Goal: Communication & Community: Answer question/provide support

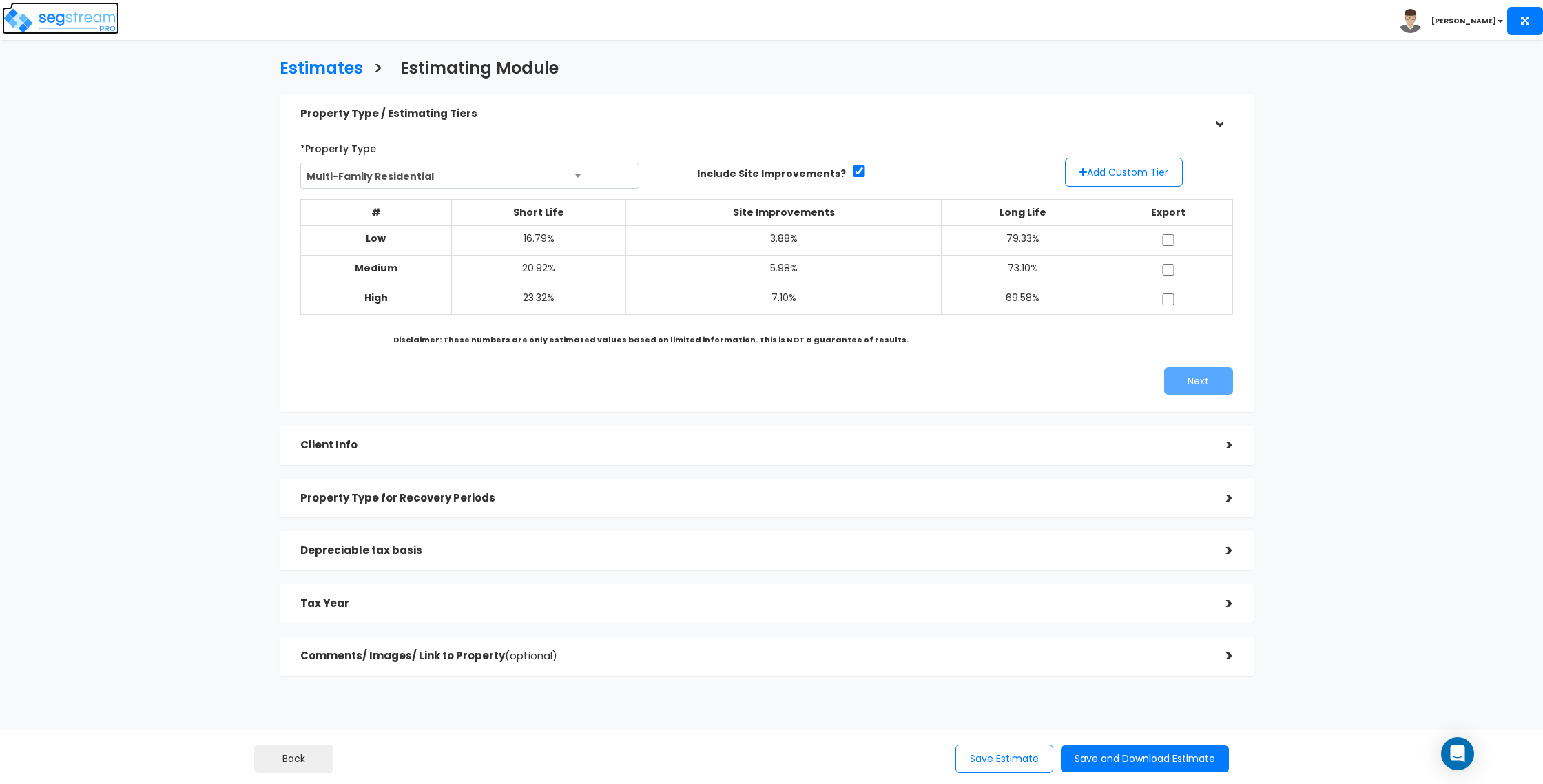
click at [103, 14] on img at bounding box center [61, 21] width 117 height 28
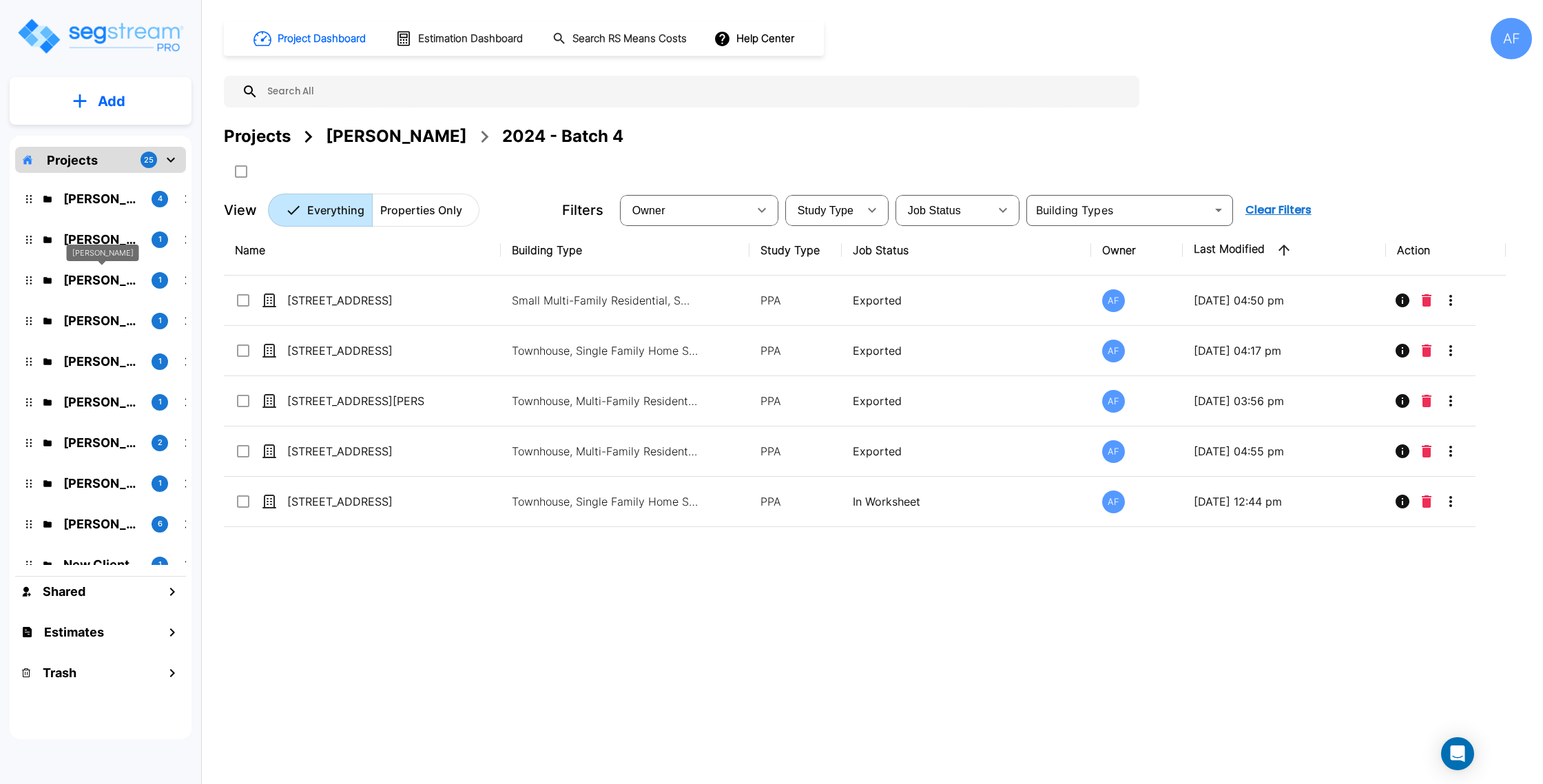
click at [113, 271] on p "[PERSON_NAME]" at bounding box center [102, 280] width 77 height 18
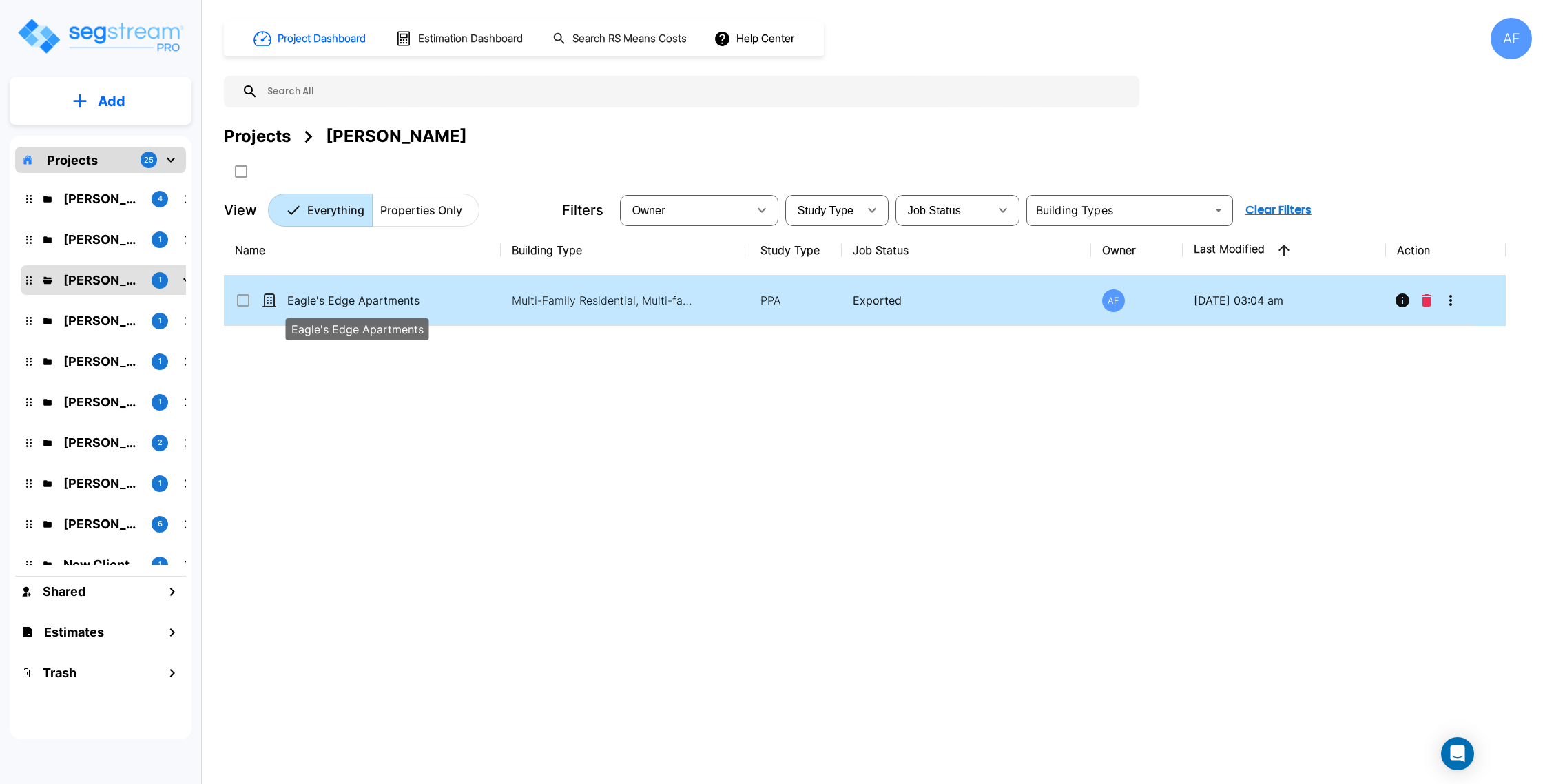
click at [335, 292] on p "Eagle's Edge Apartments" at bounding box center [356, 300] width 137 height 17
checkbox input "true"
click at [335, 292] on p "Eagle's Edge Apartments" at bounding box center [356, 300] width 137 height 17
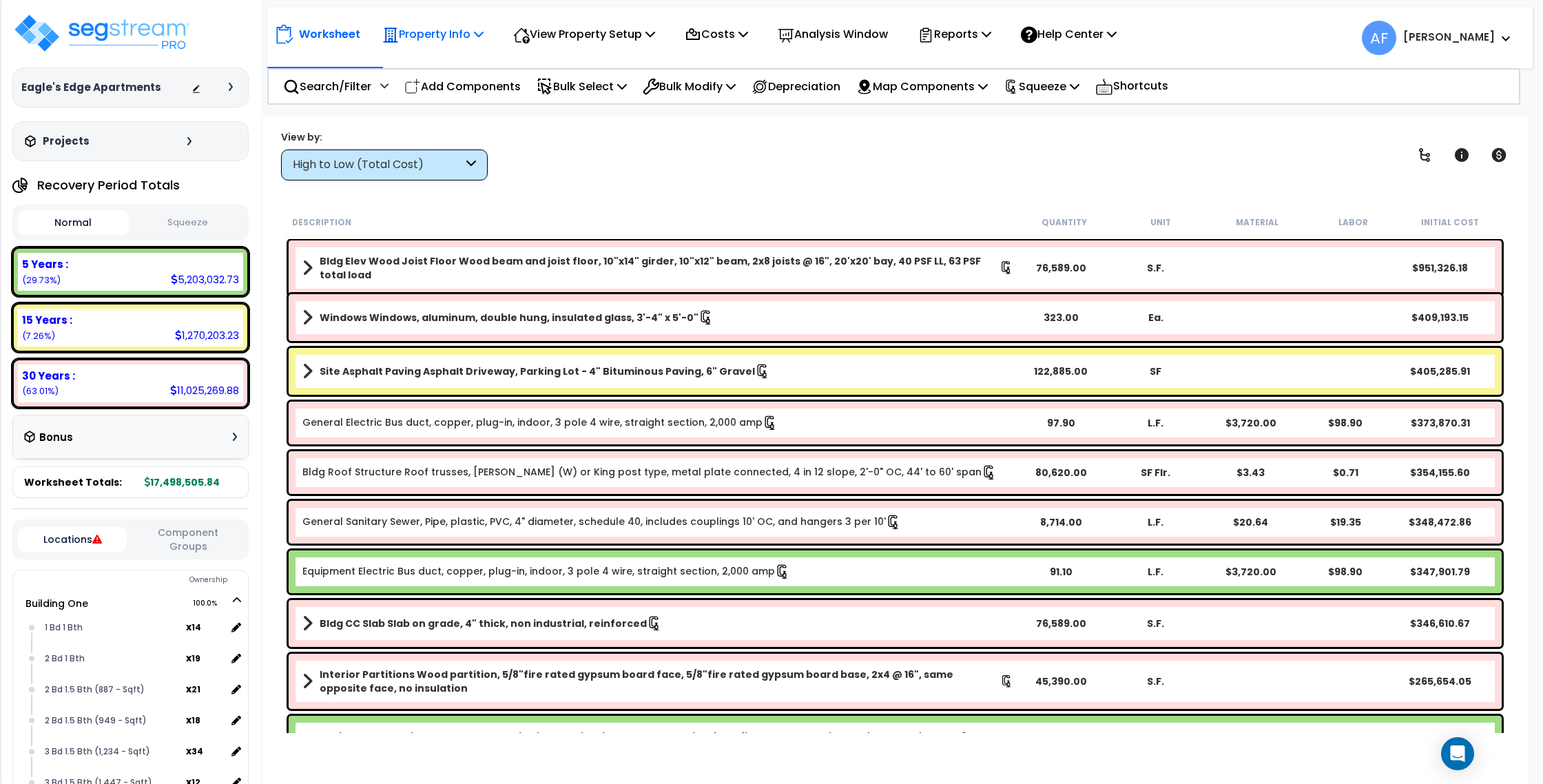
click at [422, 34] on p "Property Info" at bounding box center [433, 34] width 101 height 18
click at [422, 57] on link "Property Setup" at bounding box center [444, 65] width 137 height 28
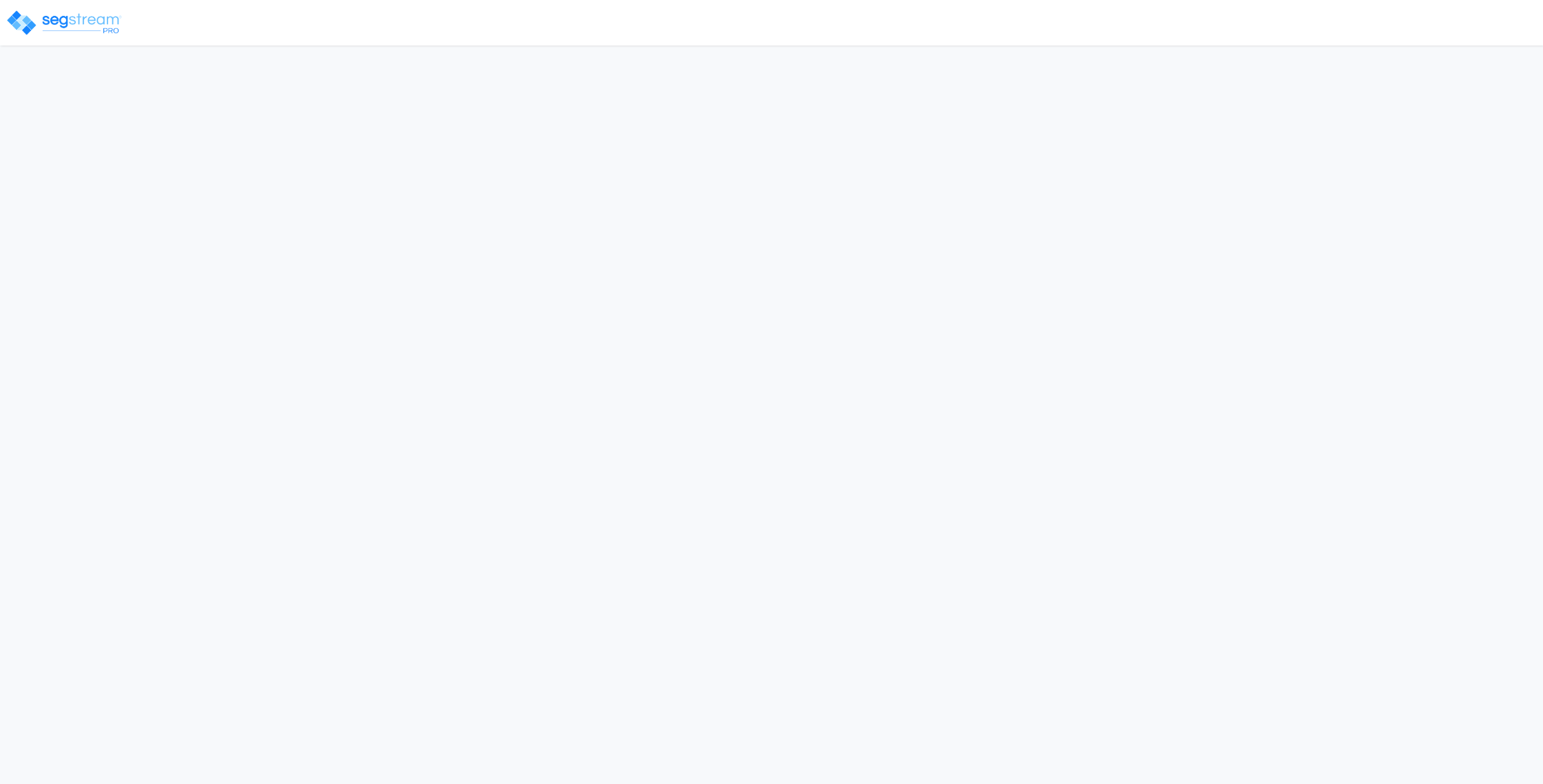
select select "2024"
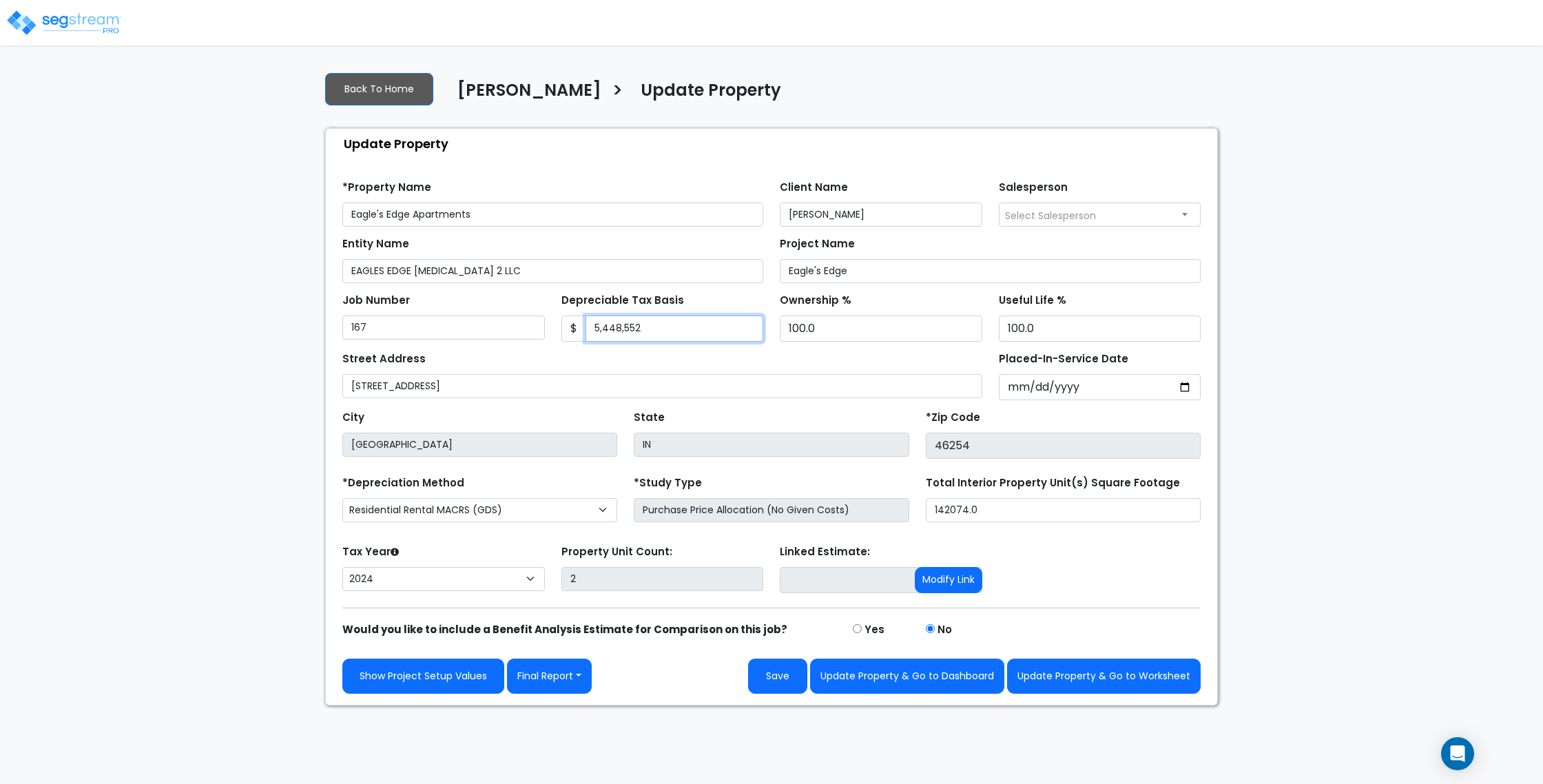
click at [617, 323] on input "5,448,552" at bounding box center [674, 329] width 178 height 26
paste input "936,545"
click at [618, 326] on input "5,448,552" at bounding box center [674, 329] width 178 height 26
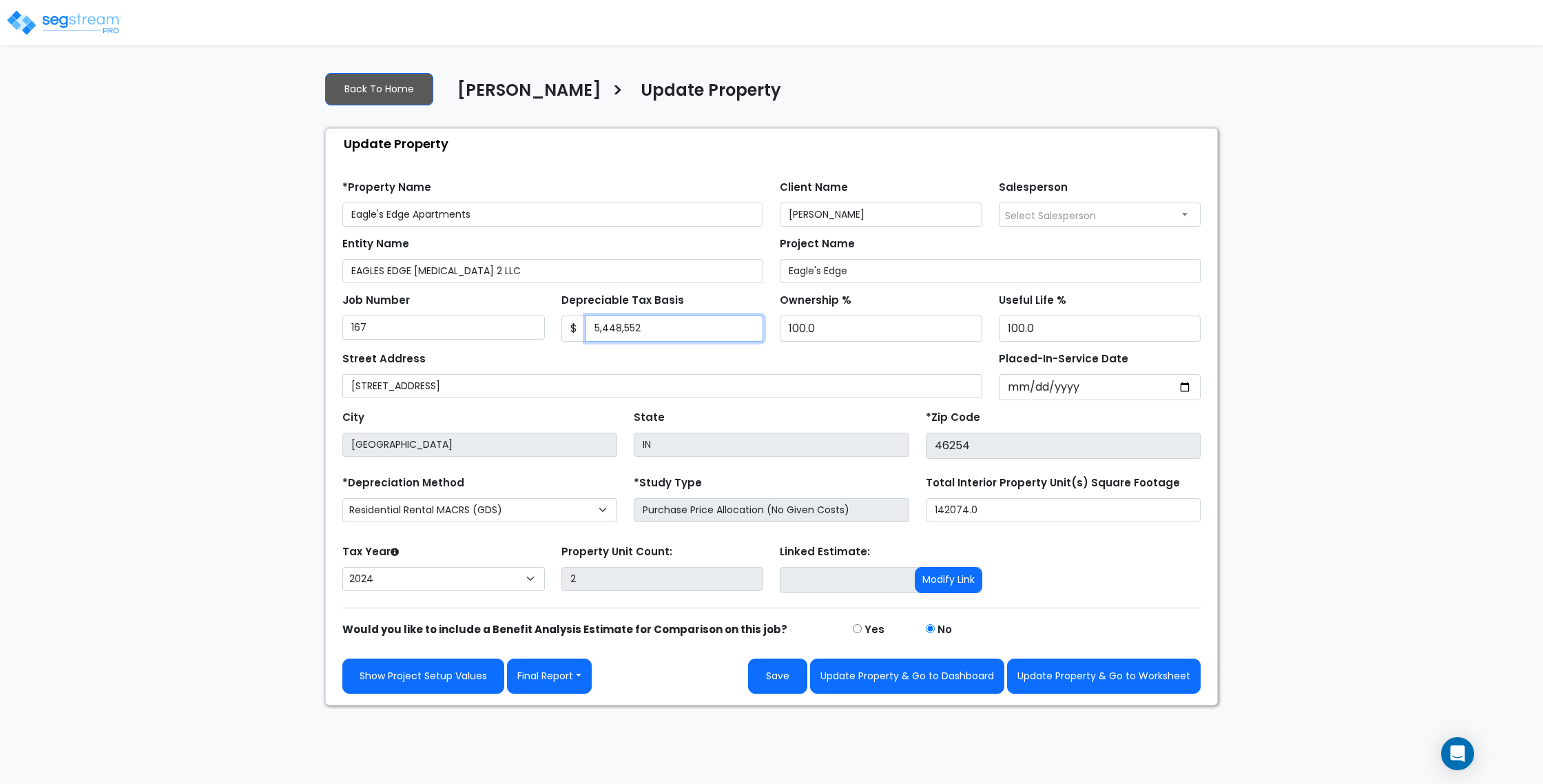
click at [621, 333] on input "5,448,552" at bounding box center [674, 329] width 178 height 26
paste input "359,045"
type input "5,359,045"
click at [707, 361] on div "Street Address 4301 Falcon Creek Blvd" at bounding box center [662, 373] width 640 height 50
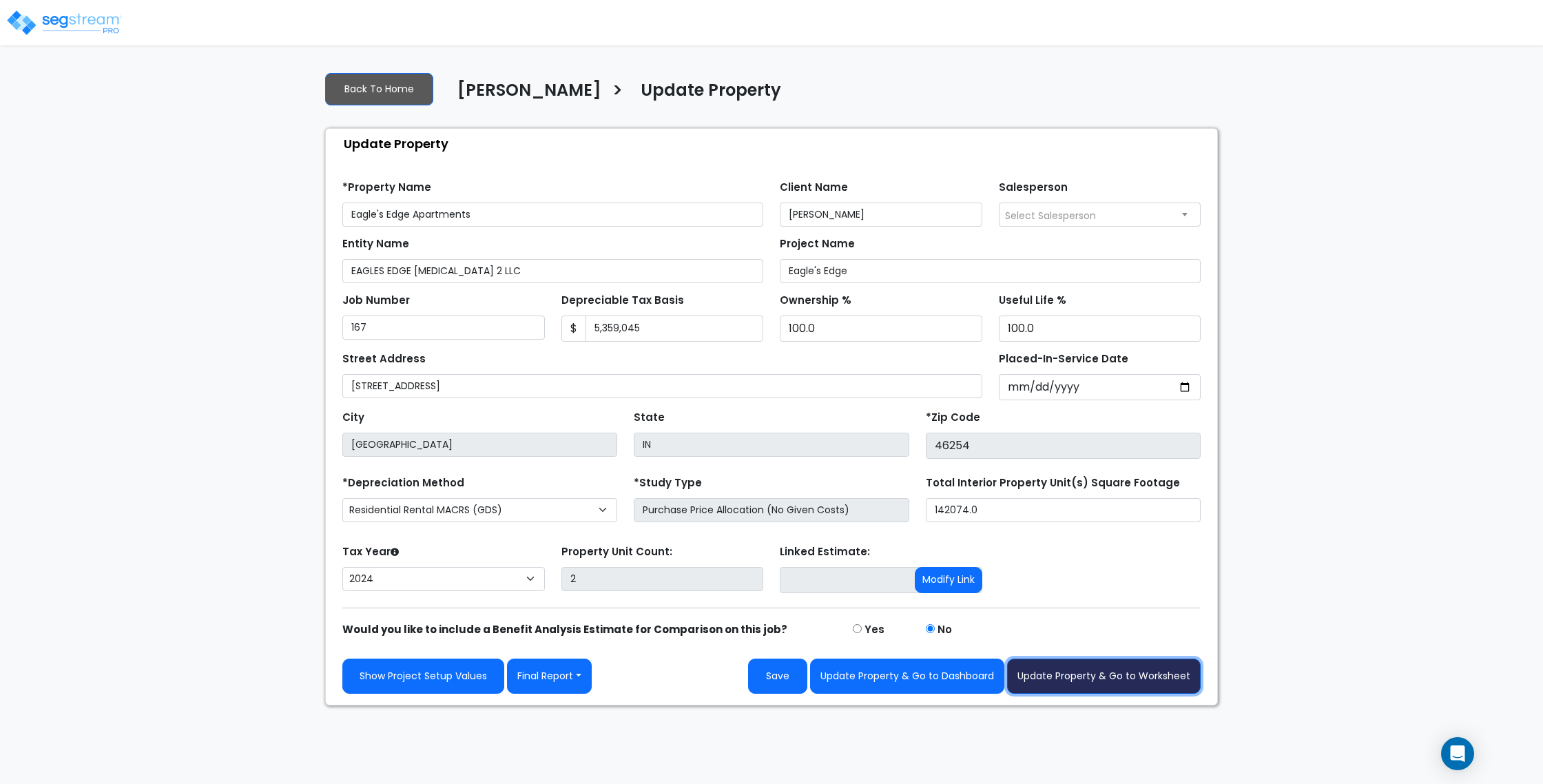
click at [1100, 686] on button "Update Property & Go to Worksheet" at bounding box center [1104, 676] width 194 height 35
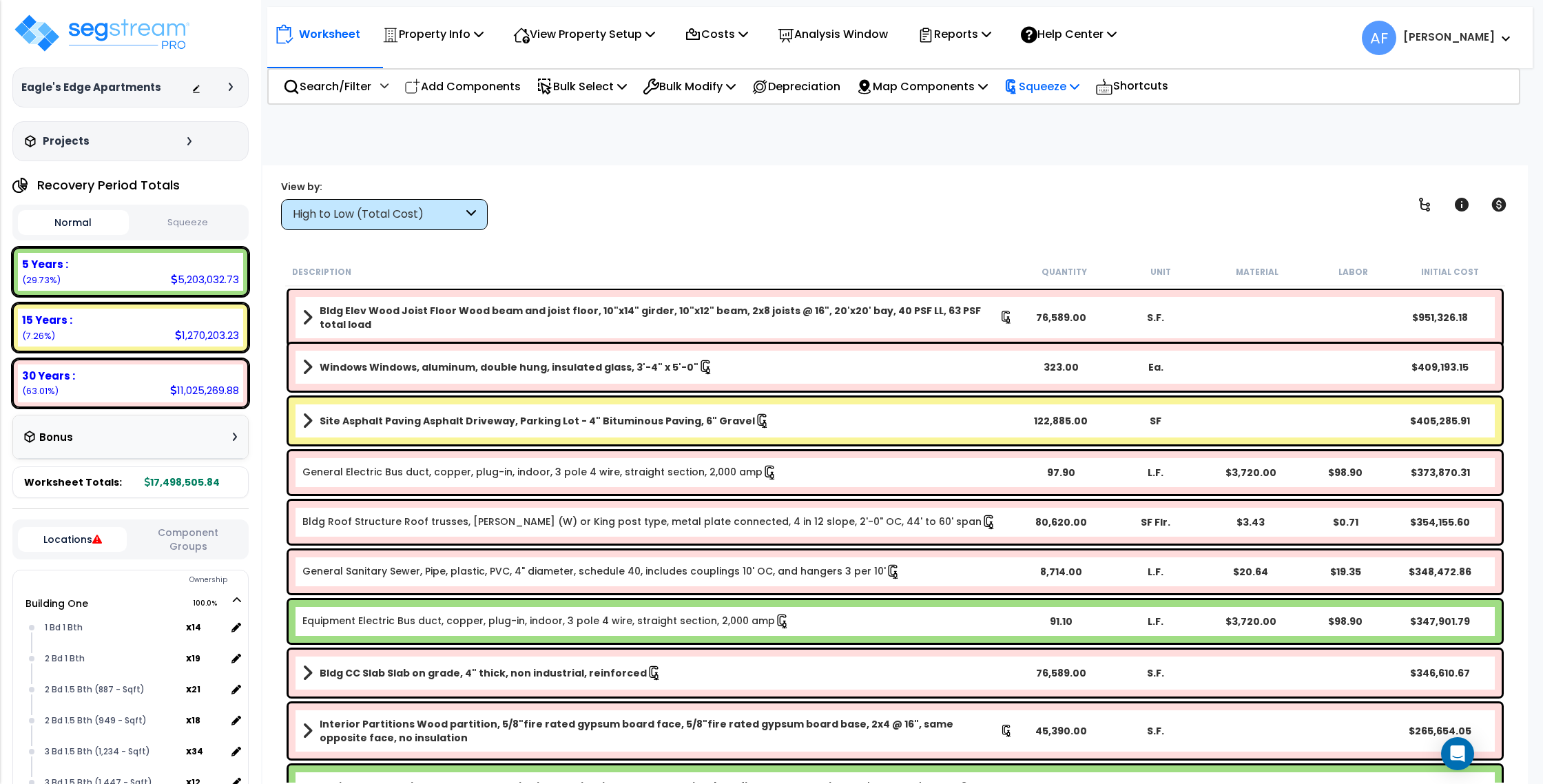
drag, startPoint x: 1076, startPoint y: 78, endPoint x: 1079, endPoint y: 92, distance: 14.3
click at [1076, 78] on p "Squeeze" at bounding box center [1041, 86] width 76 height 18
click at [1077, 116] on link "Re-squeeze" at bounding box center [1065, 117] width 137 height 28
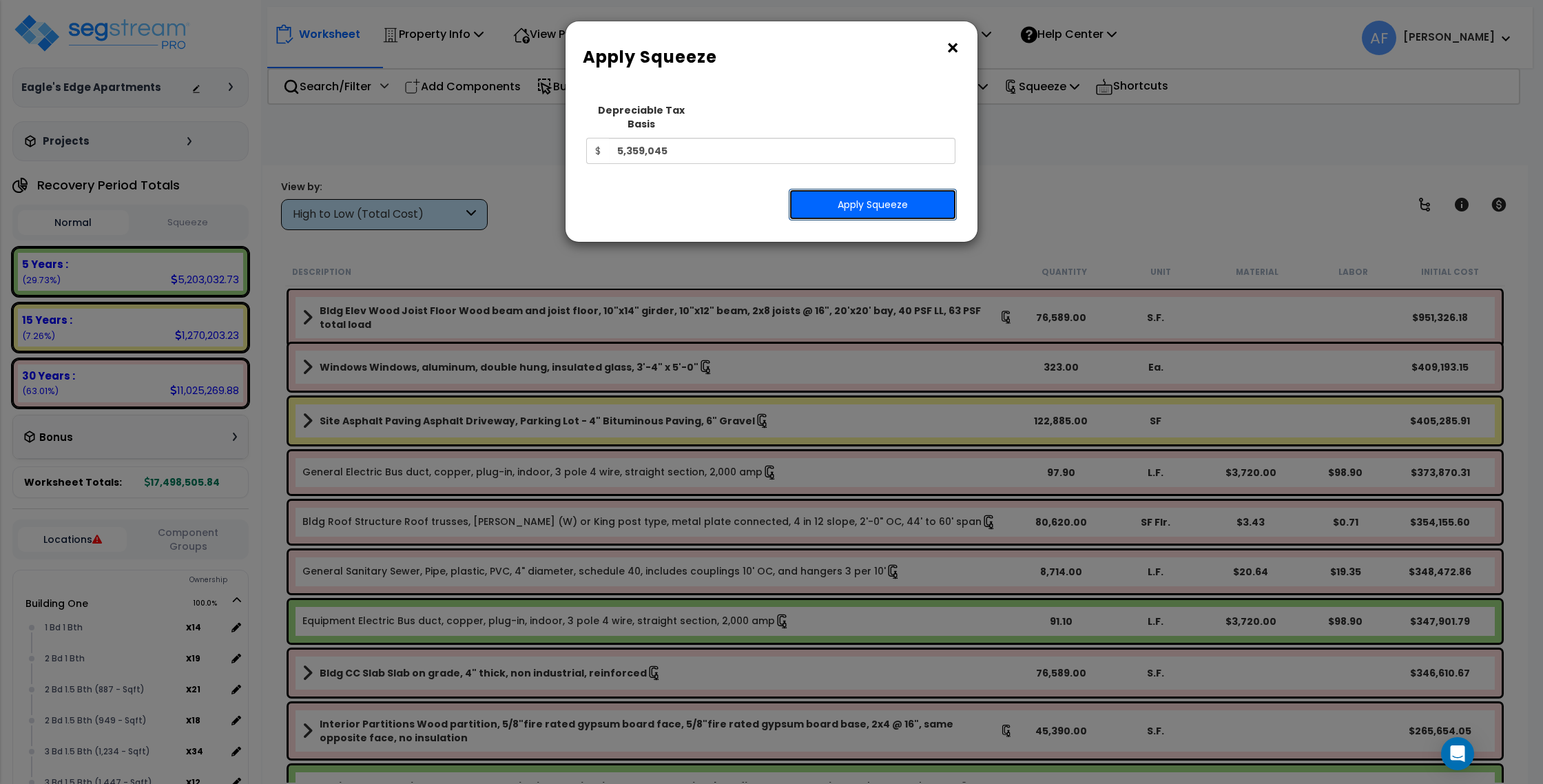
click at [884, 189] on button "Apply Squeeze" at bounding box center [872, 204] width 168 height 31
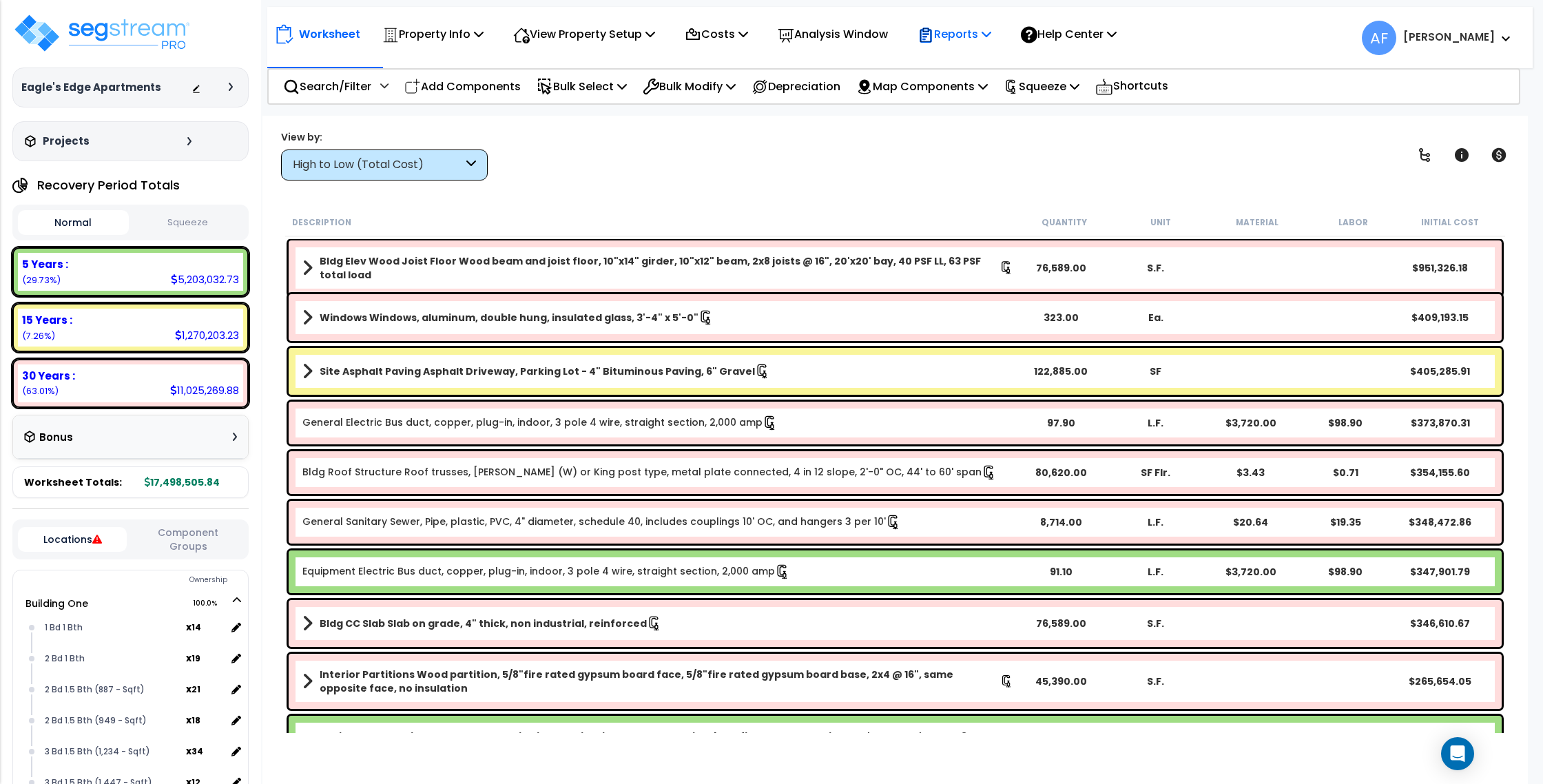
click at [975, 26] on p "Reports" at bounding box center [955, 34] width 74 height 18
click at [971, 58] on link "Get Report" at bounding box center [979, 65] width 137 height 28
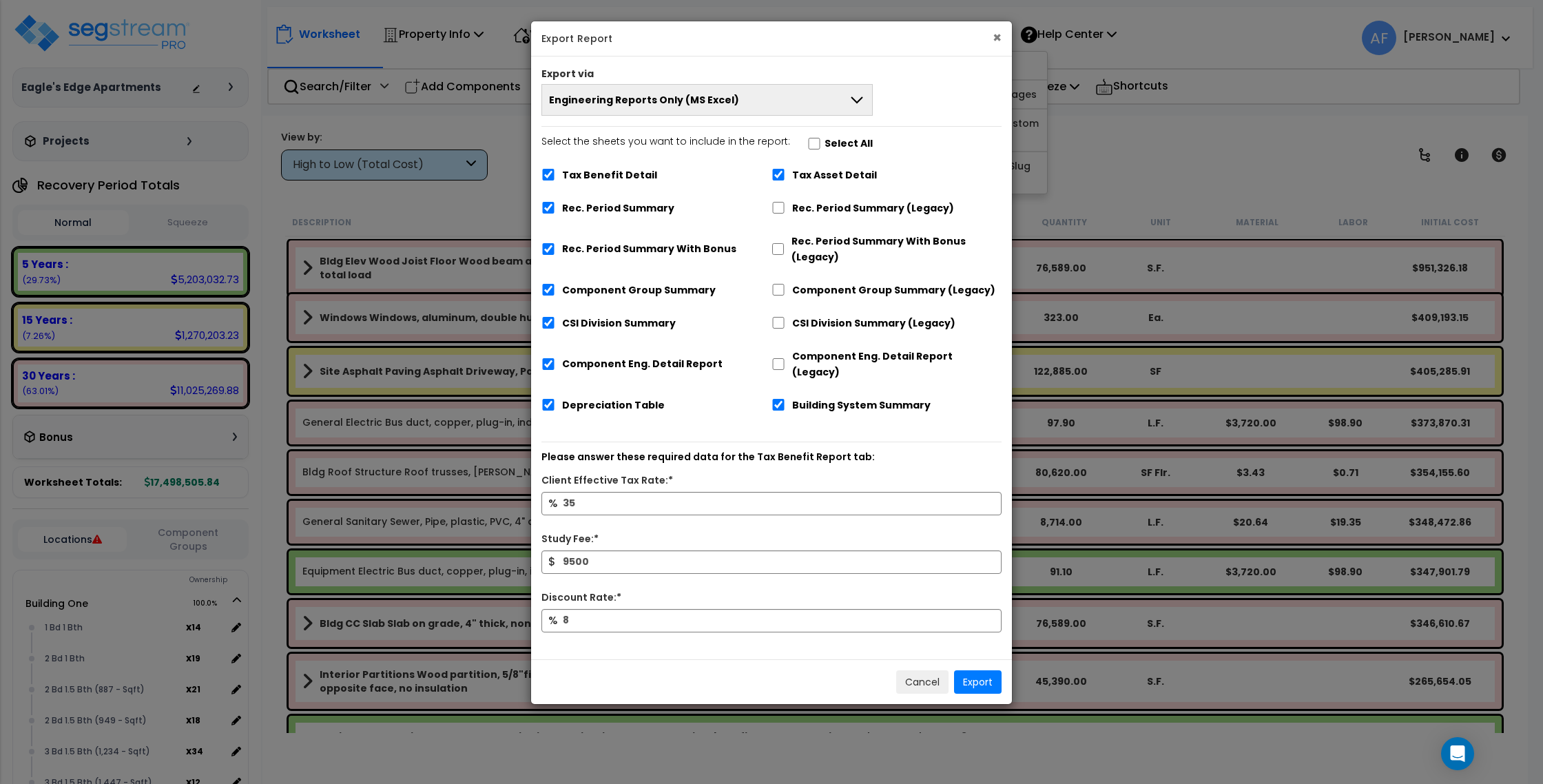
click at [993, 35] on button "×" at bounding box center [998, 37] width 9 height 15
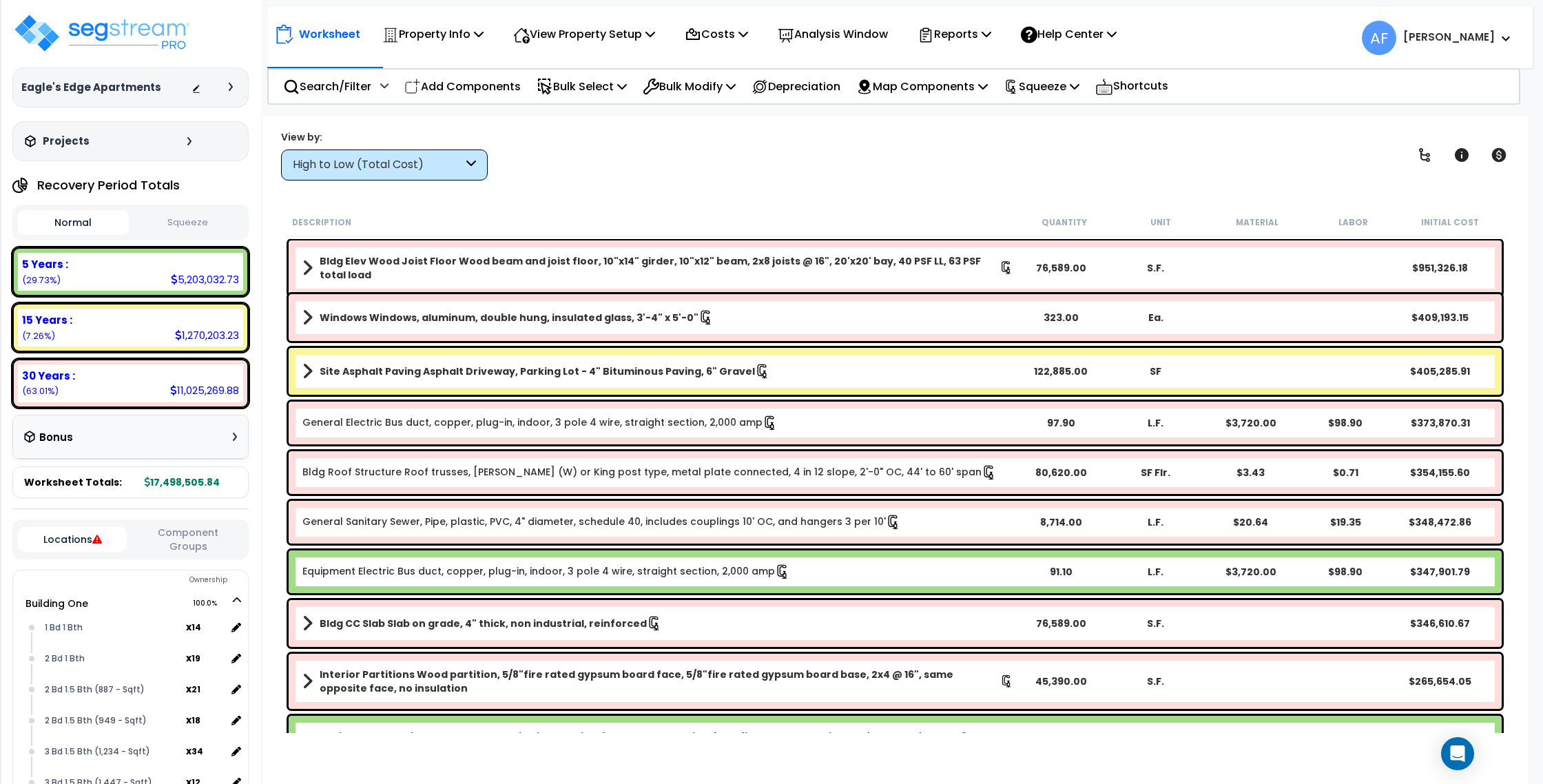
click at [180, 224] on button "Squeeze" at bounding box center [187, 222] width 111 height 24
click at [986, 40] on p "Reports" at bounding box center [955, 34] width 74 height 18
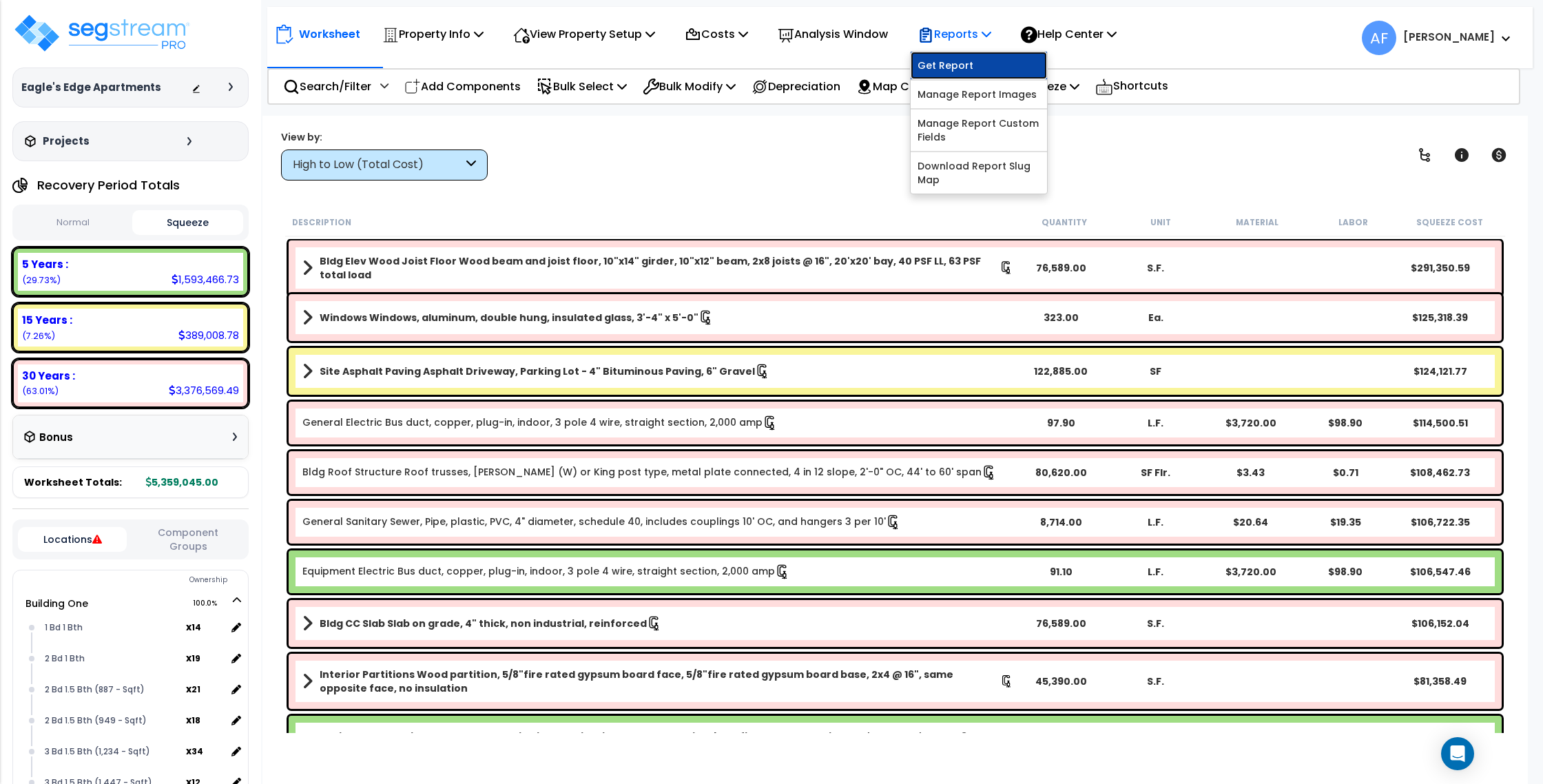
click at [986, 58] on link "Get Report" at bounding box center [979, 65] width 137 height 28
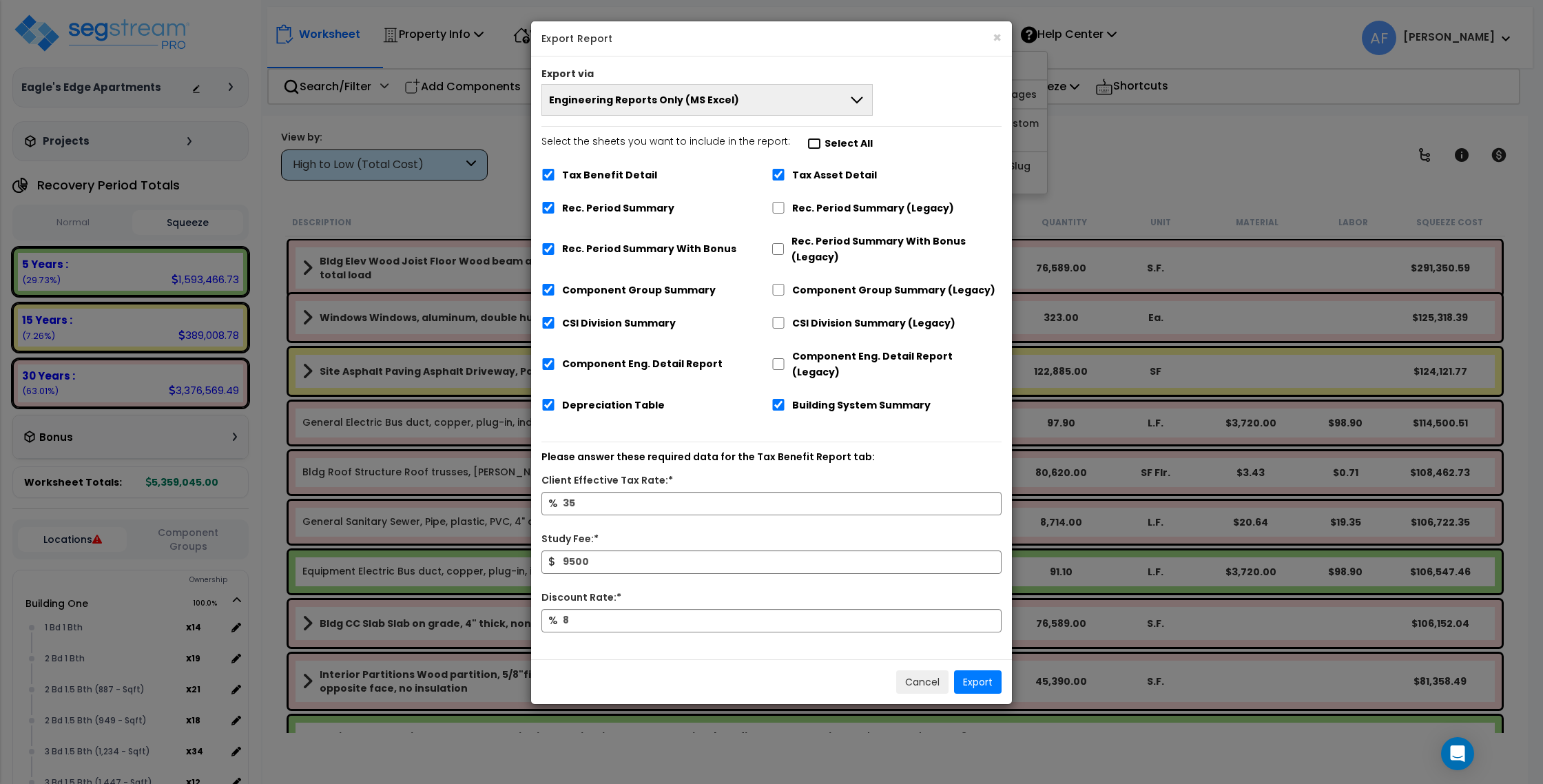
click at [811, 141] on input "Select the sheets you want to include in the report: Select All" at bounding box center [814, 143] width 14 height 12
checkbox input "false"
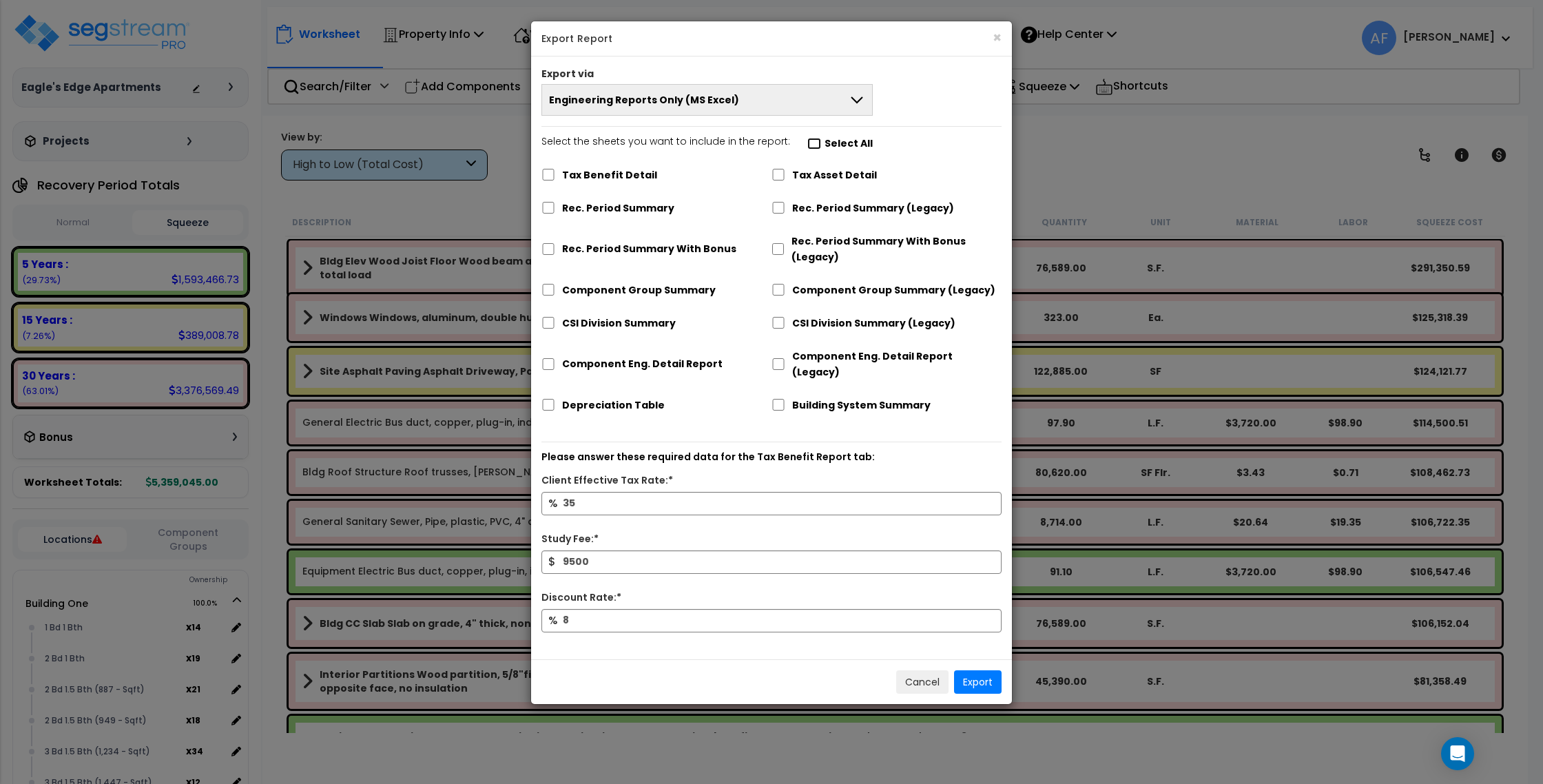
checkbox input "false"
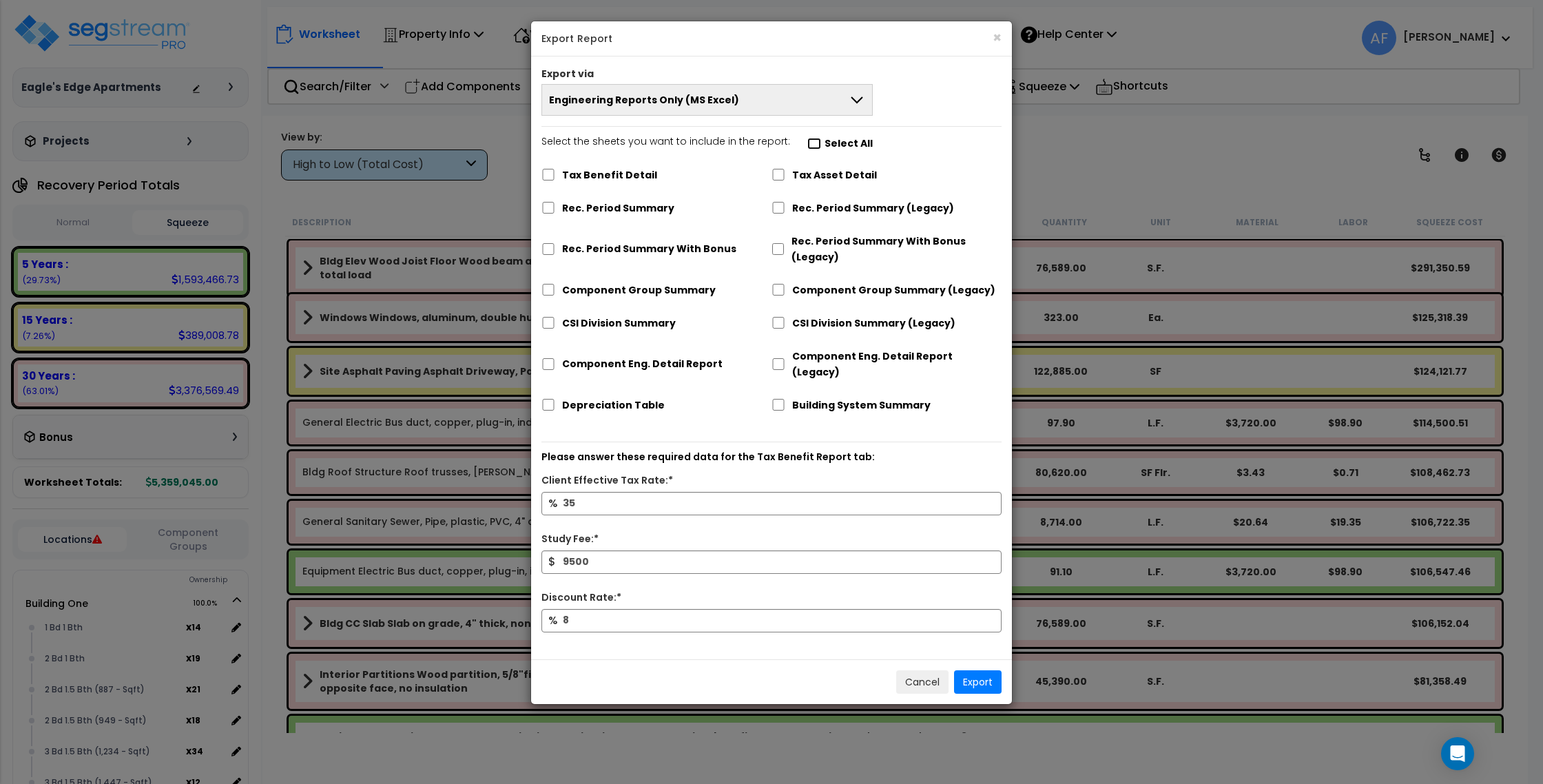
checkbox input "false"
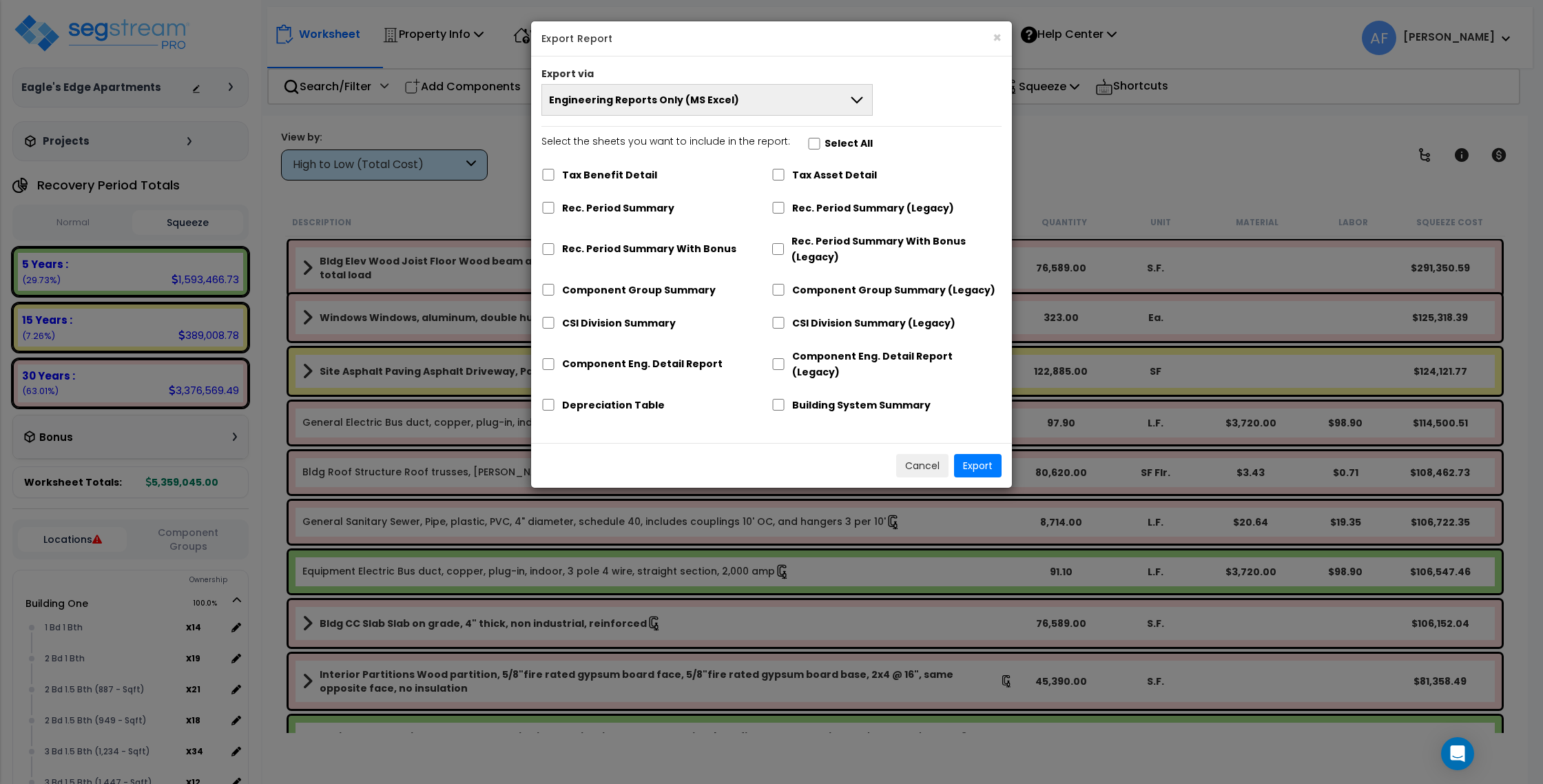
click at [814, 145] on label "Select the sheets you want to include in the report: Select All" at bounding box center [707, 145] width 331 height 23
click at [814, 145] on input "Select the sheets you want to include in the report: Select All" at bounding box center [814, 143] width 14 height 12
checkbox input "true"
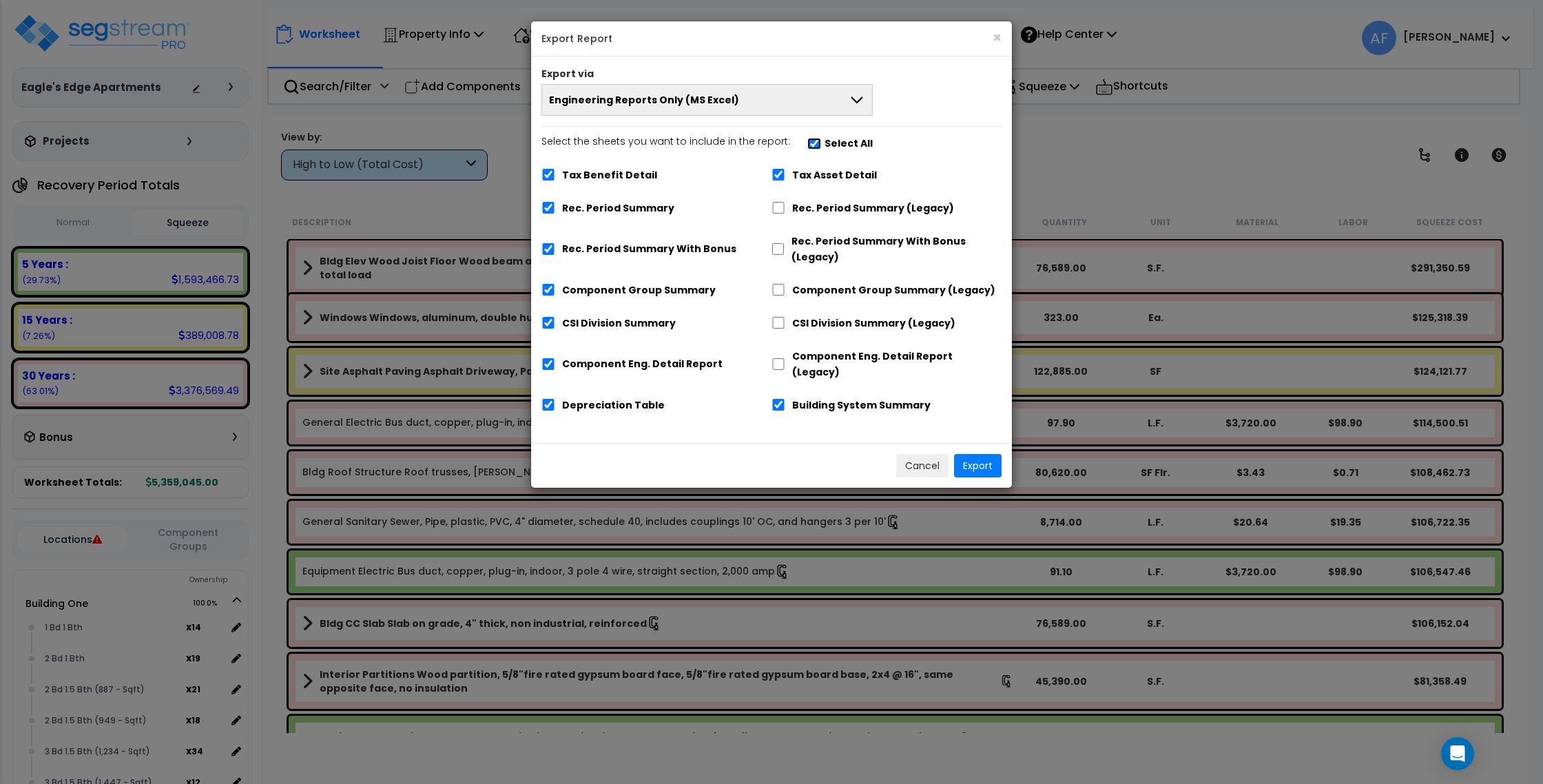
checkbox input "true"
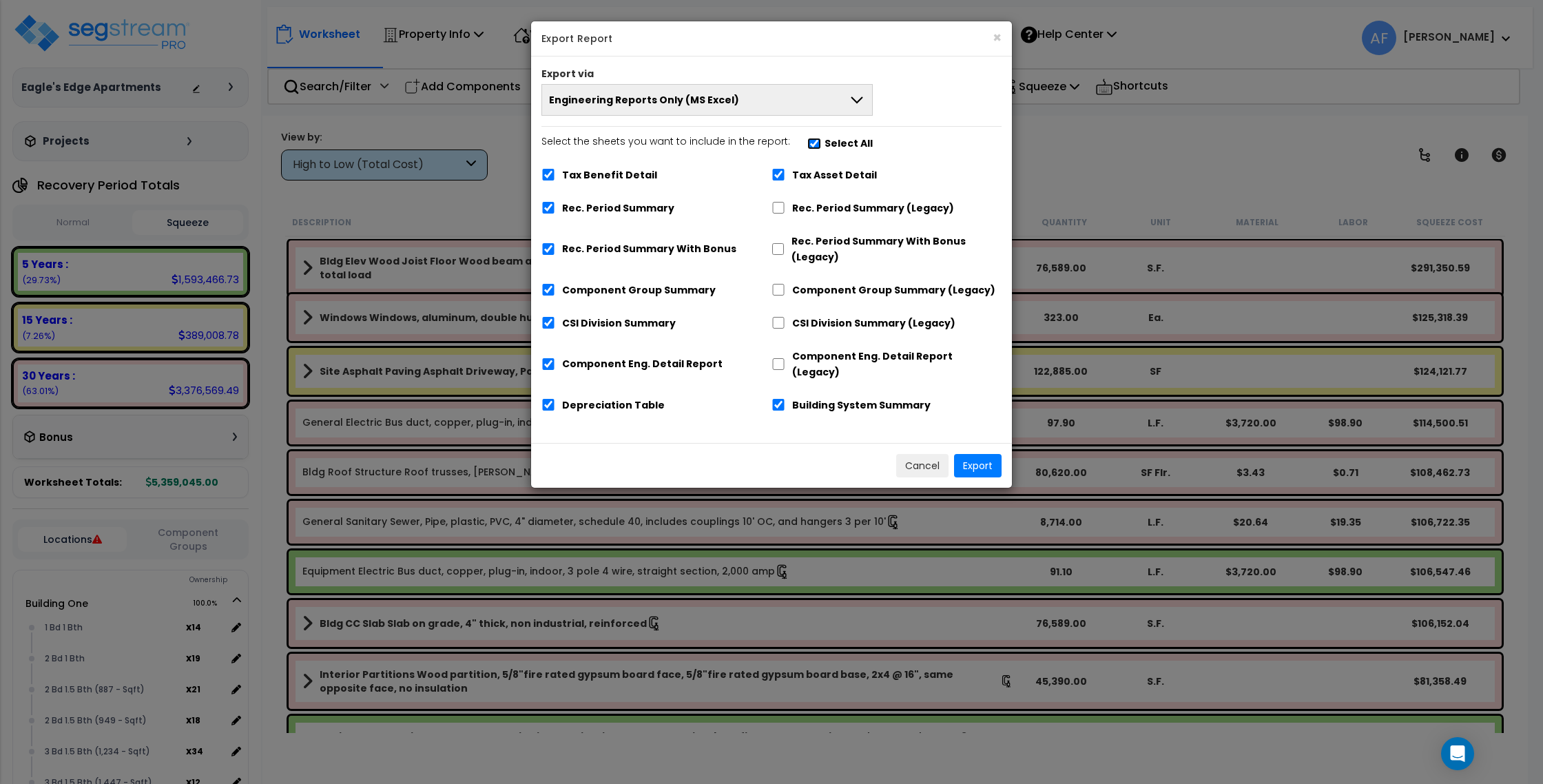
checkbox input "true"
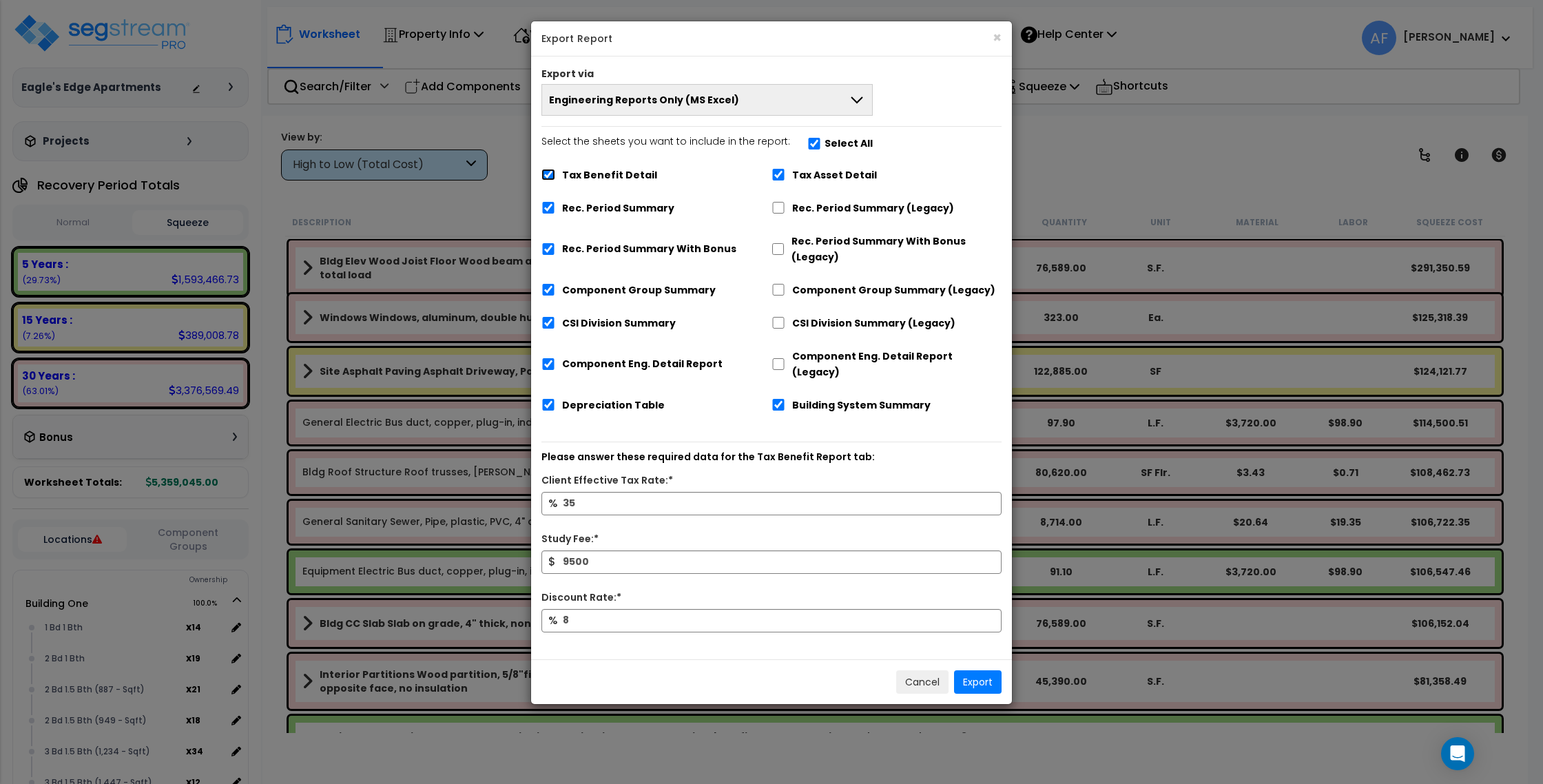
click at [548, 172] on input "Tax Benefit Detail" at bounding box center [548, 174] width 14 height 12
checkbox input "false"
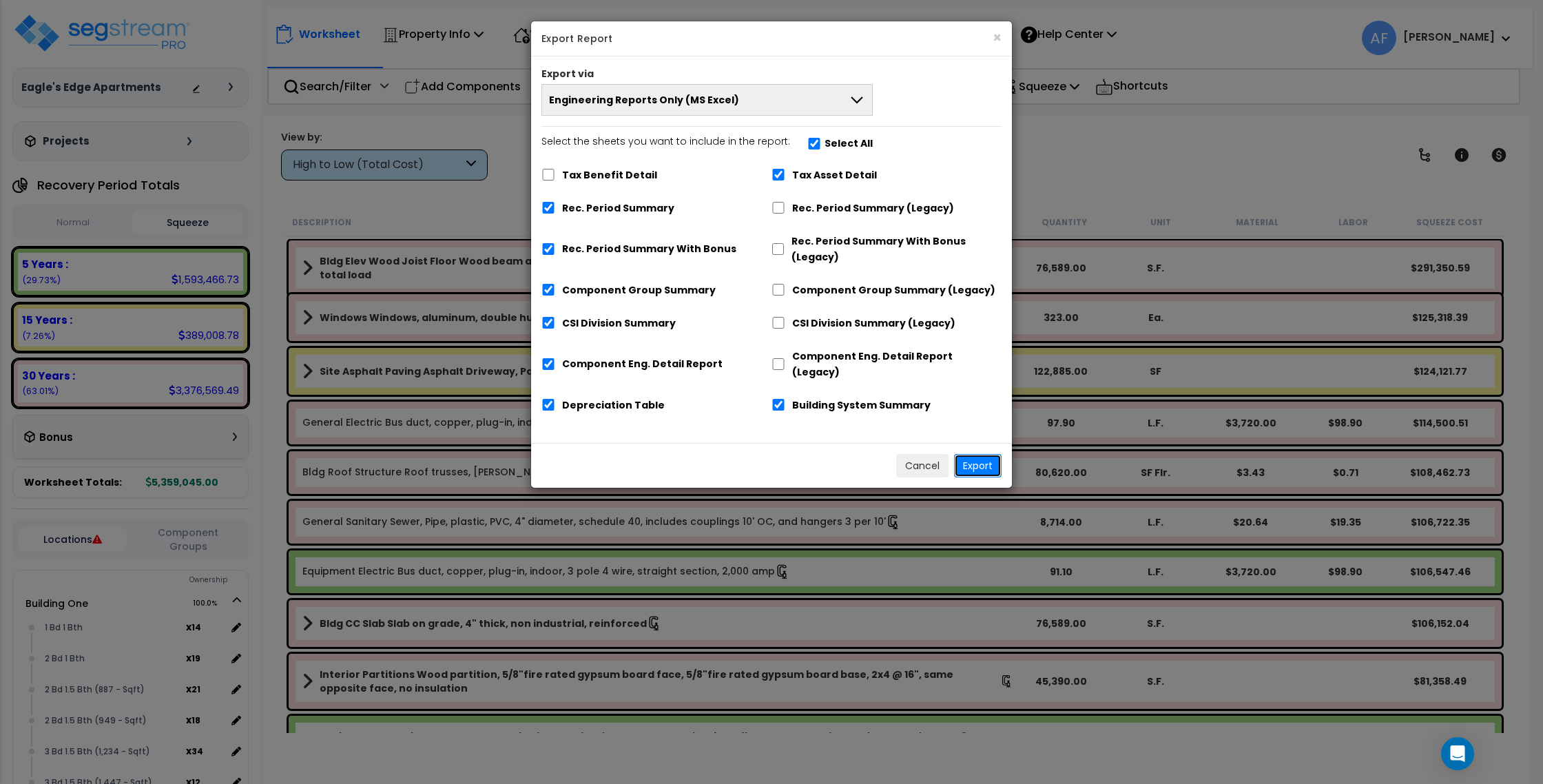
click at [975, 454] on button "Export" at bounding box center [978, 465] width 48 height 23
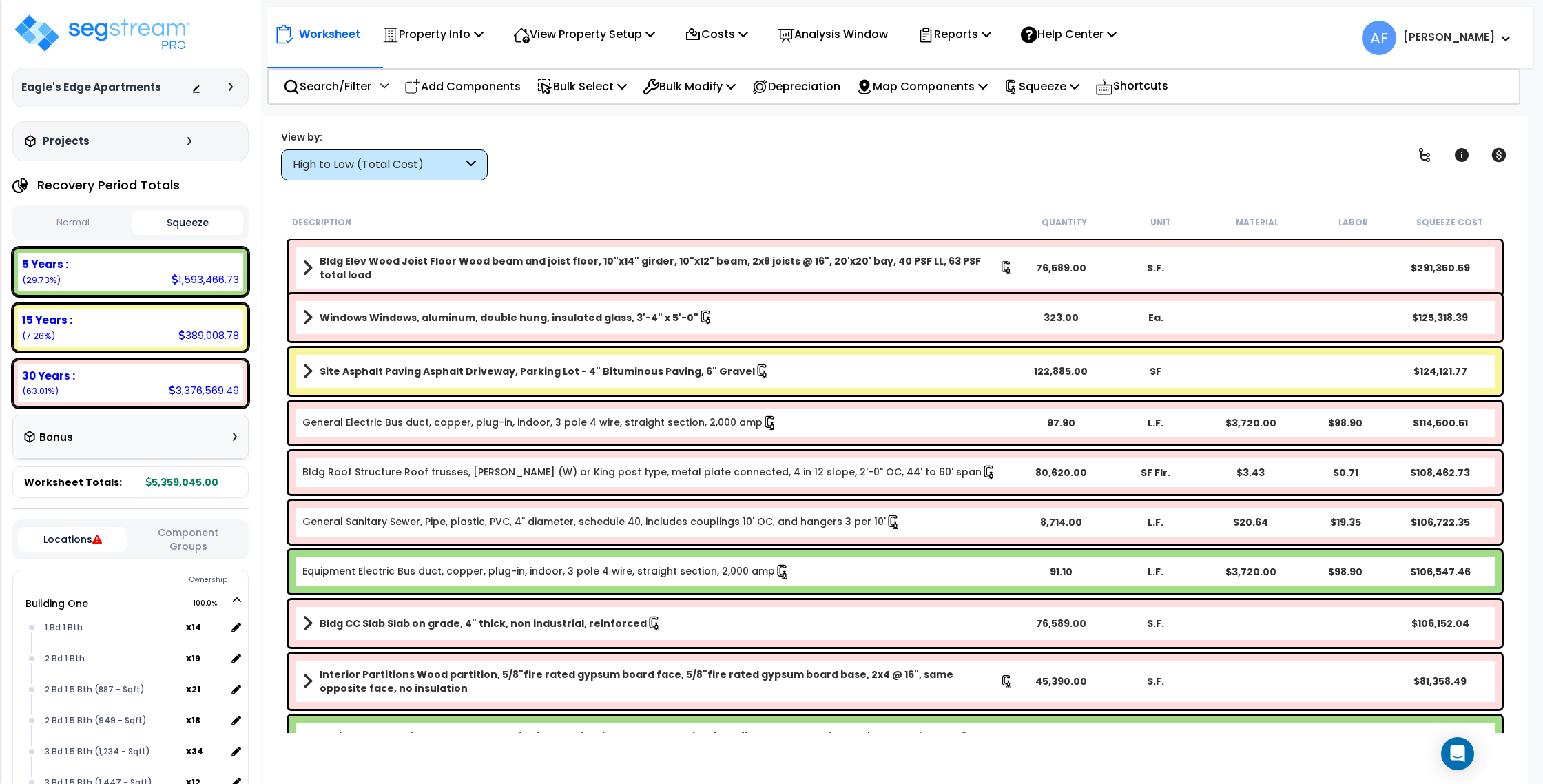
click at [1084, 170] on div "View by: High to Low (Total Cost) High to Low (Total Cost)" at bounding box center [896, 155] width 1238 height 51
click at [992, 41] on p "Reports" at bounding box center [955, 34] width 74 height 18
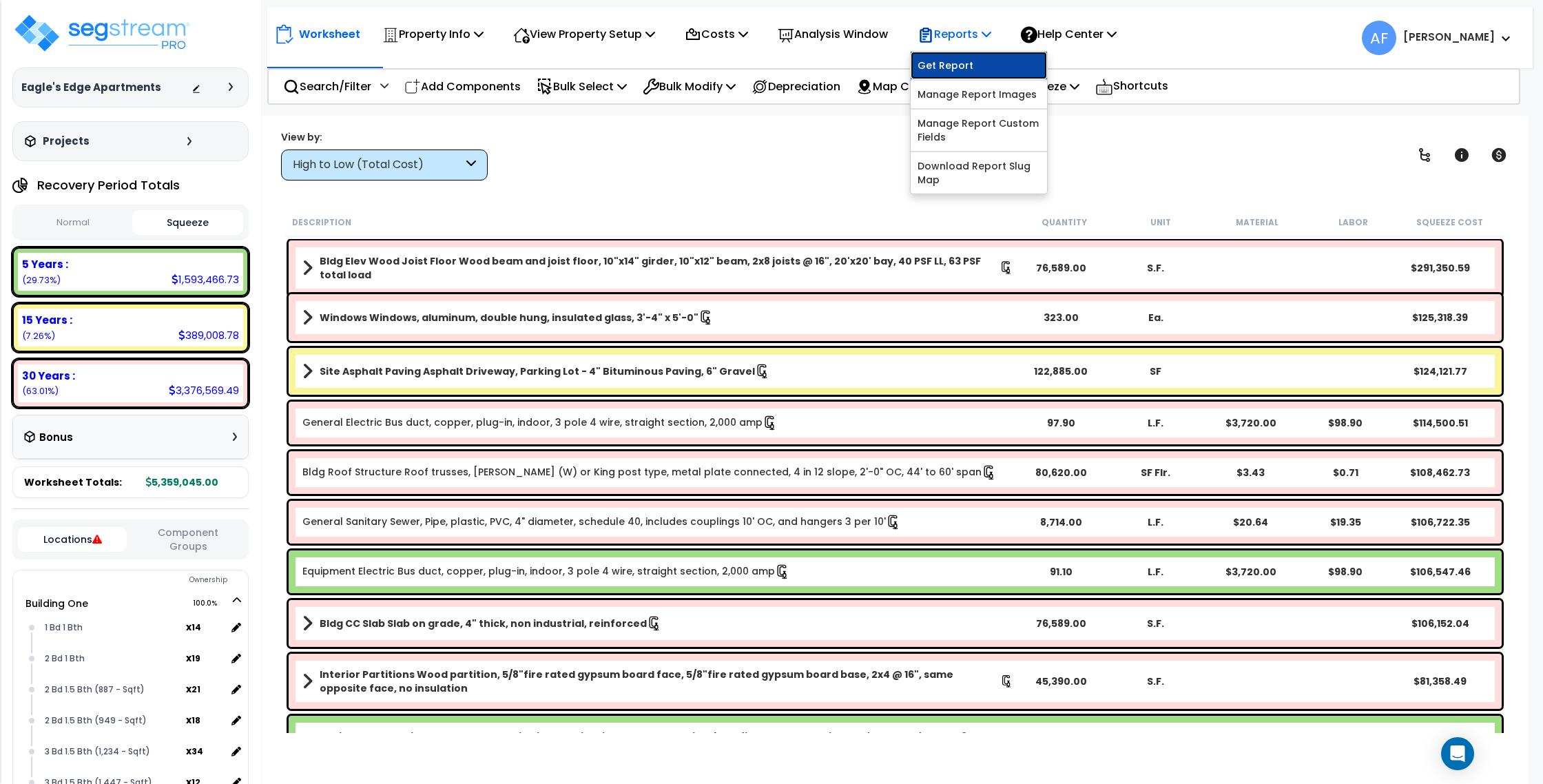
click at [1001, 68] on link "Get Report" at bounding box center [979, 65] width 137 height 28
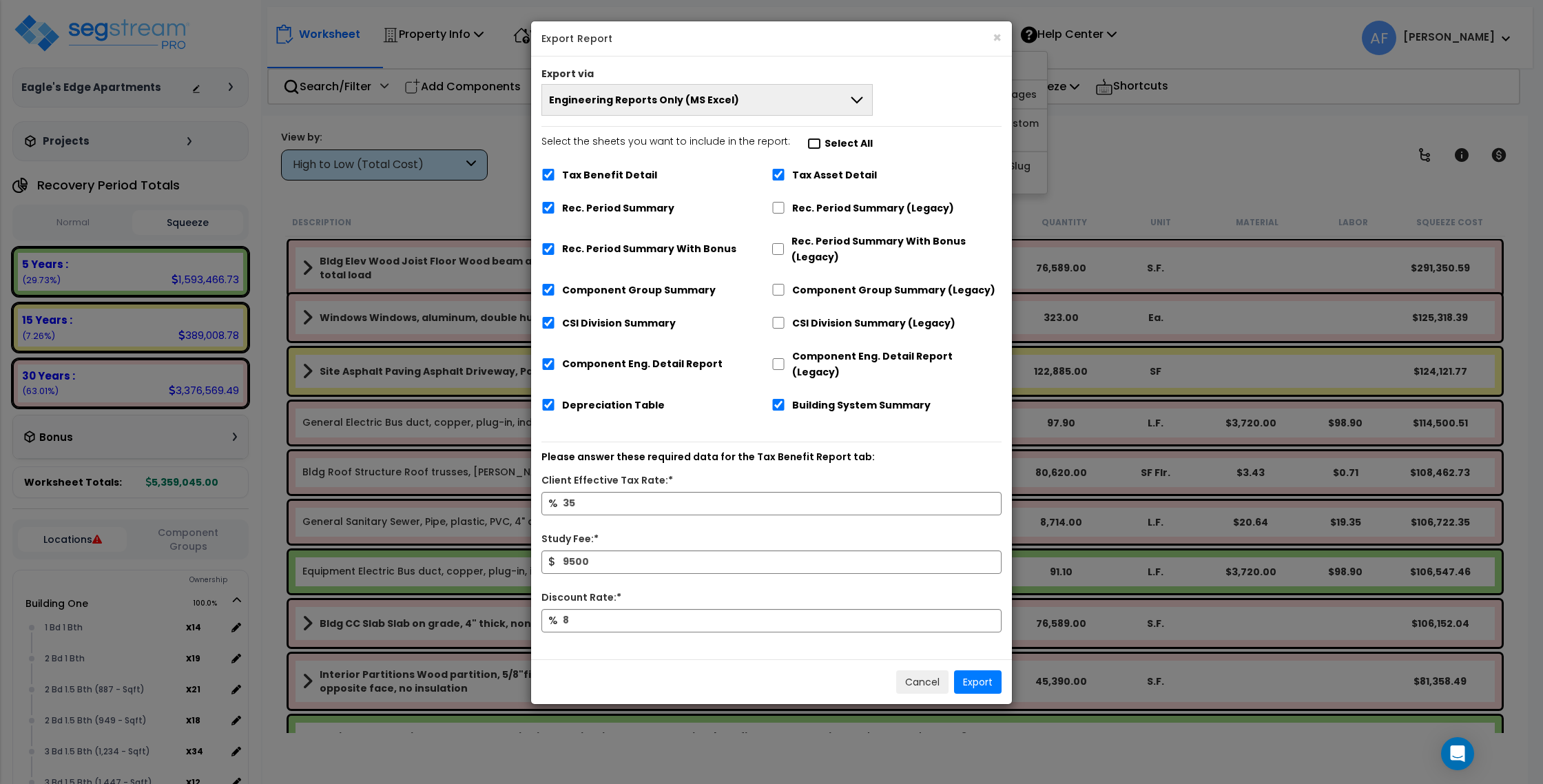
click at [808, 148] on input "Select the sheets you want to include in the report: Select All" at bounding box center [814, 143] width 14 height 12
checkbox input "false"
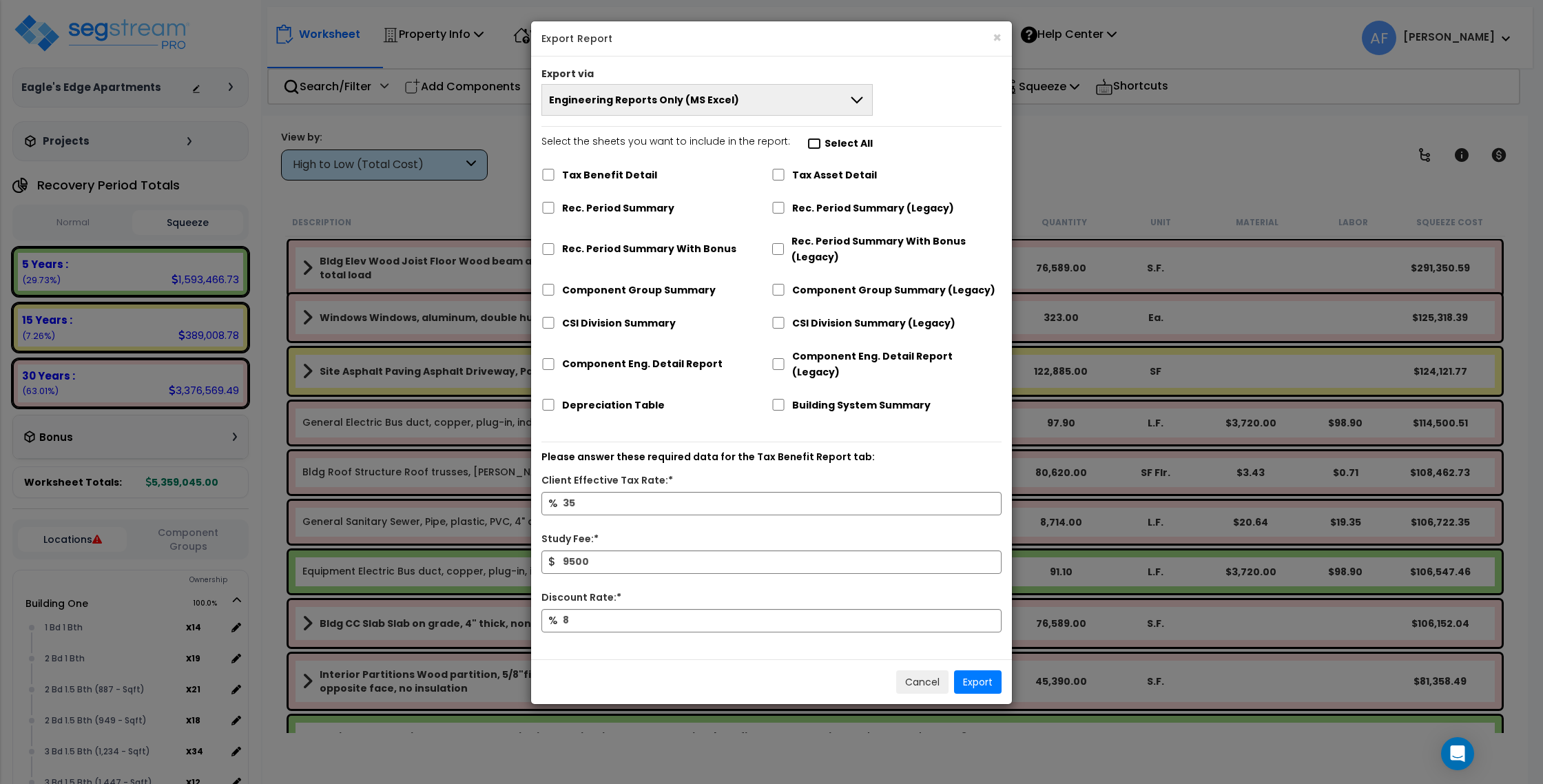
checkbox input "false"
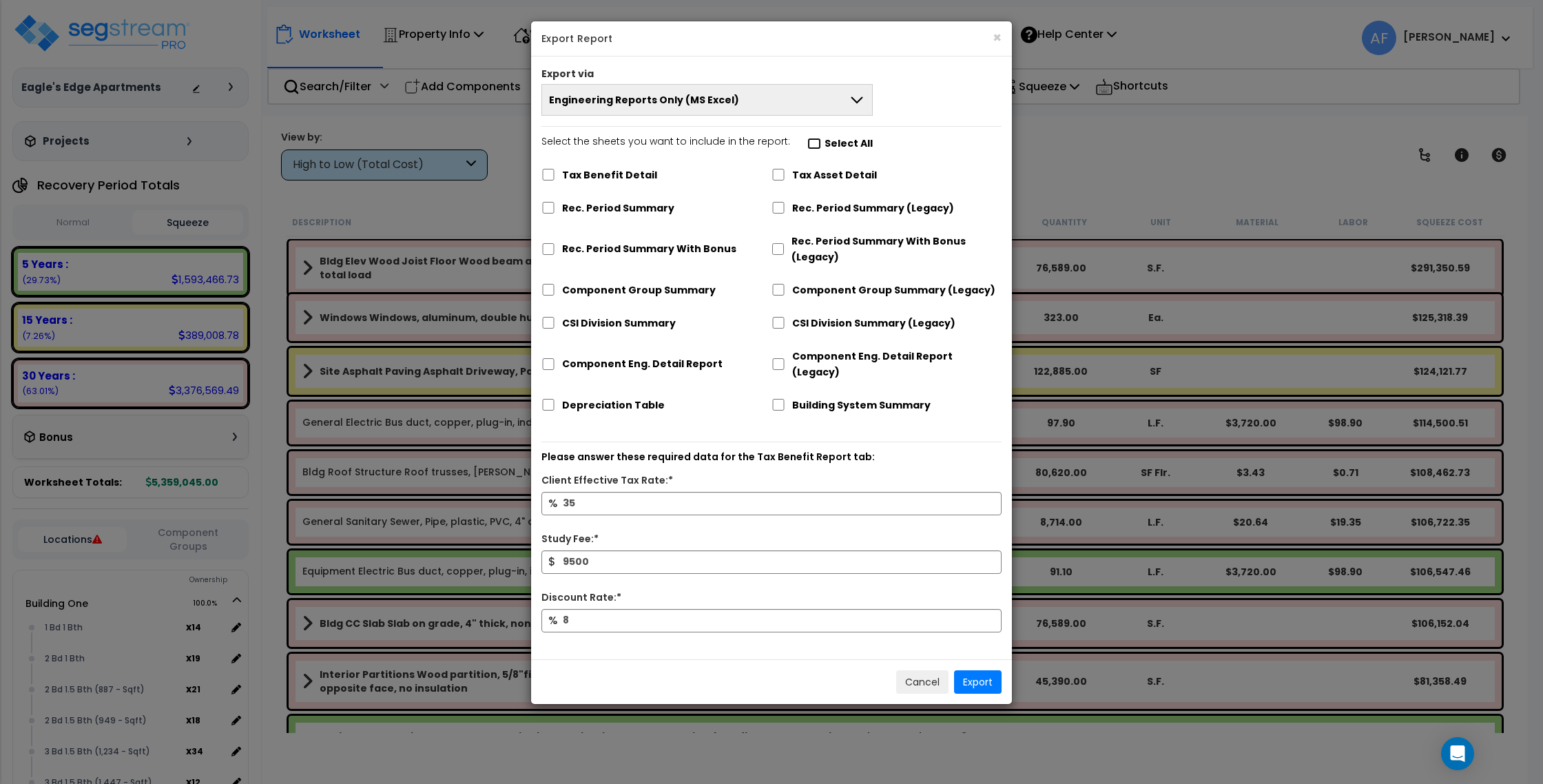
checkbox input "false"
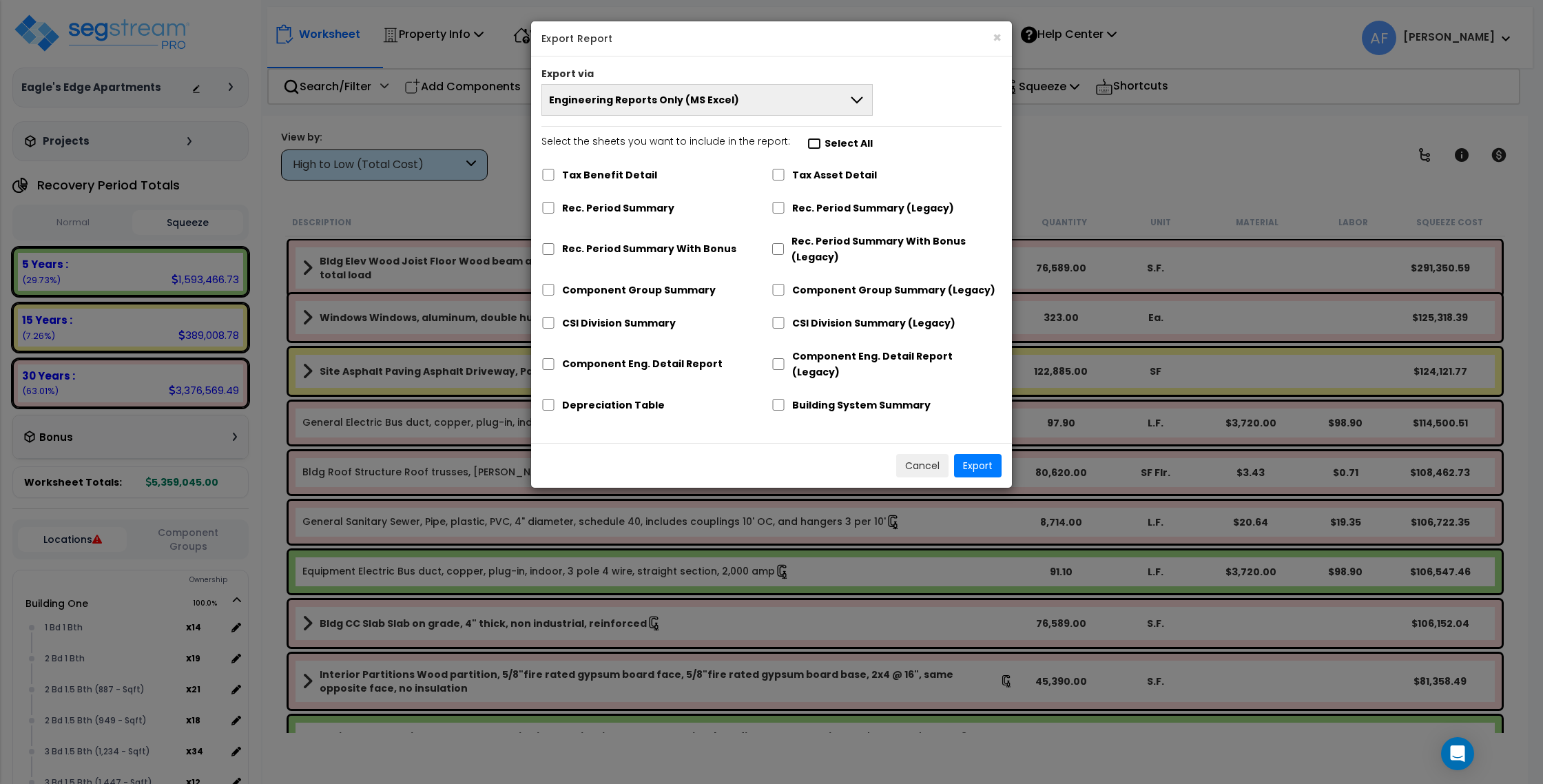
click at [807, 141] on input "Select the sheets you want to include in the report: Select All" at bounding box center [814, 143] width 14 height 12
checkbox input "true"
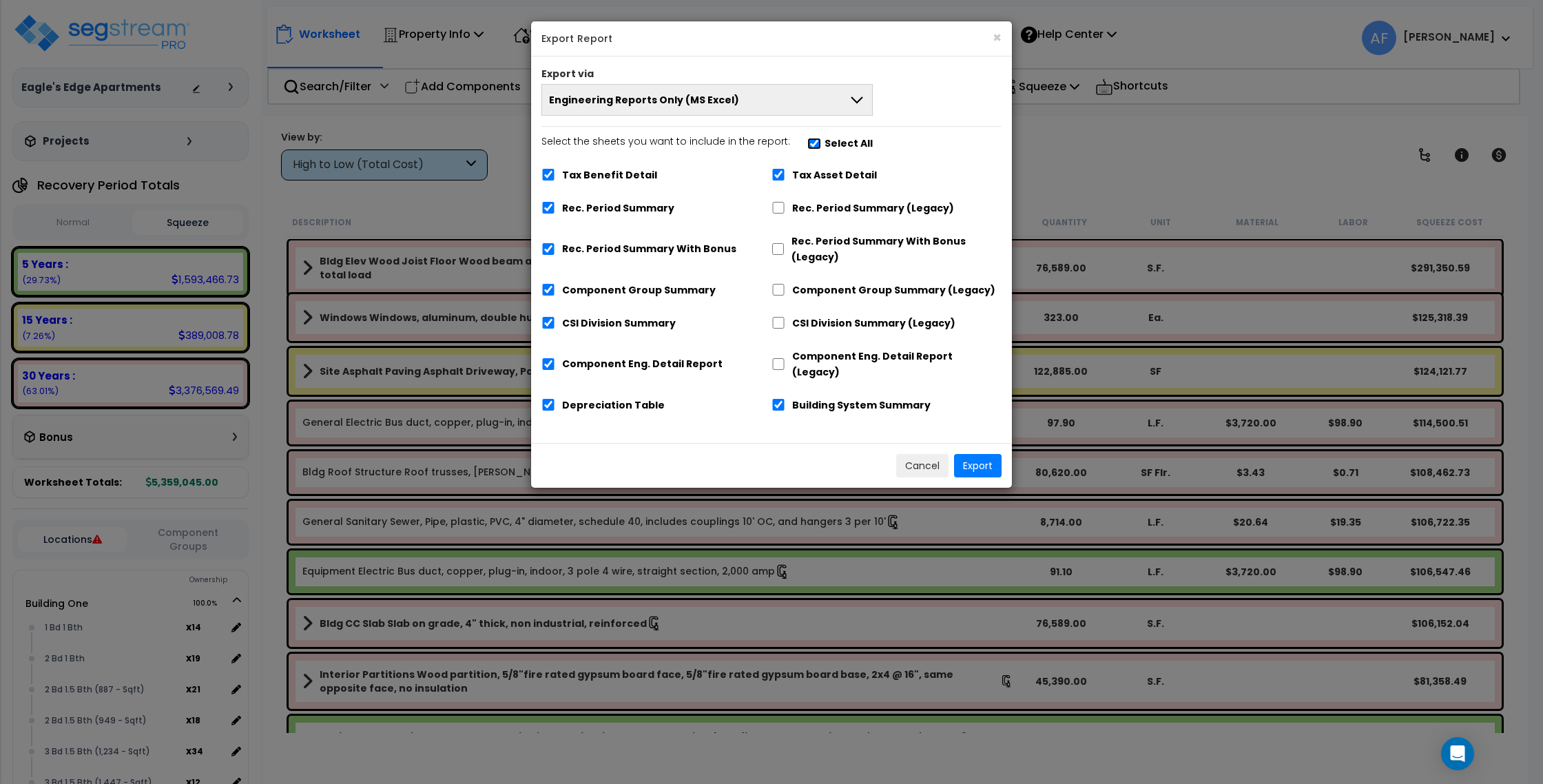
checkbox input "true"
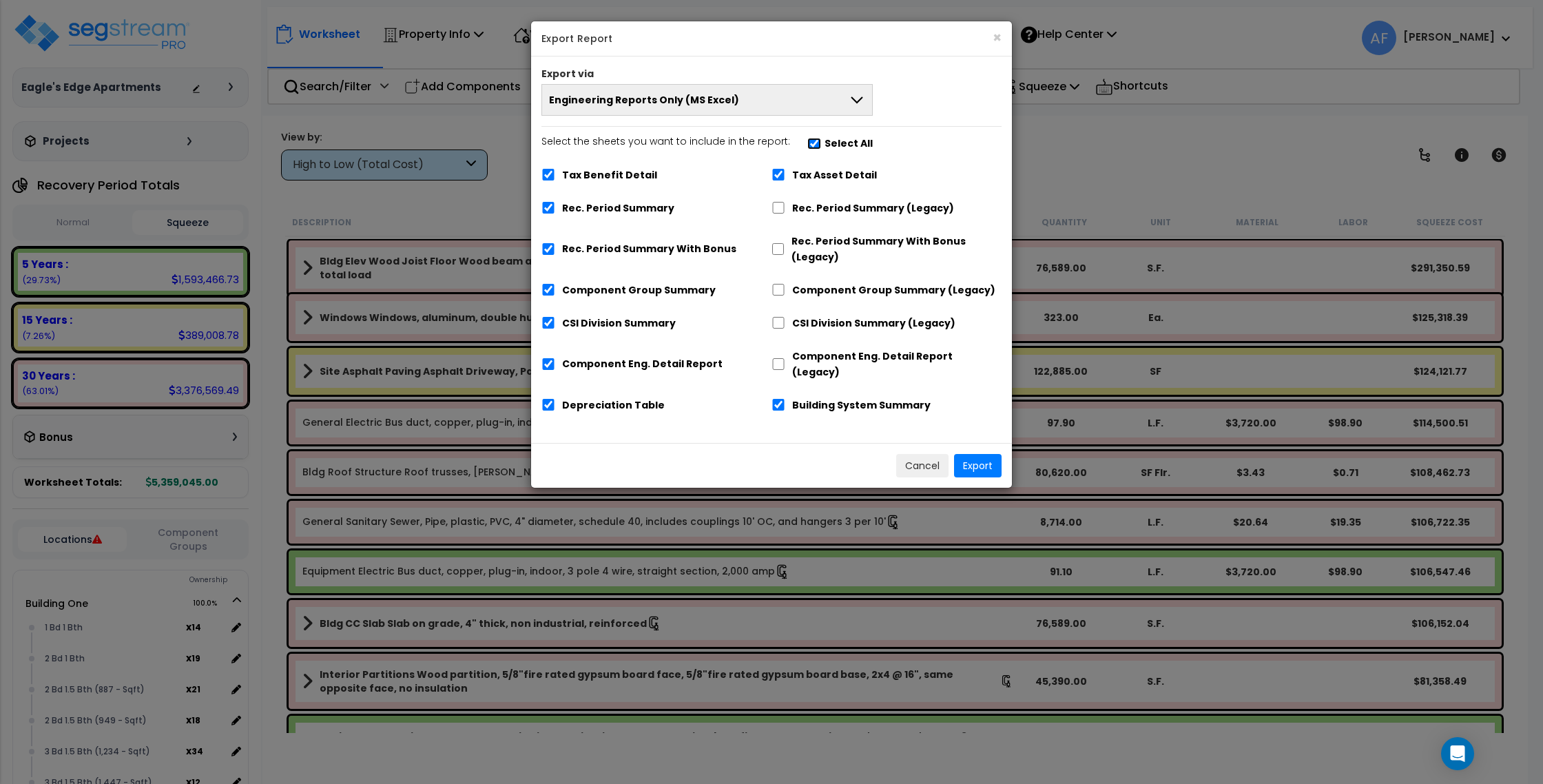
checkbox input "true"
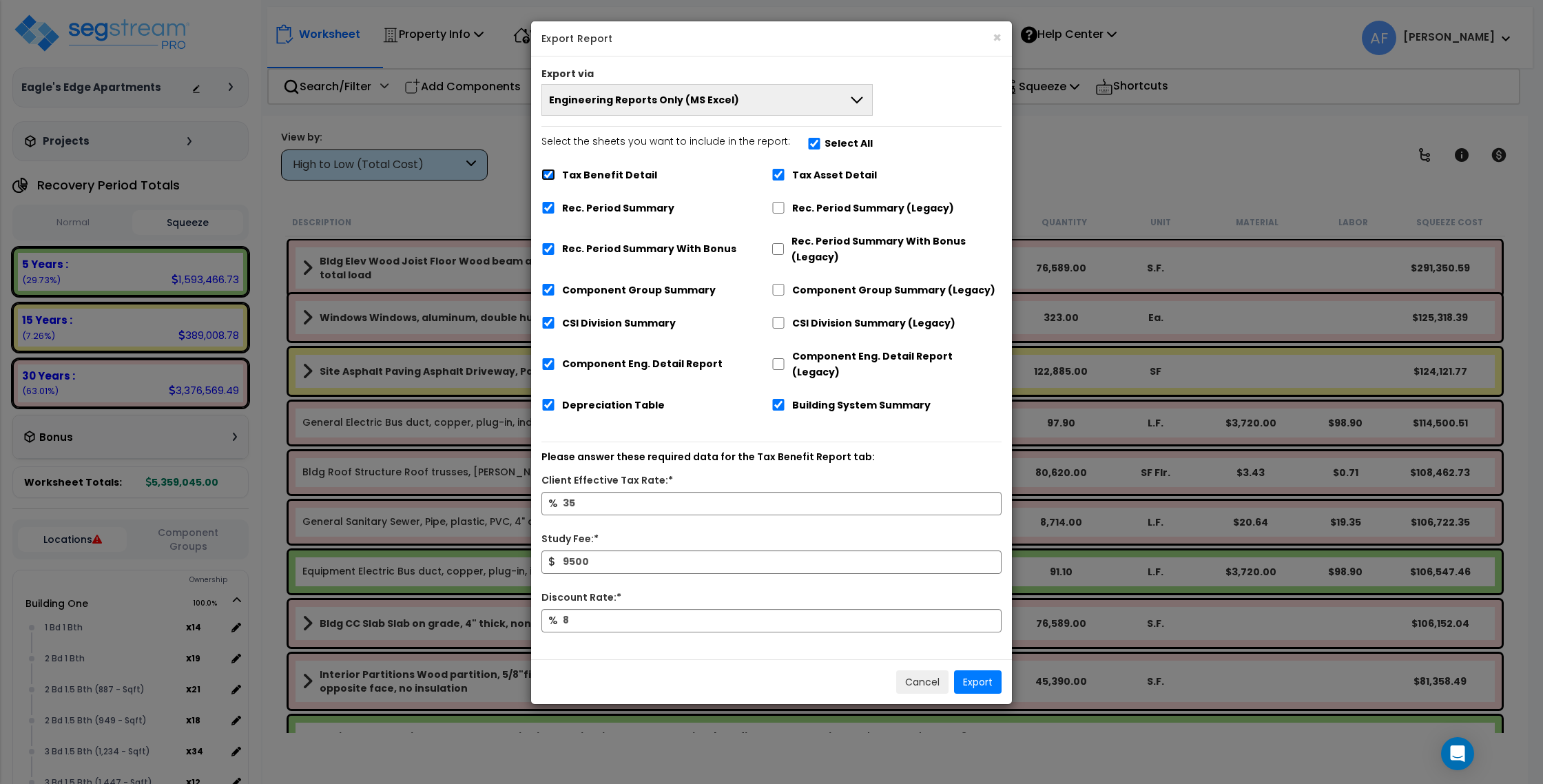
click at [552, 174] on input "Tax Benefit Detail" at bounding box center [548, 174] width 14 height 12
checkbox input "false"
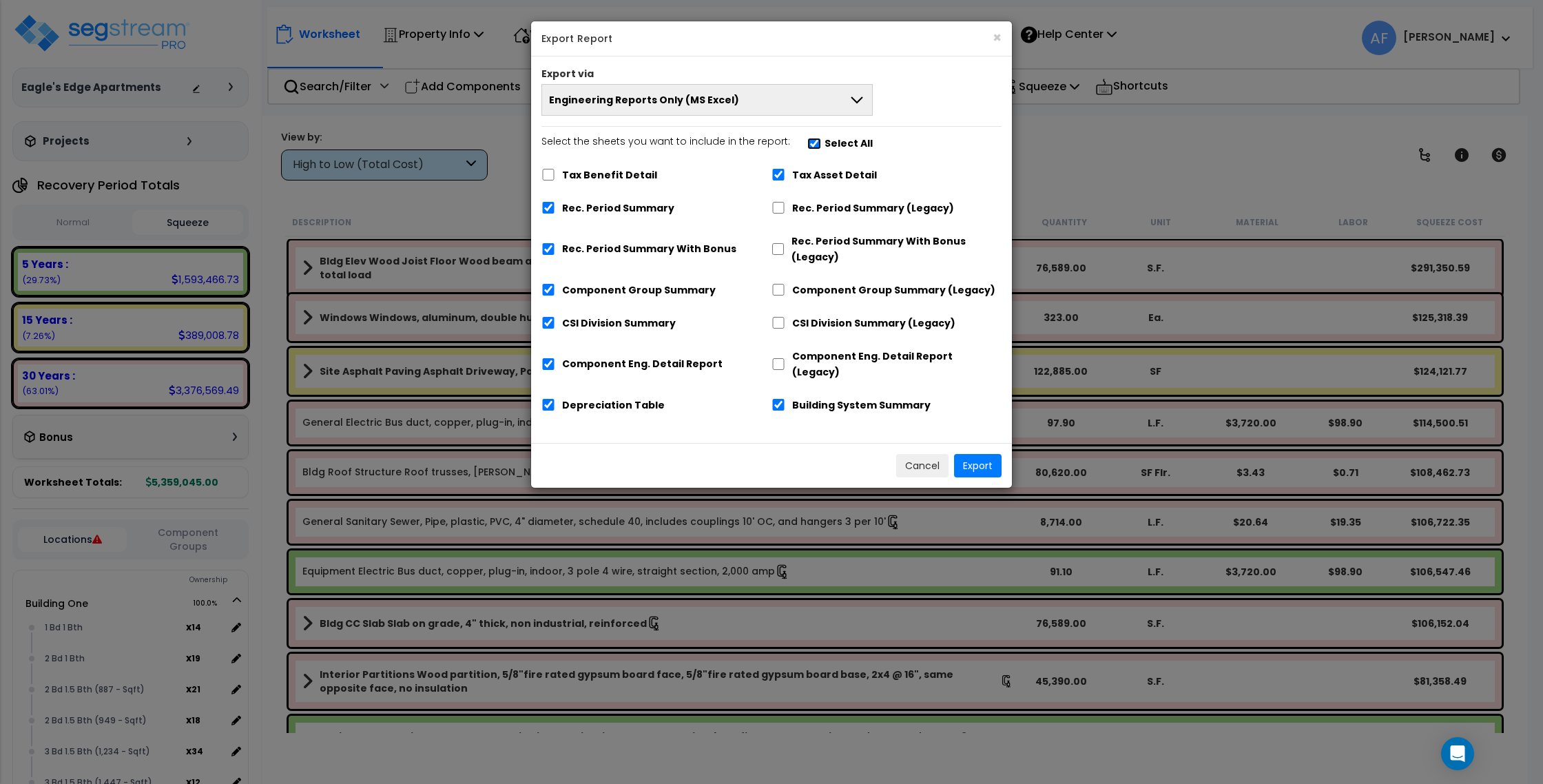
click at [807, 144] on input "Select the sheets you want to include in the report: Select All" at bounding box center [814, 143] width 14 height 12
checkbox input "false"
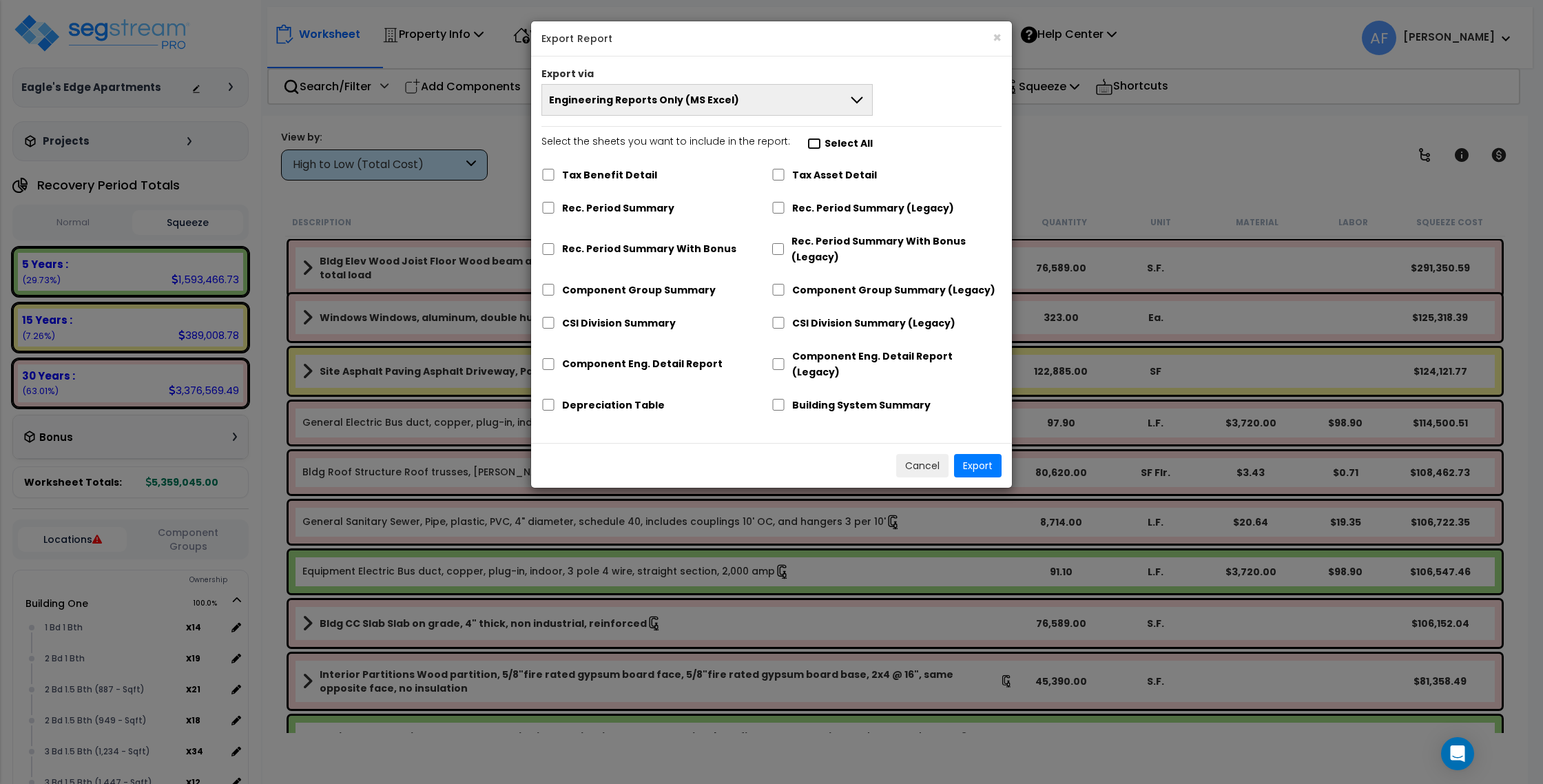
checkbox input "false"
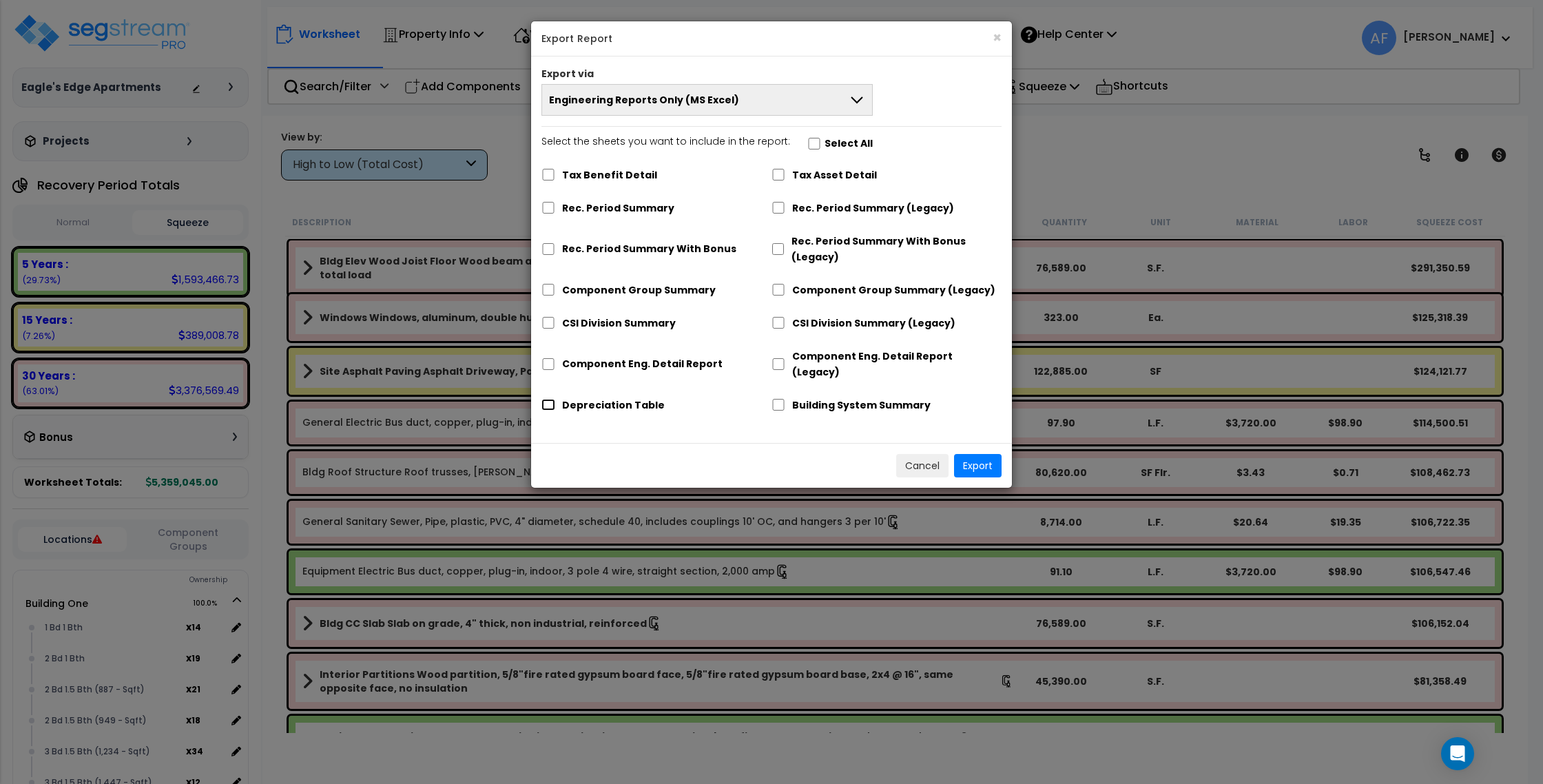
click at [548, 399] on input "Depreciation Table" at bounding box center [548, 404] width 14 height 12
checkbox input "true"
click at [548, 358] on input "Component Eng. Detail Report" at bounding box center [548, 363] width 14 height 12
checkbox input "true"
click at [983, 454] on button "Export" at bounding box center [978, 465] width 48 height 23
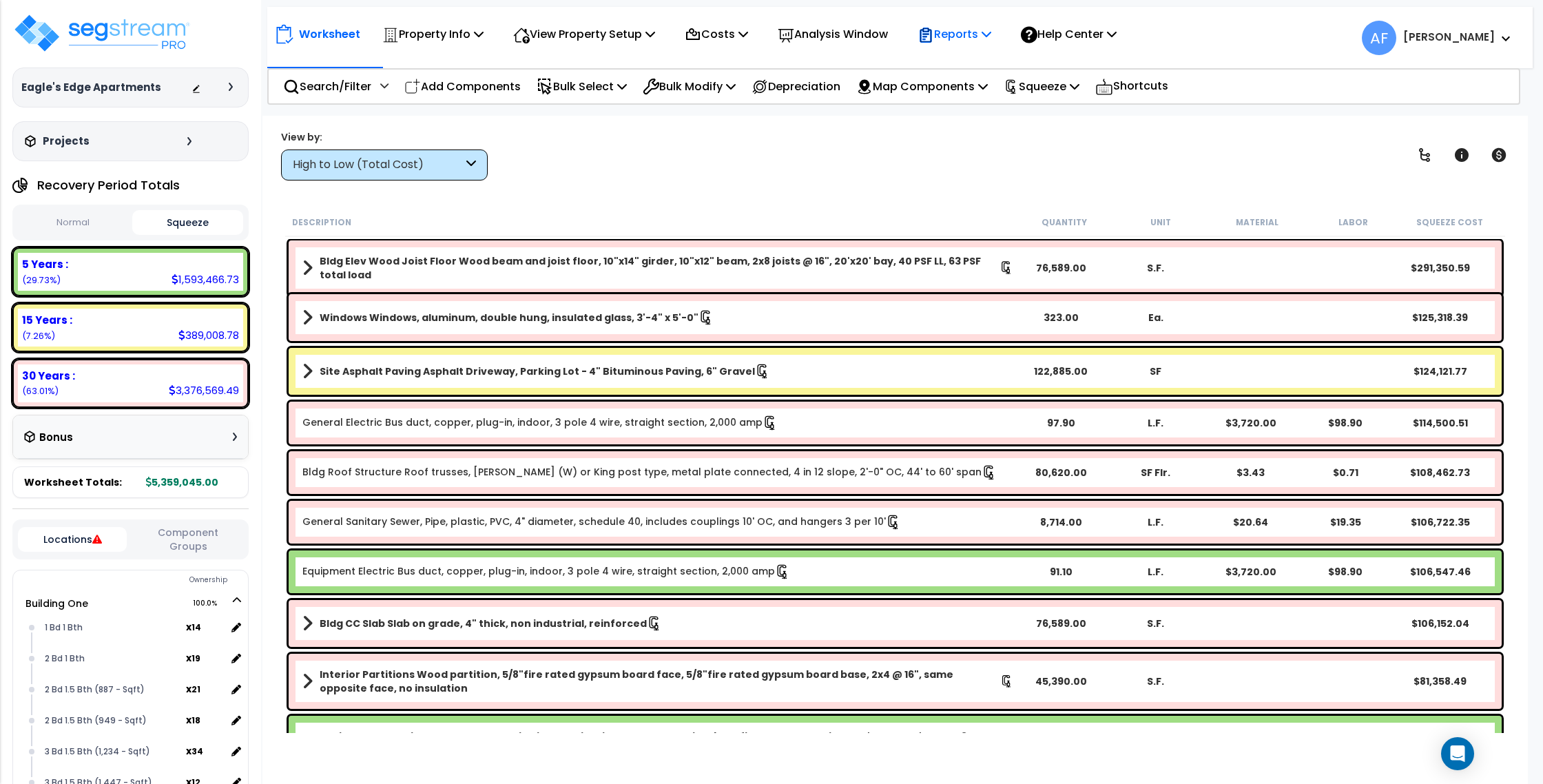
drag, startPoint x: 988, startPoint y: 31, endPoint x: 991, endPoint y: 43, distance: 12.4
click at [988, 31] on p "Reports" at bounding box center [955, 34] width 74 height 18
click at [957, 69] on link "Get Report" at bounding box center [979, 65] width 137 height 28
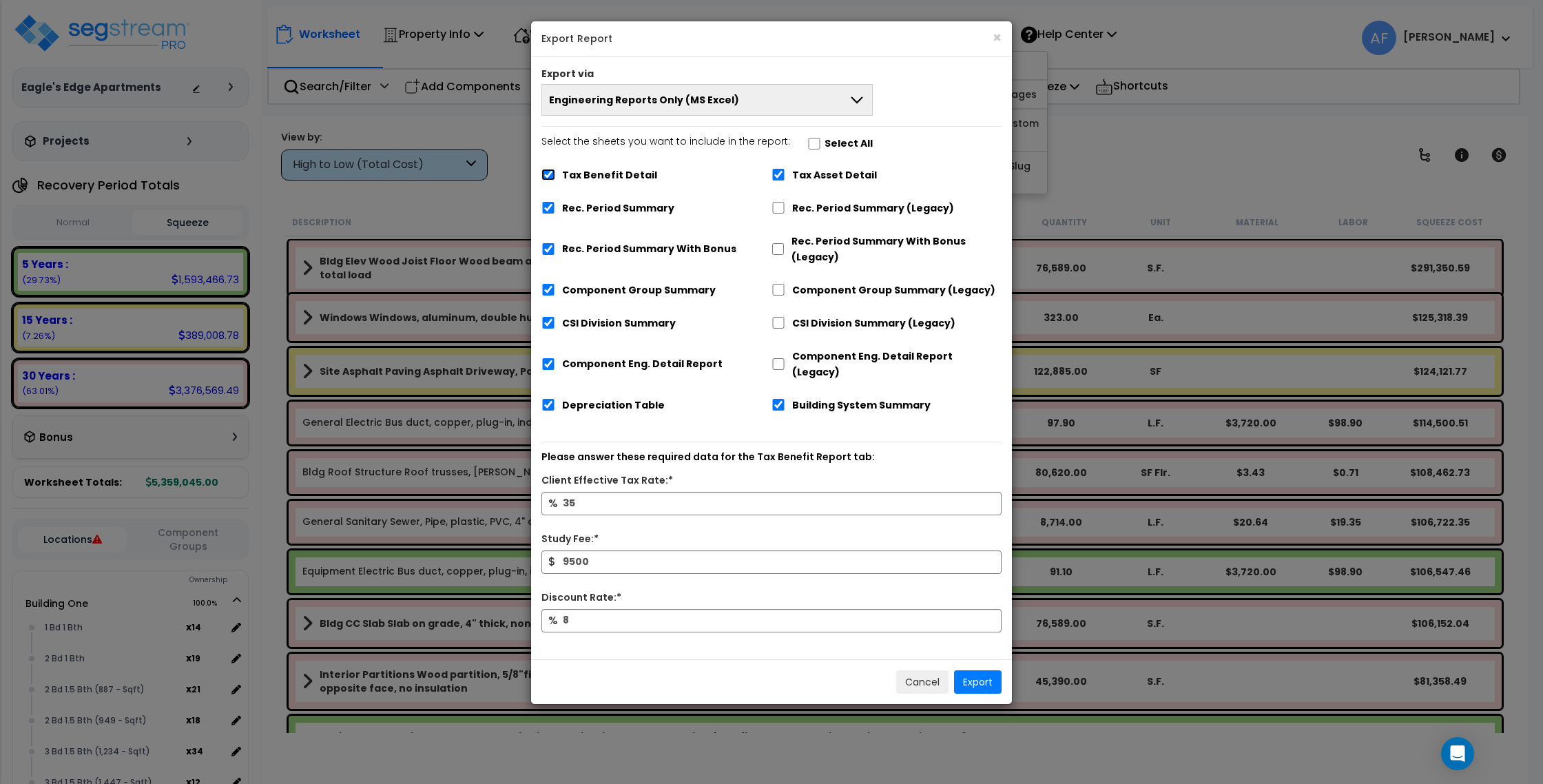
click at [541, 174] on input "Tax Benefit Detail" at bounding box center [548, 174] width 14 height 12
checkbox input "false"
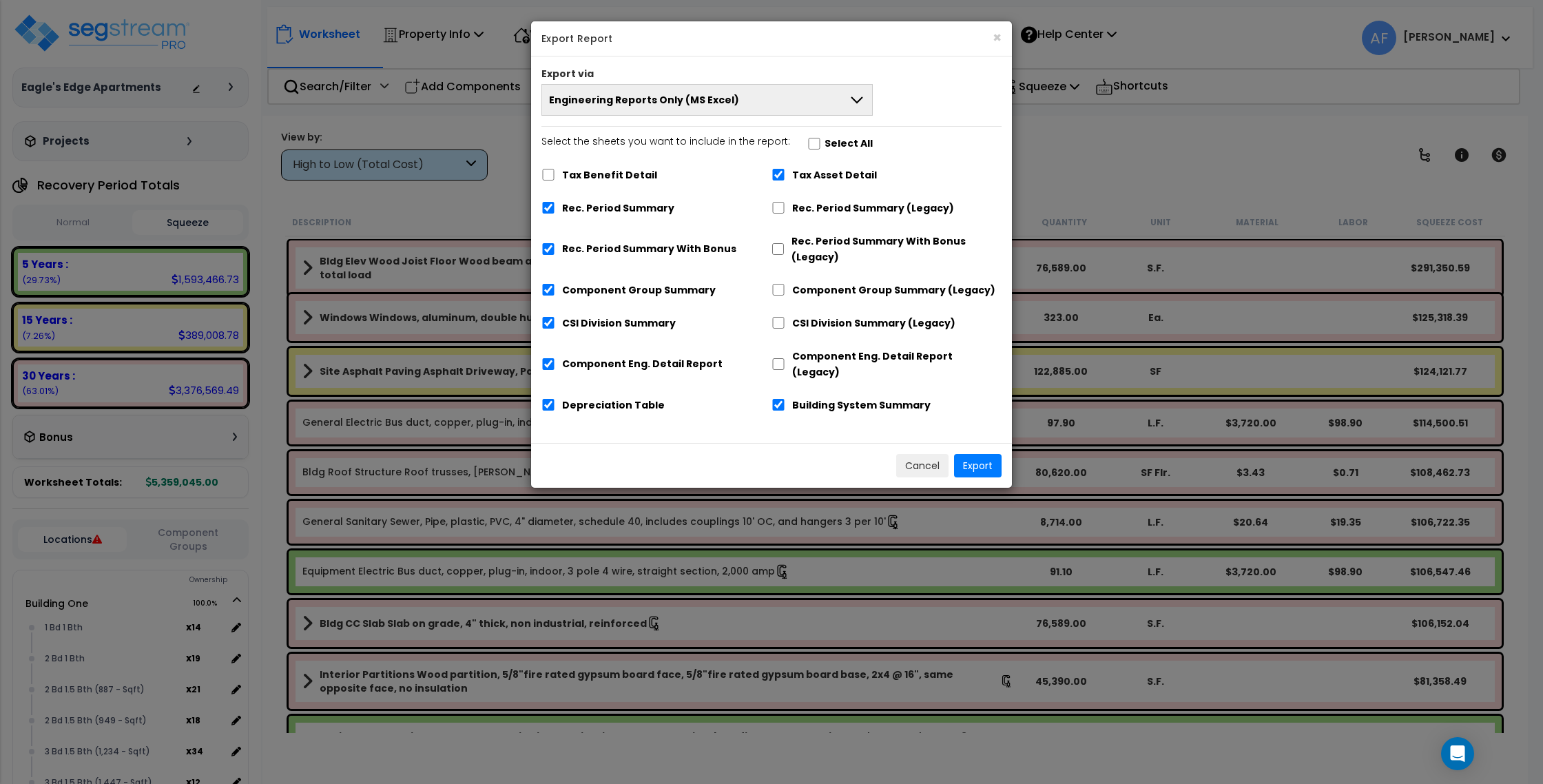
click at [698, 91] on button "Engineering Reports Only (MS Excel)" at bounding box center [707, 99] width 331 height 31
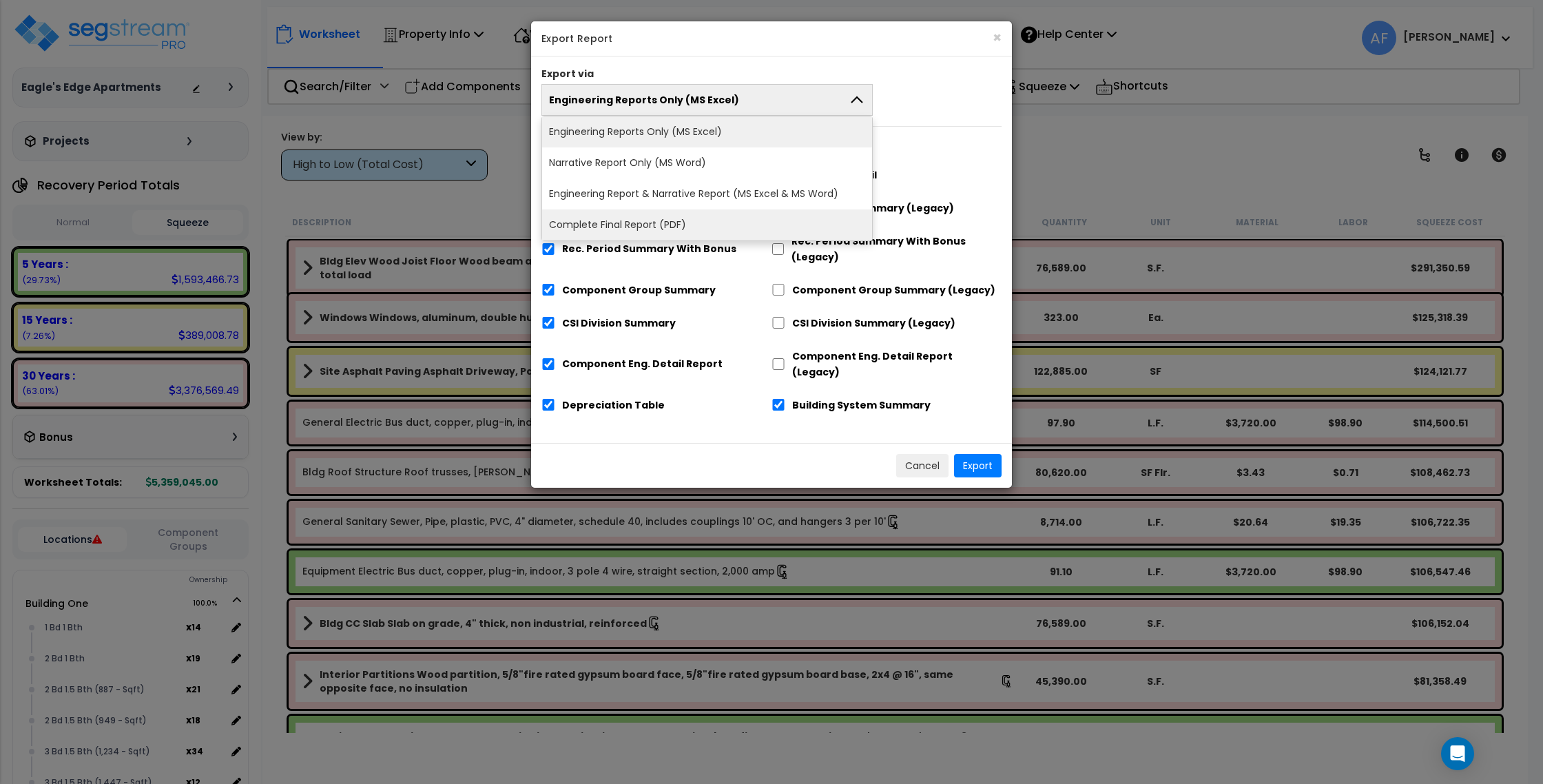
click at [674, 215] on li "Complete Final Report (PDF)" at bounding box center [707, 225] width 330 height 31
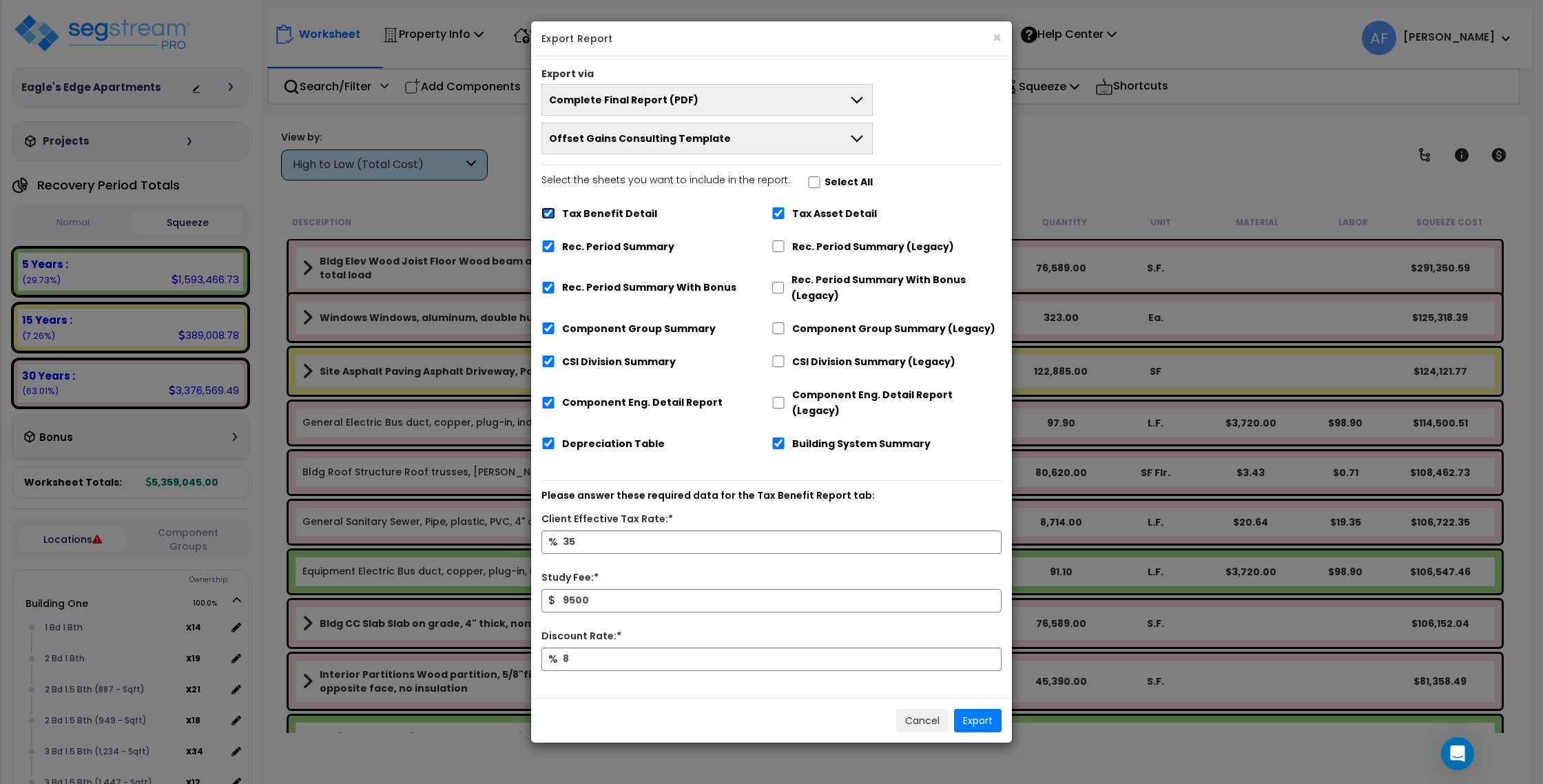
click at [544, 210] on input "Tax Benefit Detail" at bounding box center [548, 213] width 14 height 12
checkbox input "false"
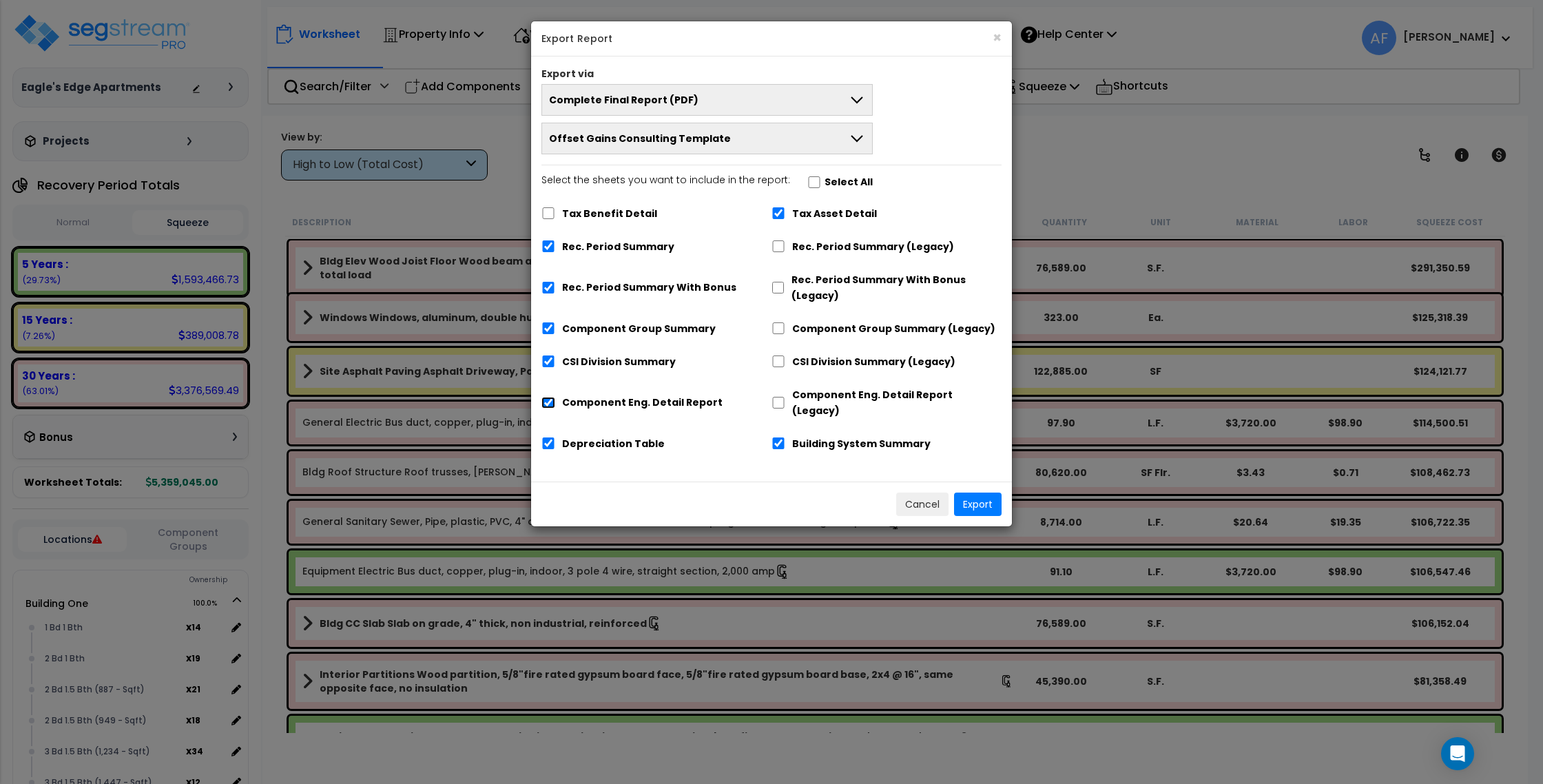
click at [550, 397] on input "Component Eng. Detail Report" at bounding box center [548, 402] width 14 height 12
checkbox input "false"
click at [972, 492] on button "Export" at bounding box center [978, 504] width 48 height 23
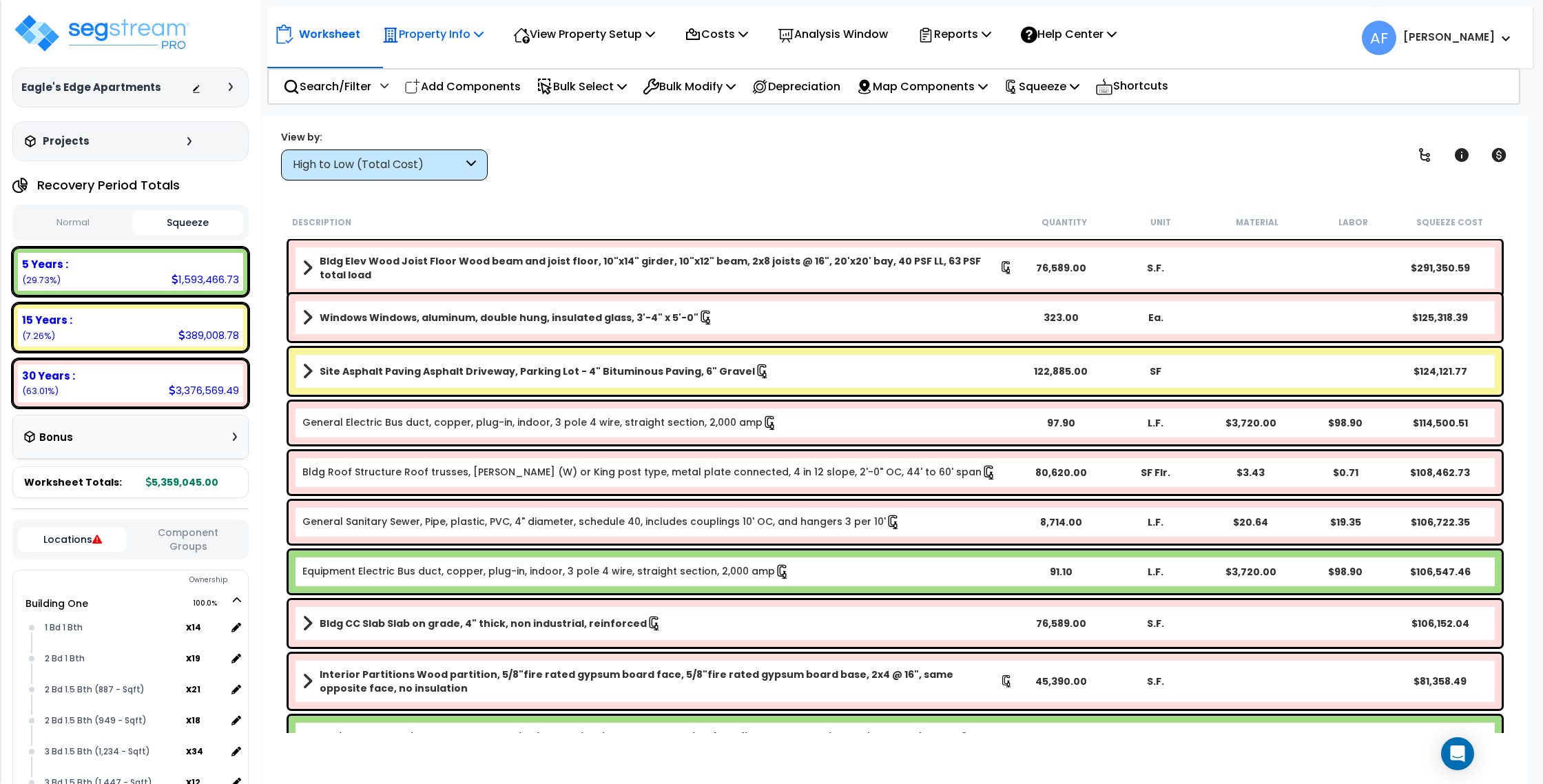
click at [461, 42] on p "Property Info" at bounding box center [433, 34] width 101 height 18
click at [965, 180] on div "Worksheet Property Info Property Setup Add Property Unit Template property Clon…" at bounding box center [896, 508] width 1266 height 784
click at [452, 37] on p "Property Info" at bounding box center [433, 34] width 101 height 18
click at [437, 64] on link "Property Setup" at bounding box center [444, 65] width 137 height 28
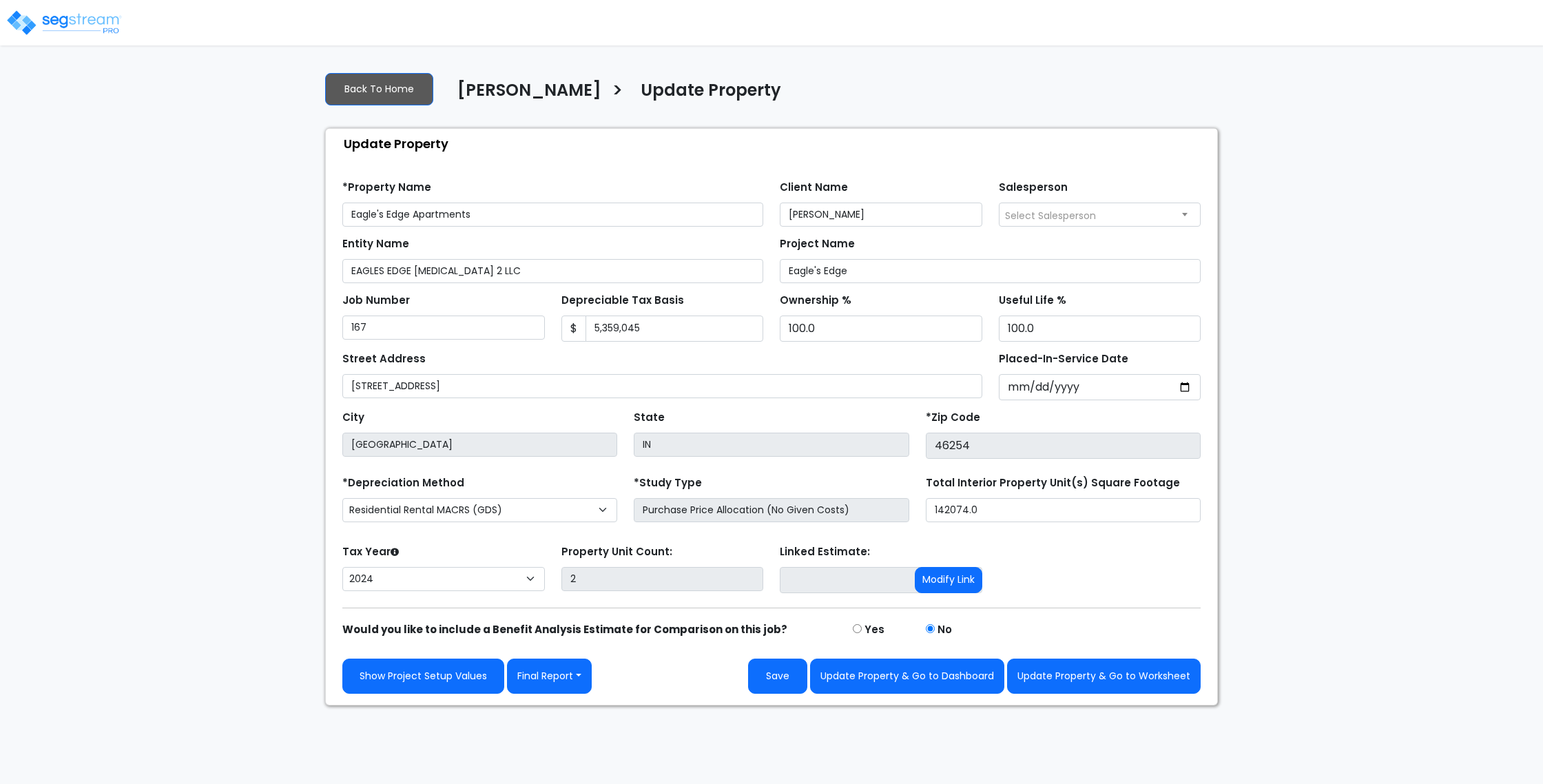
select select "2024"
drag, startPoint x: 485, startPoint y: 275, endPoint x: 333, endPoint y: 264, distance: 152.4
click at [333, 264] on div "Find these errors below in the Property Setup: *Property Name Eagle's Edge Apar…" at bounding box center [771, 431] width 892 height 546
click at [487, 295] on div "Job Number 167" at bounding box center [444, 315] width 203 height 50
drag, startPoint x: 662, startPoint y: 324, endPoint x: 571, endPoint y: 322, distance: 91.0
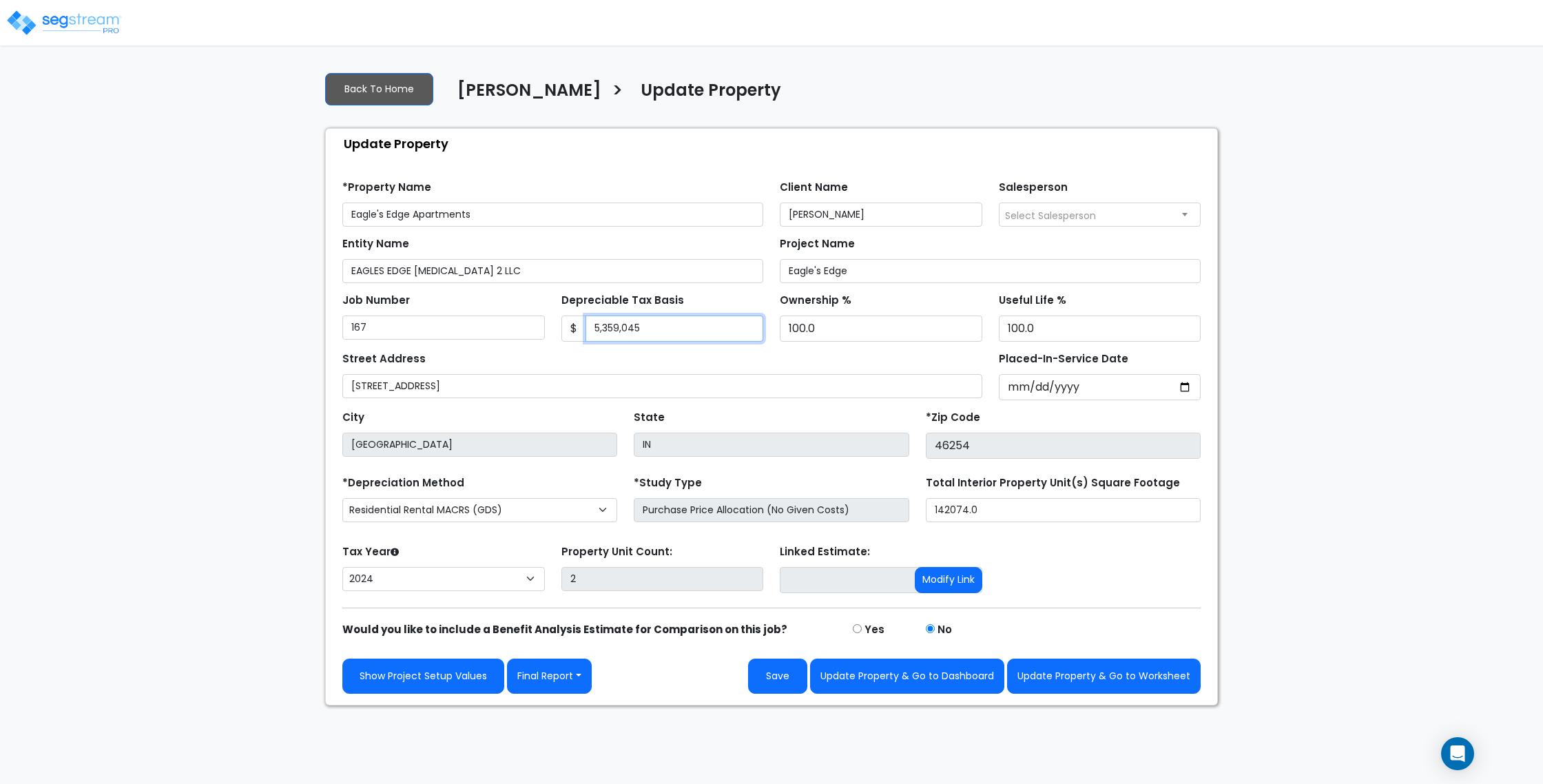
click at [571, 322] on div "$ 5,359,045" at bounding box center [663, 329] width 203 height 26
paste input "9,224,437"
type input "9,224,437"
click at [779, 681] on button "Save" at bounding box center [777, 676] width 59 height 35
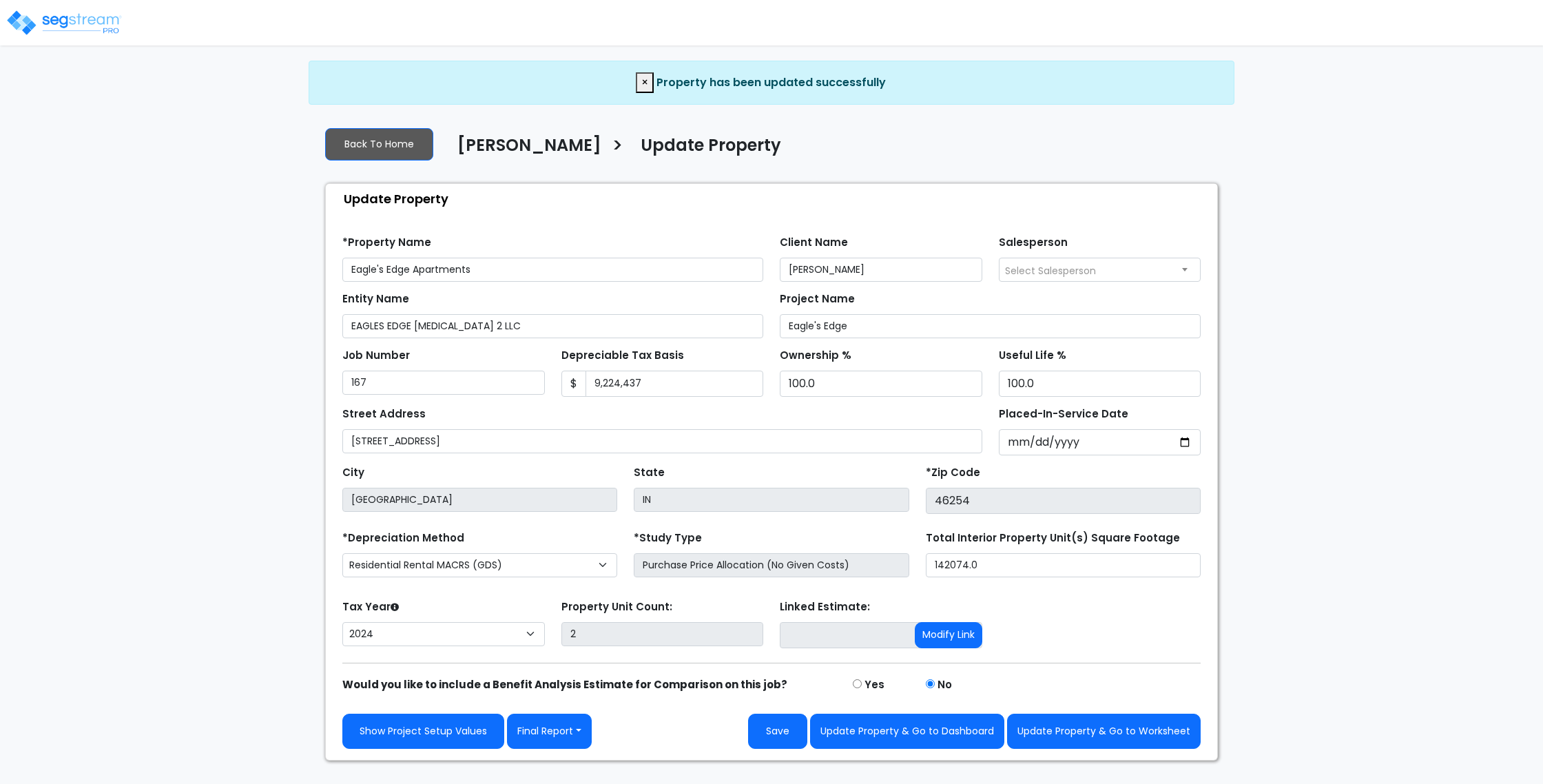
select select "2024"
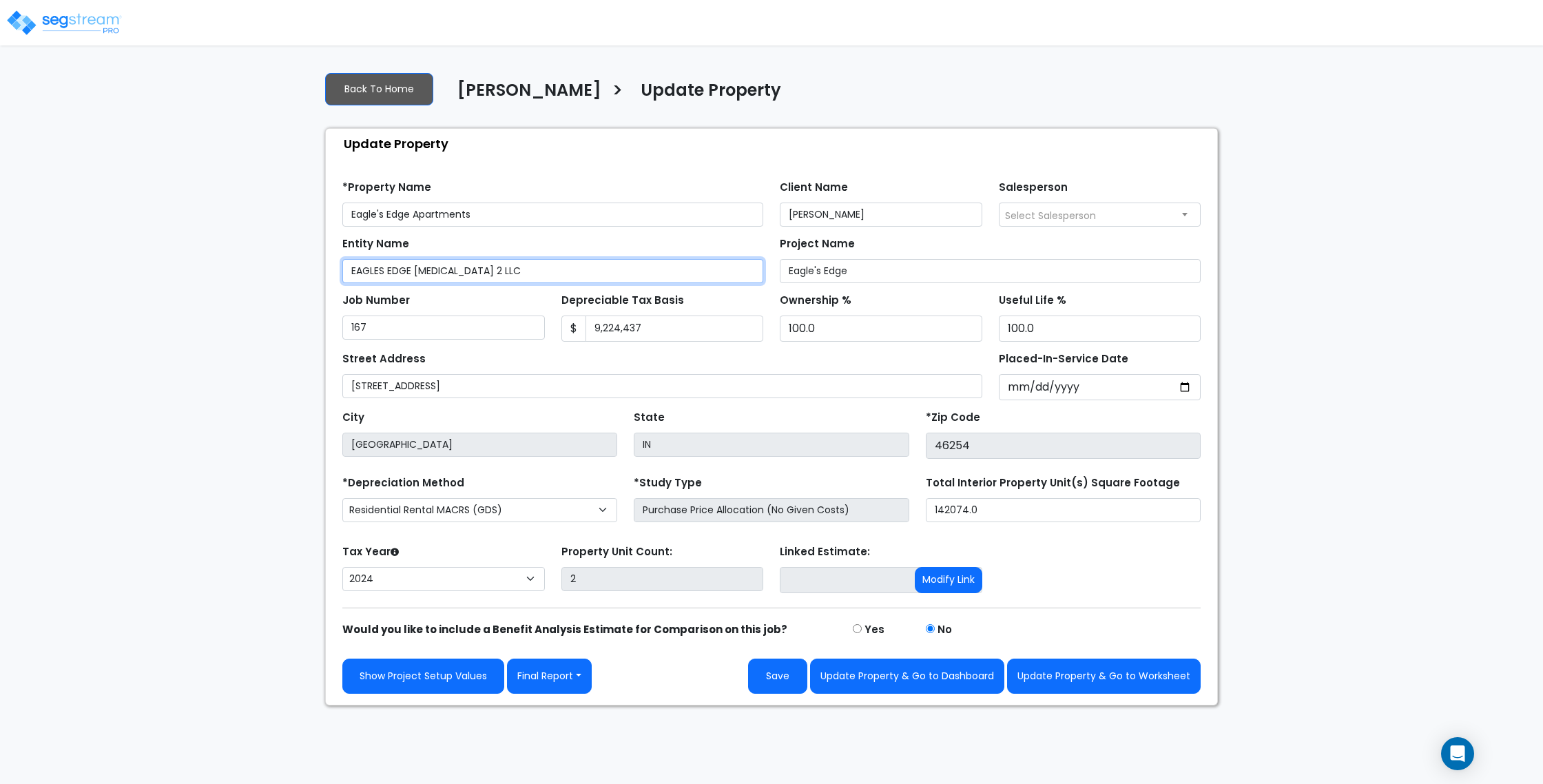
click at [438, 270] on input "EAGLES EDGE [MEDICAL_DATA] 2 LLC" at bounding box center [553, 270] width 421 height 24
type input "EAGLES EDGE LLC"
click at [505, 244] on div "Entity Name EAGLES EDGE LLC" at bounding box center [553, 258] width 421 height 50
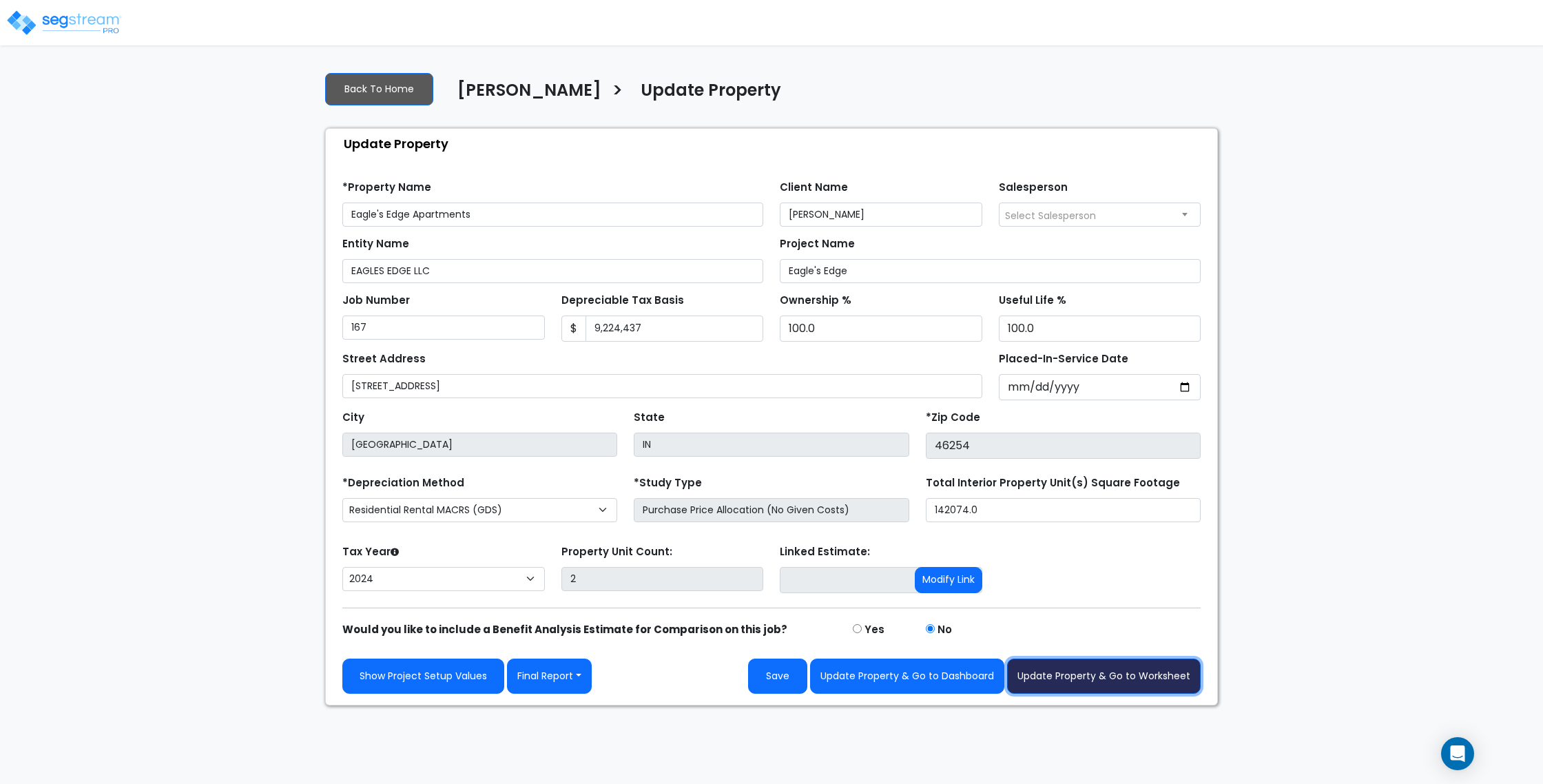
click at [1095, 672] on button "Update Property & Go to Worksheet" at bounding box center [1104, 676] width 194 height 35
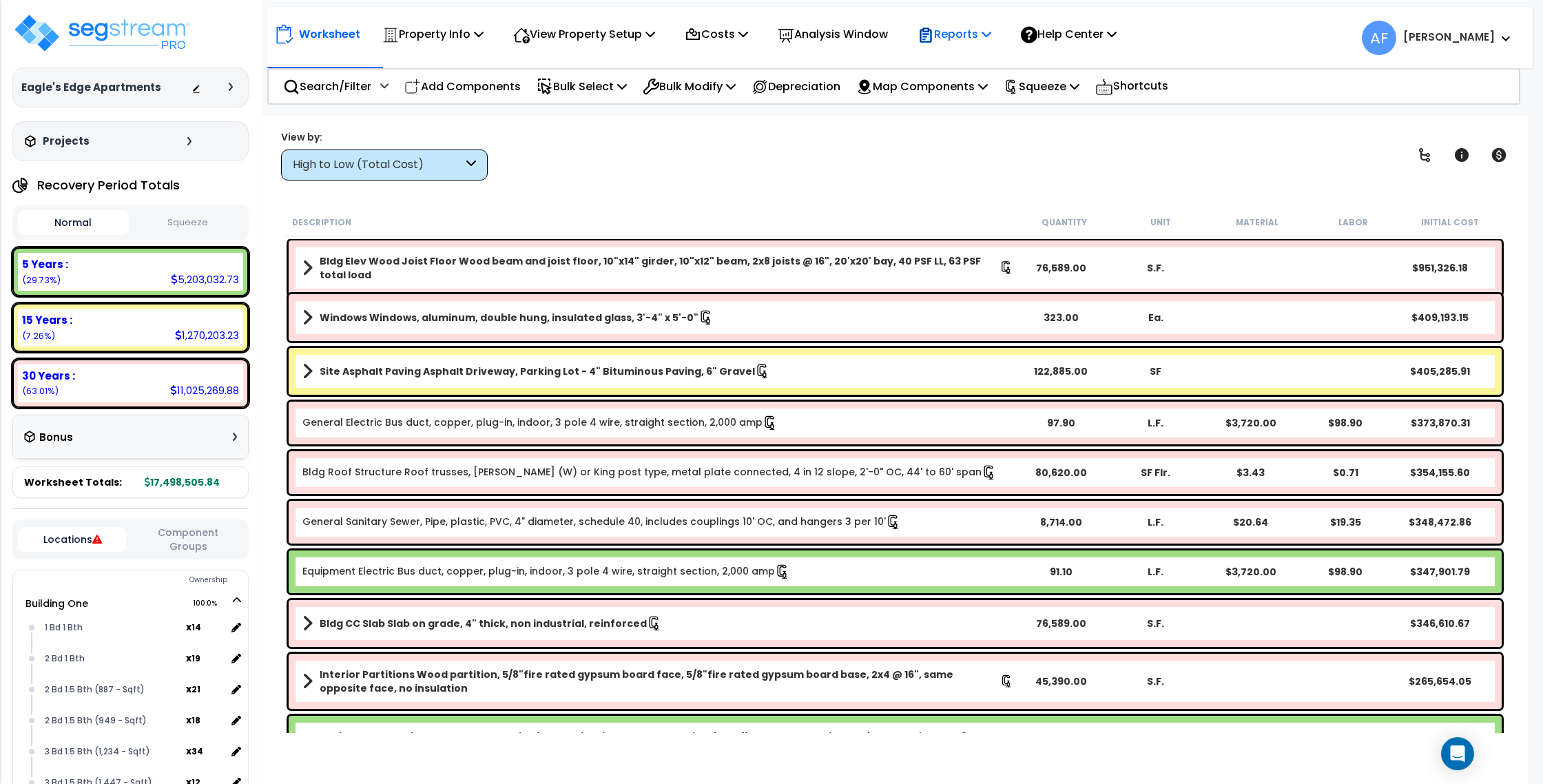
click at [977, 37] on p "Reports" at bounding box center [955, 34] width 74 height 18
click at [975, 73] on link "Get Report" at bounding box center [979, 65] width 137 height 28
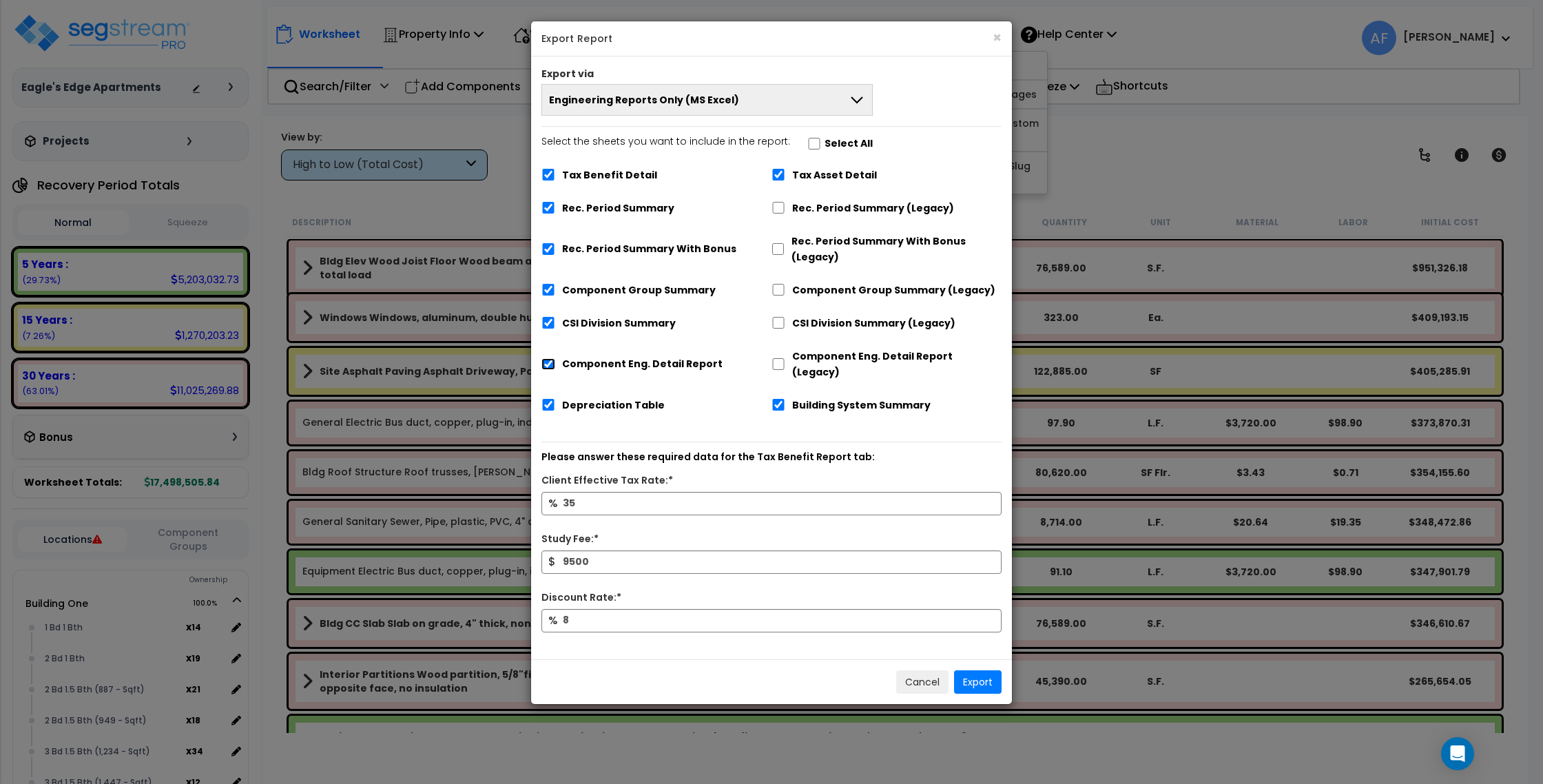
click at [548, 358] on input "Component Eng. Detail Report" at bounding box center [548, 363] width 14 height 12
checkbox input "false"
click at [551, 173] on input "Tax Benefit Detail" at bounding box center [548, 174] width 14 height 12
checkbox input "false"
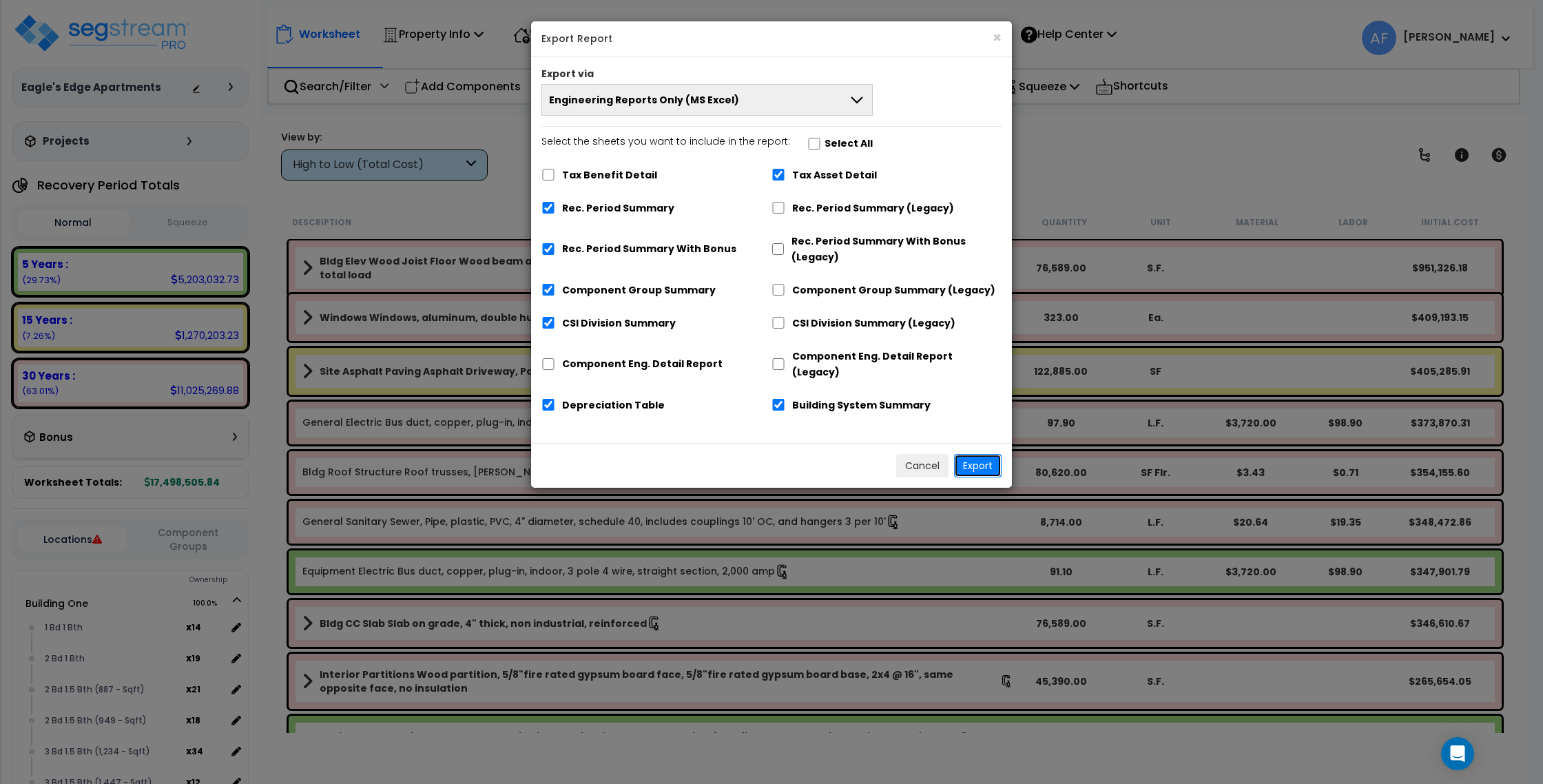
click at [990, 454] on button "Export" at bounding box center [978, 465] width 48 height 23
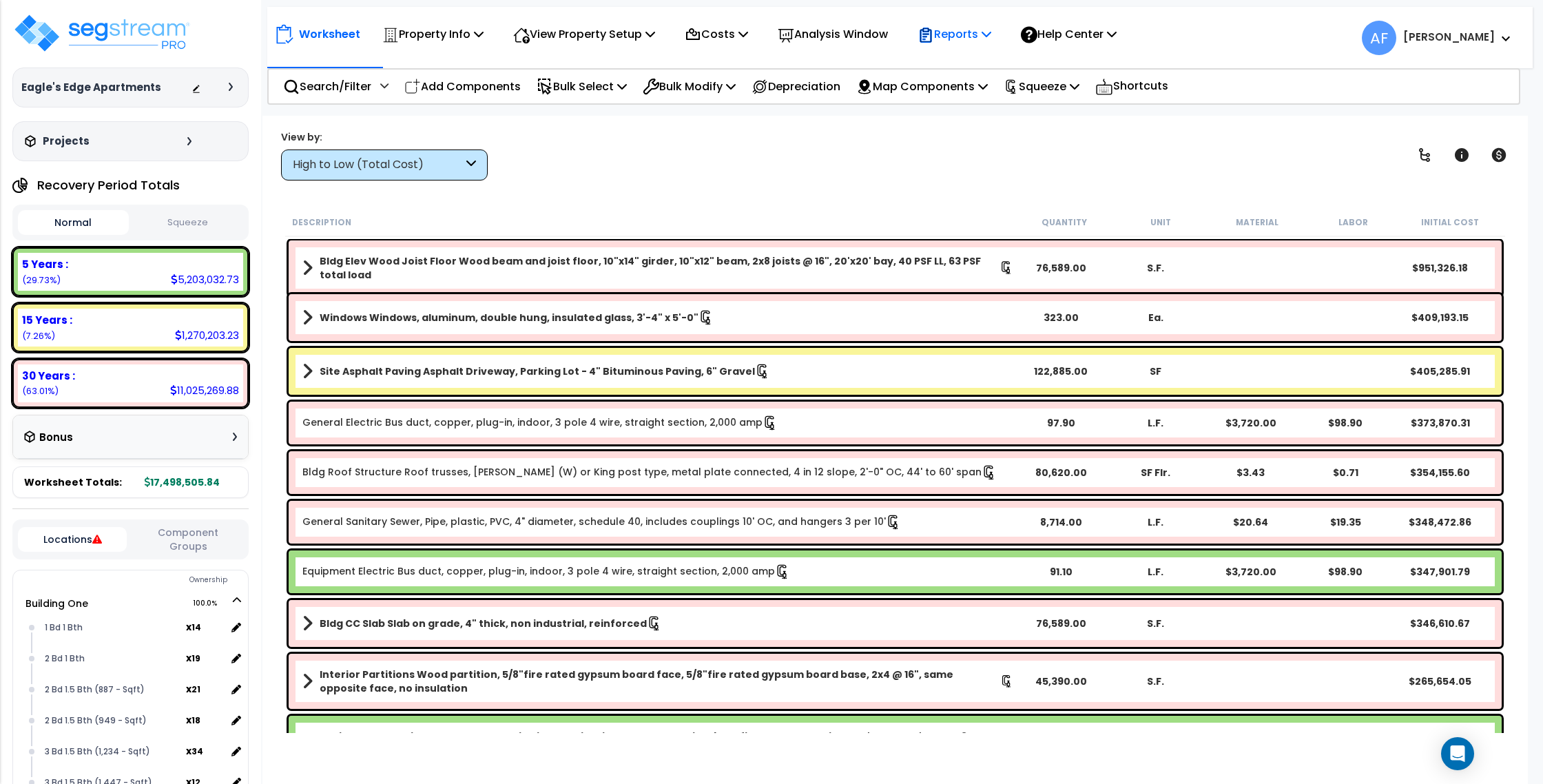
click at [965, 28] on p "Reports" at bounding box center [955, 34] width 74 height 18
click at [972, 58] on link "Get Report" at bounding box center [979, 65] width 137 height 28
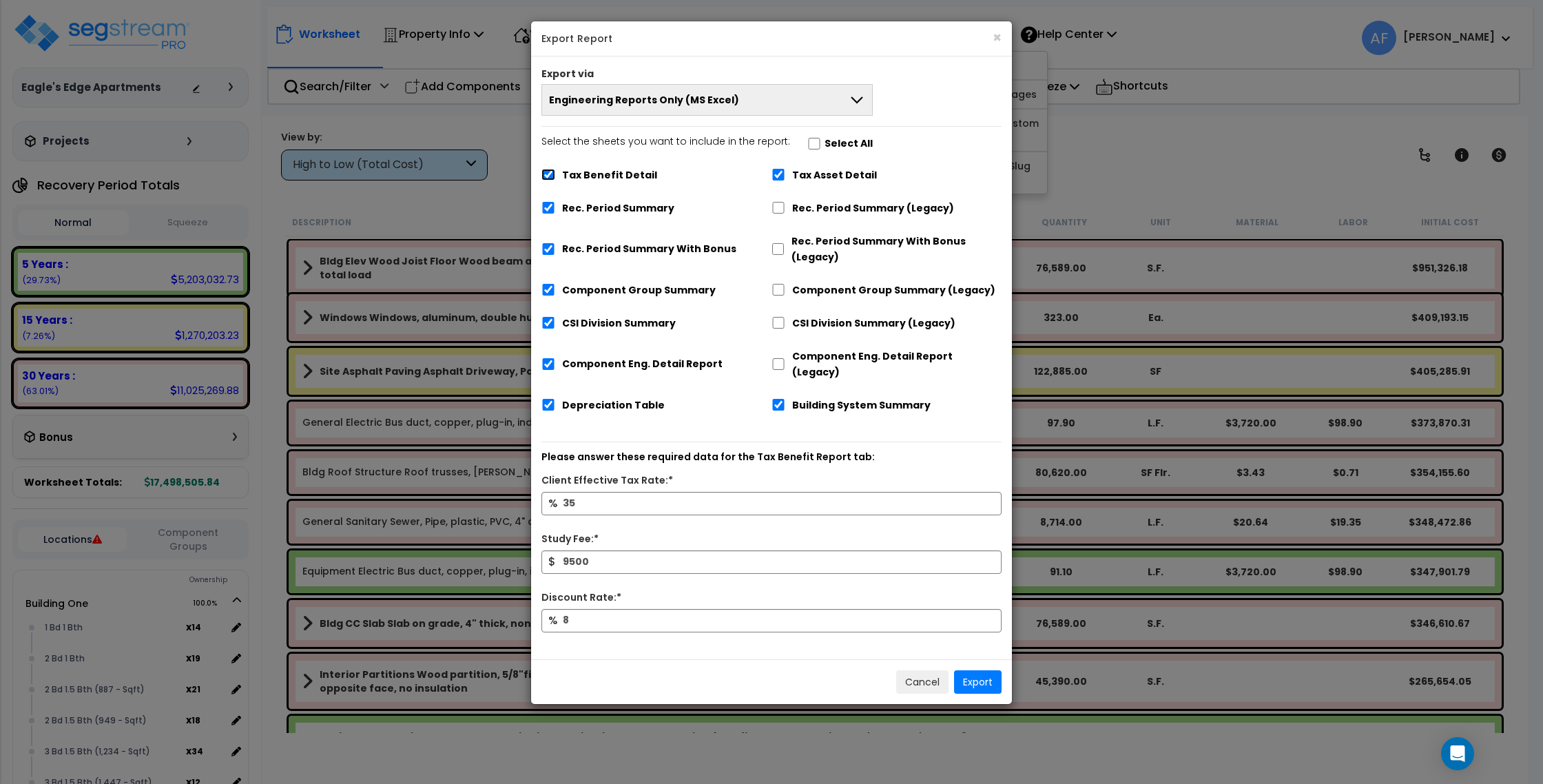
click at [547, 170] on input "Tax Benefit Detail" at bounding box center [548, 174] width 14 height 12
checkbox input "false"
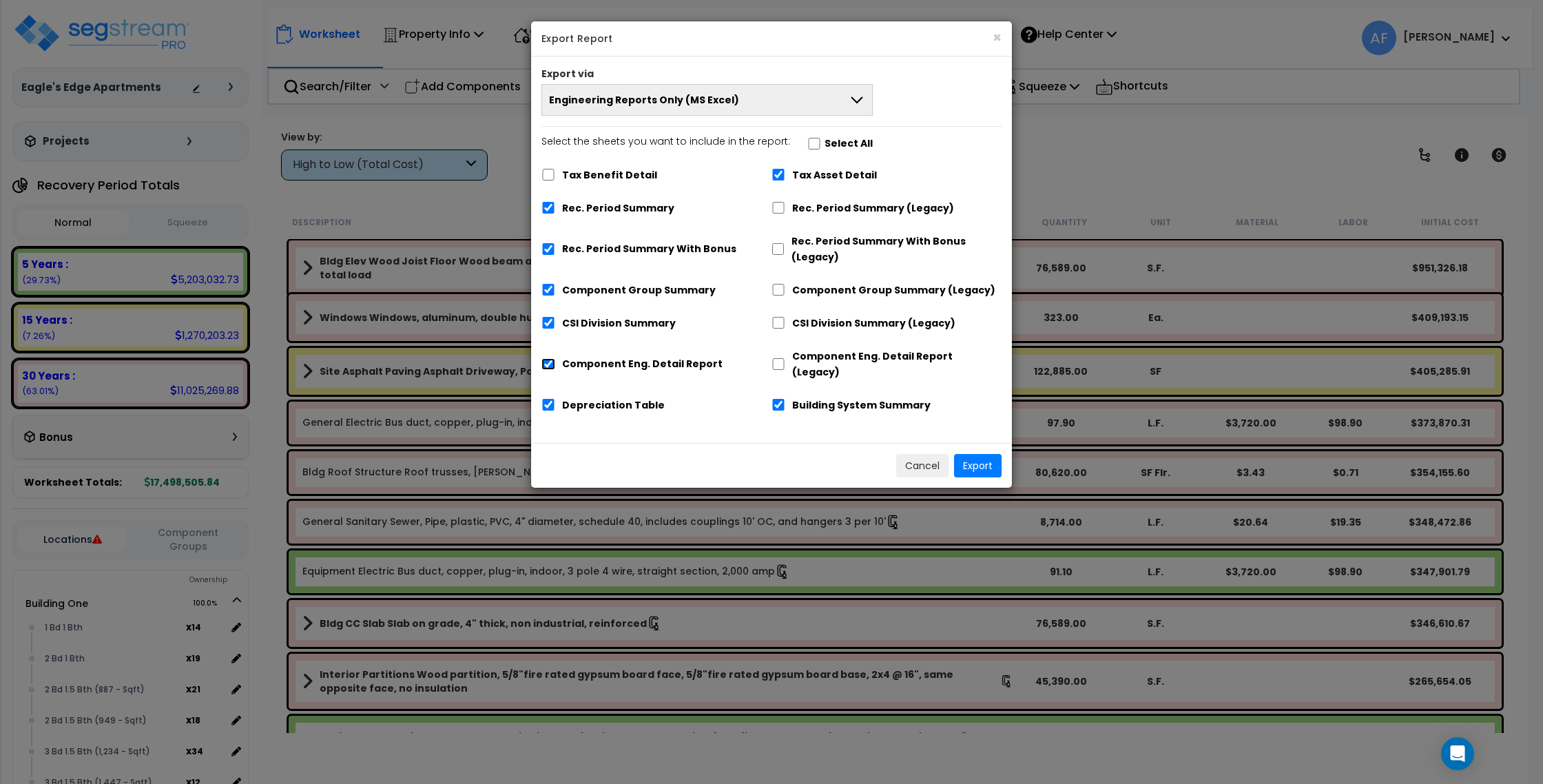
click at [552, 358] on input "Component Eng. Detail Report" at bounding box center [548, 363] width 14 height 12
checkbox input "false"
click at [719, 103] on span "Engineering Reports Only (MS Excel)" at bounding box center [644, 100] width 190 height 14
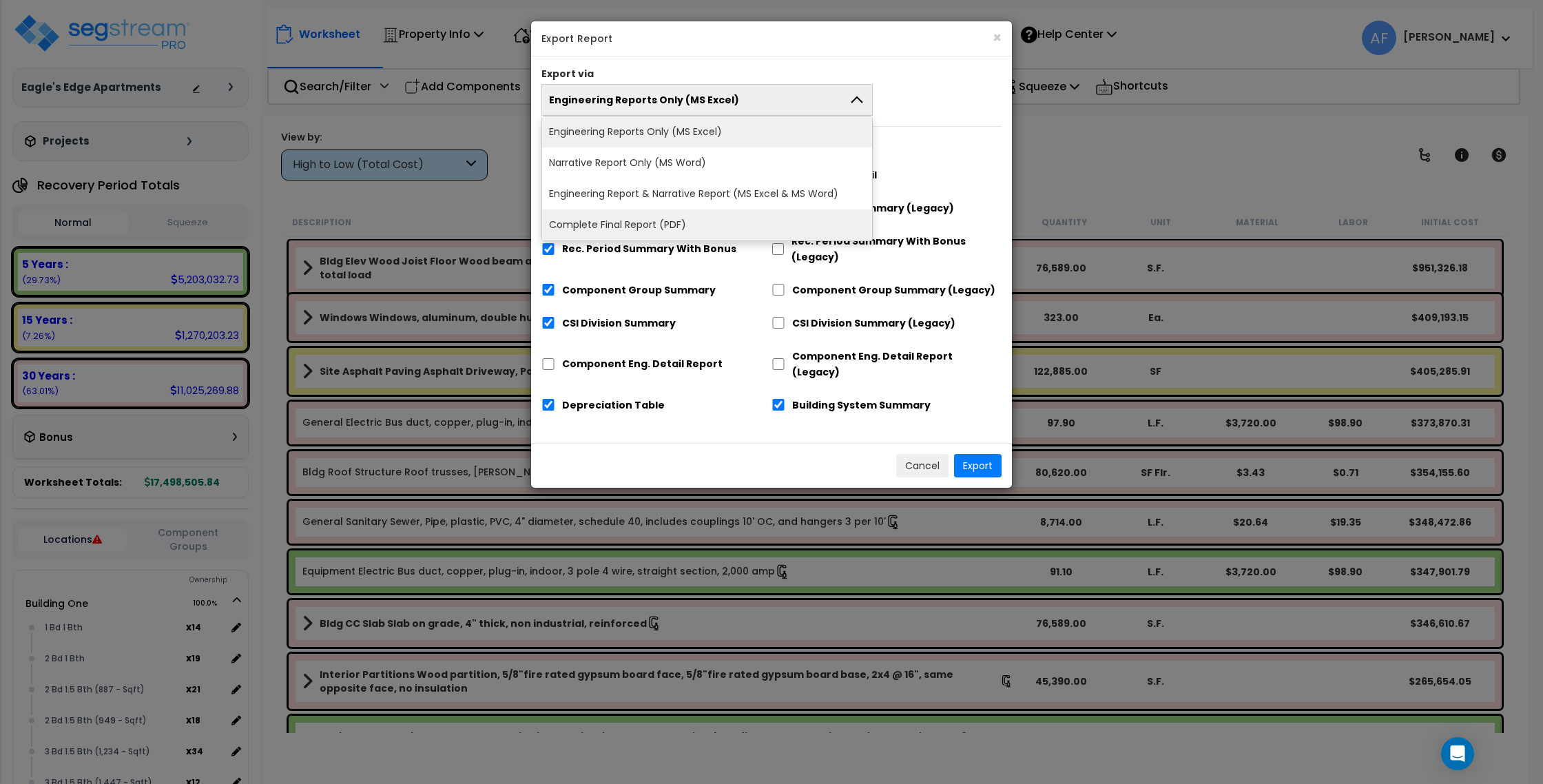
click at [694, 214] on li "Complete Final Report (PDF)" at bounding box center [707, 225] width 330 height 31
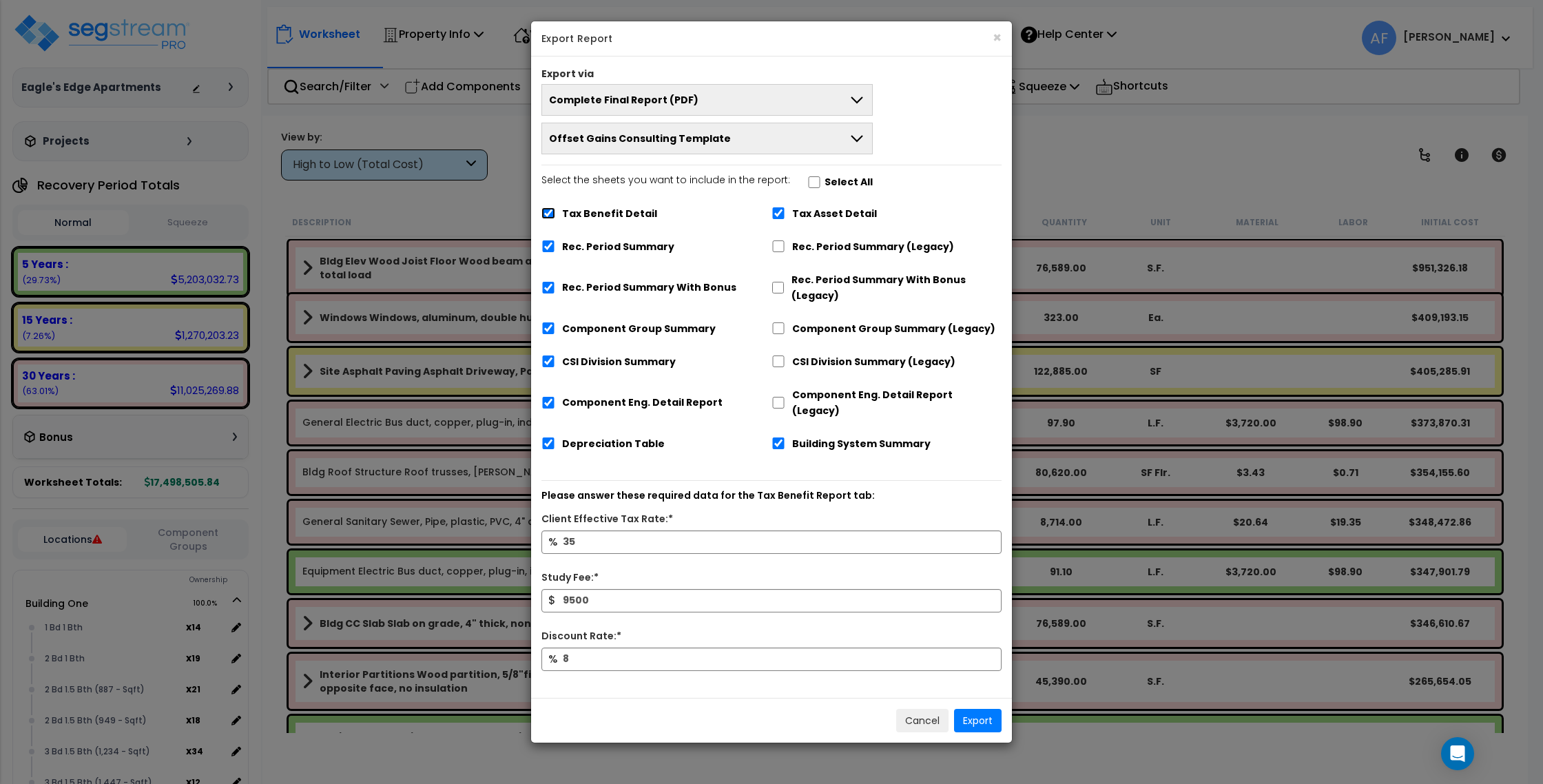
click at [548, 216] on input "Tax Benefit Detail" at bounding box center [548, 213] width 14 height 12
checkbox input "false"
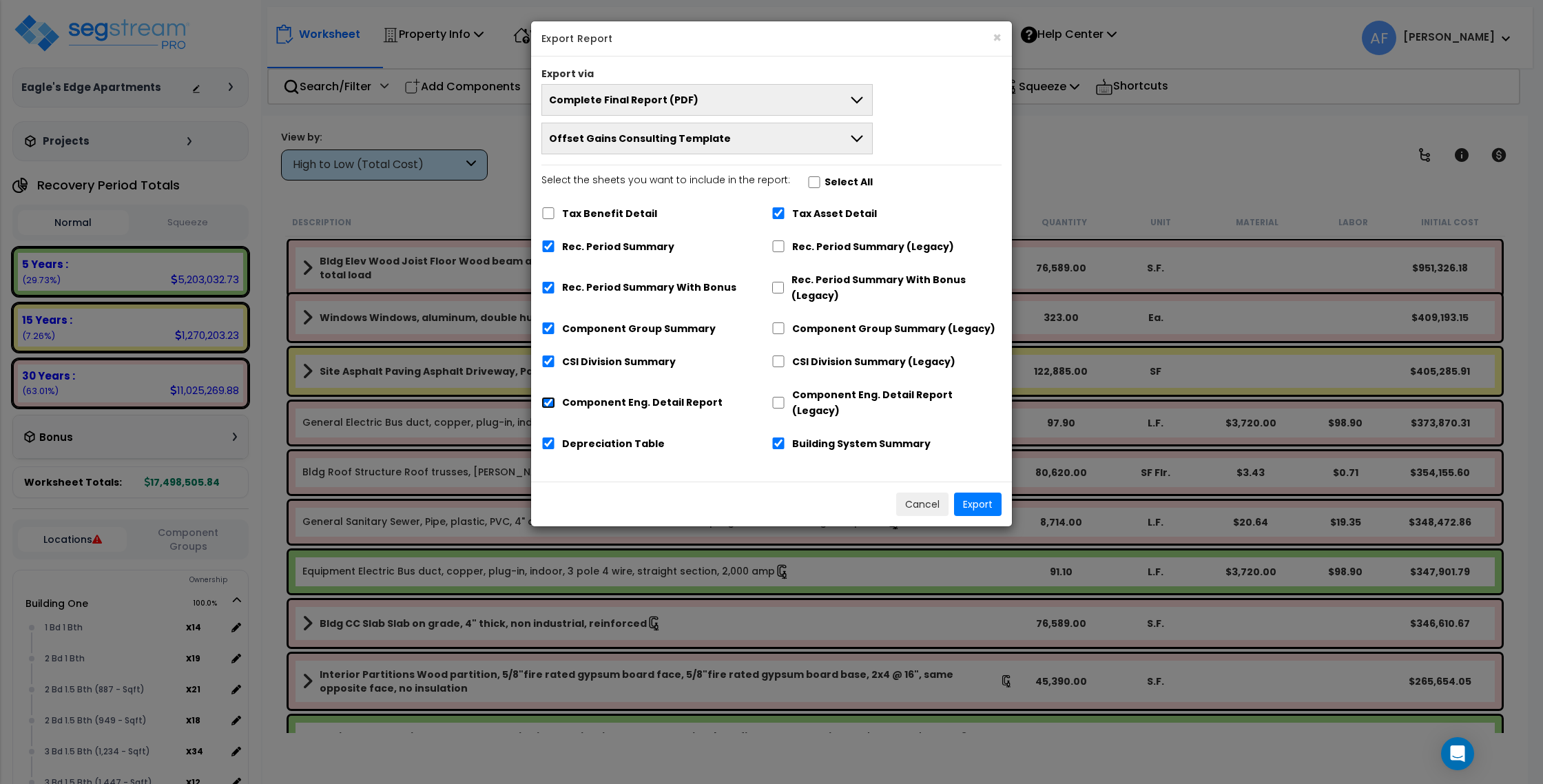
click at [548, 397] on input "Component Eng. Detail Report" at bounding box center [548, 402] width 14 height 12
checkbox input "false"
click at [989, 492] on button "Export" at bounding box center [978, 504] width 48 height 23
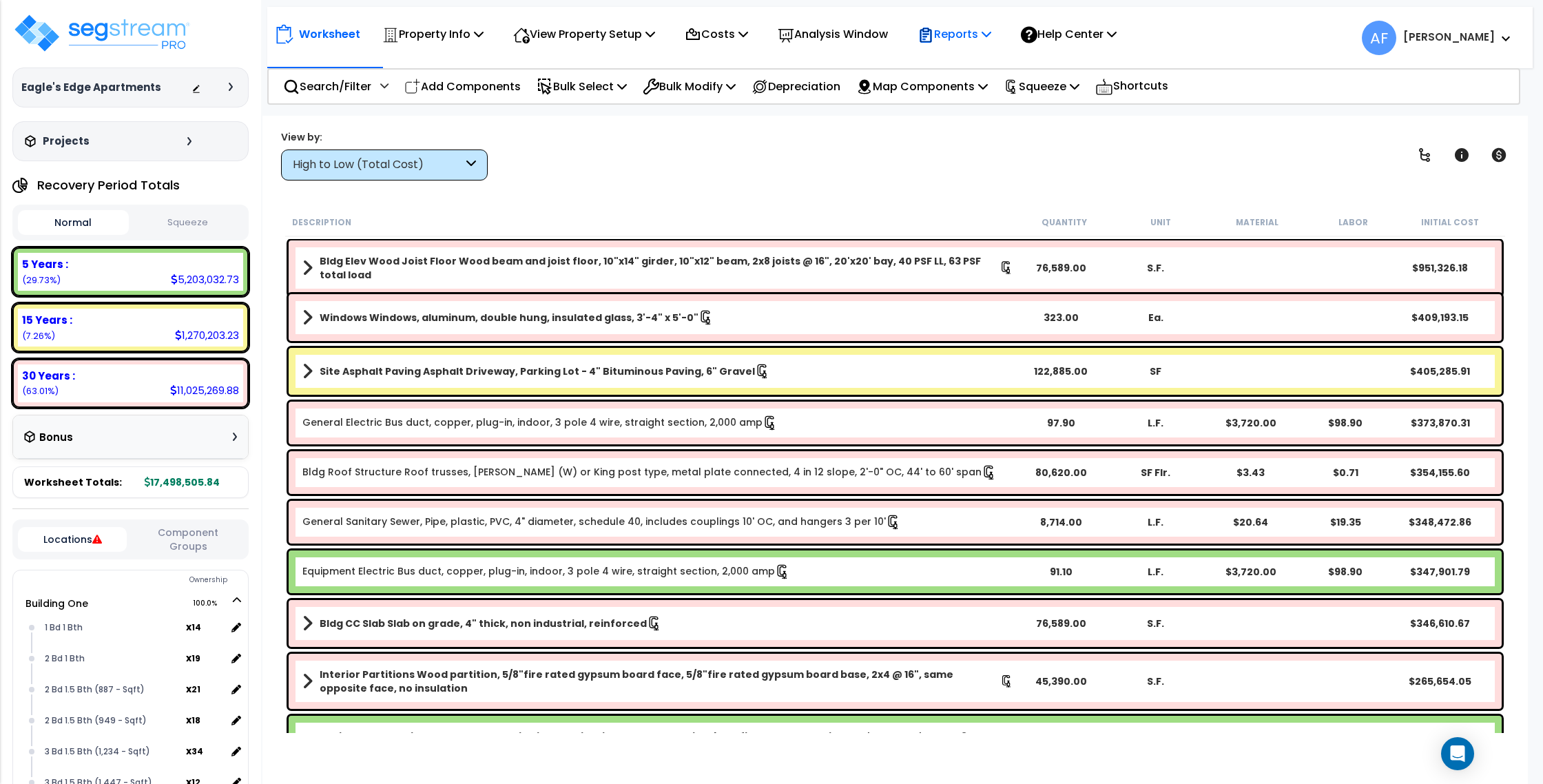
click at [969, 32] on p "Reports" at bounding box center [955, 34] width 74 height 18
click at [985, 61] on link "Get Report" at bounding box center [979, 65] width 137 height 28
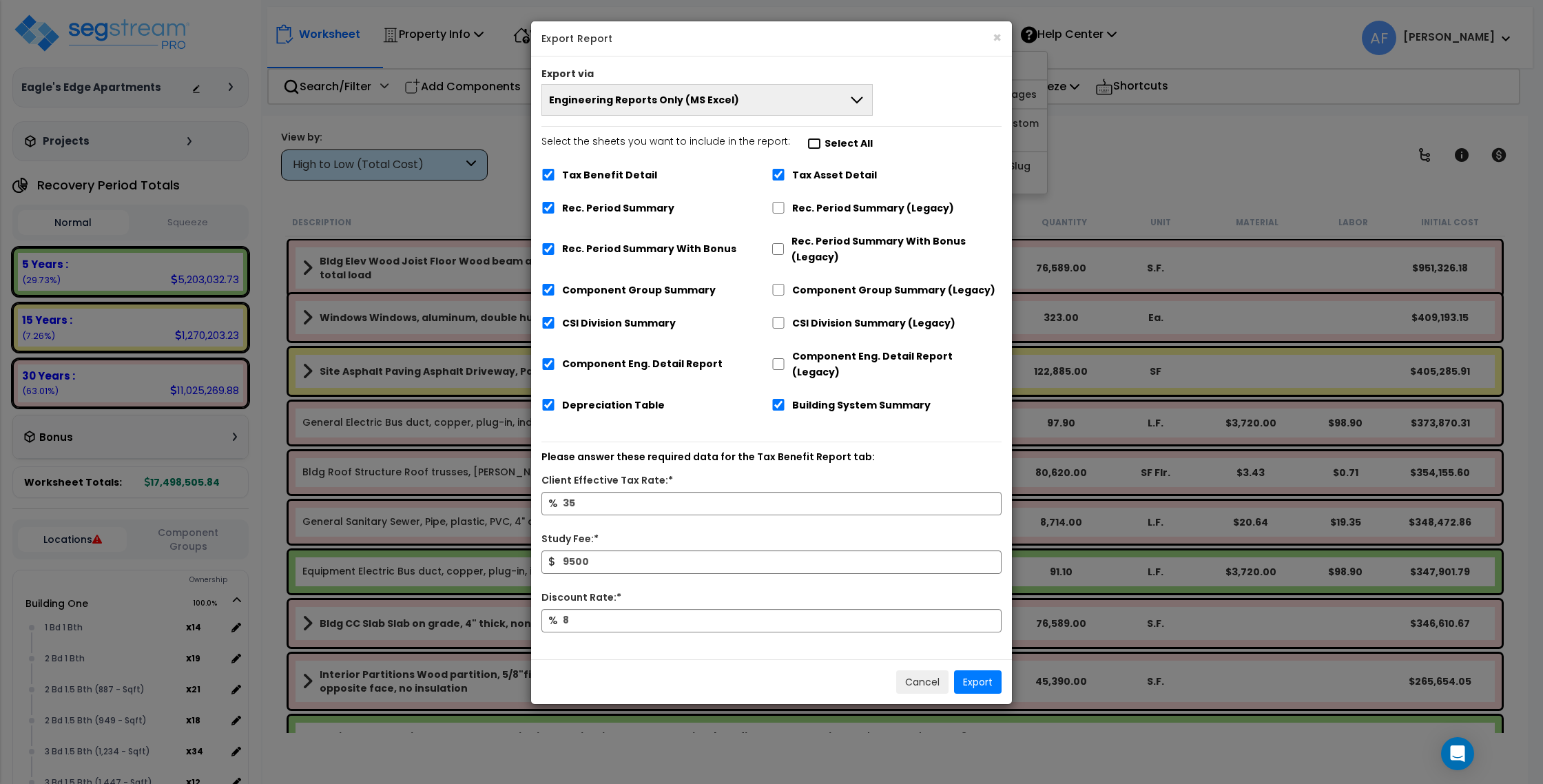
click at [809, 144] on input "Select the sheets you want to include in the report: Select All" at bounding box center [814, 143] width 14 height 12
checkbox input "false"
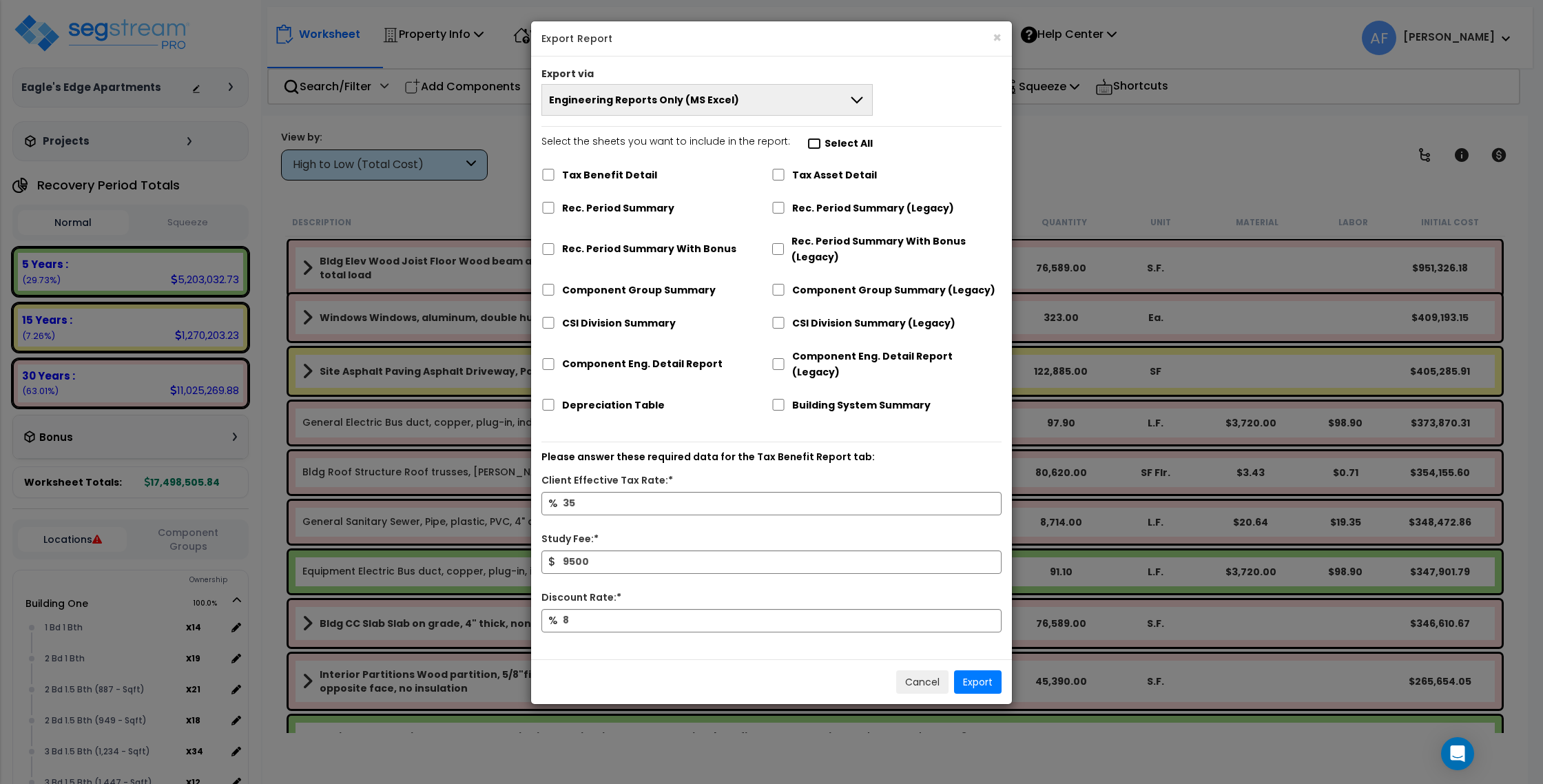
checkbox input "false"
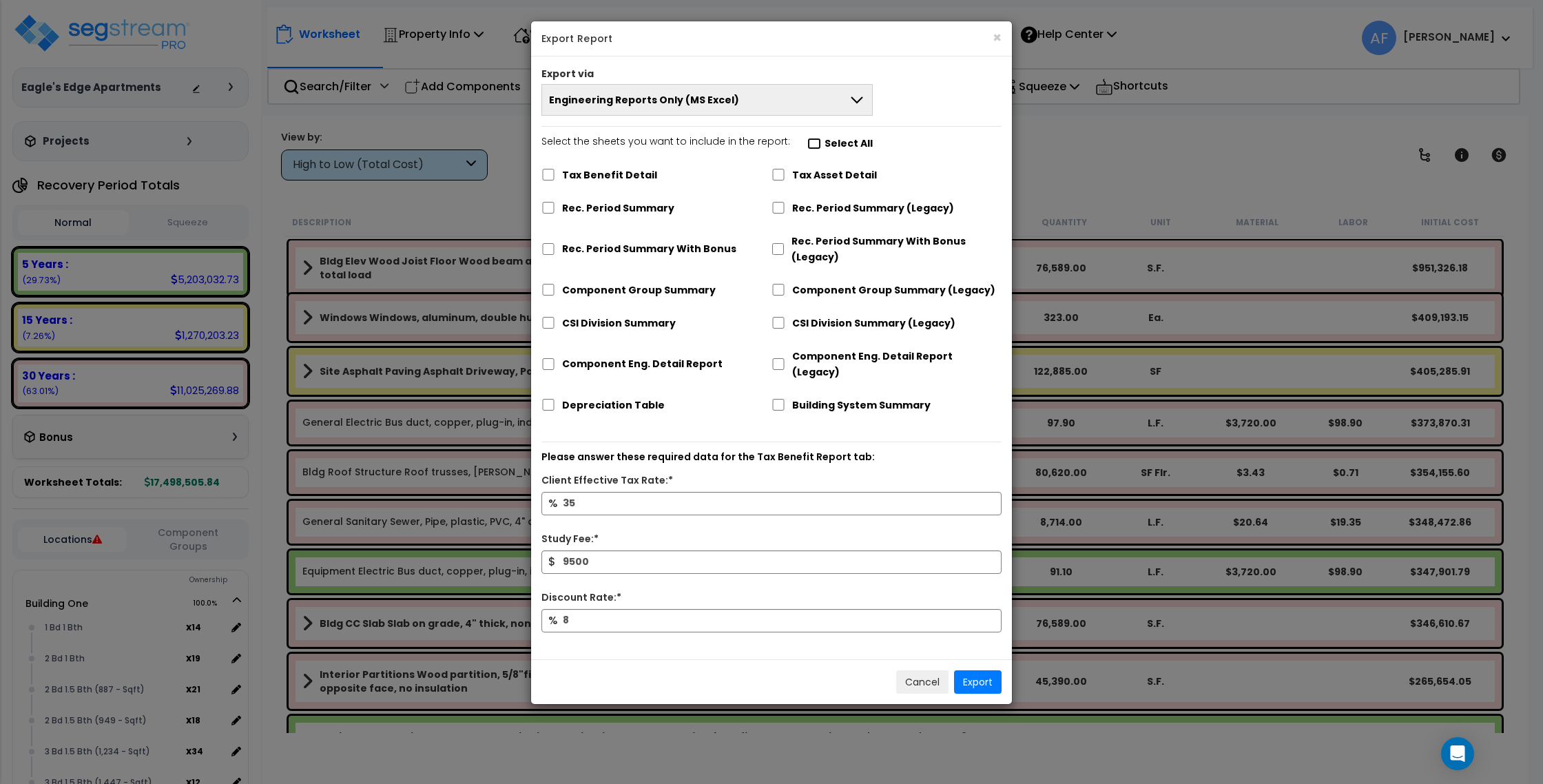
checkbox input "false"
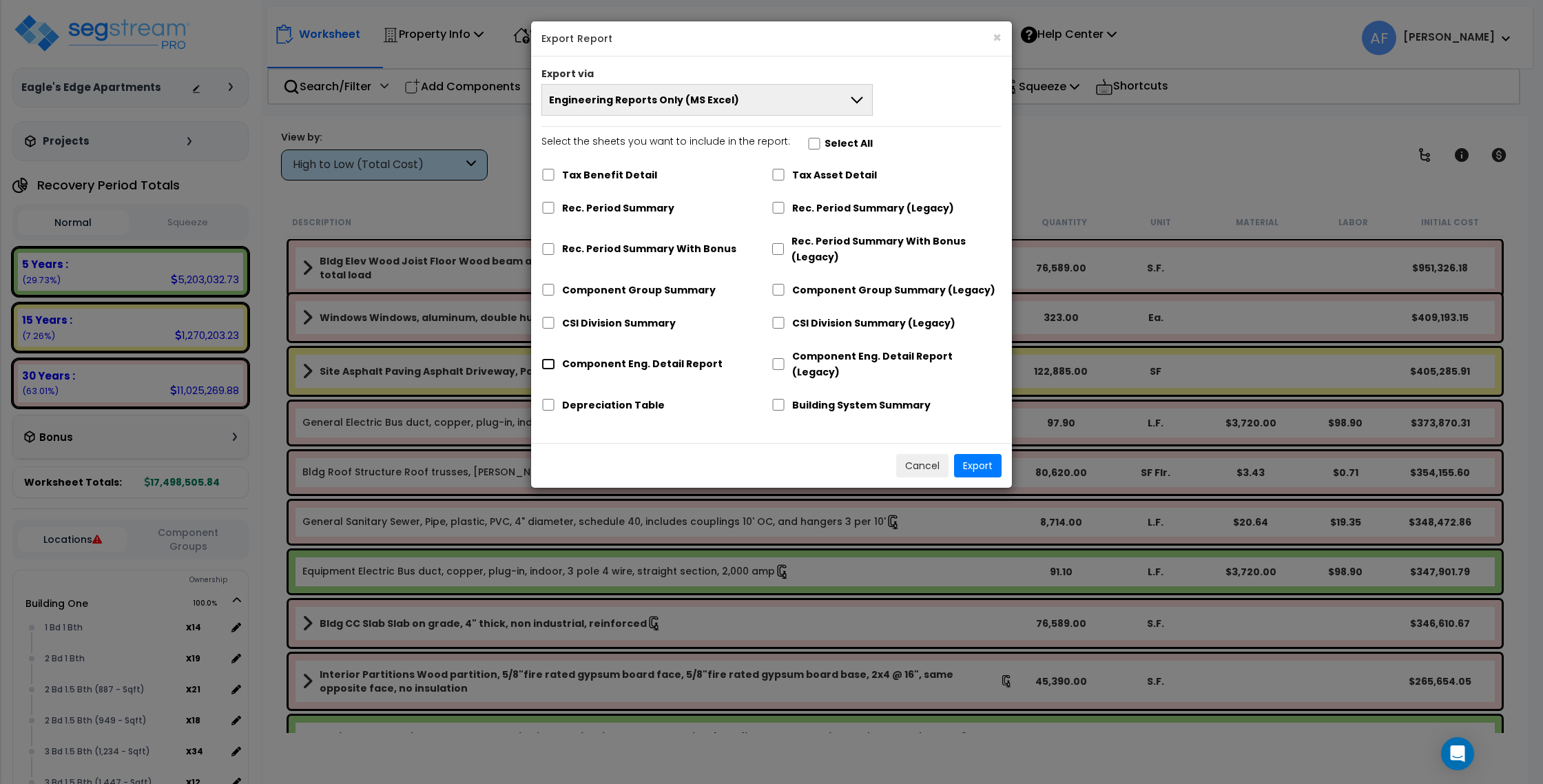
drag, startPoint x: 546, startPoint y: 356, endPoint x: 571, endPoint y: 331, distance: 35.4
click at [547, 358] on input "Component Eng. Detail Report" at bounding box center [548, 363] width 14 height 12
checkbox input "true"
click at [972, 455] on button "Export" at bounding box center [978, 465] width 48 height 23
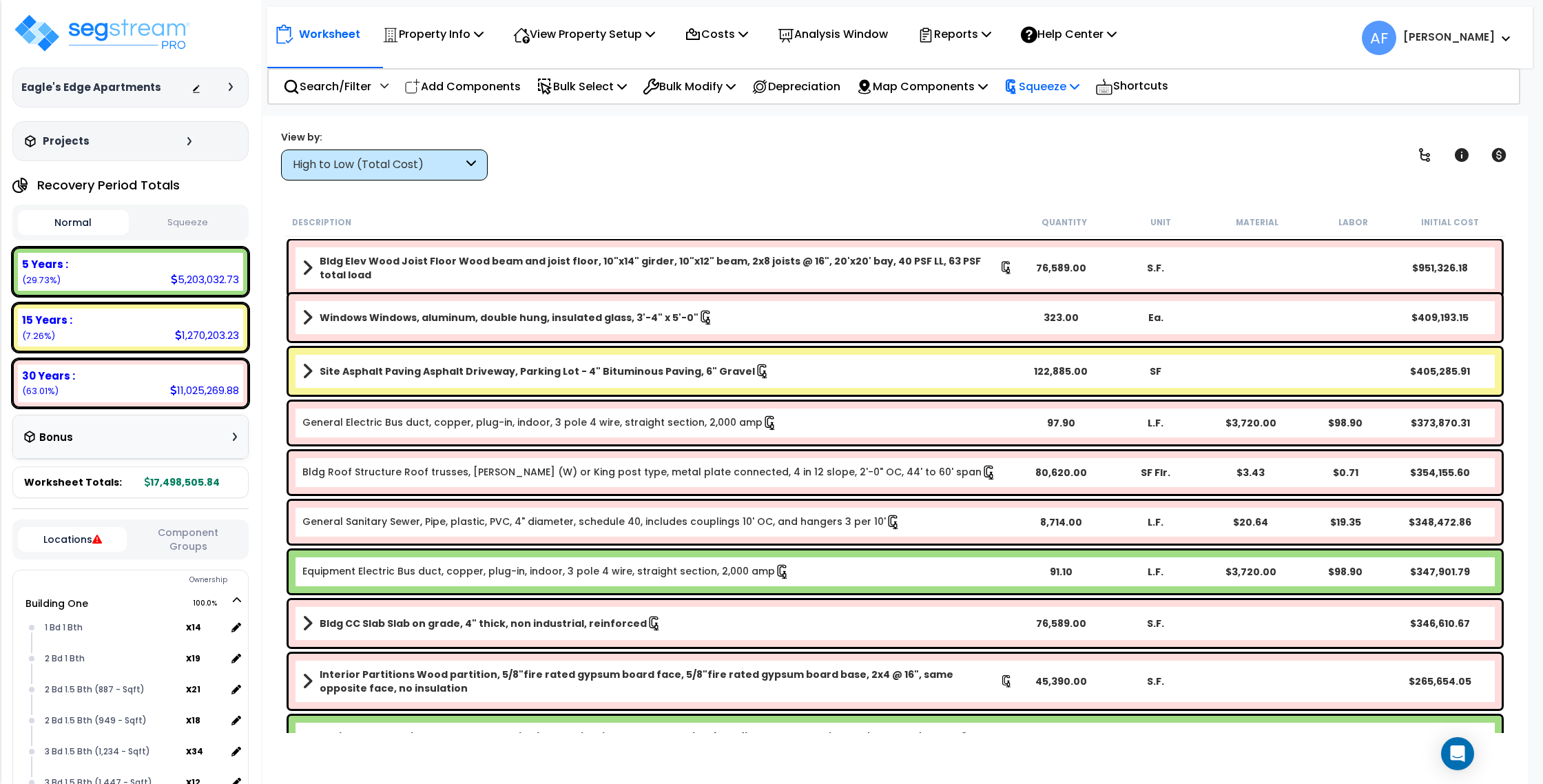
click at [1060, 77] on p "Squeeze" at bounding box center [1041, 86] width 76 height 18
click at [1061, 111] on link "Re-squeeze" at bounding box center [1065, 117] width 137 height 28
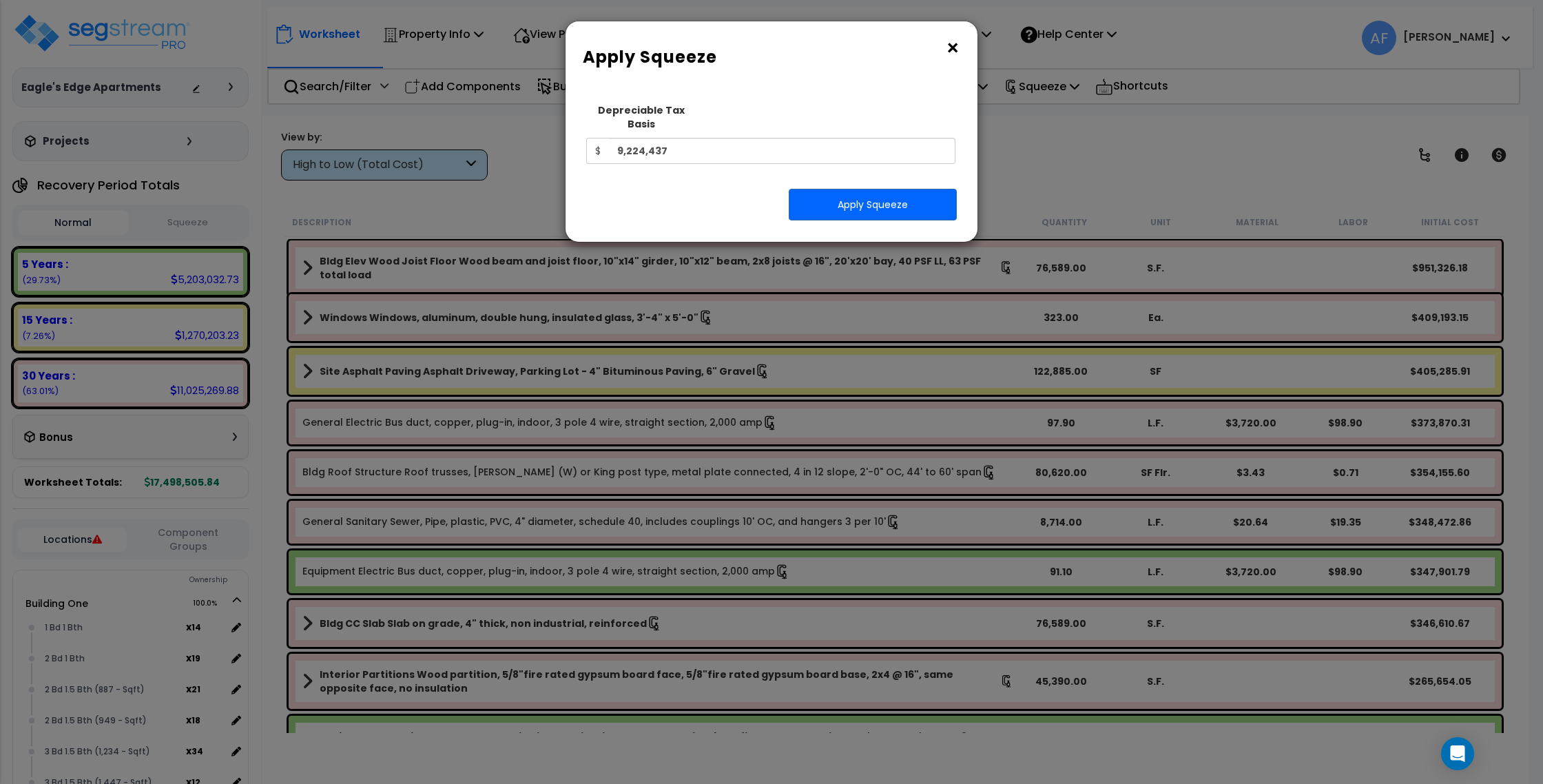
click at [954, 45] on button "×" at bounding box center [953, 48] width 15 height 22
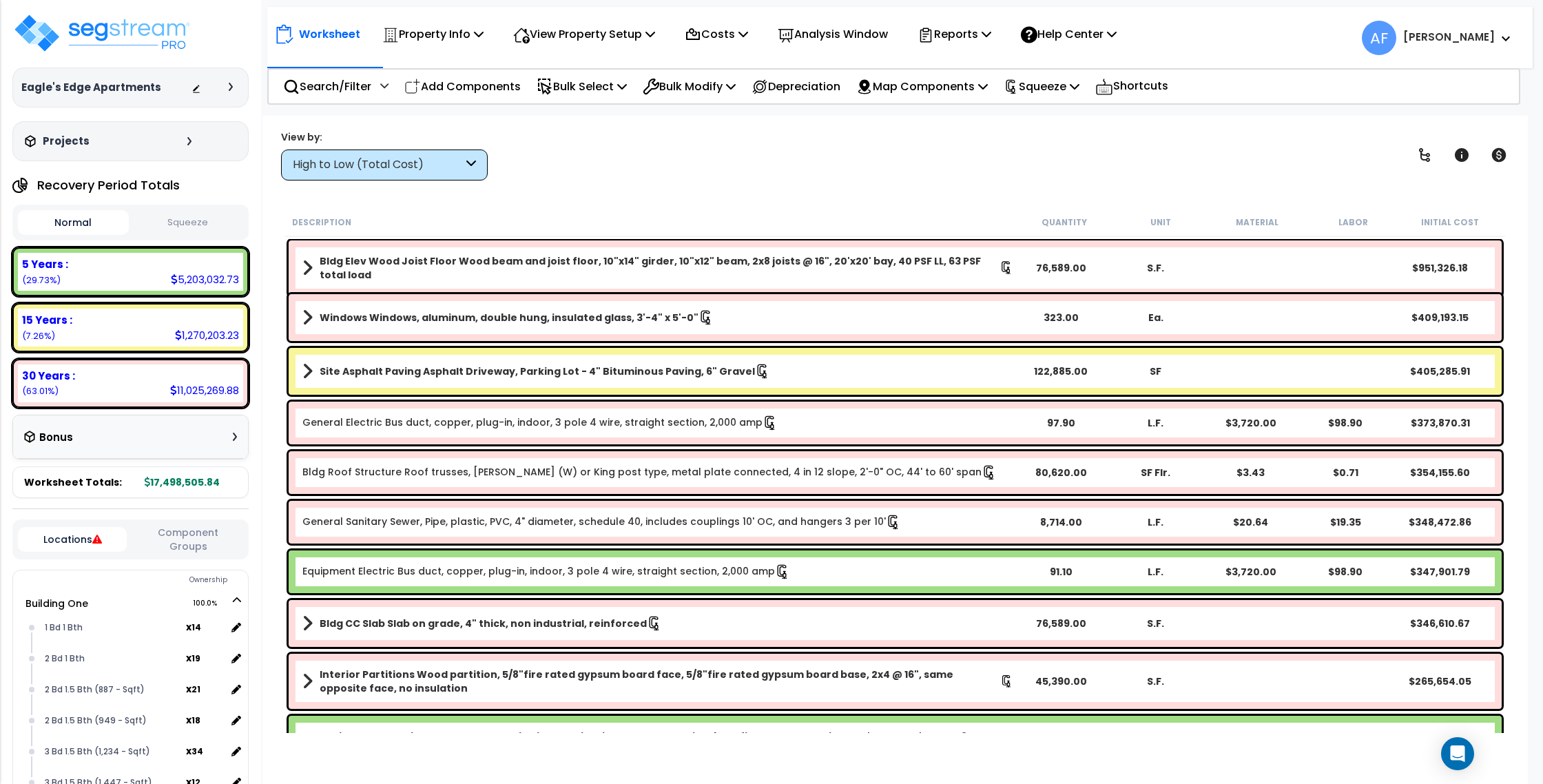
click at [184, 224] on button "Squeeze" at bounding box center [187, 222] width 111 height 24
click at [99, 217] on button "Normal" at bounding box center [73, 222] width 111 height 24
click at [174, 221] on button "Squeeze" at bounding box center [187, 222] width 111 height 24
click at [1061, 78] on p "Squeeze" at bounding box center [1041, 86] width 76 height 18
click at [1071, 113] on link "Re-squeeze" at bounding box center [1065, 117] width 137 height 28
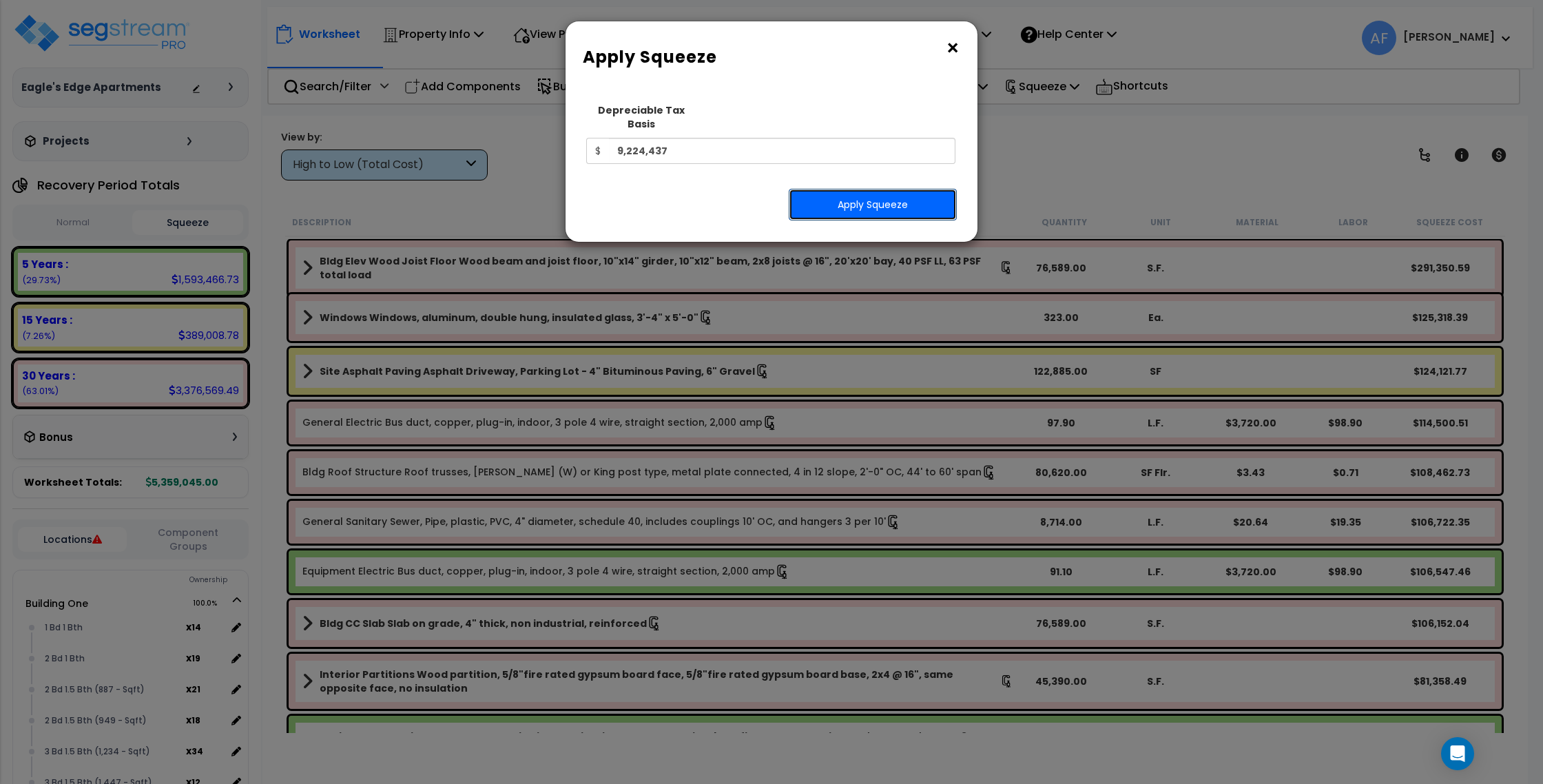
click at [886, 189] on button "Apply Squeeze" at bounding box center [872, 204] width 168 height 31
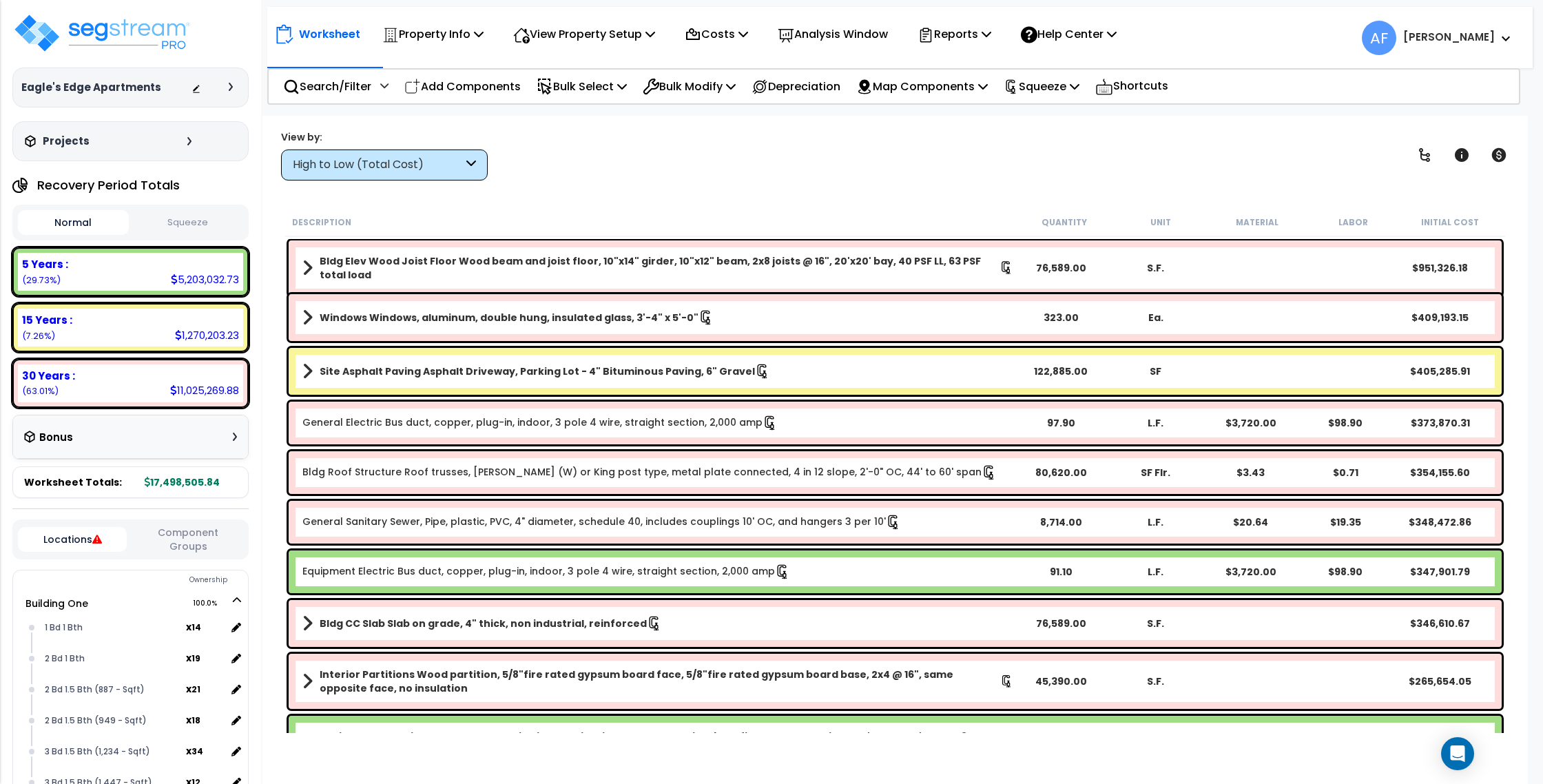
click at [172, 233] on div "Normal Squeeze" at bounding box center [131, 222] width 237 height 36
click at [175, 227] on button "Squeeze" at bounding box center [187, 222] width 111 height 24
click at [992, 31] on icon at bounding box center [986, 34] width 10 height 11
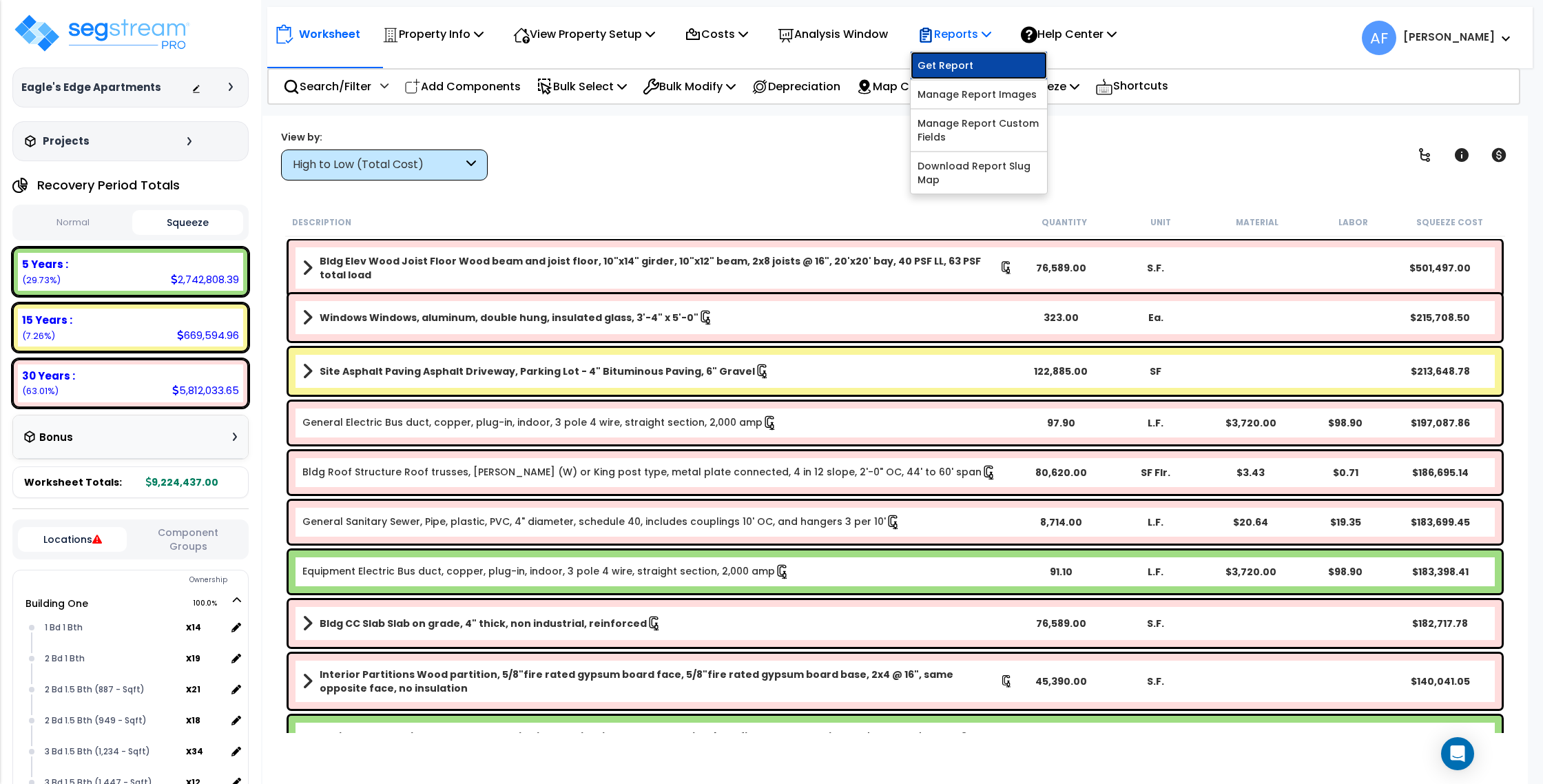
click at [999, 63] on link "Get Report" at bounding box center [979, 65] width 137 height 28
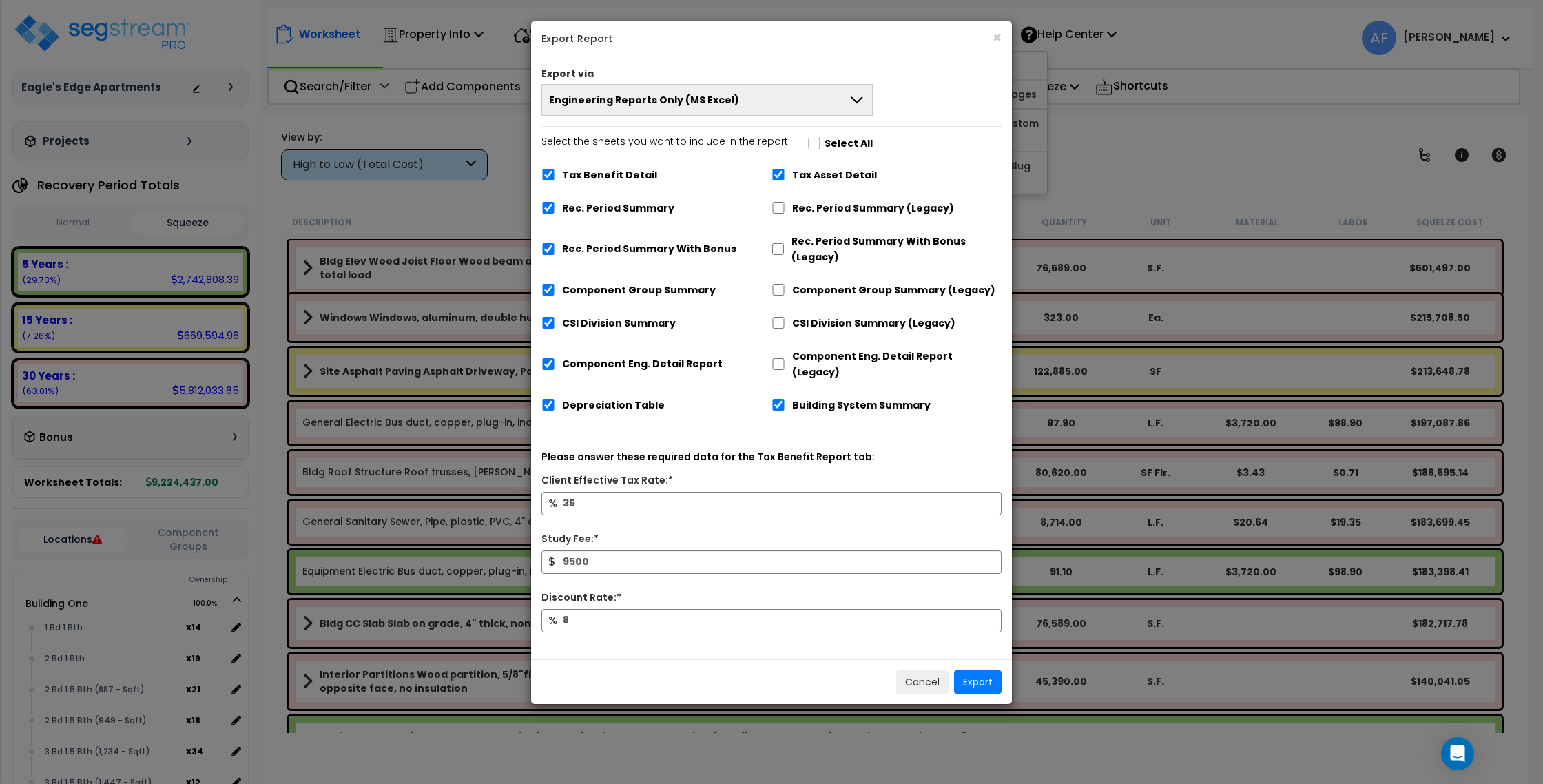
click at [540, 174] on div "Select the sheets you want to include in the report: Select All Tax Benefit Det…" at bounding box center [772, 279] width 481 height 290
drag, startPoint x: 551, startPoint y: 177, endPoint x: 611, endPoint y: 141, distance: 70.0
click at [551, 177] on input "Tax Benefit Detail" at bounding box center [548, 174] width 14 height 12
checkbox input "false"
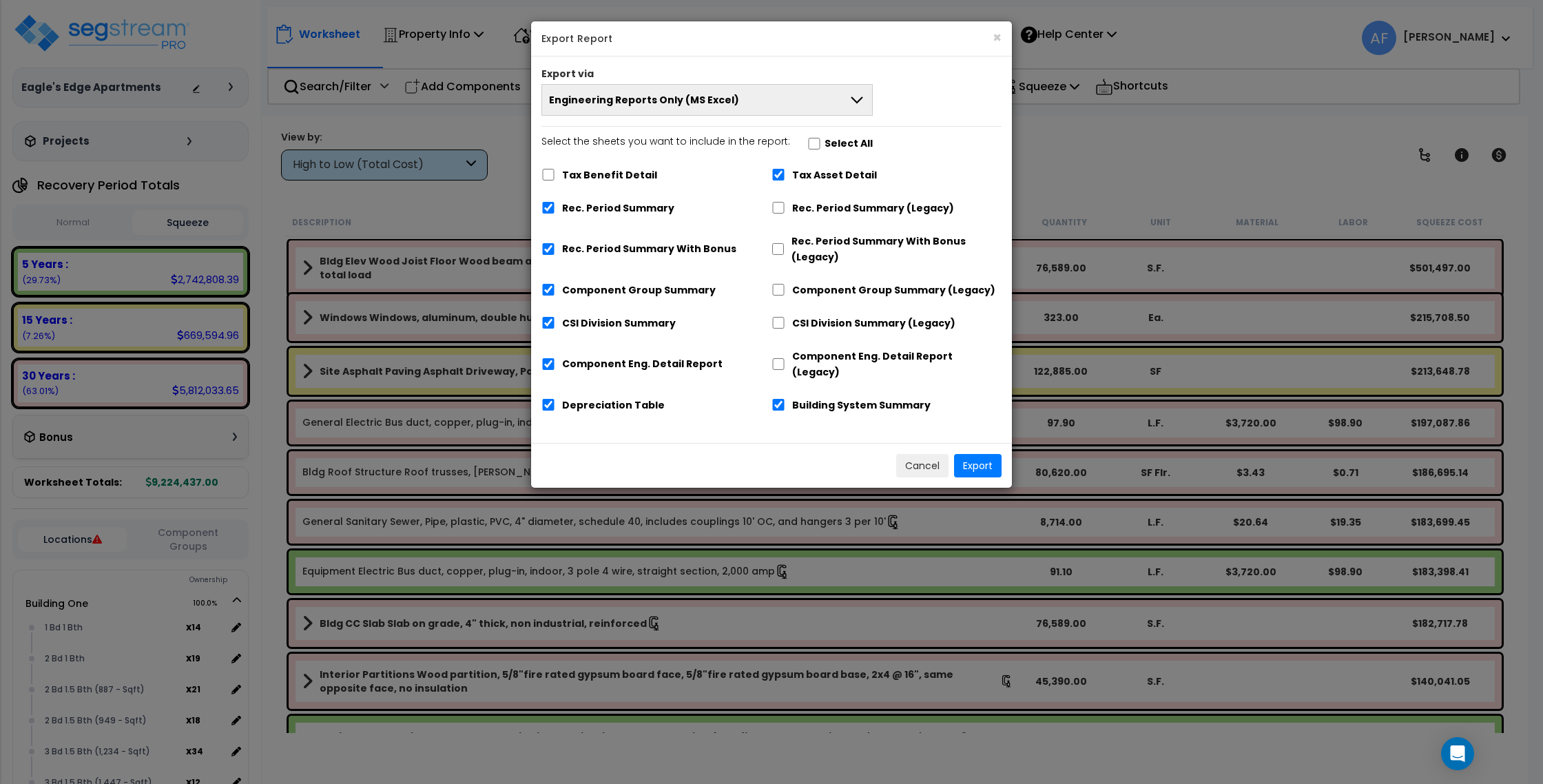
click at [657, 108] on button "Engineering Reports Only (MS Excel)" at bounding box center [707, 99] width 331 height 31
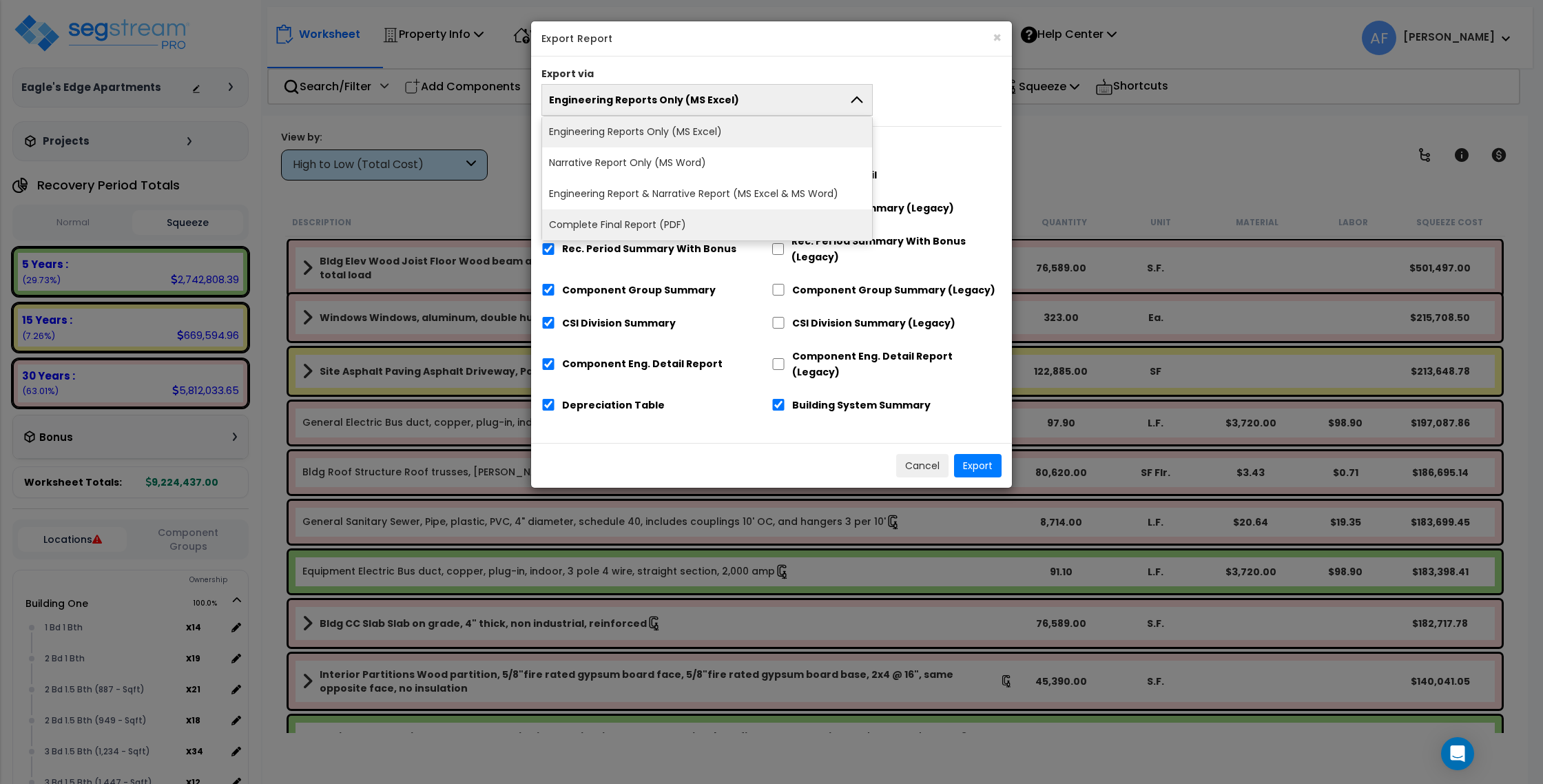
click at [651, 224] on li "Complete Final Report (PDF)" at bounding box center [707, 225] width 330 height 31
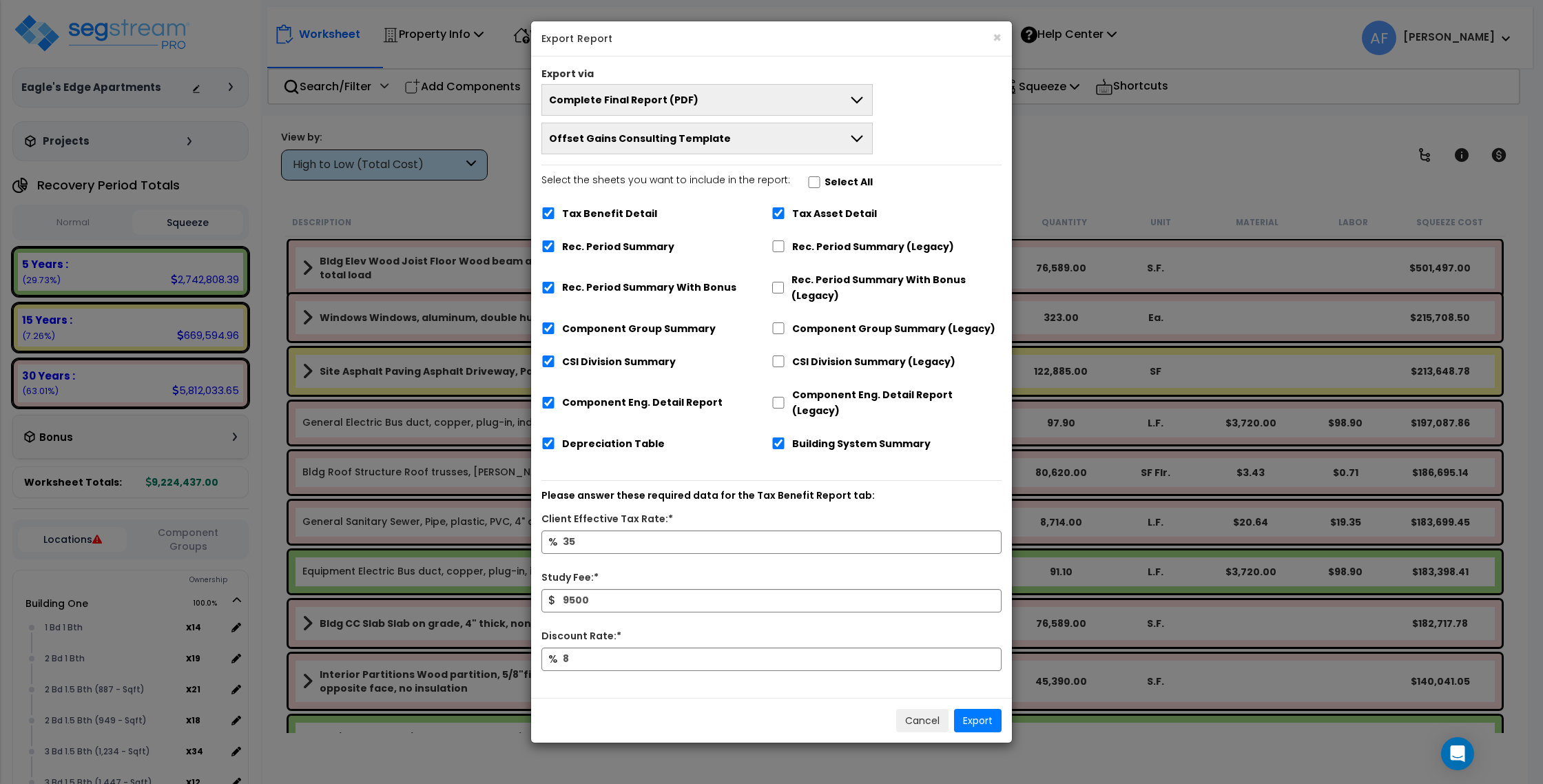
click at [554, 220] on div "Tax Benefit Detail" at bounding box center [657, 212] width 230 height 26
click at [552, 217] on input "Tax Benefit Detail" at bounding box center [548, 213] width 14 height 12
checkbox input "false"
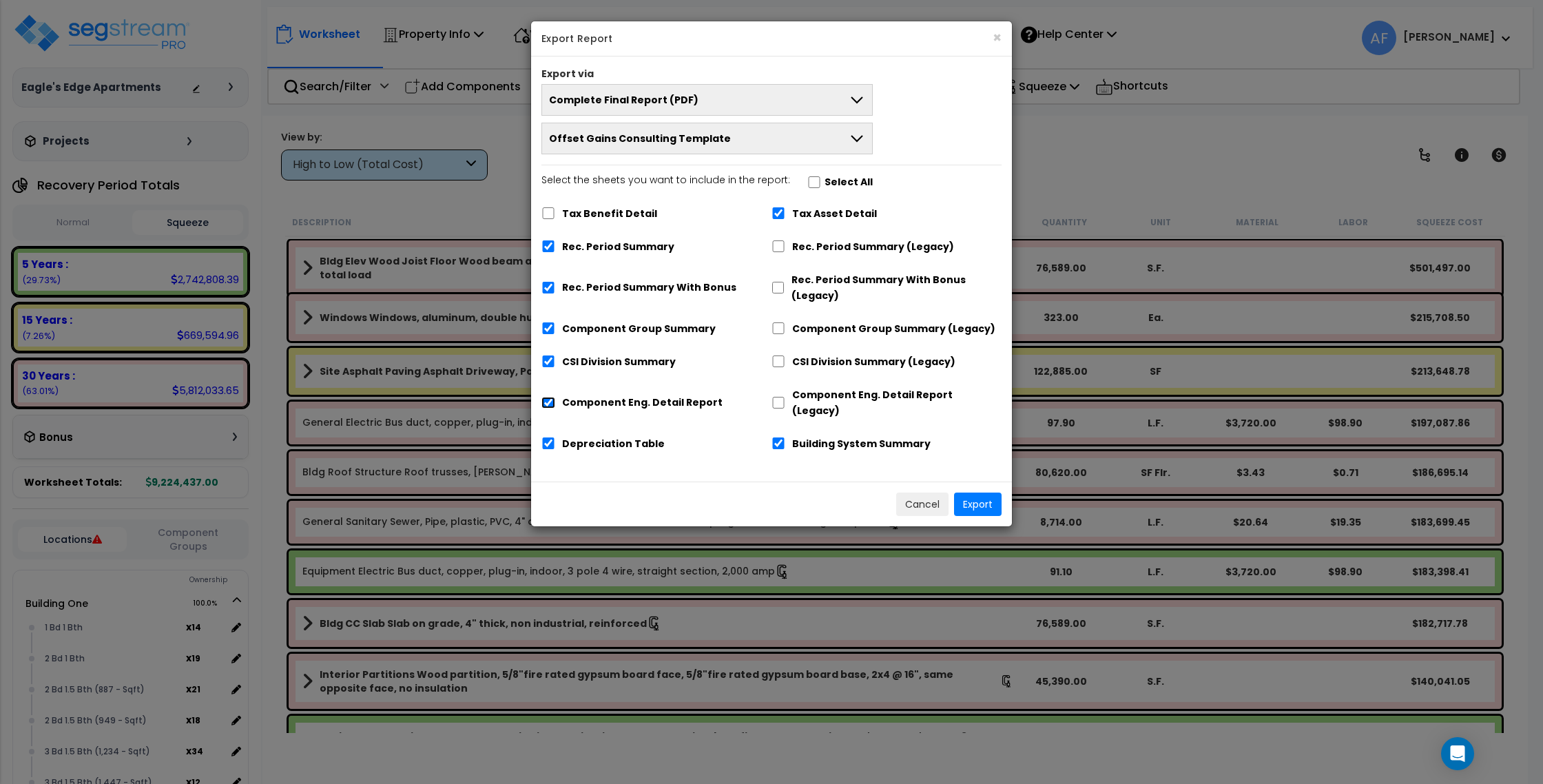
click at [554, 398] on input "Component Eng. Detail Report" at bounding box center [548, 402] width 14 height 12
checkbox input "false"
click at [979, 492] on button "Export" at bounding box center [978, 504] width 48 height 23
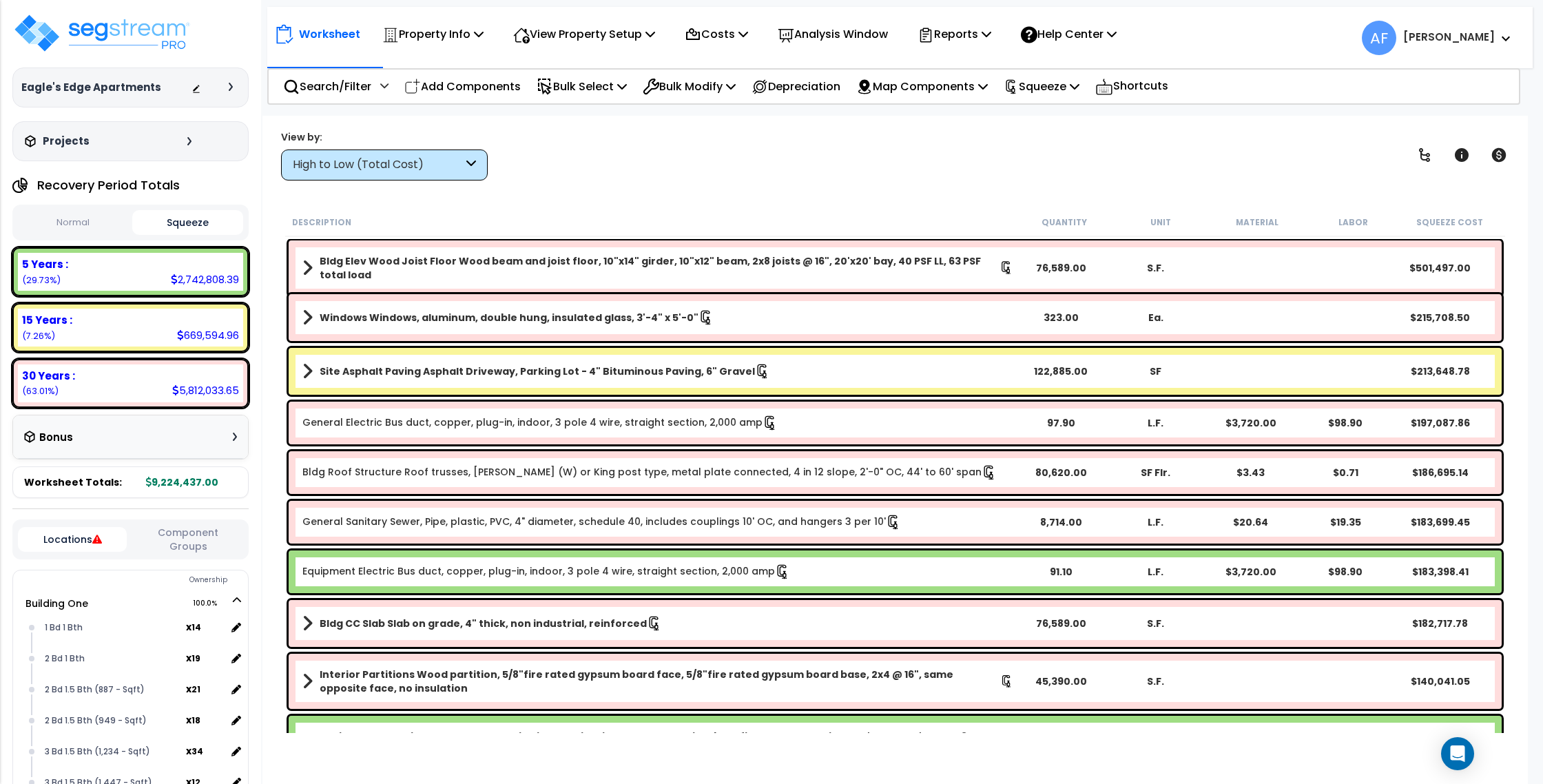
click at [1127, 131] on div "View by: High to Low (Total Cost) High to Low (Total Cost)" at bounding box center [896, 155] width 1238 height 51
click at [982, 34] on p "Reports" at bounding box center [955, 34] width 74 height 18
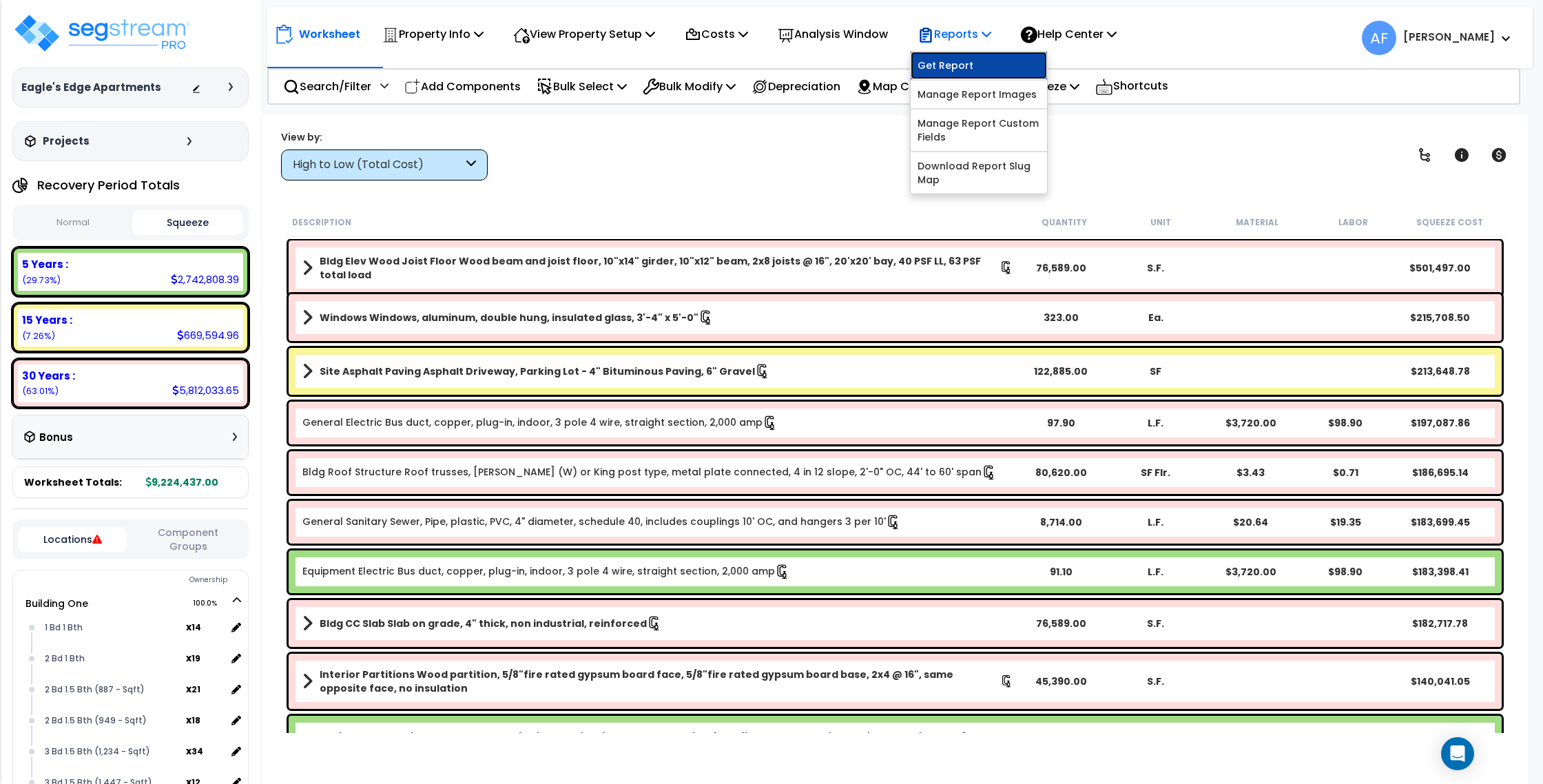
click at [983, 64] on link "Get Report" at bounding box center [979, 65] width 137 height 28
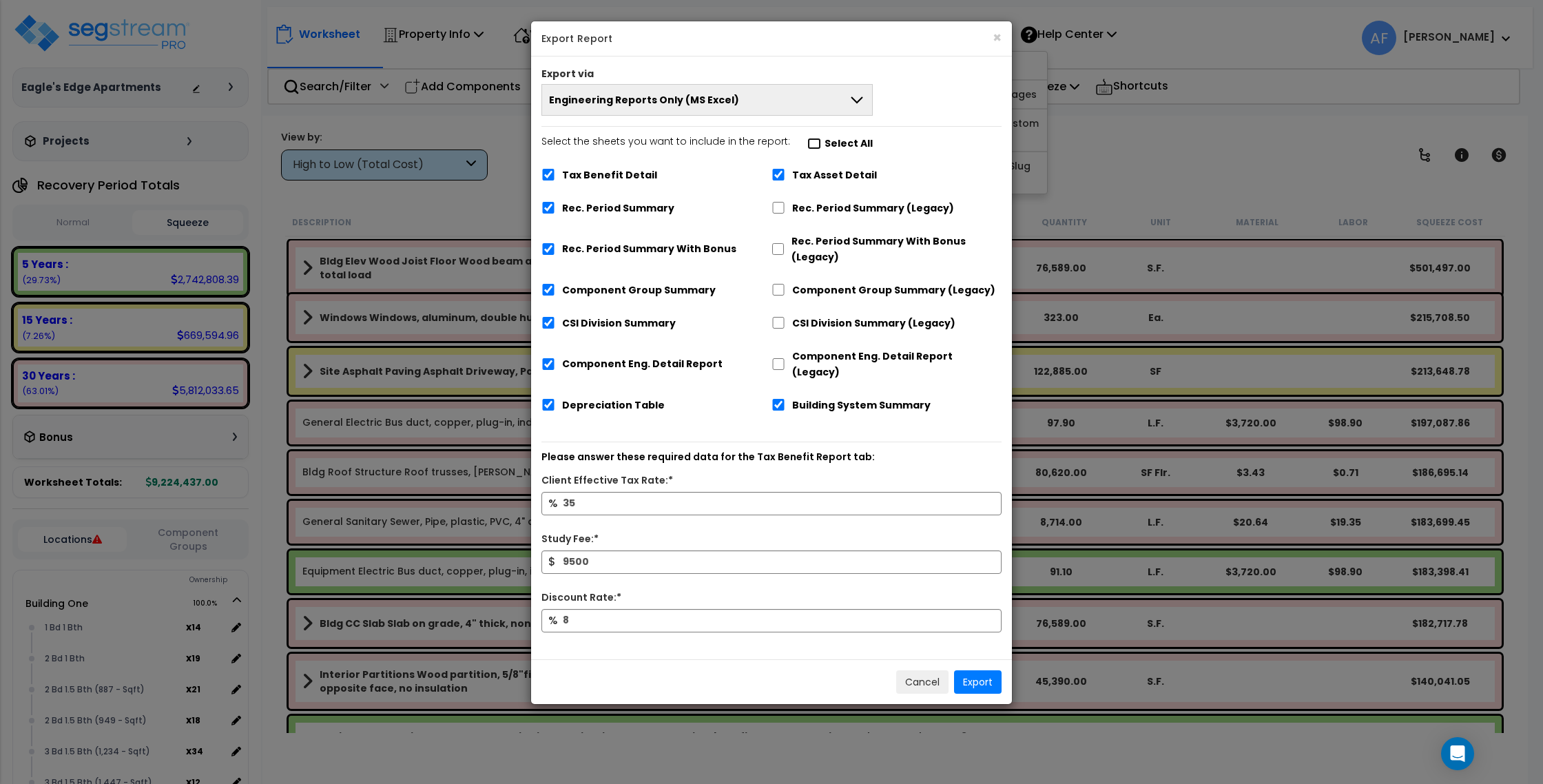
click at [807, 141] on input "Select the sheets you want to include in the report: Select All" at bounding box center [814, 143] width 14 height 12
checkbox input "false"
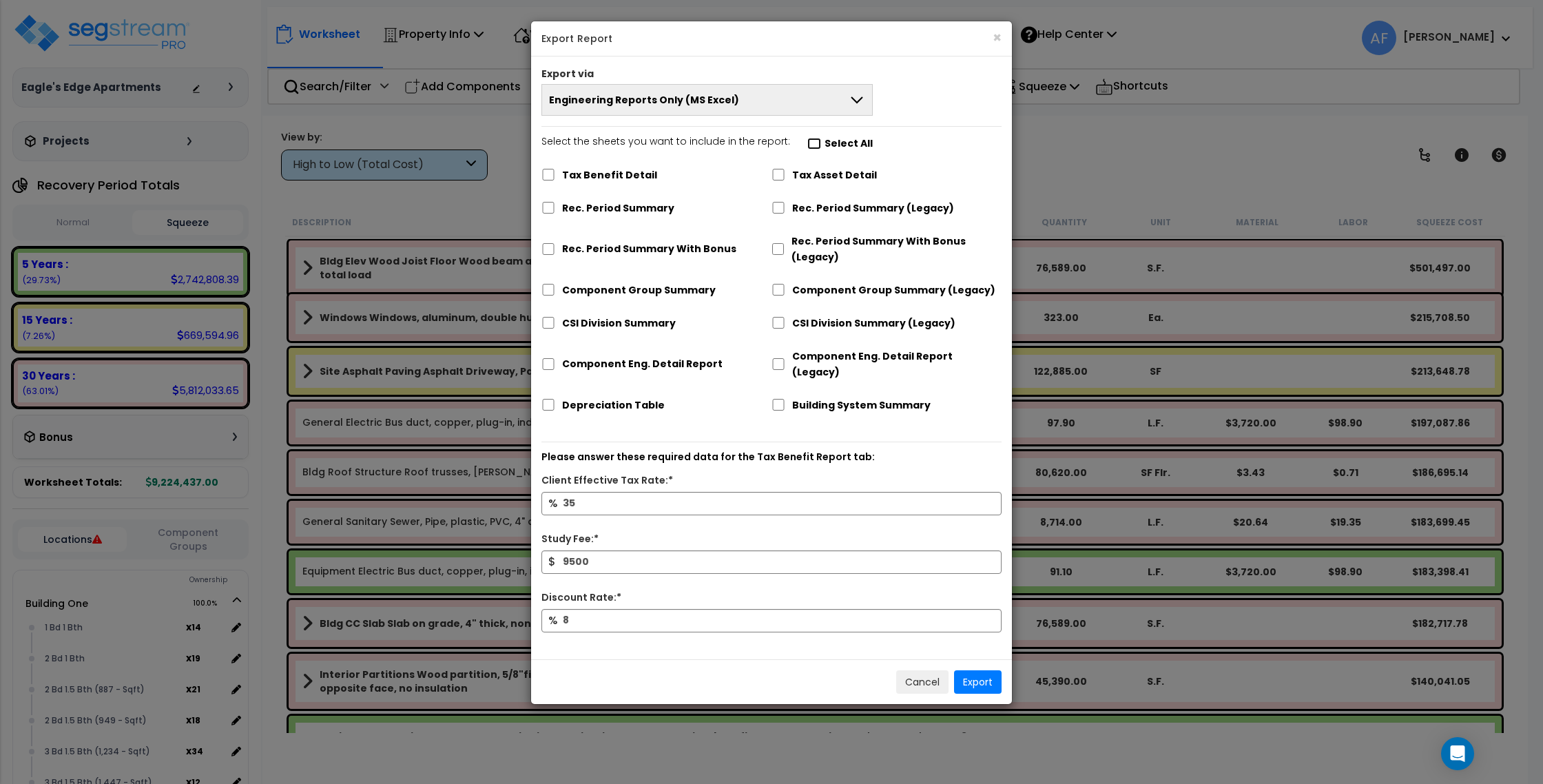
checkbox input "false"
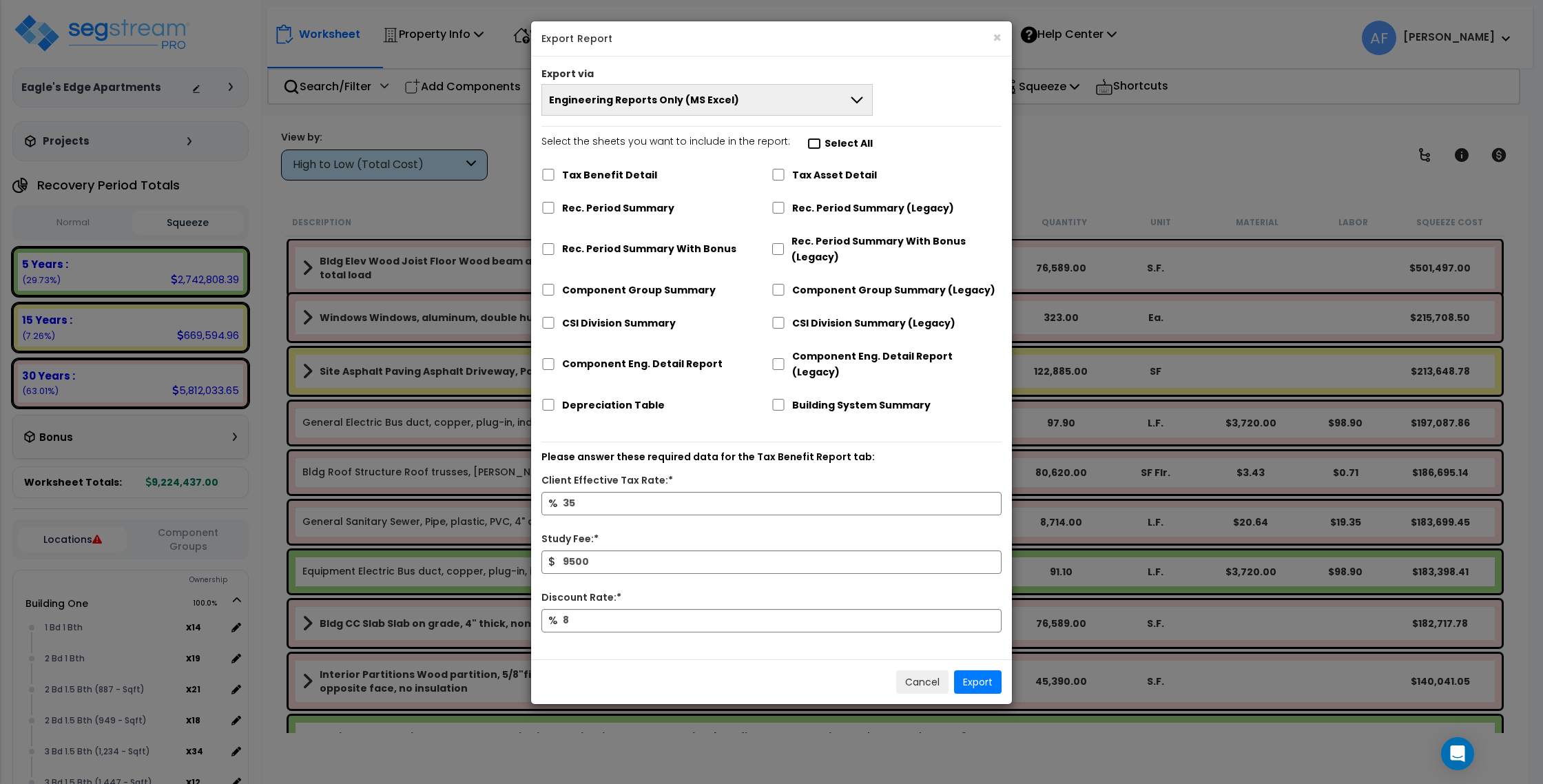
checkbox input "false"
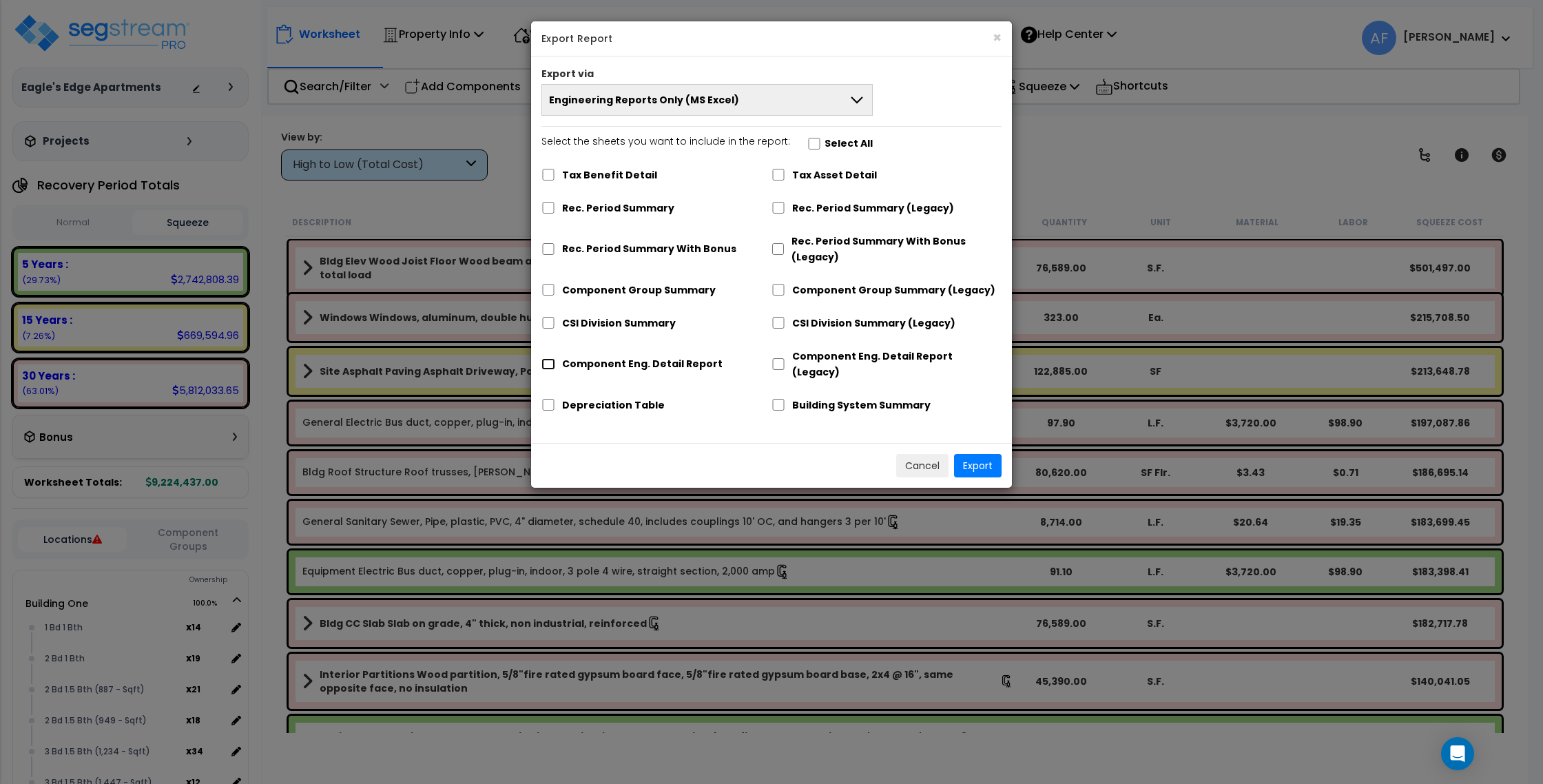
click at [550, 358] on input "Component Eng. Detail Report" at bounding box center [548, 363] width 14 height 12
checkbox input "true"
click at [546, 399] on input "Depreciation Table" at bounding box center [548, 404] width 14 height 12
checkbox input "true"
click at [989, 454] on button "Export" at bounding box center [978, 465] width 48 height 23
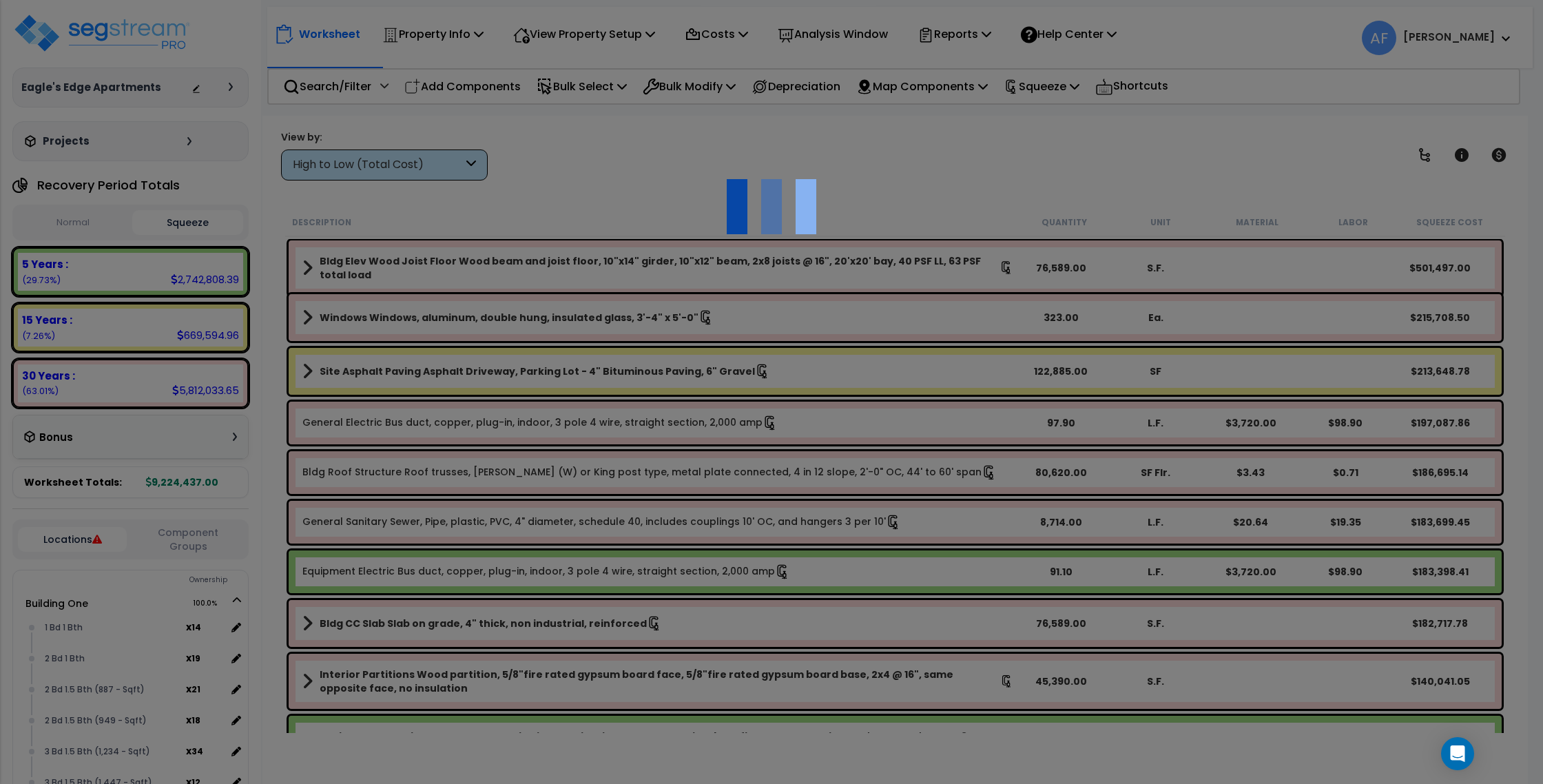
click at [1361, 68] on div at bounding box center [771, 392] width 1543 height 784
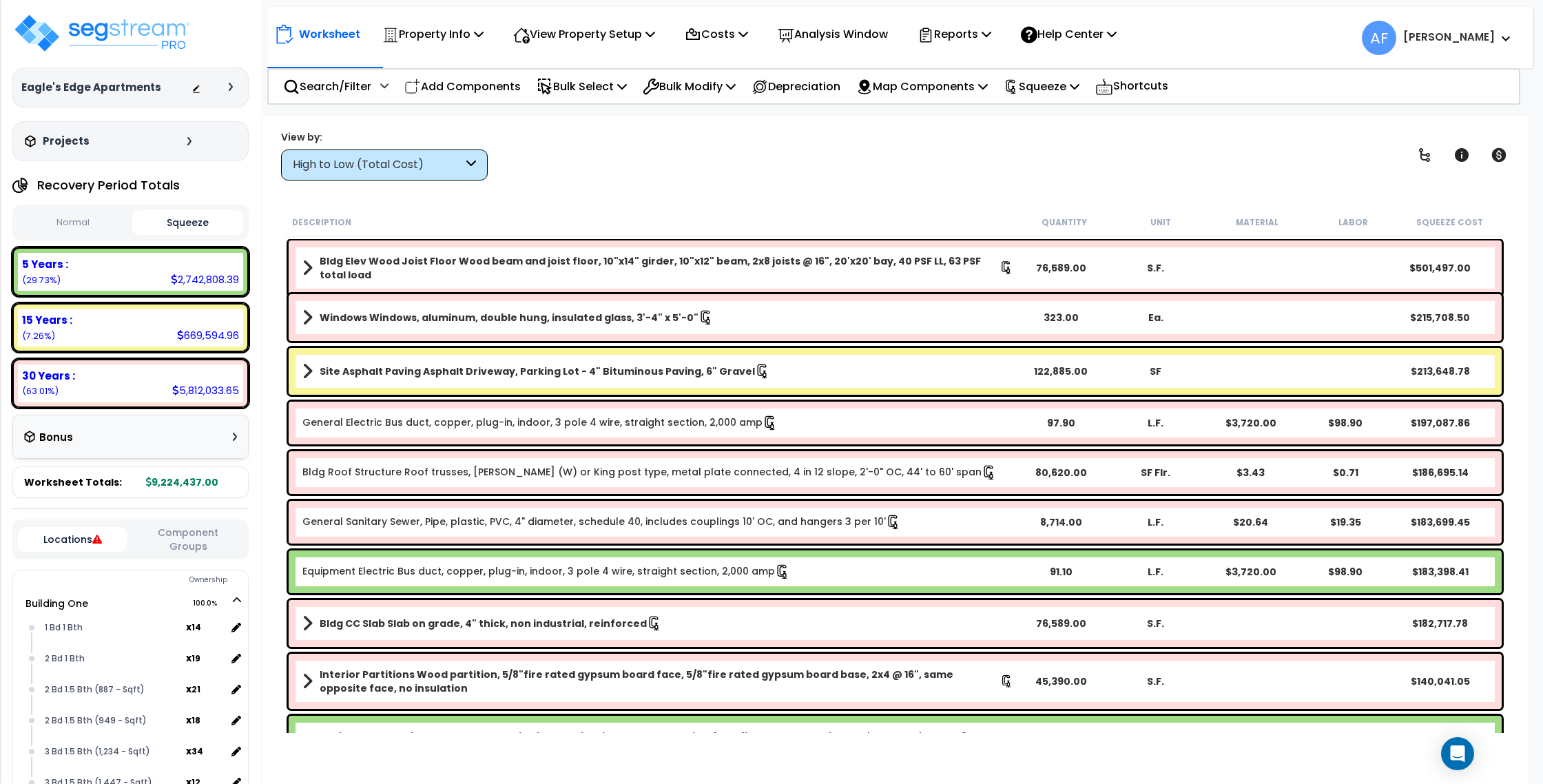
click at [84, 224] on button "Normal" at bounding box center [73, 222] width 111 height 24
click at [166, 222] on button "Squeeze" at bounding box center [187, 222] width 111 height 24
drag, startPoint x: 171, startPoint y: 279, endPoint x: 243, endPoint y: 284, distance: 72.2
click at [243, 284] on div "5 Years : 2,742,808.39 (29.73%)" at bounding box center [131, 272] width 237 height 49
click at [231, 283] on div "2,742,808.39" at bounding box center [204, 279] width 68 height 15
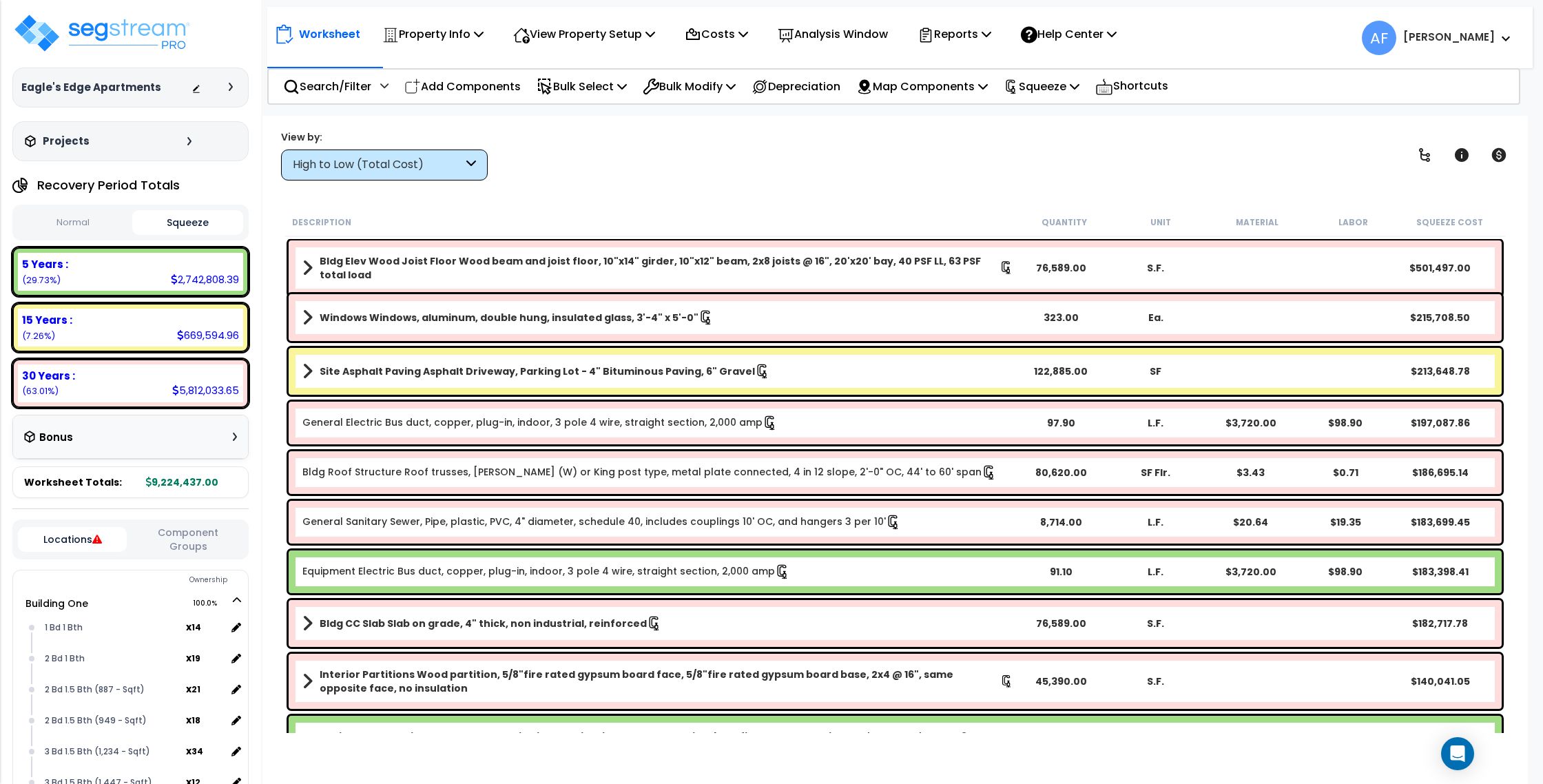
drag, startPoint x: 176, startPoint y: 280, endPoint x: 230, endPoint y: 281, distance: 54.0
click at [230, 281] on div "2,742,808.39" at bounding box center [204, 279] width 68 height 15
drag, startPoint x: 237, startPoint y: 279, endPoint x: 175, endPoint y: 278, distance: 62.0
click at [175, 278] on div "2,742,808.39" at bounding box center [204, 279] width 68 height 15
copy div "2,742,808.39"
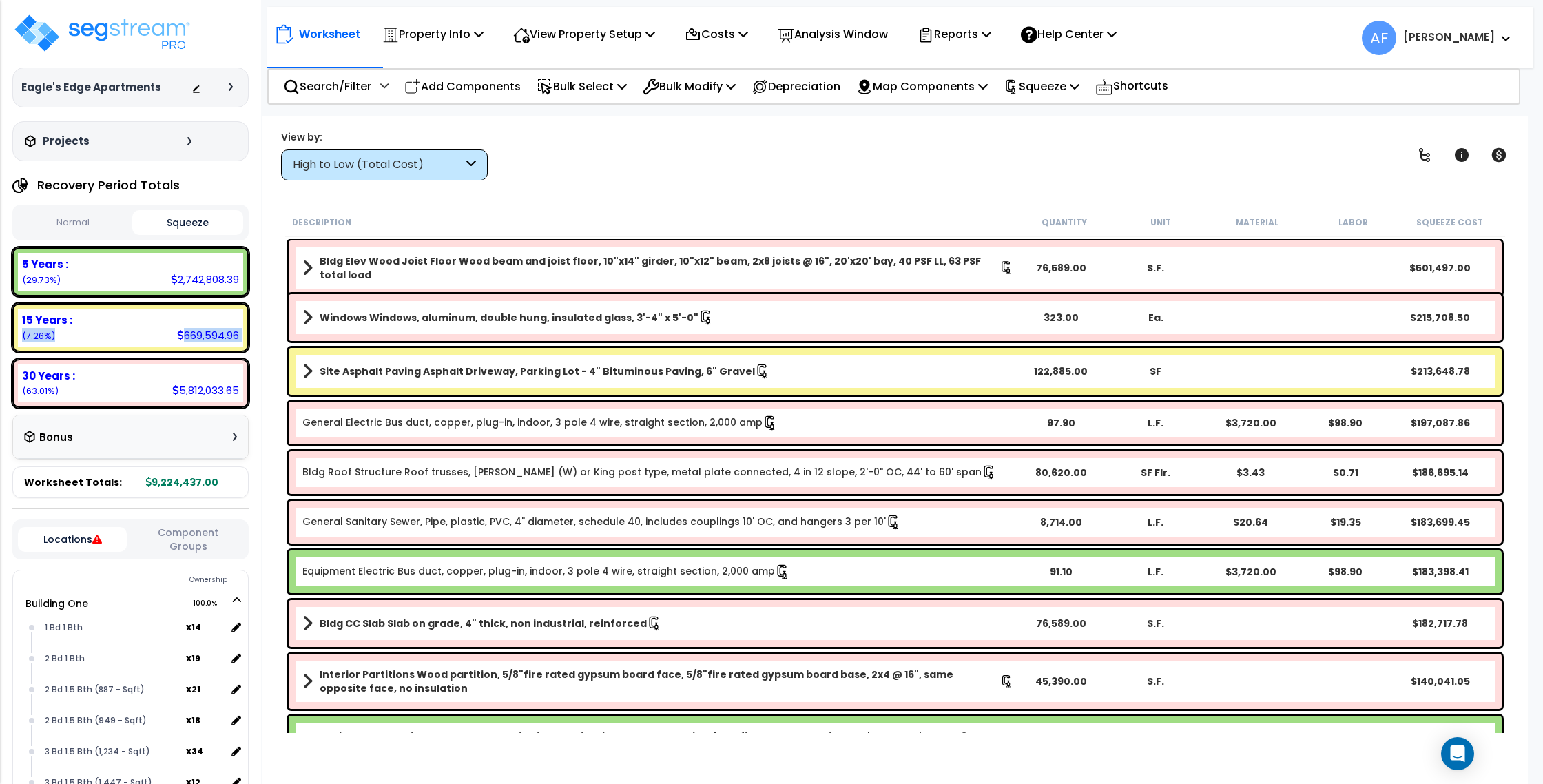
drag, startPoint x: 184, startPoint y: 333, endPoint x: 250, endPoint y: 334, distance: 66.0
click at [250, 334] on div "Eagle's Edge Apartments Depreciable Tax Basis : $9,224,437.00 Placed-In-Service…" at bounding box center [131, 392] width 261 height 784
click at [233, 334] on div "669,594.96" at bounding box center [208, 335] width 62 height 15
drag, startPoint x: 237, startPoint y: 333, endPoint x: 180, endPoint y: 334, distance: 57.0
click at [180, 334] on div "669,594.96" at bounding box center [208, 335] width 62 height 15
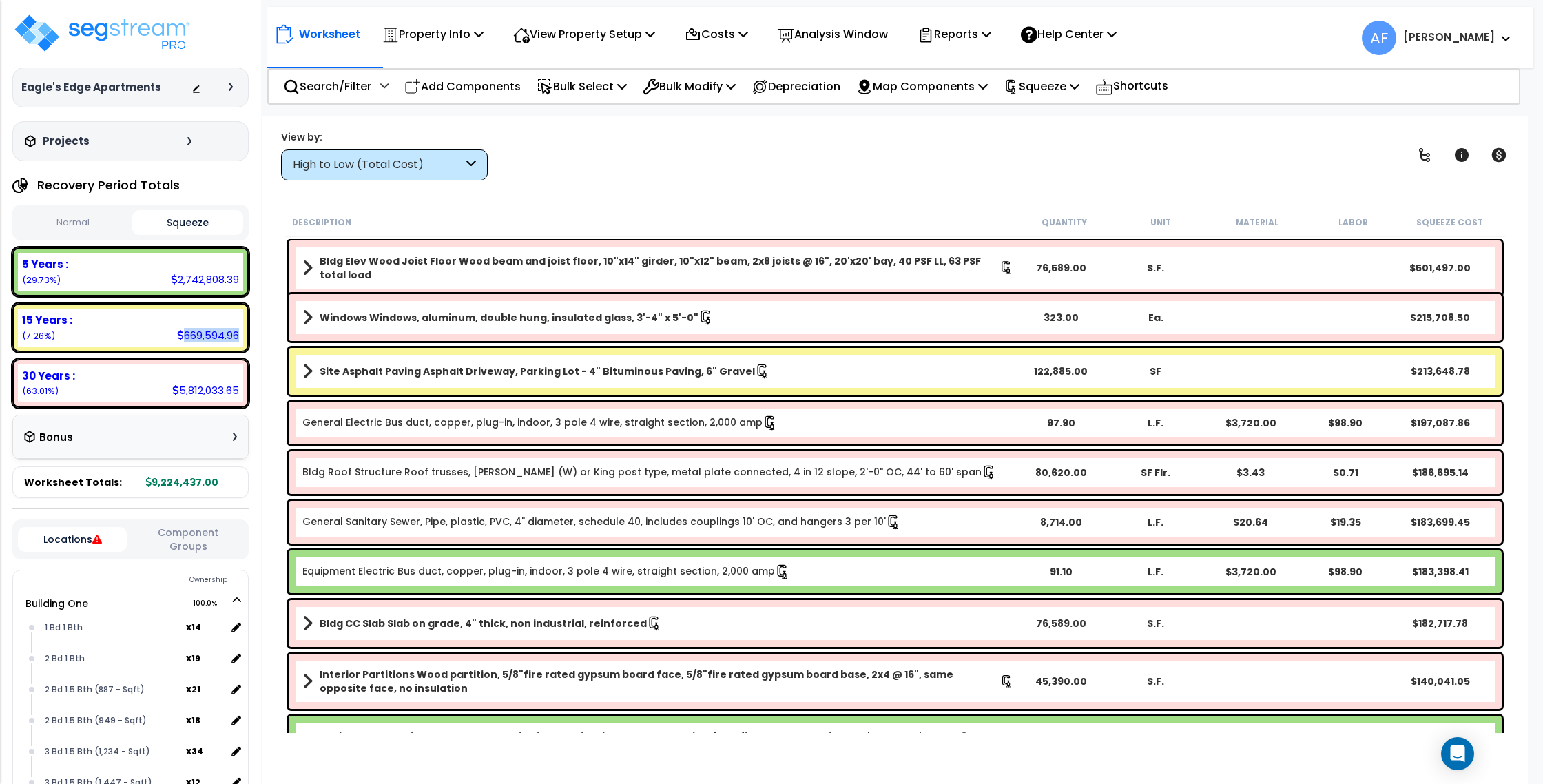
copy div "669,594.96"
drag, startPoint x: 180, startPoint y: 391, endPoint x: 240, endPoint y: 388, distance: 60.1
click at [240, 388] on div "30 Years : 5,812,033.65 (63.01%)" at bounding box center [130, 382] width 225 height 38
click at [211, 386] on div "5,812,033.65" at bounding box center [205, 390] width 67 height 15
drag, startPoint x: 179, startPoint y: 389, endPoint x: 310, endPoint y: 377, distance: 131.5
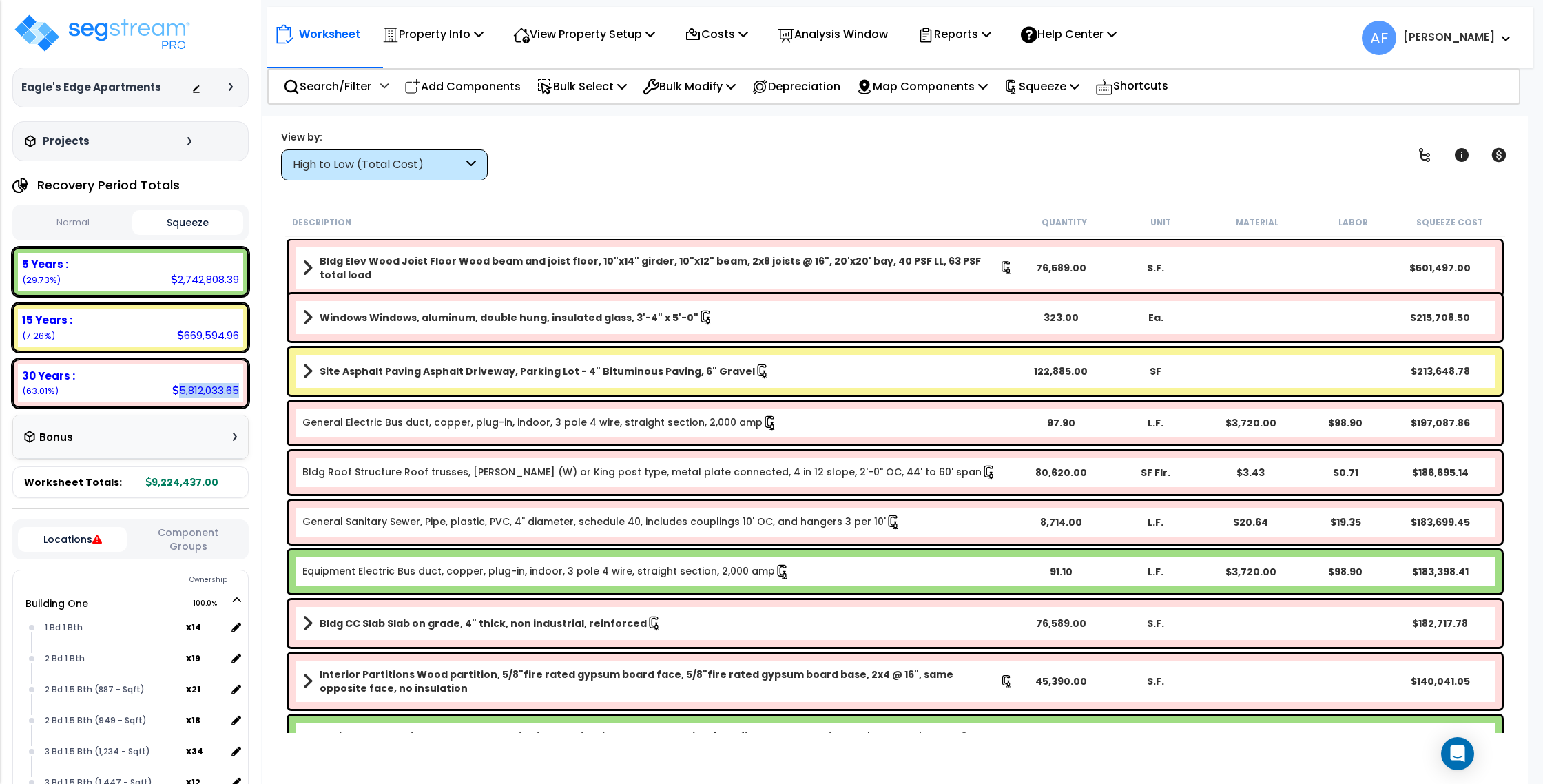
click at [237, 391] on div "5,812,033.65" at bounding box center [205, 390] width 67 height 15
copy div "5,812,033.65"
click at [68, 229] on button "Normal" at bounding box center [73, 222] width 111 height 24
click at [194, 218] on button "Squeeze" at bounding box center [187, 222] width 111 height 24
click at [171, 442] on div "Bonus" at bounding box center [130, 437] width 213 height 27
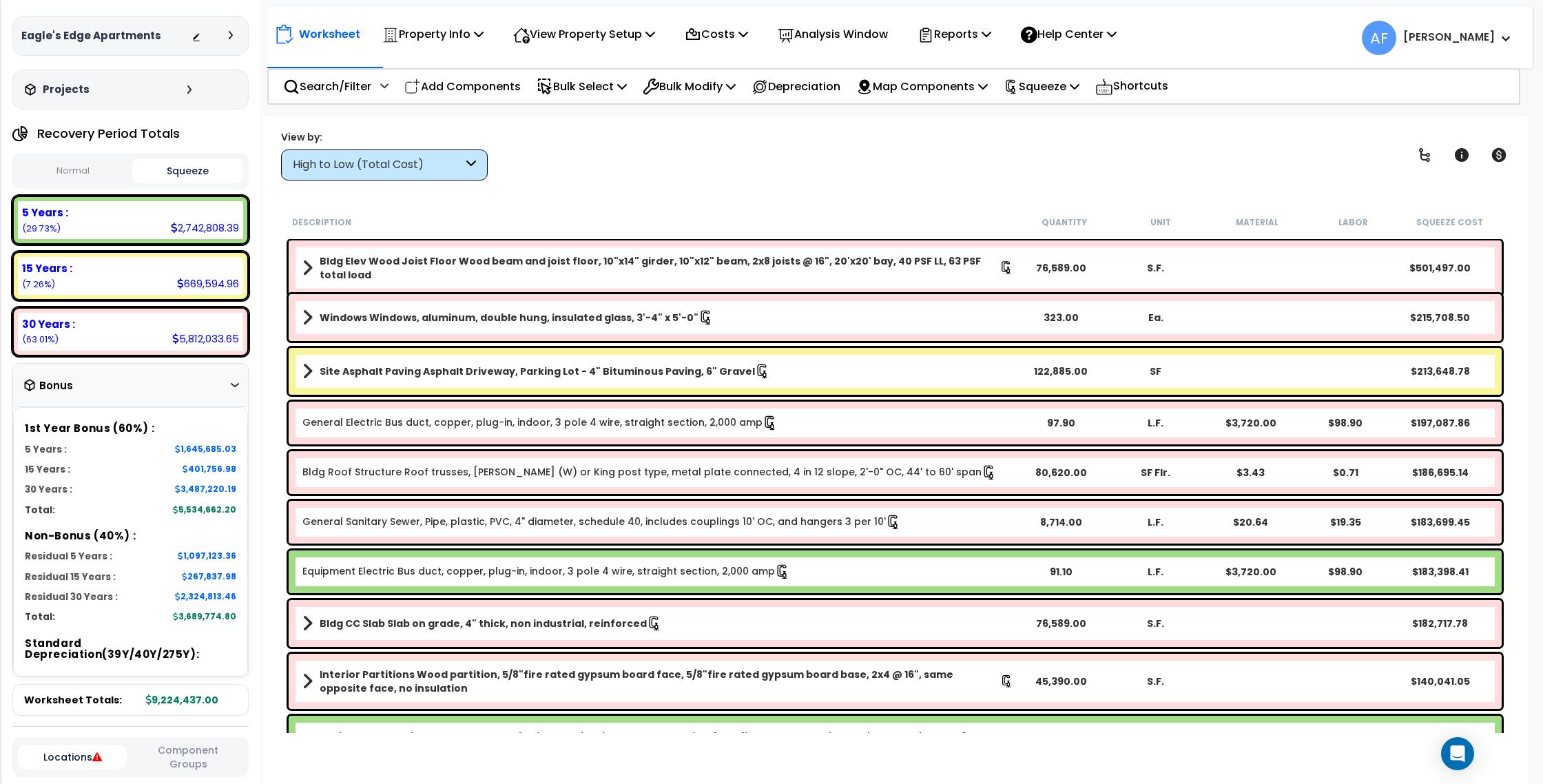
scroll to position [50, 0]
click at [165, 228] on div "5 Years : 2,742,808.39 (29.73%)" at bounding box center [130, 221] width 225 height 38
click at [168, 227] on div "5 Years : 2,742,808.39 (29.73%)" at bounding box center [130, 221] width 225 height 38
drag, startPoint x: 176, startPoint y: 227, endPoint x: 239, endPoint y: 231, distance: 63.1
click at [239, 231] on div "5 Years : 2,742,808.39 (29.73%)" at bounding box center [130, 221] width 225 height 38
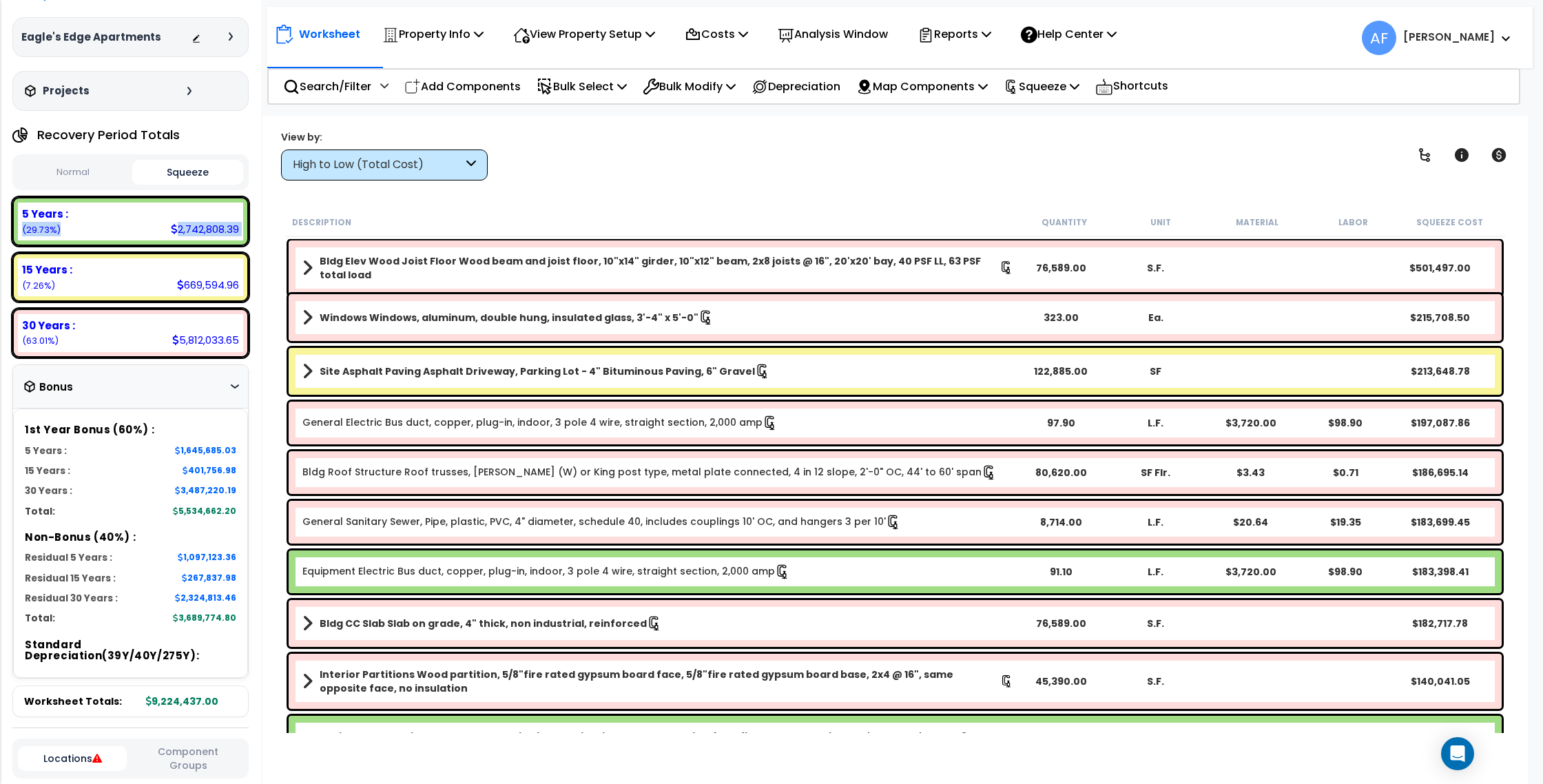
click at [239, 231] on div "5 Years : 2,742,808.39 (29.73%)" at bounding box center [130, 221] width 225 height 38
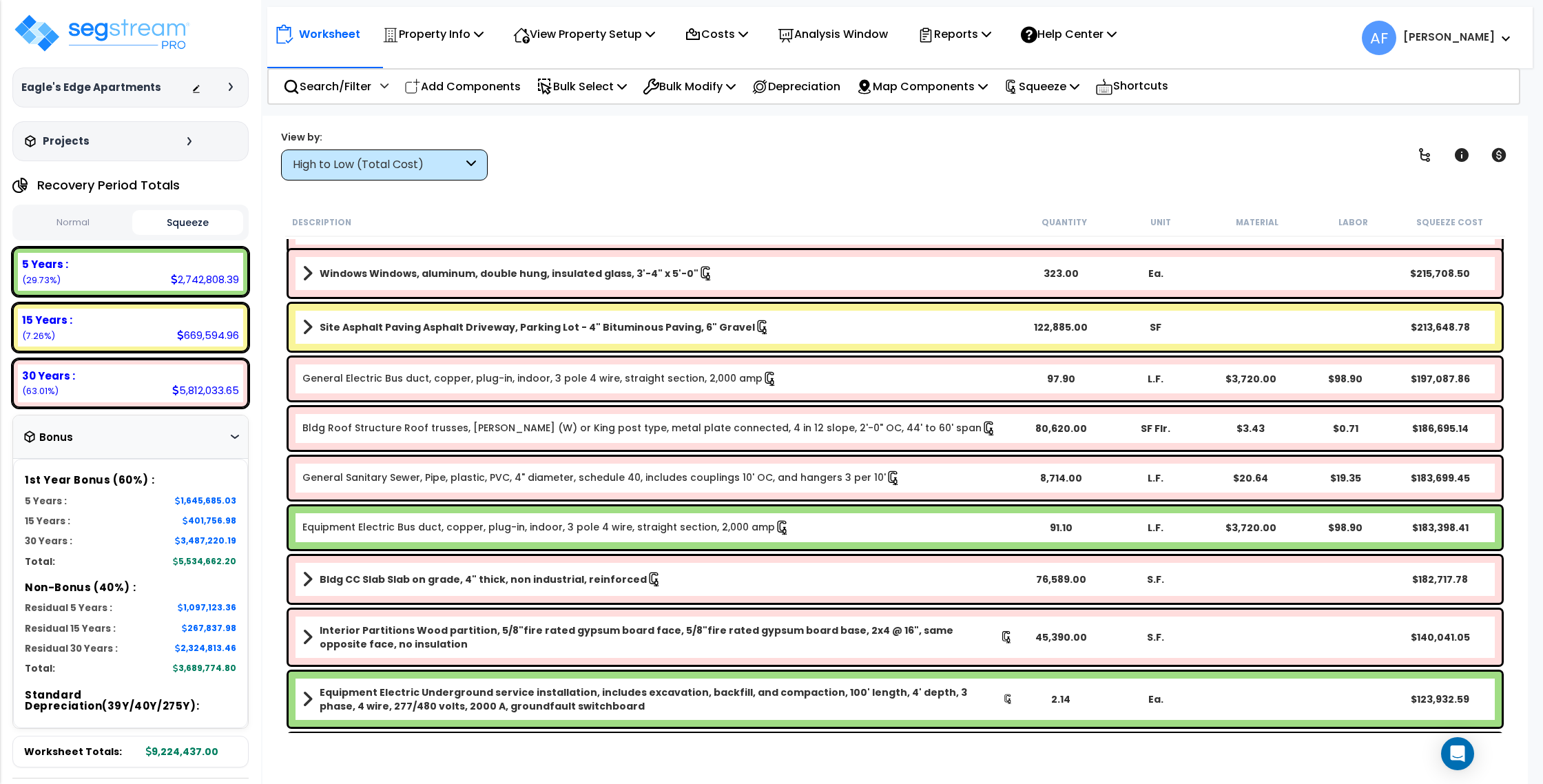
scroll to position [0, 0]
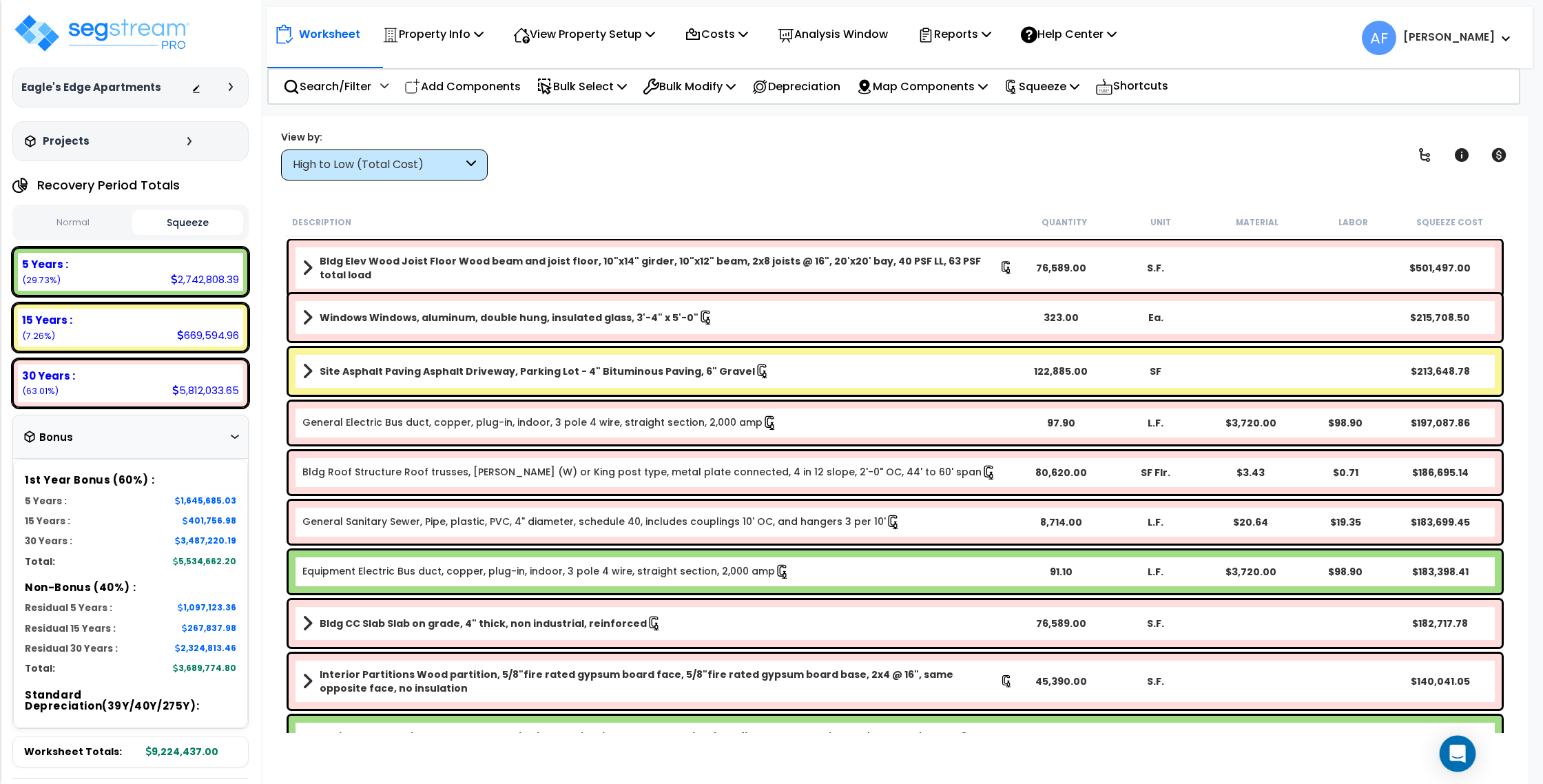
click at [1458, 750] on icon "Open Intercom Messenger" at bounding box center [1457, 753] width 16 height 18
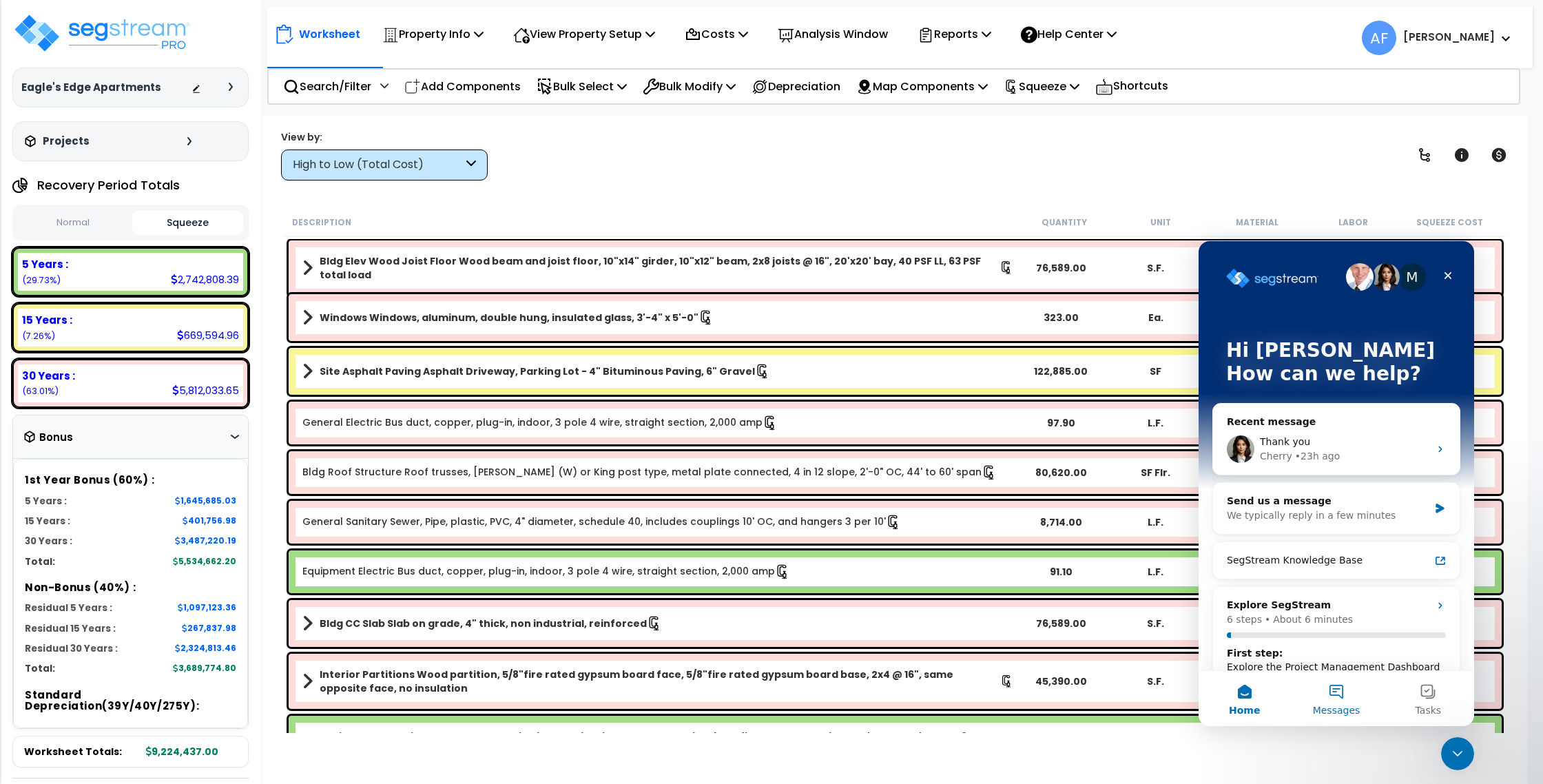
click at [1330, 692] on button "Messages" at bounding box center [1336, 699] width 91 height 55
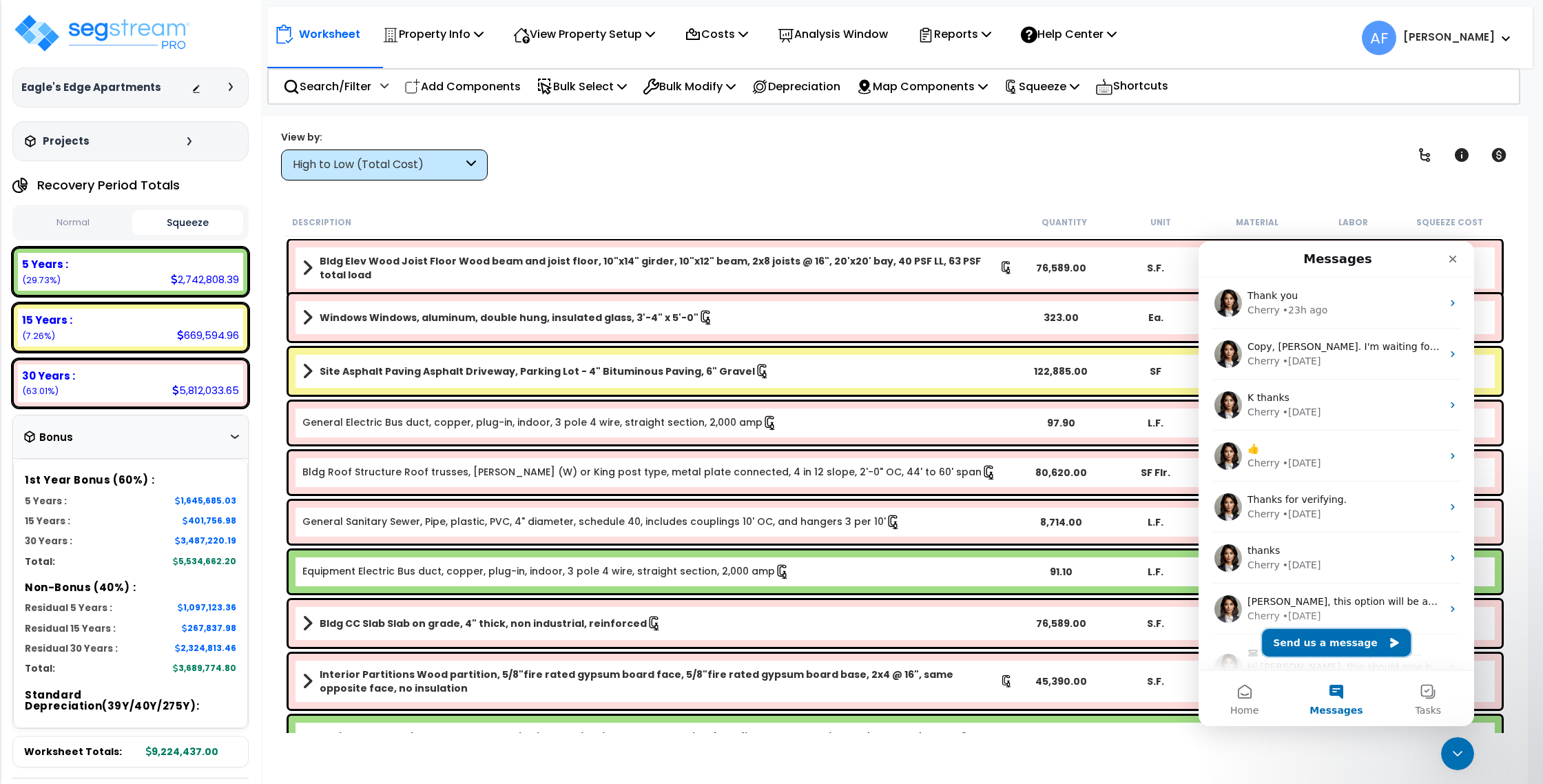
click at [1329, 637] on button "Send us a message" at bounding box center [1336, 643] width 149 height 28
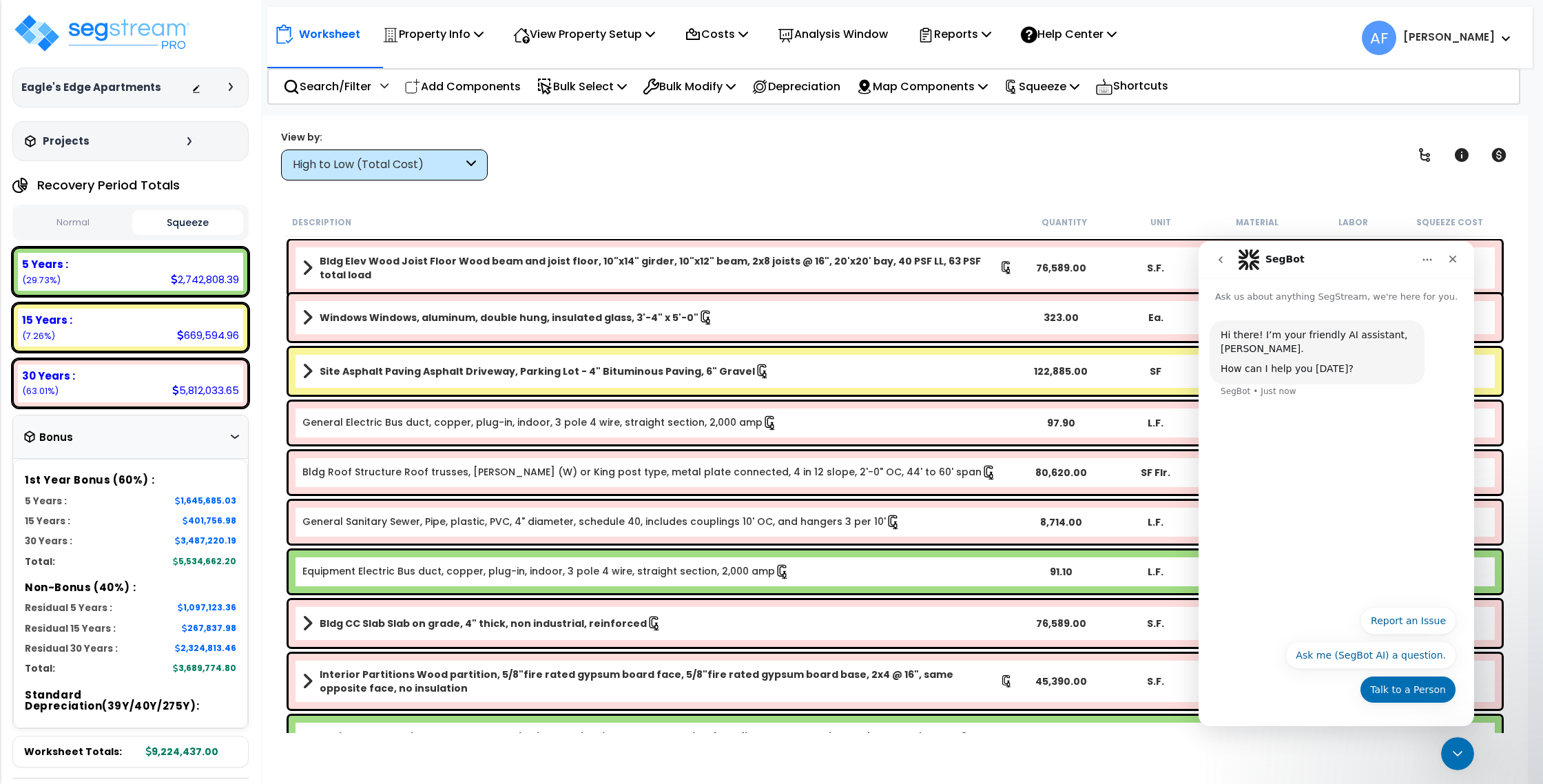
click at [1400, 686] on button "Talk to a Person" at bounding box center [1409, 690] width 97 height 28
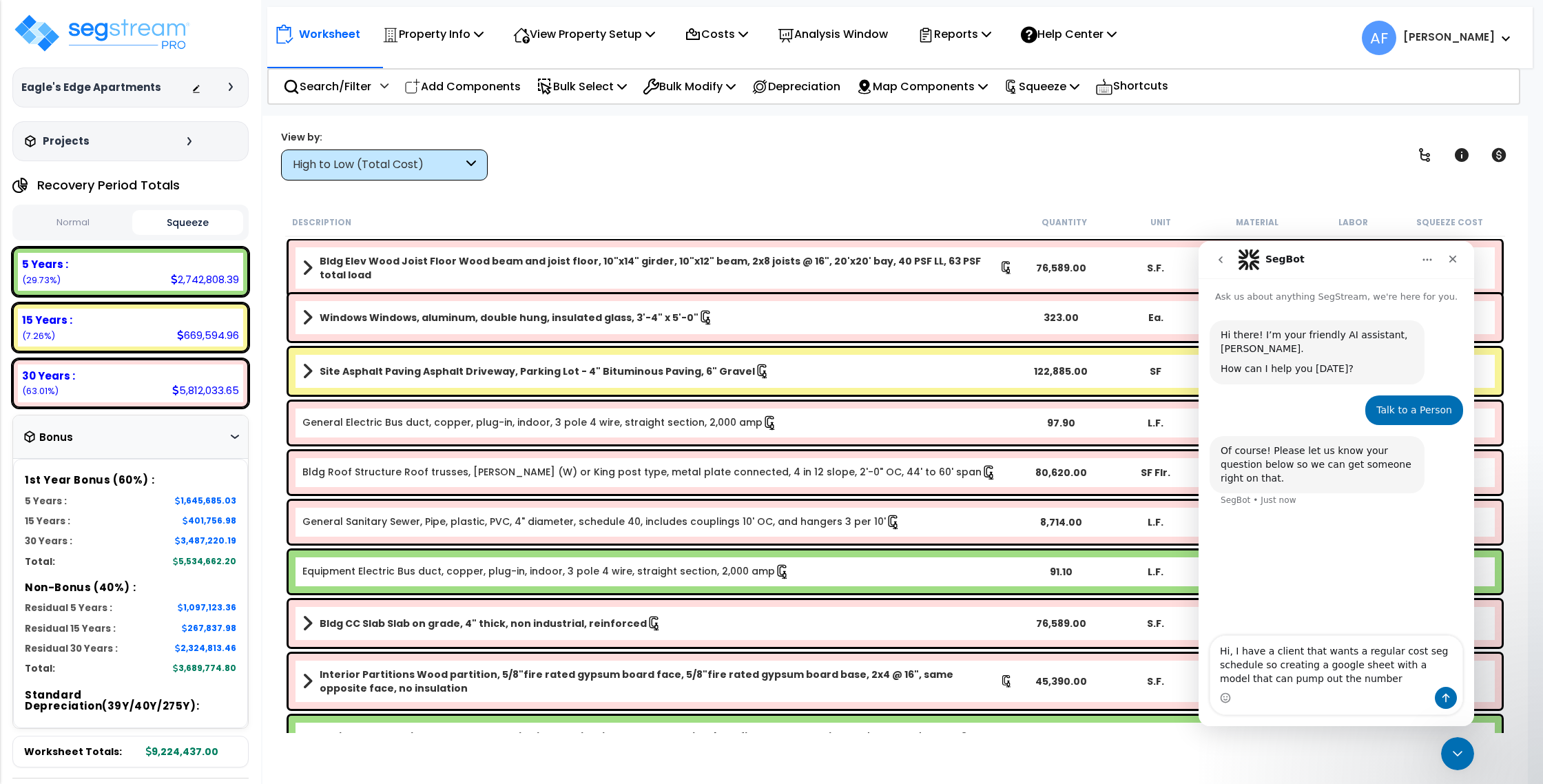
type textarea "Hi, I have a client that wants a regular cost seg schedule so creating a google…"
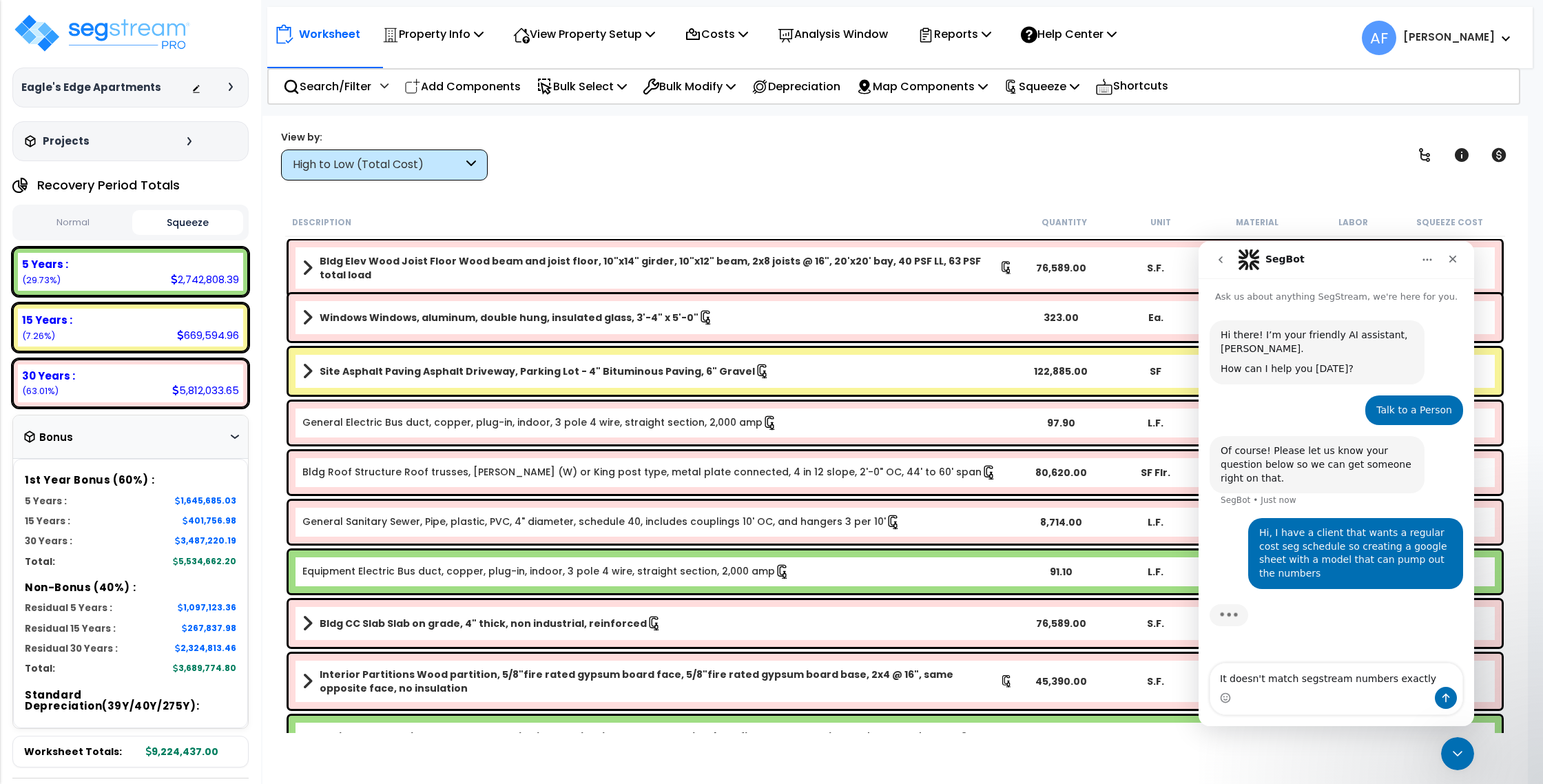
type textarea "It doesn't match segstream numbers exactly"
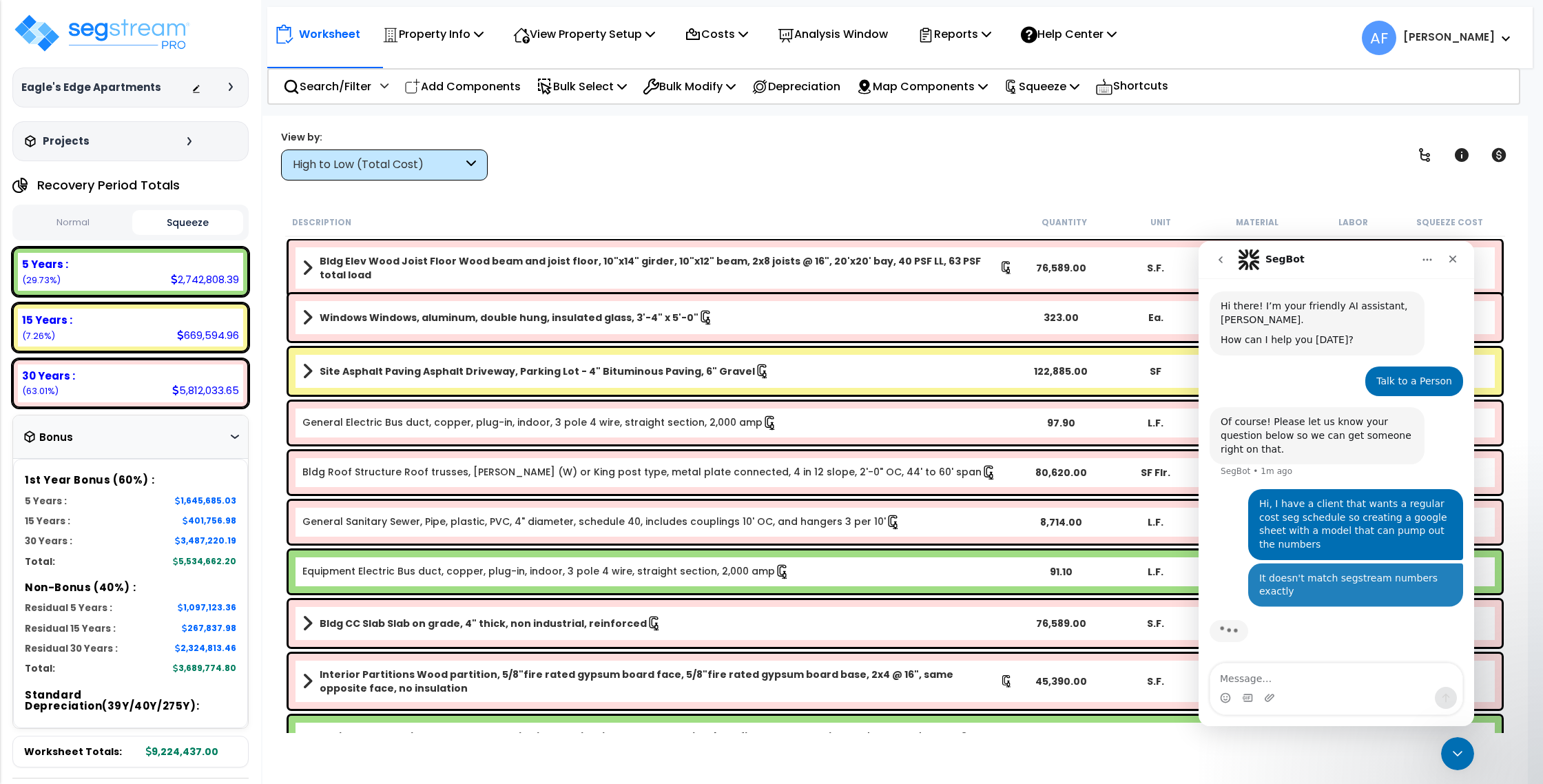
scroll to position [30, 0]
type textarea "trying to figure out why"
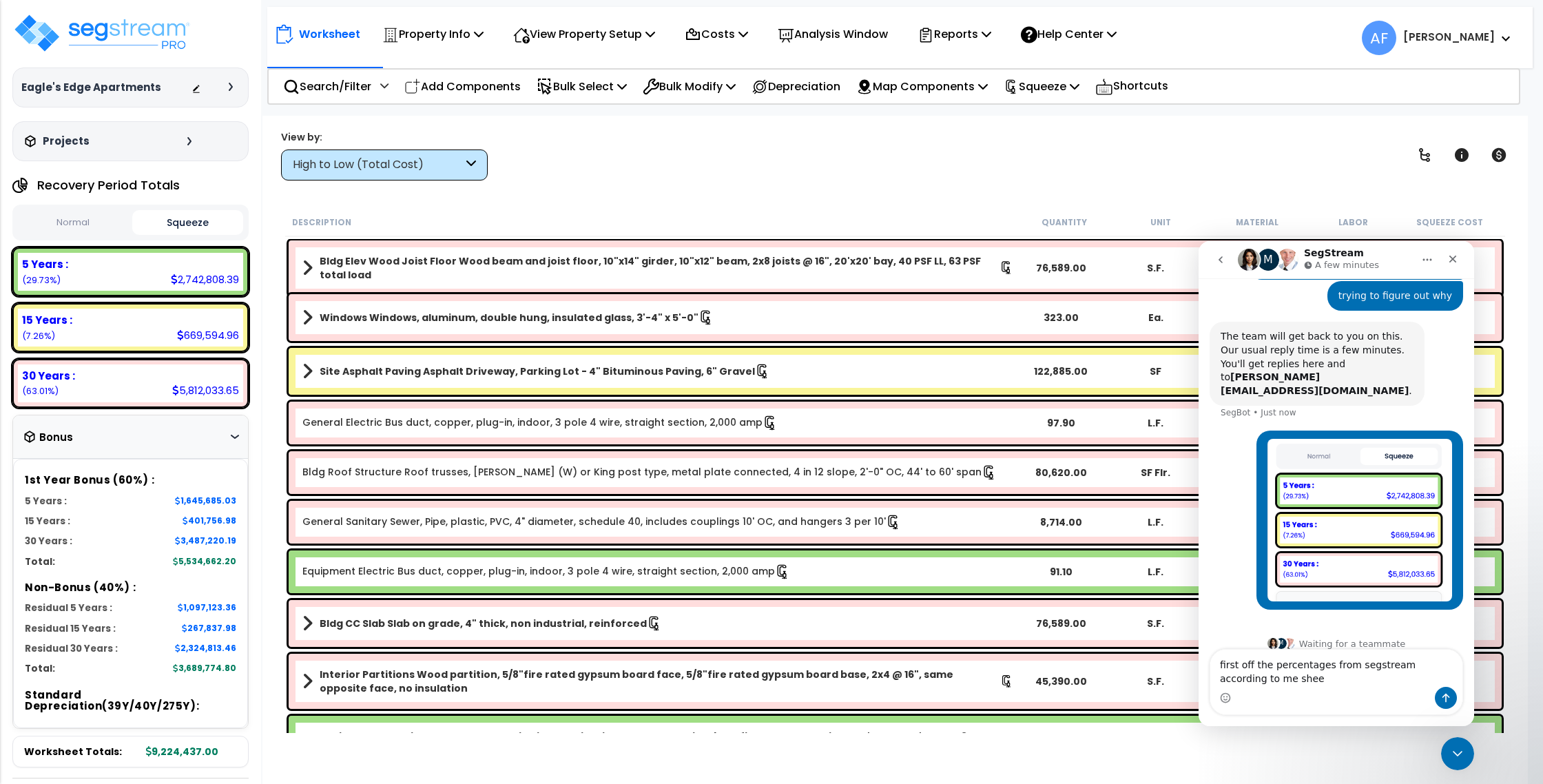
scroll to position [493, 0]
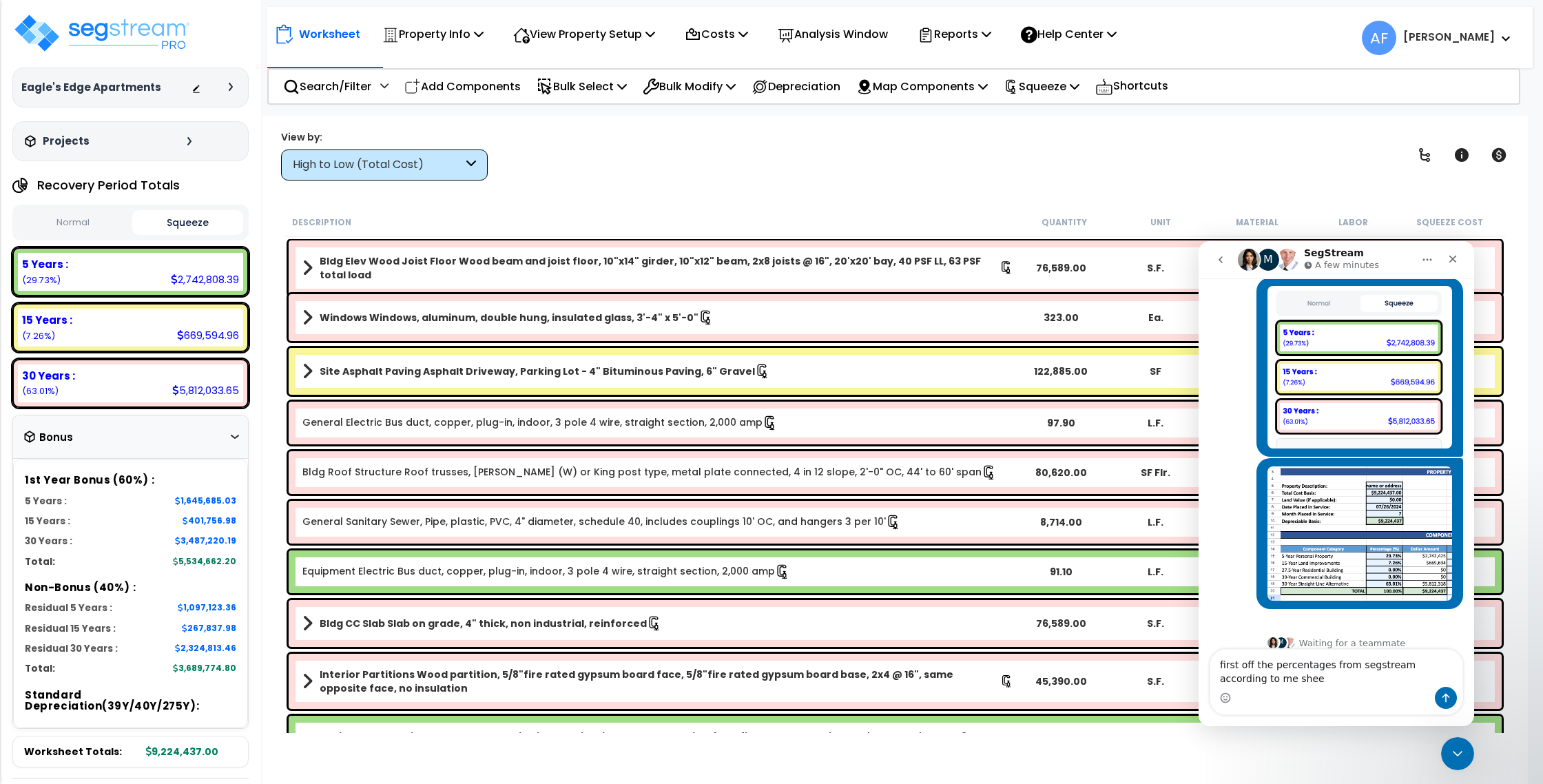
click at [1325, 675] on textarea "first off the percentages from segstream according to me shee" at bounding box center [1336, 668] width 252 height 37
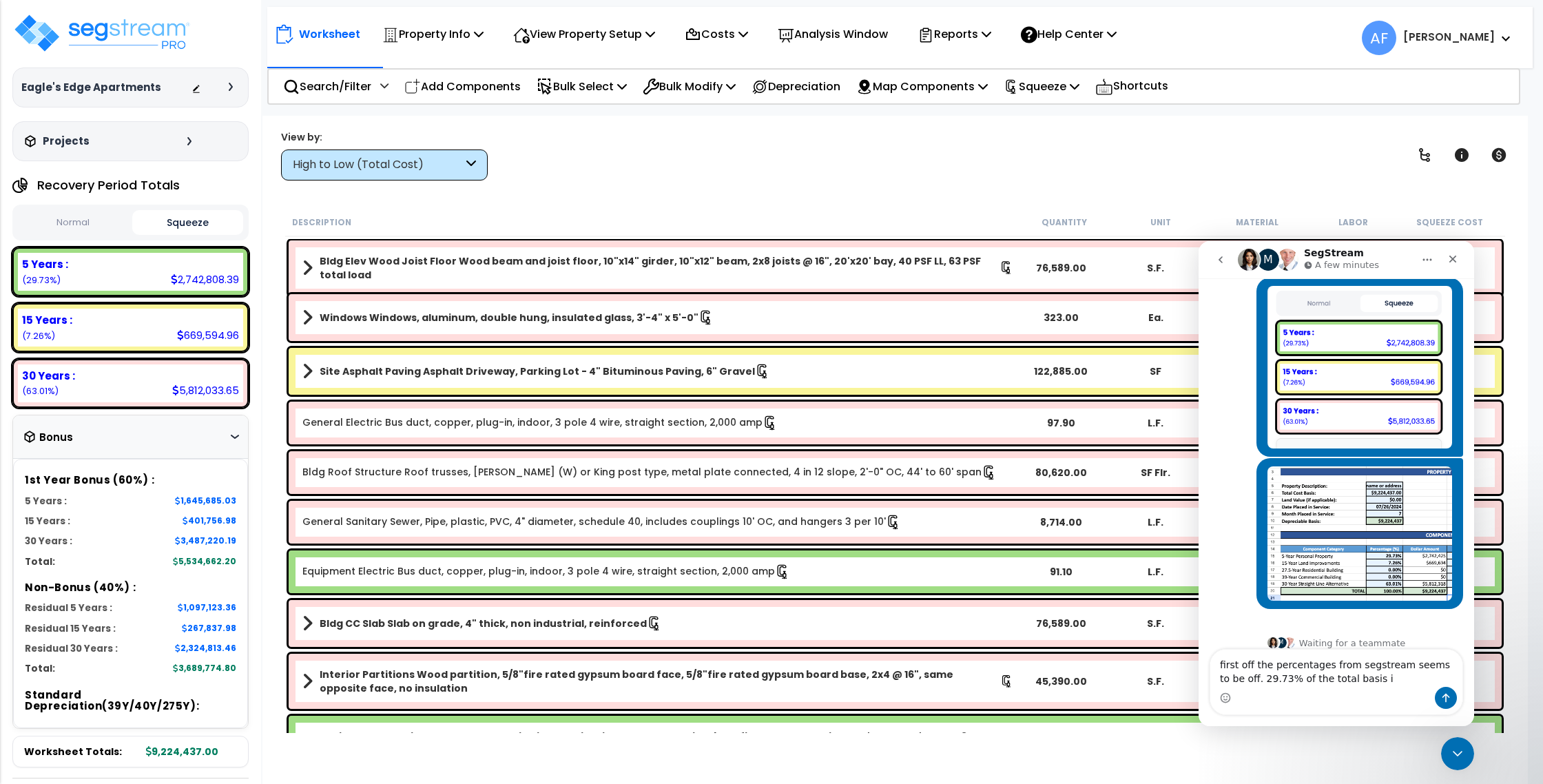
drag, startPoint x: 1232, startPoint y: 677, endPoint x: 1282, endPoint y: 665, distance: 51.4
click at [1240, 675] on textarea "first off the percentages from segstream seems to be off. 29.73% of the total b…" at bounding box center [1336, 668] width 252 height 37
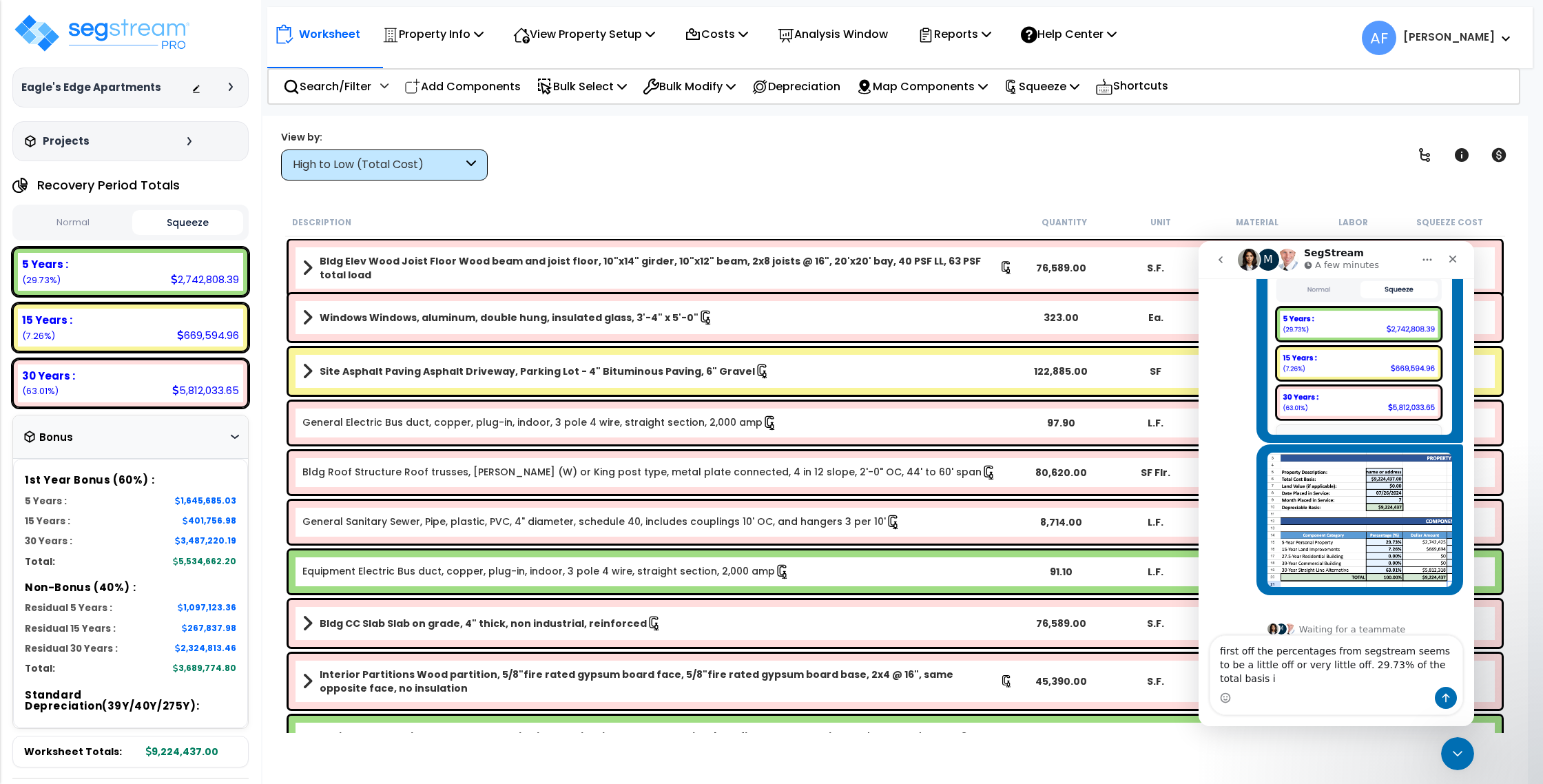
click at [1330, 676] on textarea "first off the percentages from segstream seems to be a little off or very littl…" at bounding box center [1336, 661] width 252 height 51
click at [1264, 681] on textarea "first off the percentages from segstream seems to be a little off or very littl…" at bounding box center [1336, 661] width 252 height 51
paste textarea "$2,742,425"
click at [168, 276] on div "5 Years : 2,742,808.39 (29.73%)" at bounding box center [130, 271] width 225 height 38
click at [174, 277] on div "5 Years : 2,742,808.39 (29.73%)" at bounding box center [130, 271] width 225 height 38
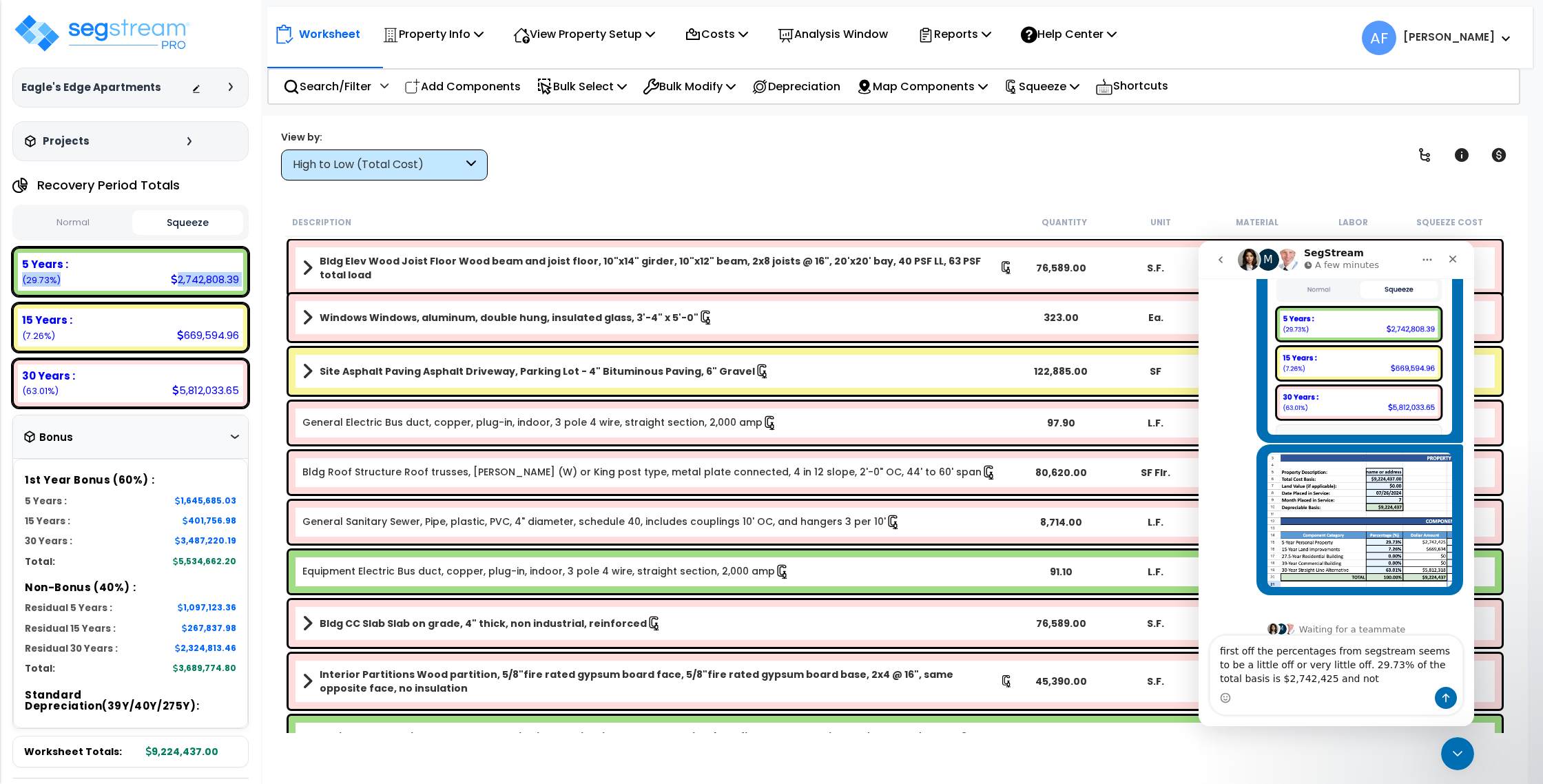
copy div "2,742,808.39 (29.73%)"
click at [1367, 680] on textarea "first off the percentages from segstream seems to be a little off or very littl…" at bounding box center [1336, 661] width 252 height 51
paste textarea "2,742,808.39(29.73%)"
type textarea "first off the percentages from segstream seems to be a little off or very littl…"
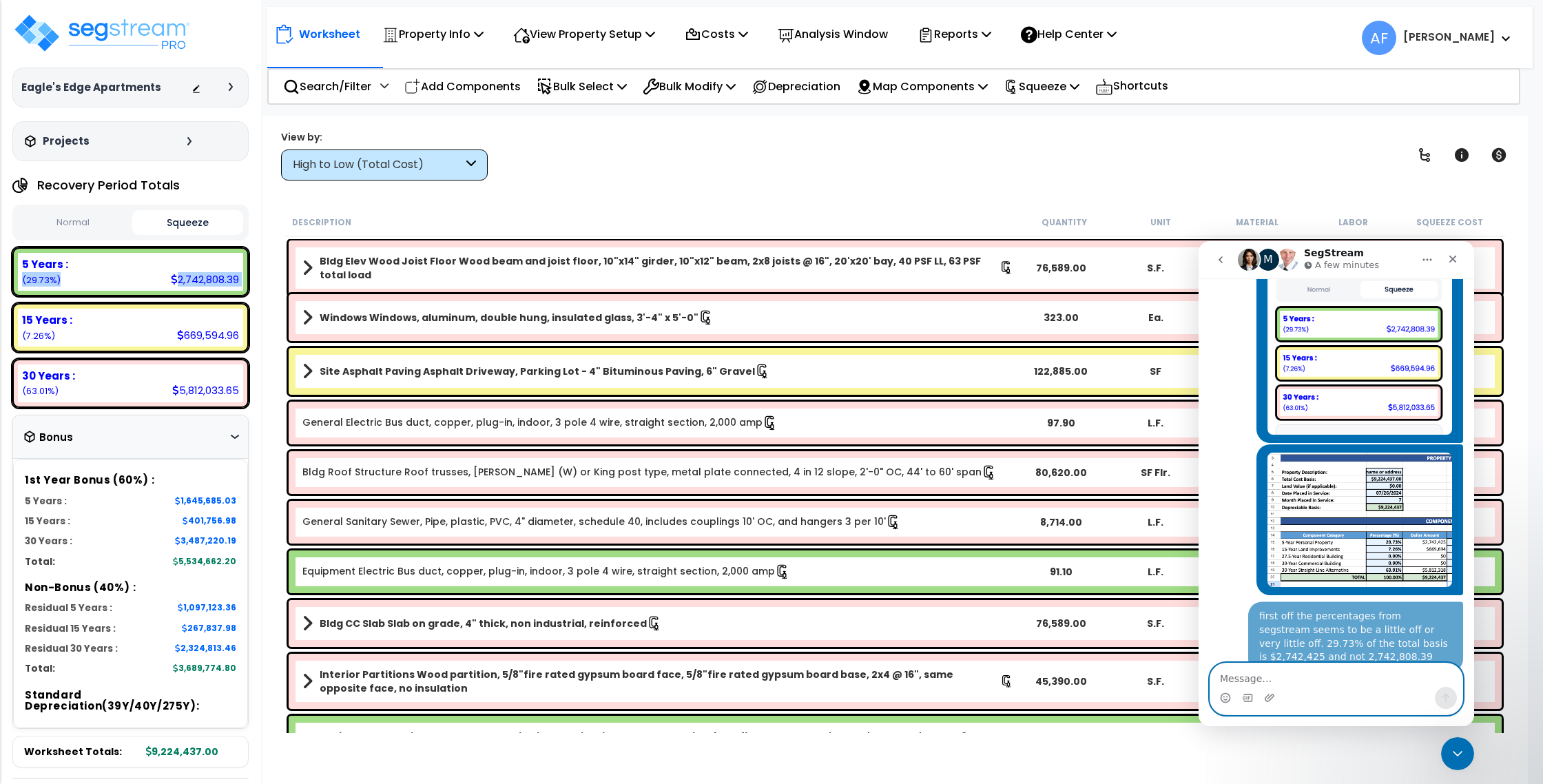
scroll to position [551, 0]
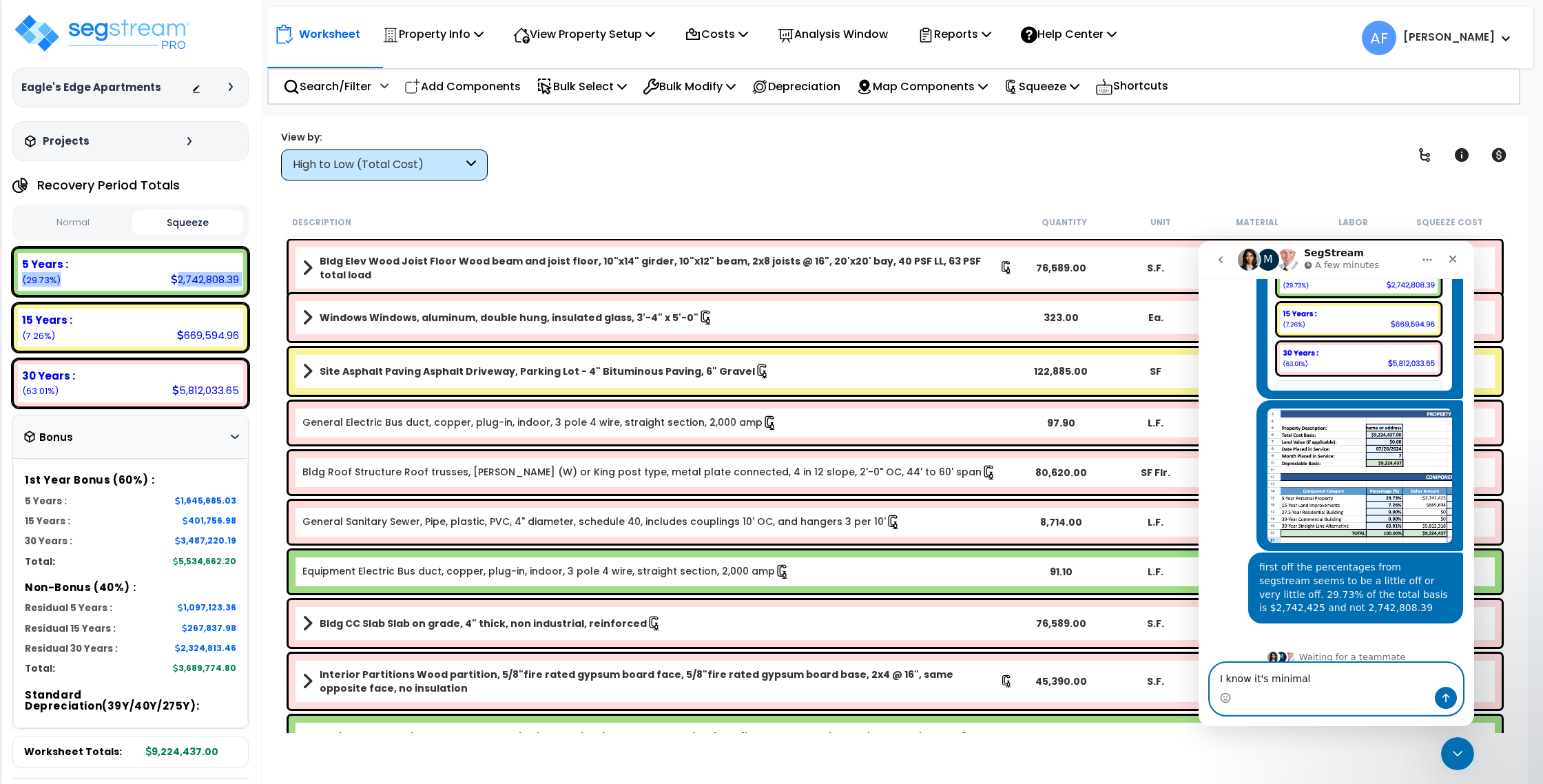
type textarea "I know it's minimal"
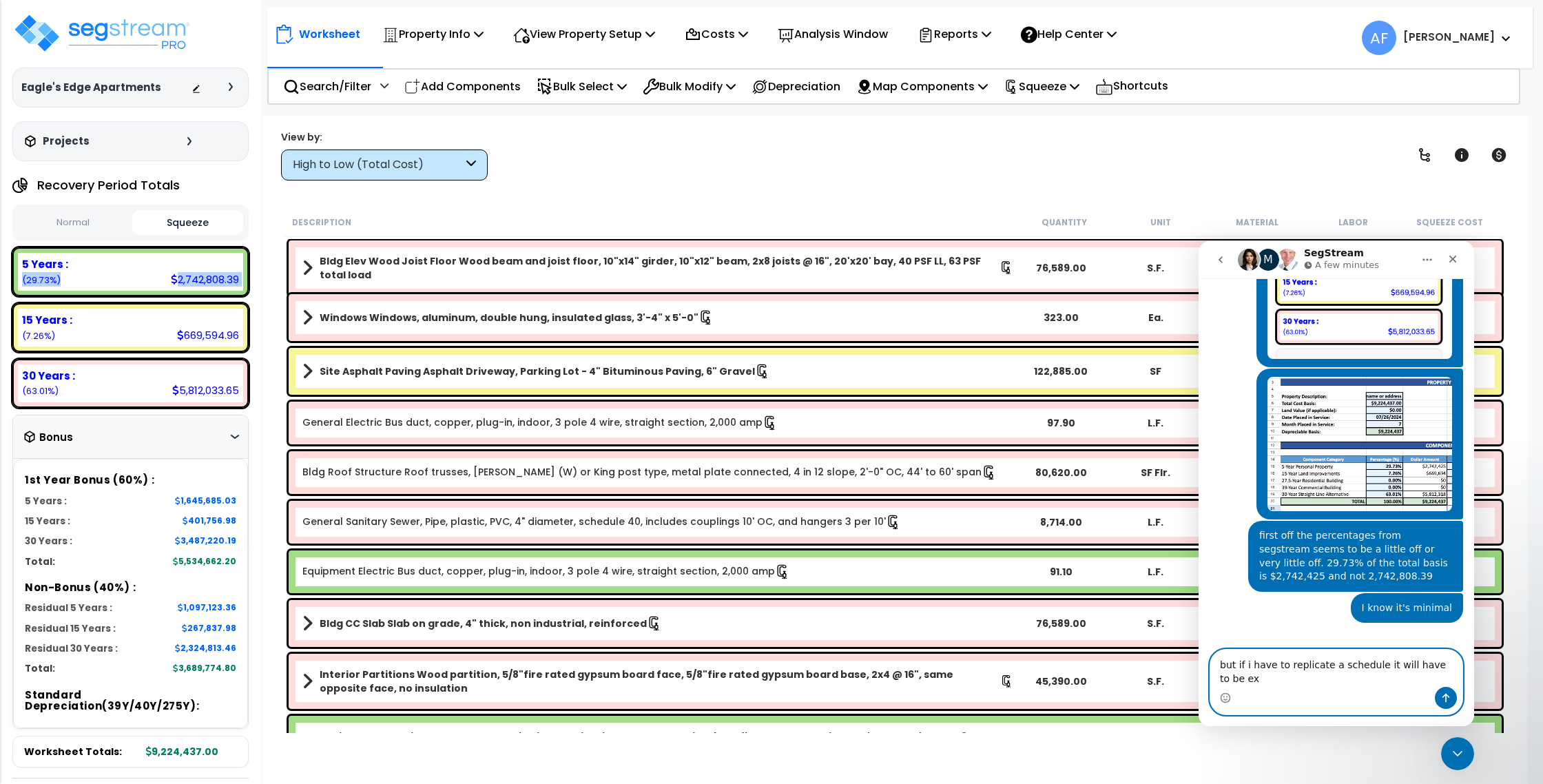
scroll to position [597, 0]
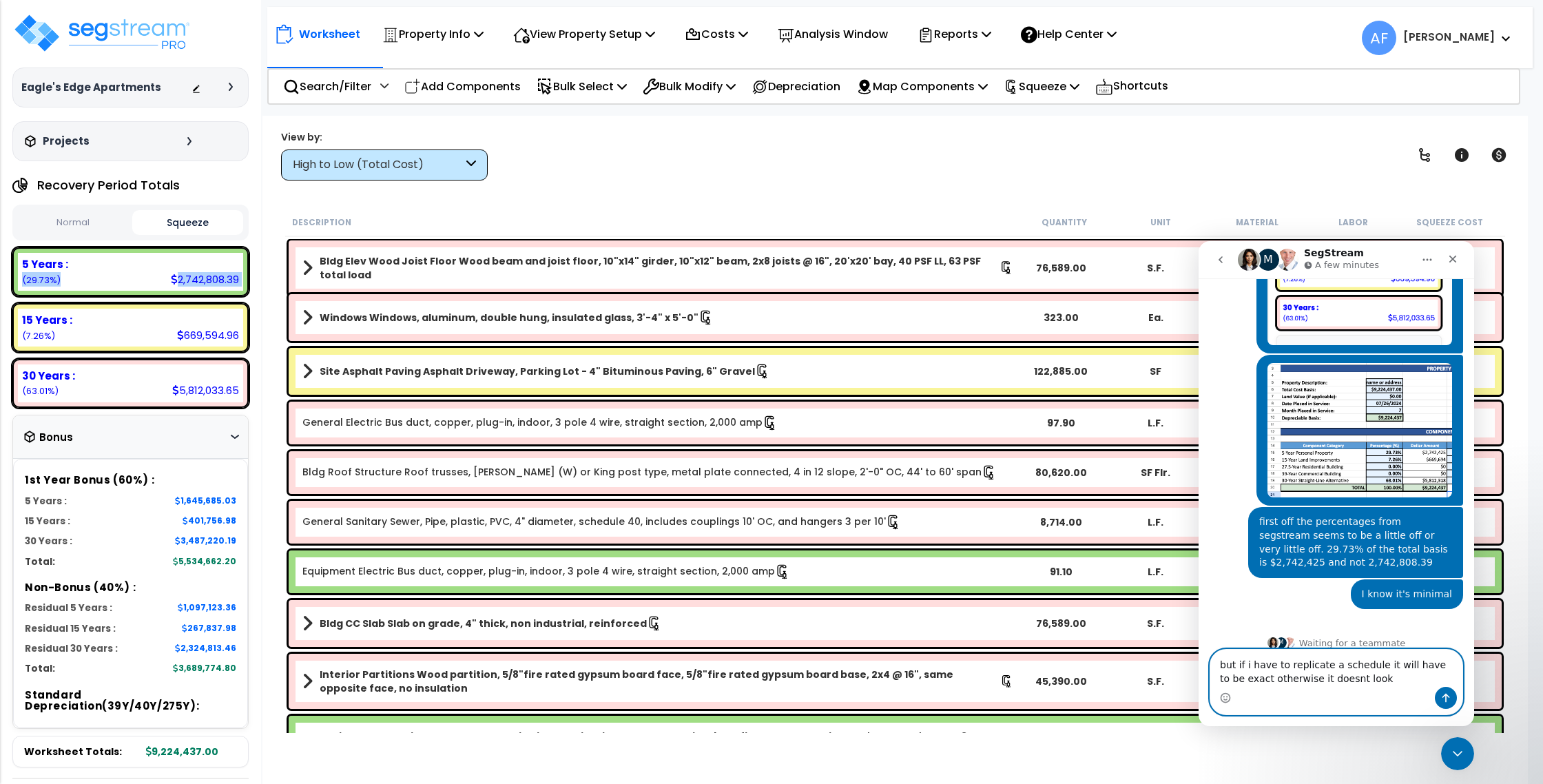
type textarea "but if i have to replicate a schedule it will have to be exact otherwise it doe…"
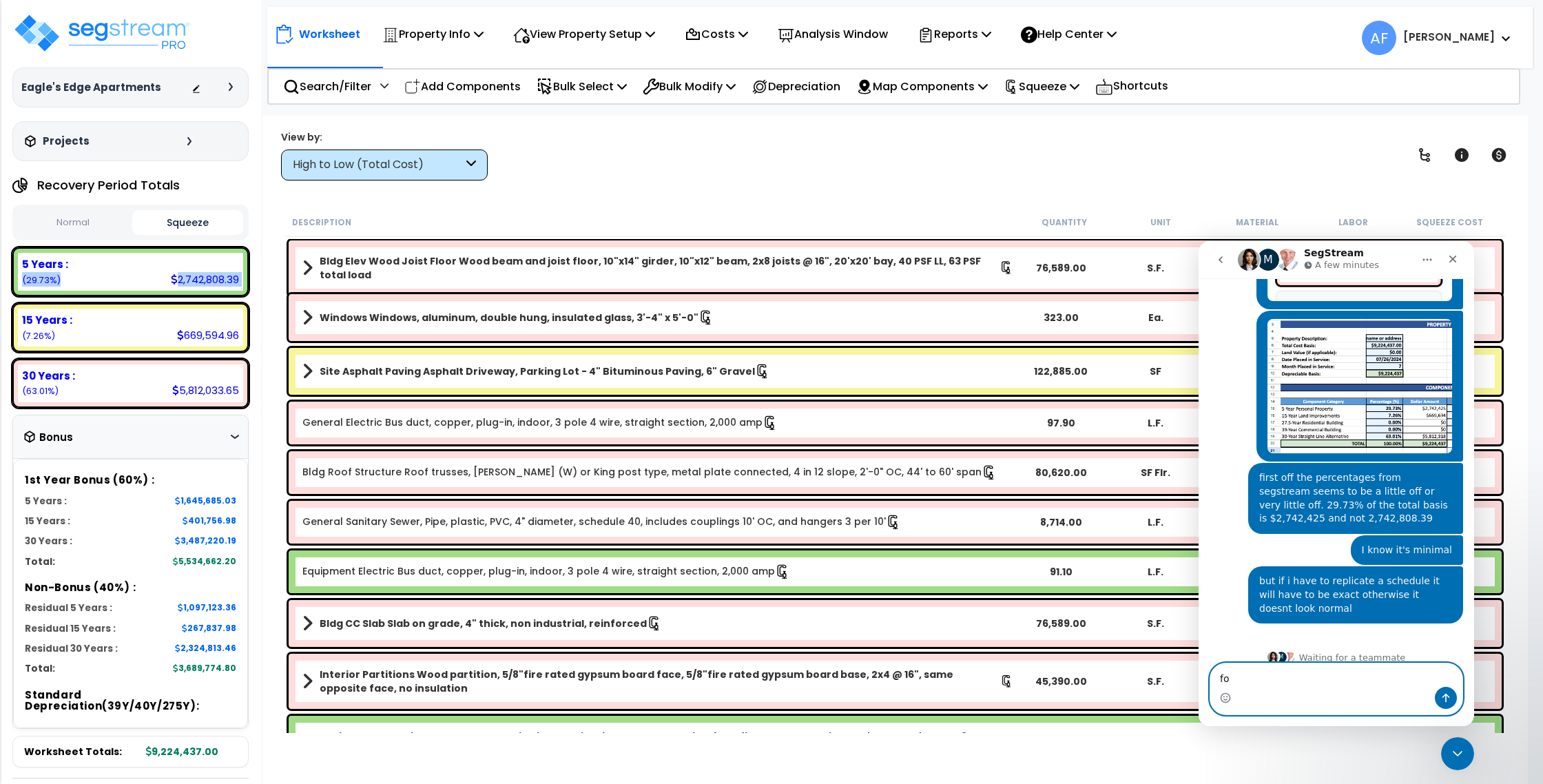
type textarea "f"
type textarea "C"
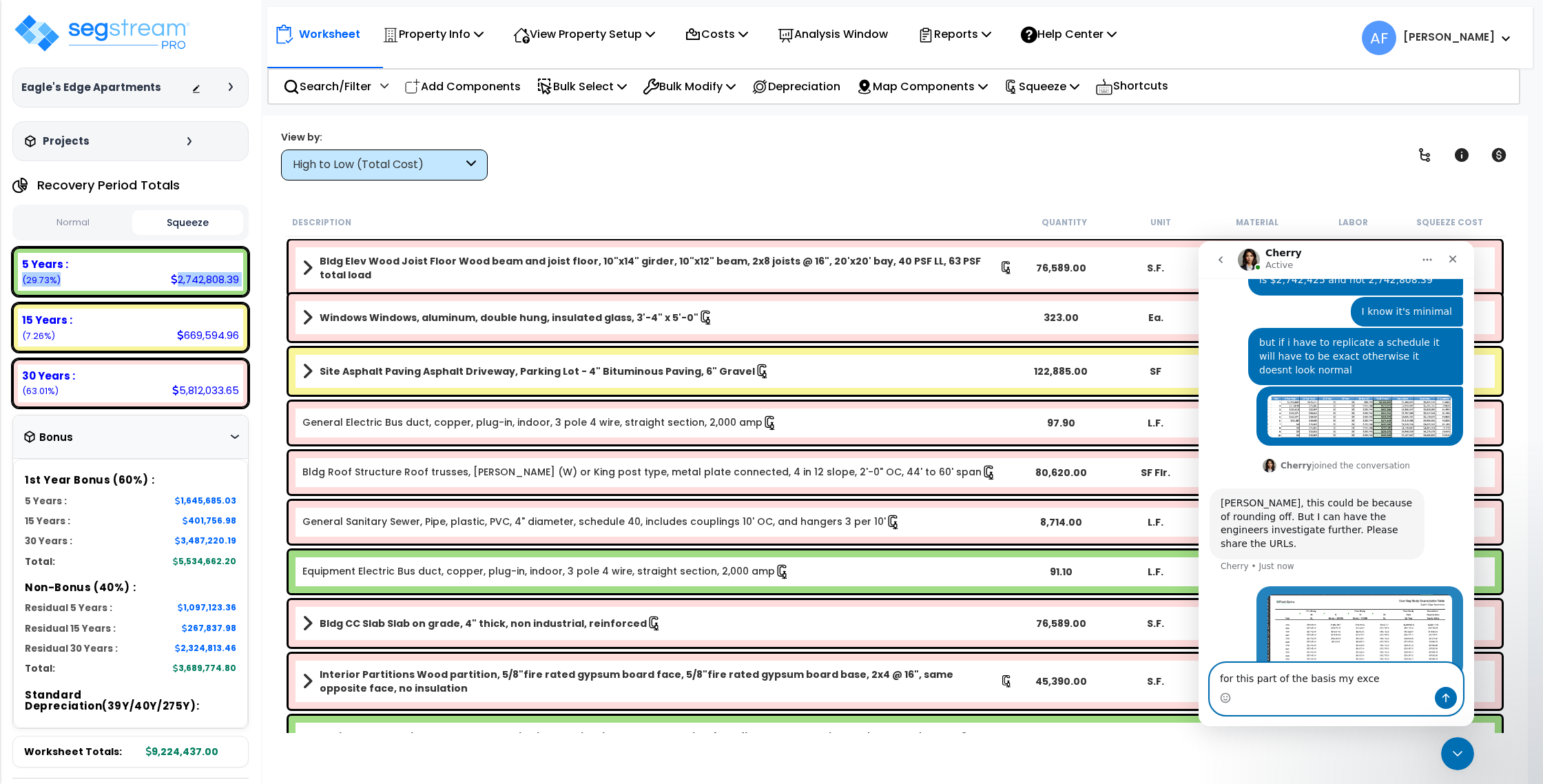
scroll to position [867, 0]
click at [1285, 670] on textarea "for this part of the basis my exce" at bounding box center [1336, 675] width 252 height 23
click at [1286, 673] on textarea "for this part of the basis my exce" at bounding box center [1336, 675] width 252 height 23
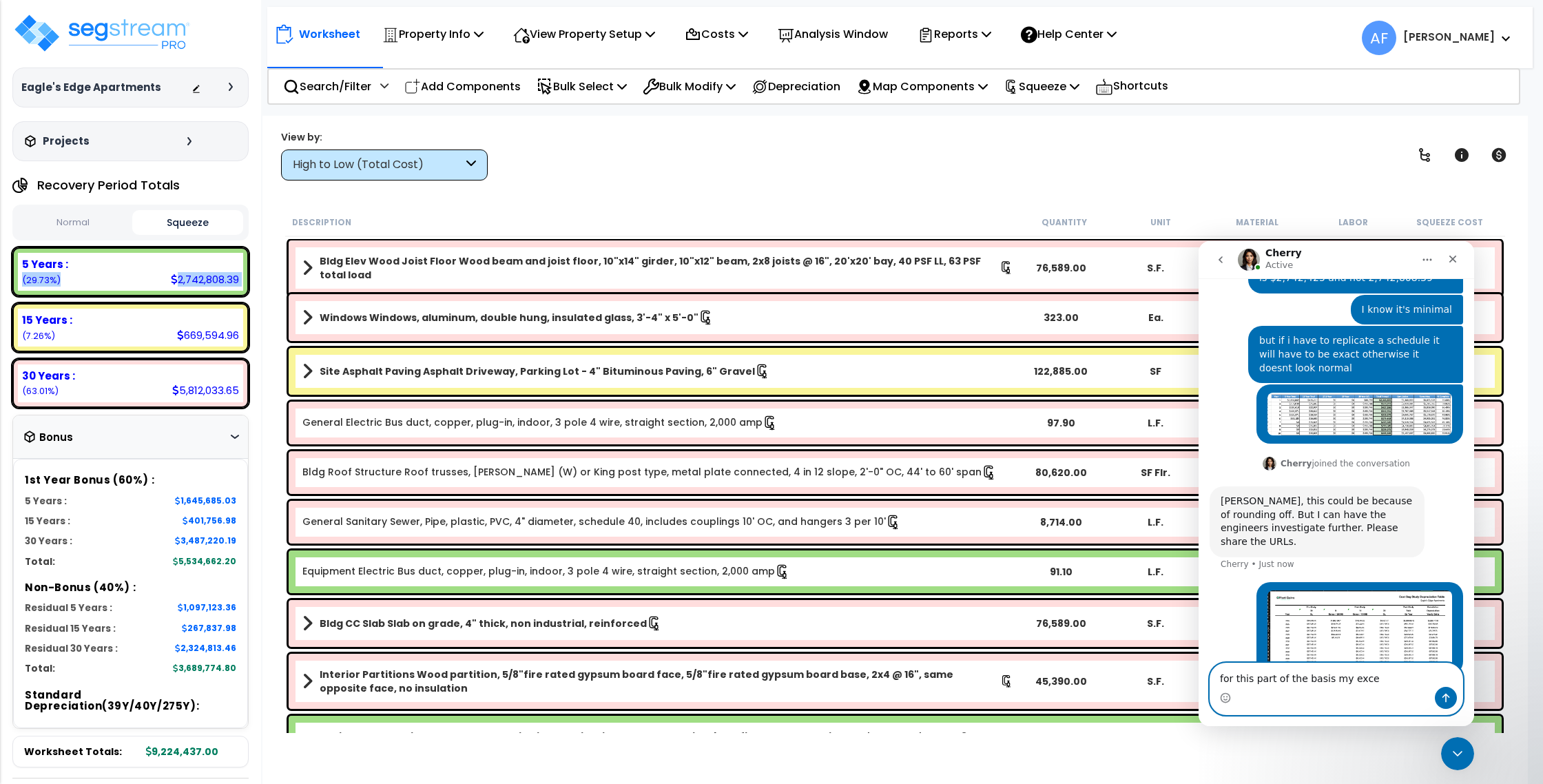
click at [1286, 673] on textarea "for this part of the basis my exce" at bounding box center [1336, 675] width 252 height 23
paste textarea "[URL][DOMAIN_NAME]"
type textarea "[URL][DOMAIN_NAME]"
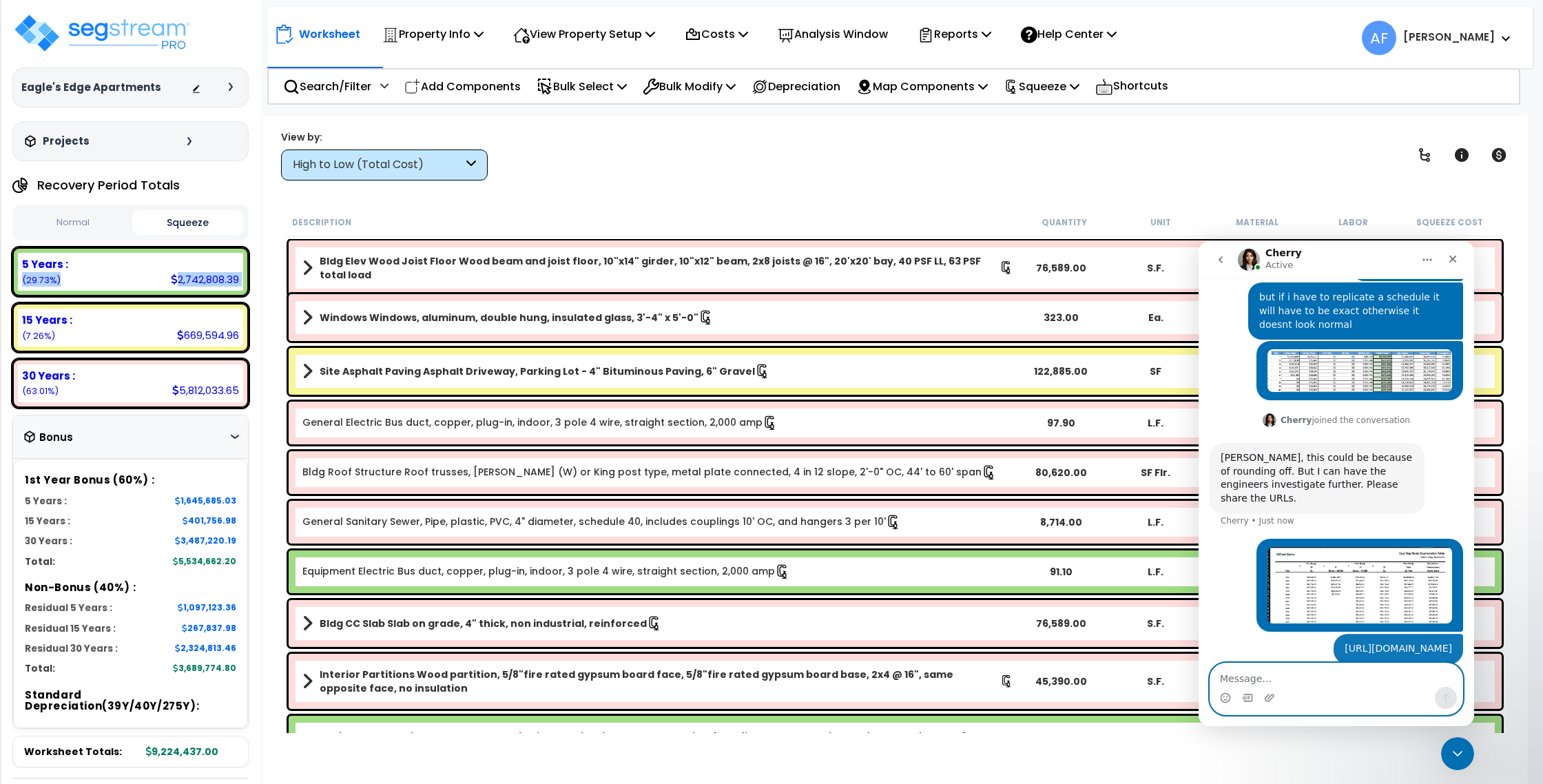
scroll to position [912, 0]
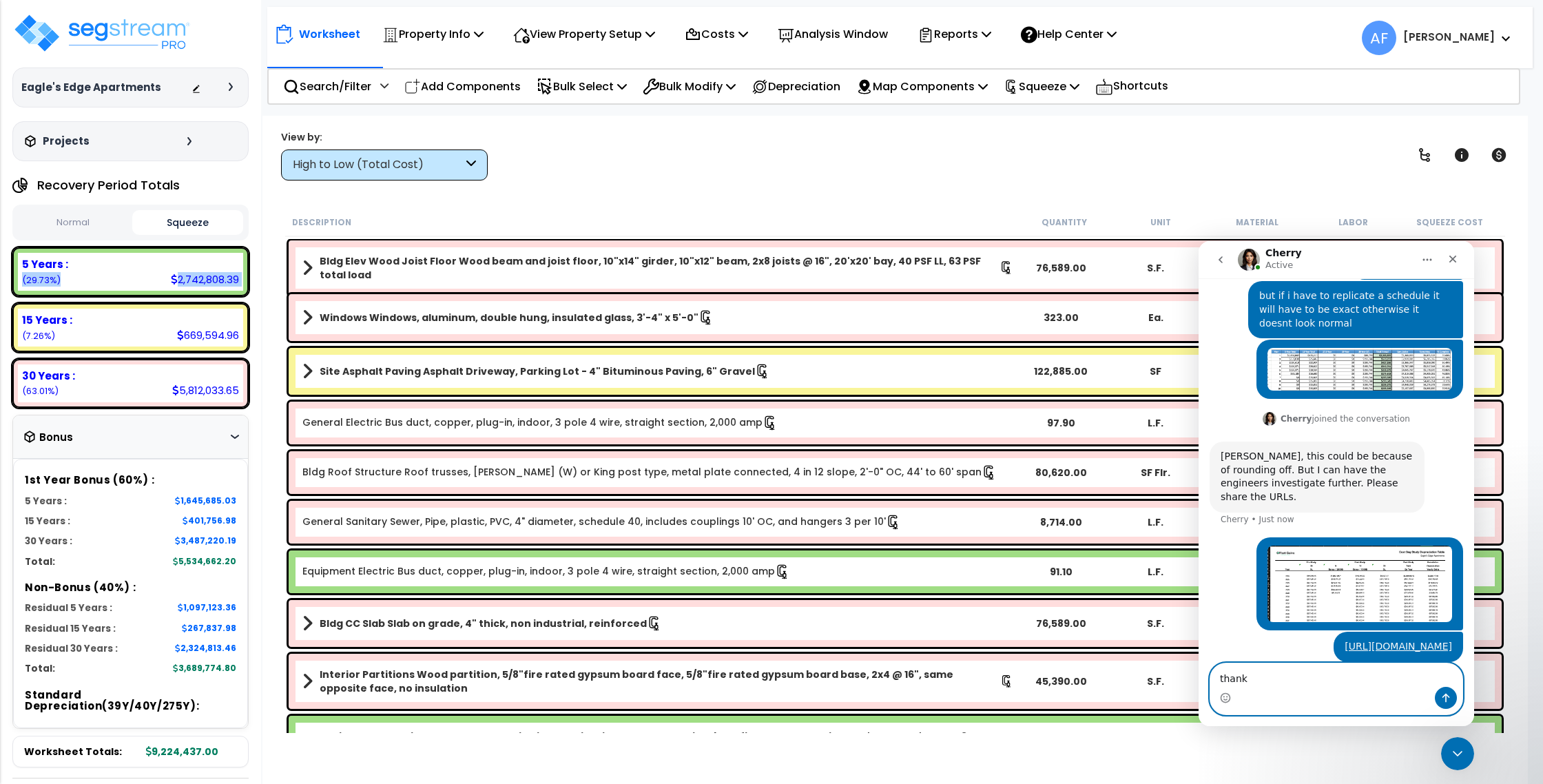
type textarea "thanks"
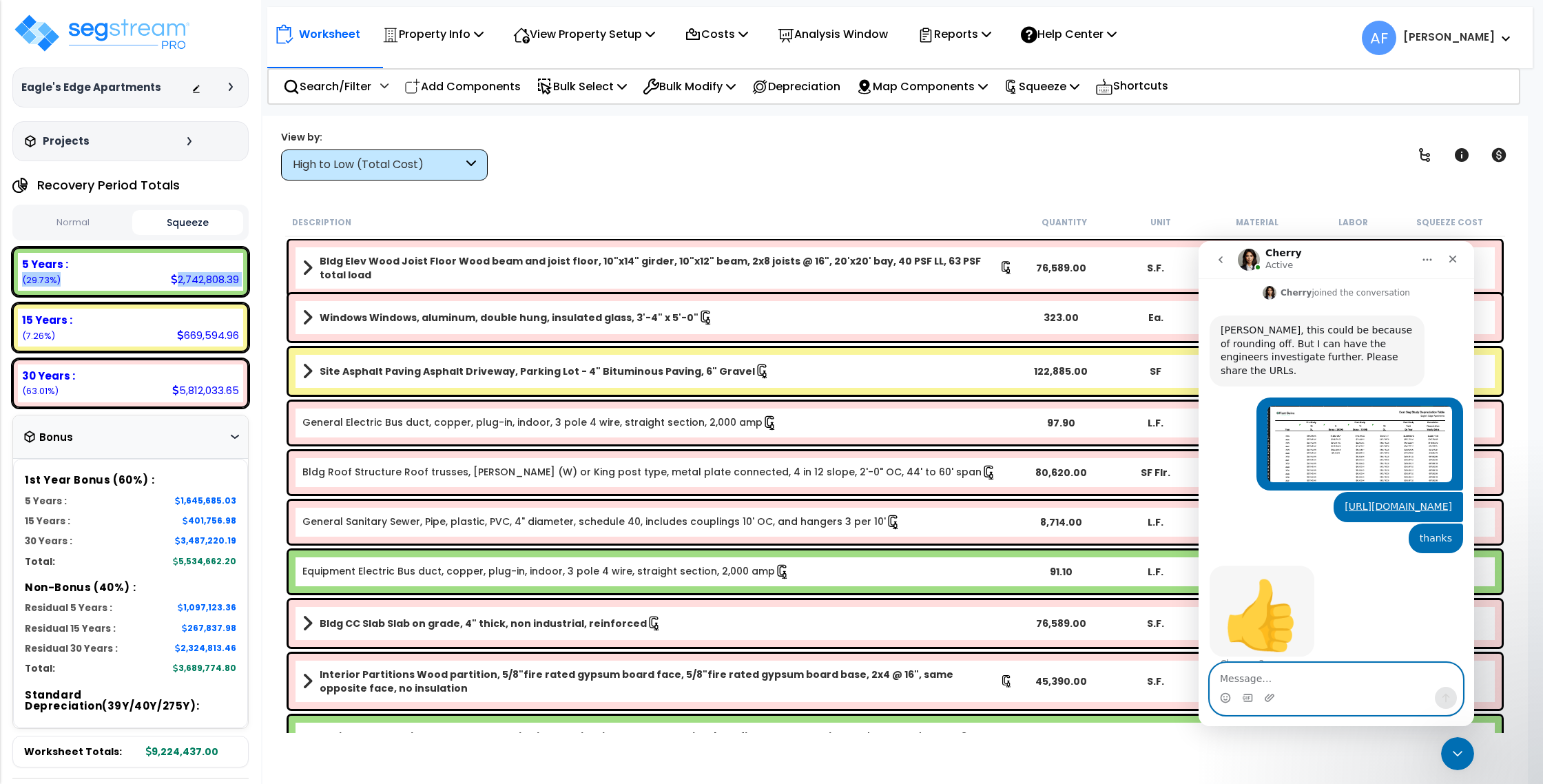
scroll to position [1045, 0]
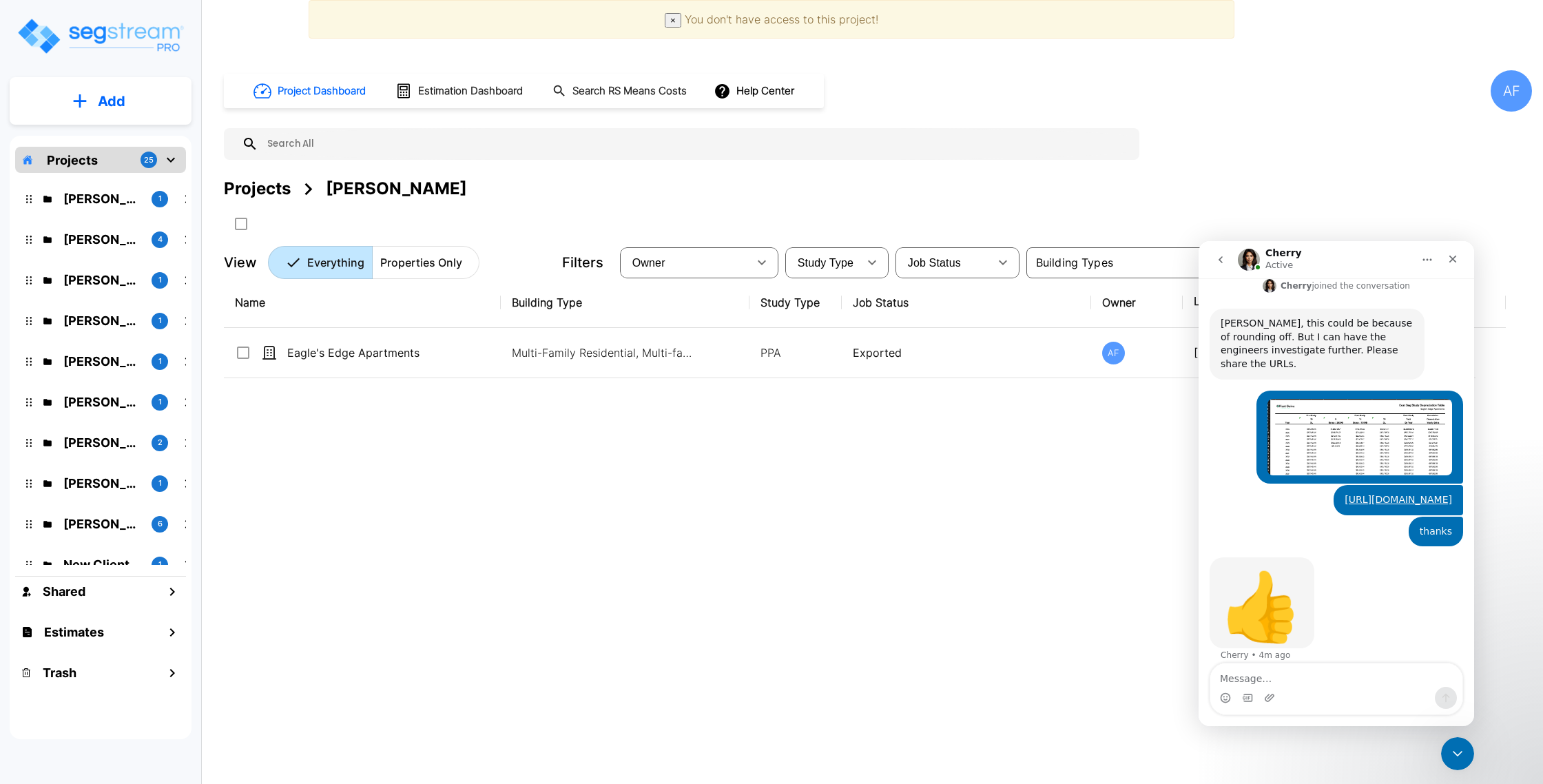
scroll to position [1045, 0]
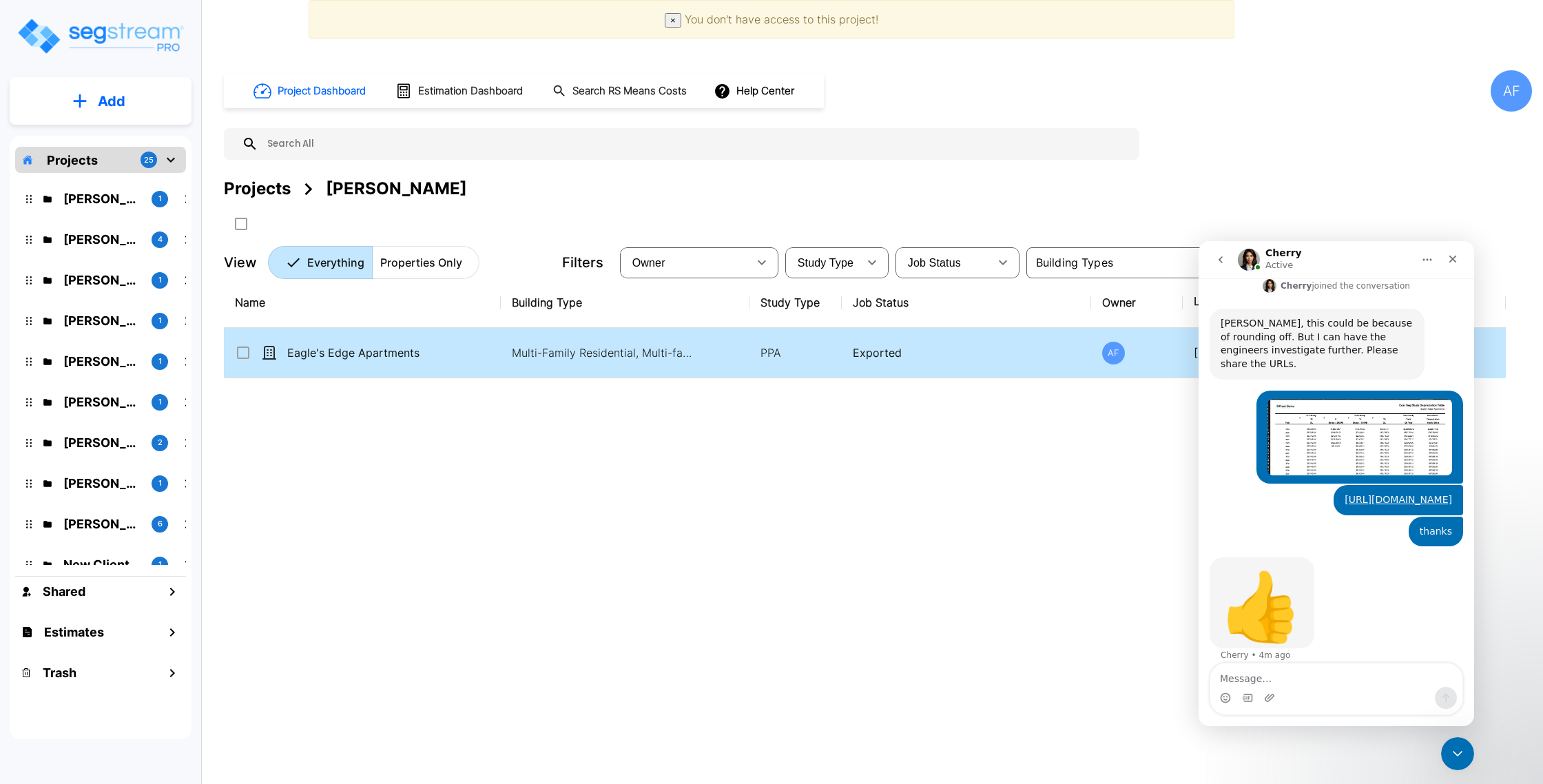
click at [422, 342] on td "Eagle's Edge Apartments" at bounding box center [363, 352] width 277 height 50
click at [456, 350] on td "Eagle's Edge Apartments" at bounding box center [363, 352] width 277 height 50
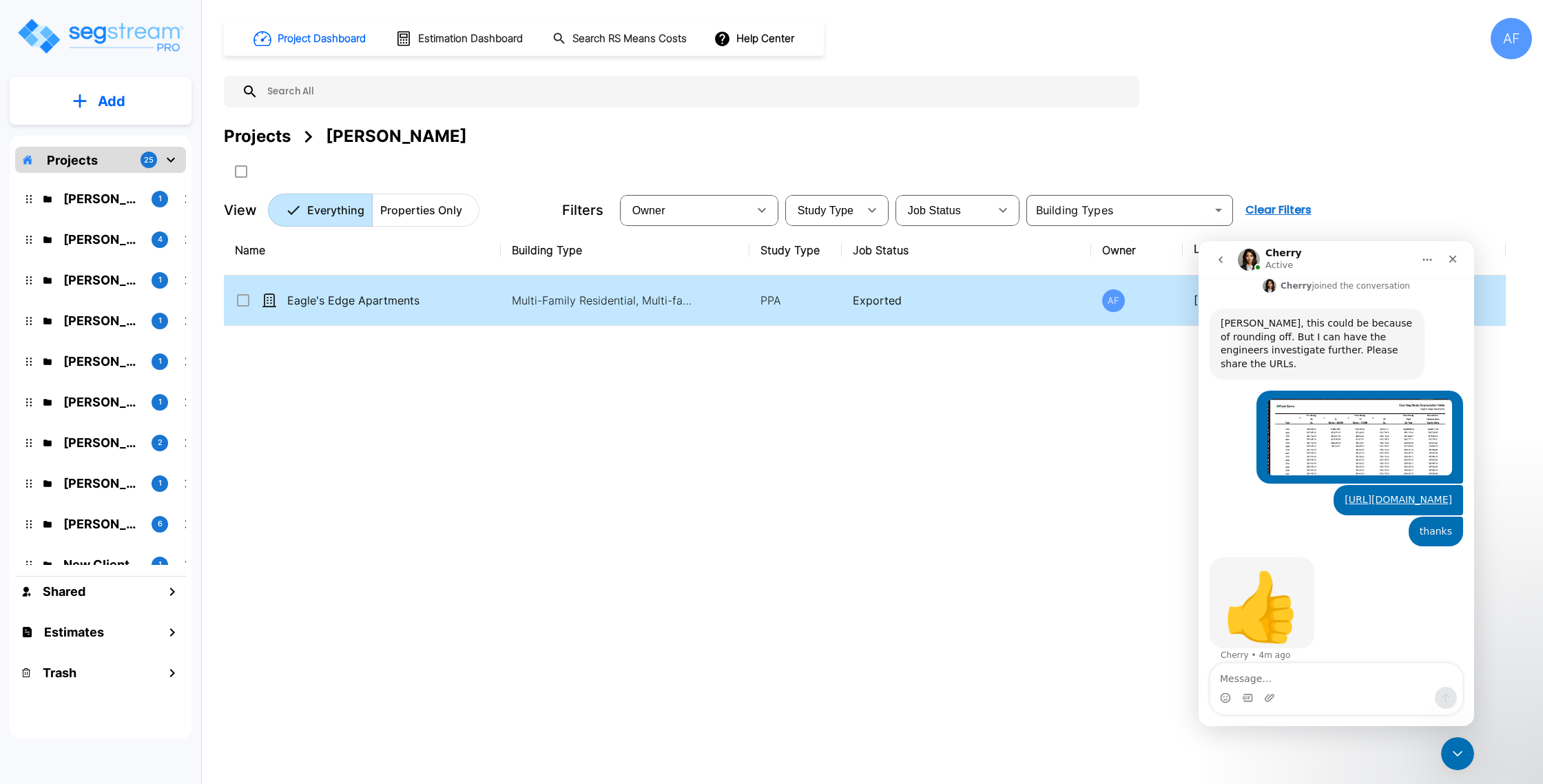
click at [450, 299] on td "Eagle's Edge Apartments" at bounding box center [363, 300] width 277 height 50
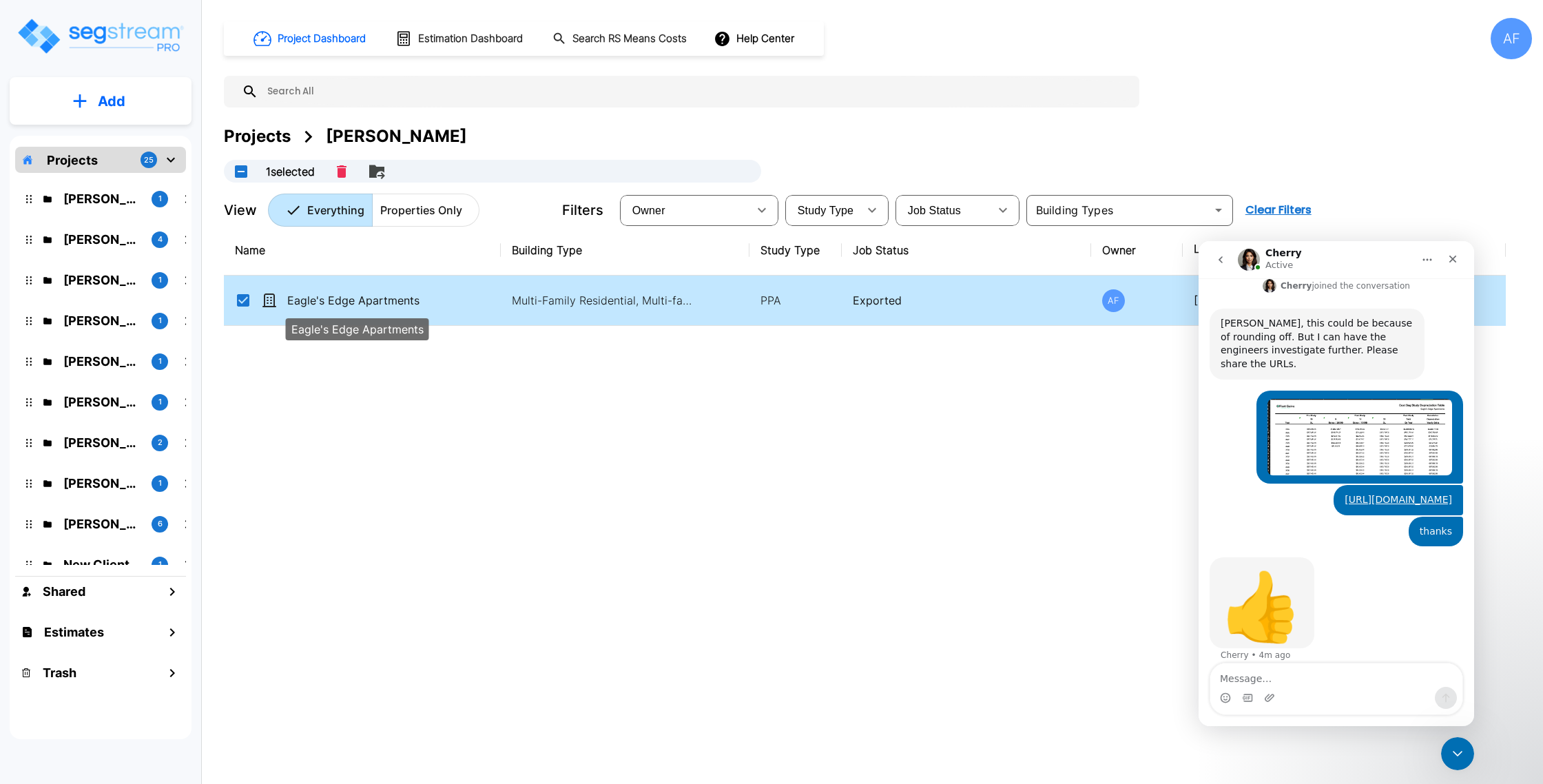
click at [412, 296] on p "Eagle's Edge Apartments" at bounding box center [356, 300] width 137 height 17
click at [369, 304] on p "Eagle's Edge Apartments" at bounding box center [356, 300] width 137 height 17
checkbox input "true"
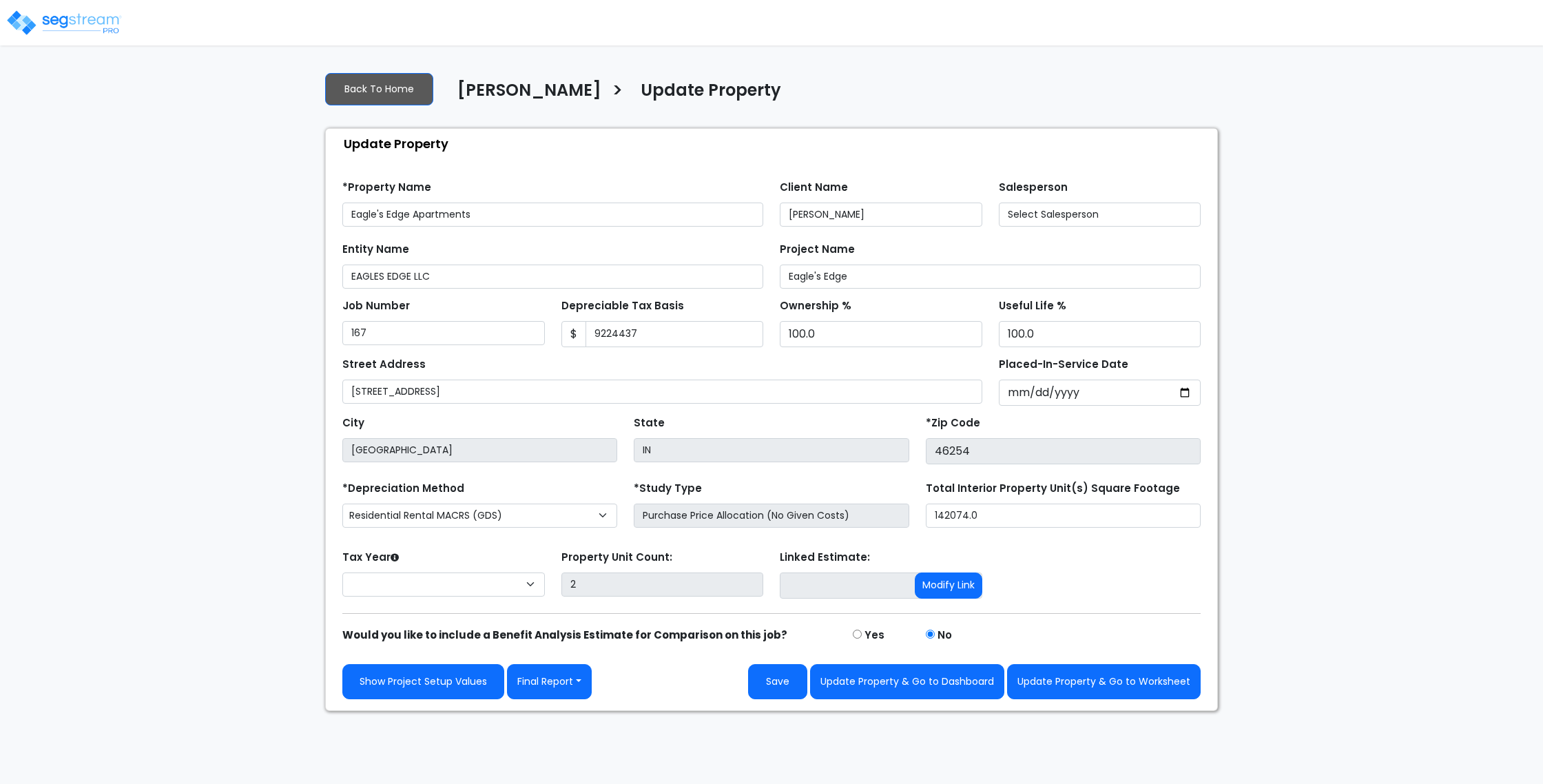
type input "9,224,437"
select select "2024"
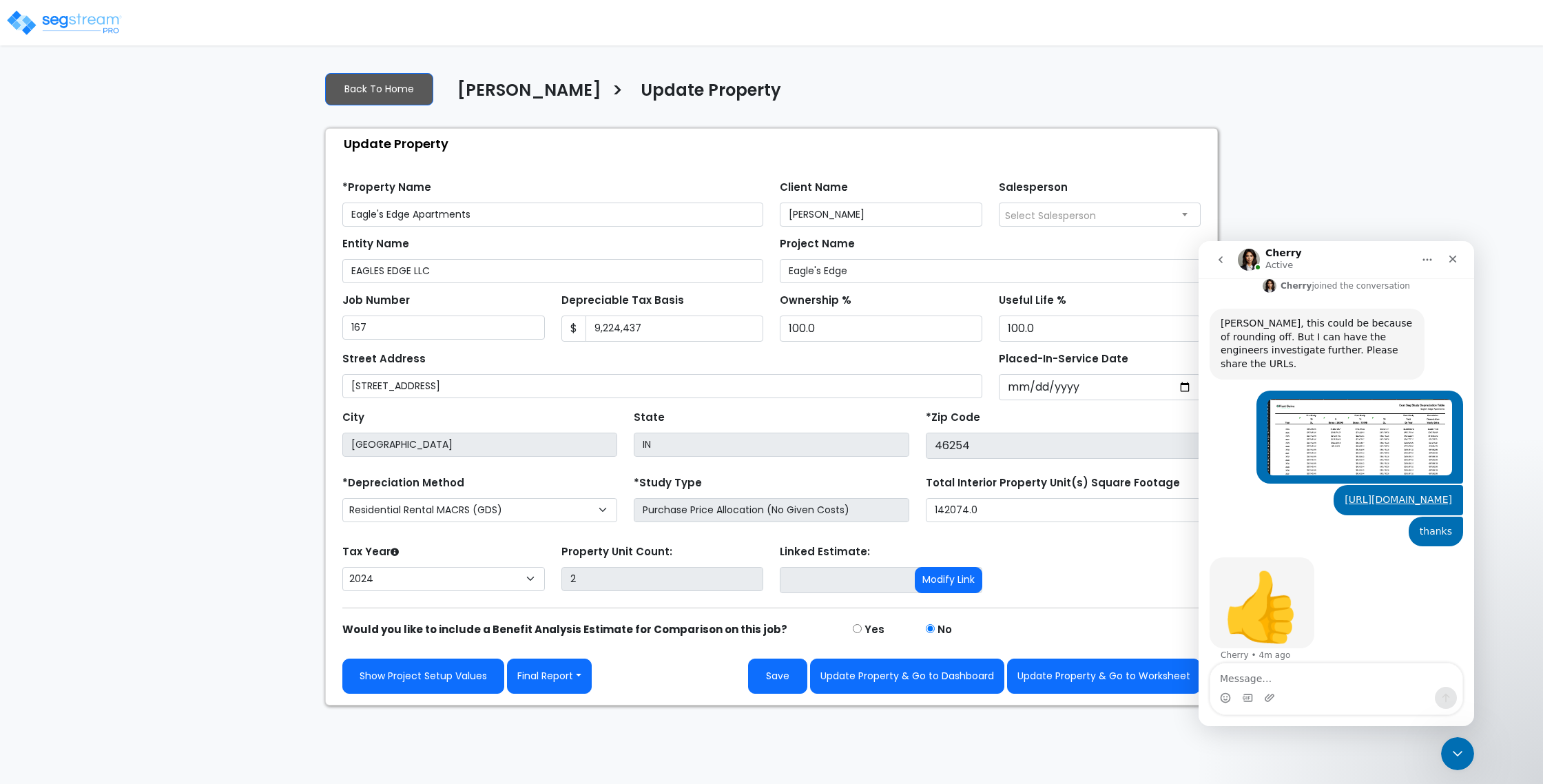
scroll to position [1045, 0]
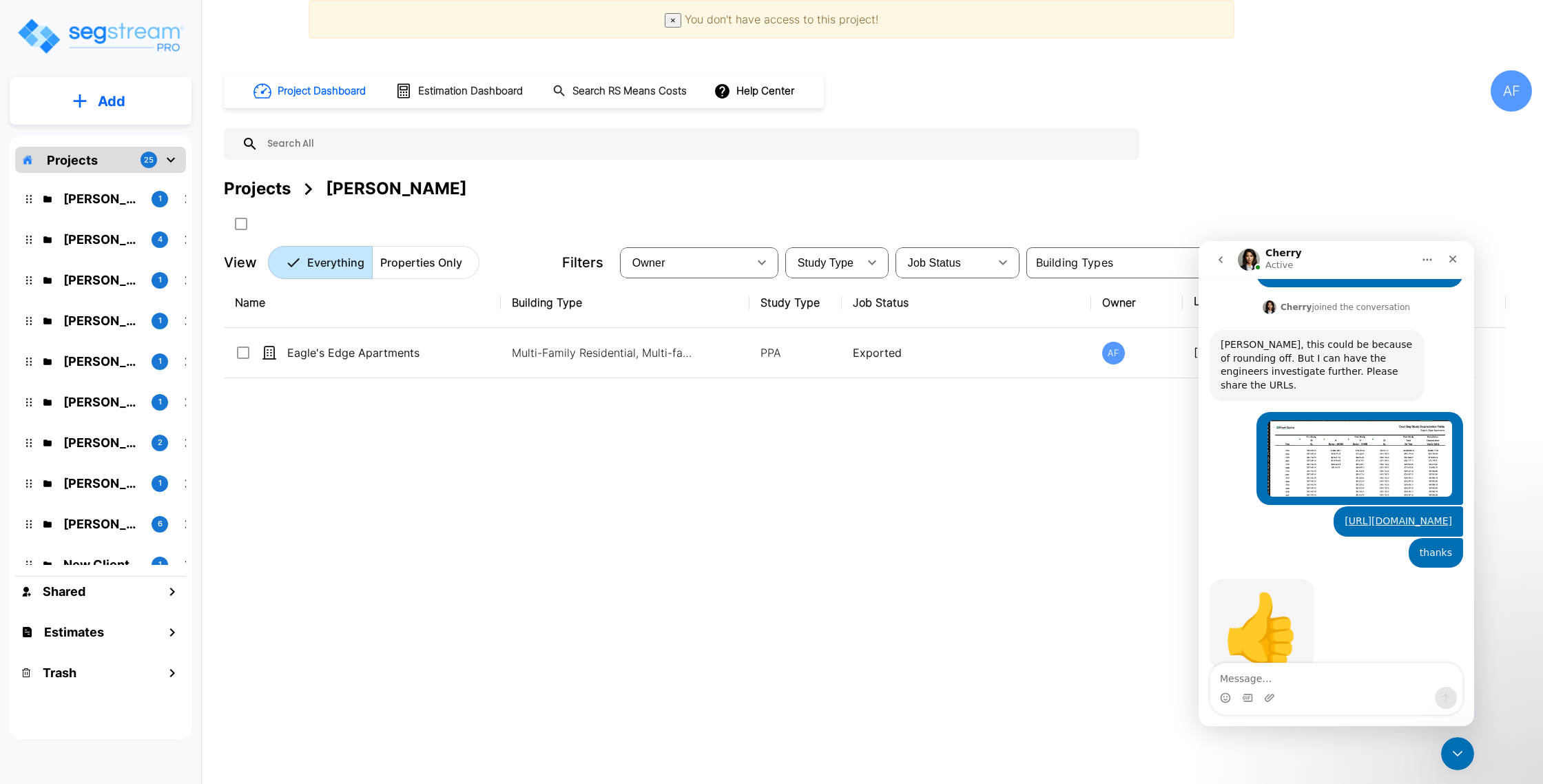
scroll to position [1045, 0]
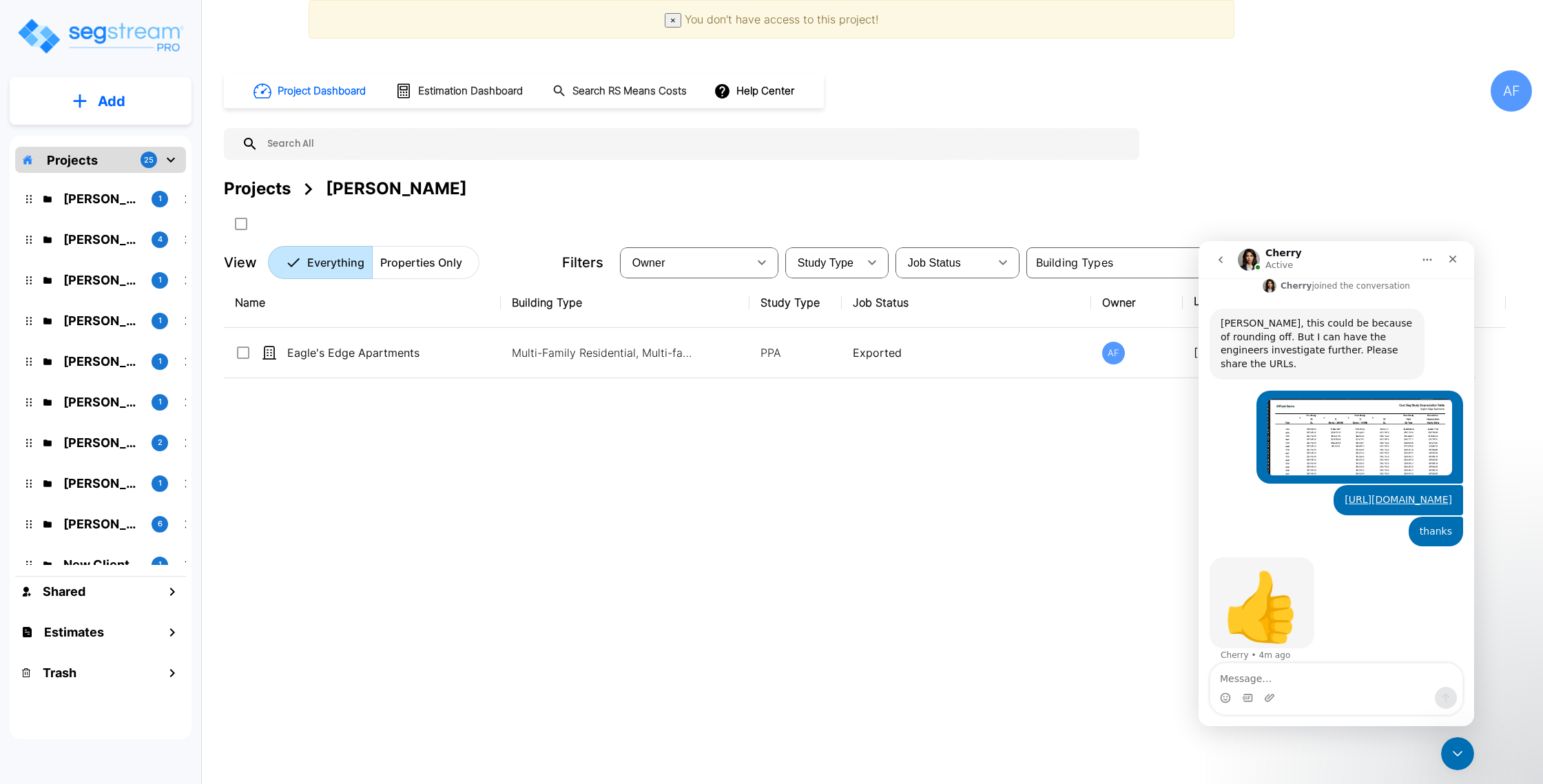
click at [672, 20] on span "×" at bounding box center [673, 20] width 5 height 10
